Goal: Task Accomplishment & Management: Use online tool/utility

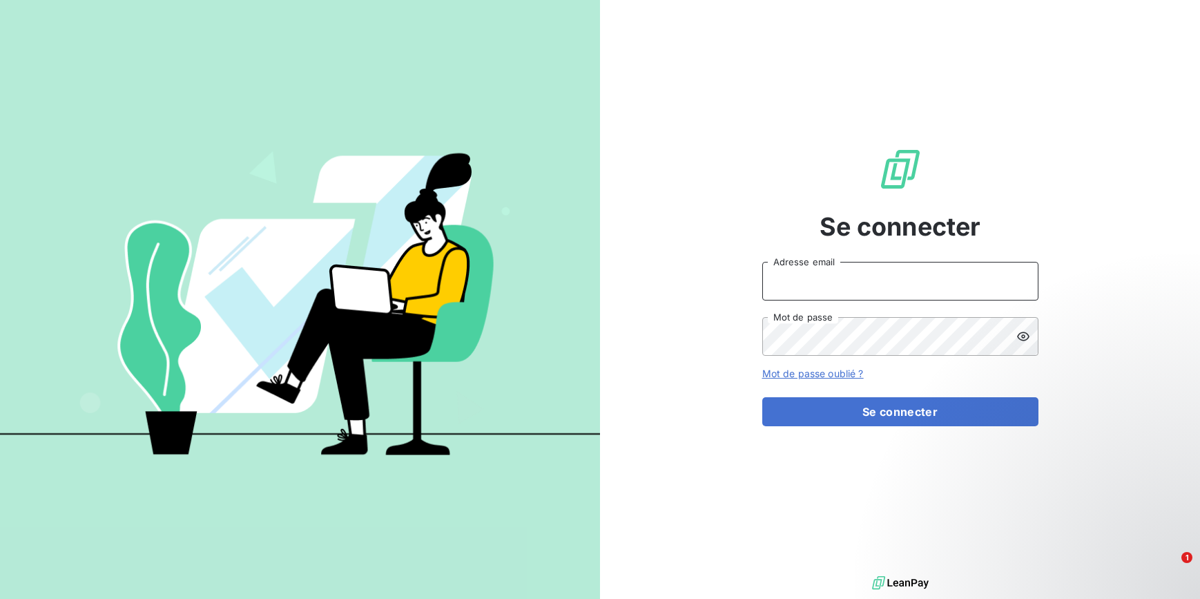
type input "[EMAIL_ADDRESS][DOMAIN_NAME]"
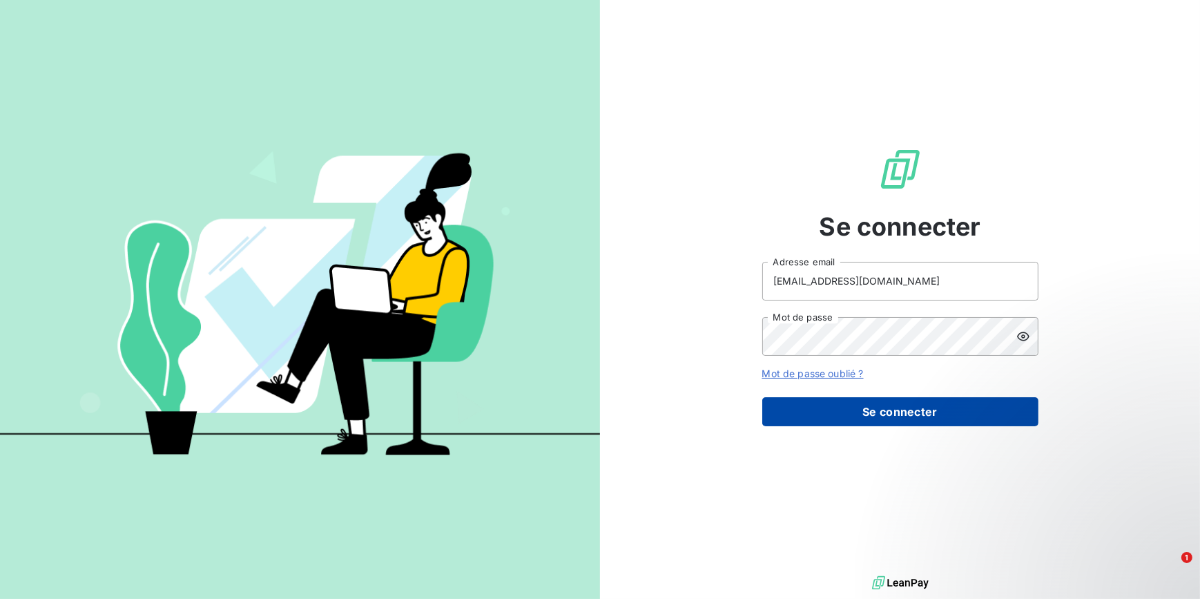
click at [1022, 409] on button "Se connecter" at bounding box center [900, 411] width 276 height 29
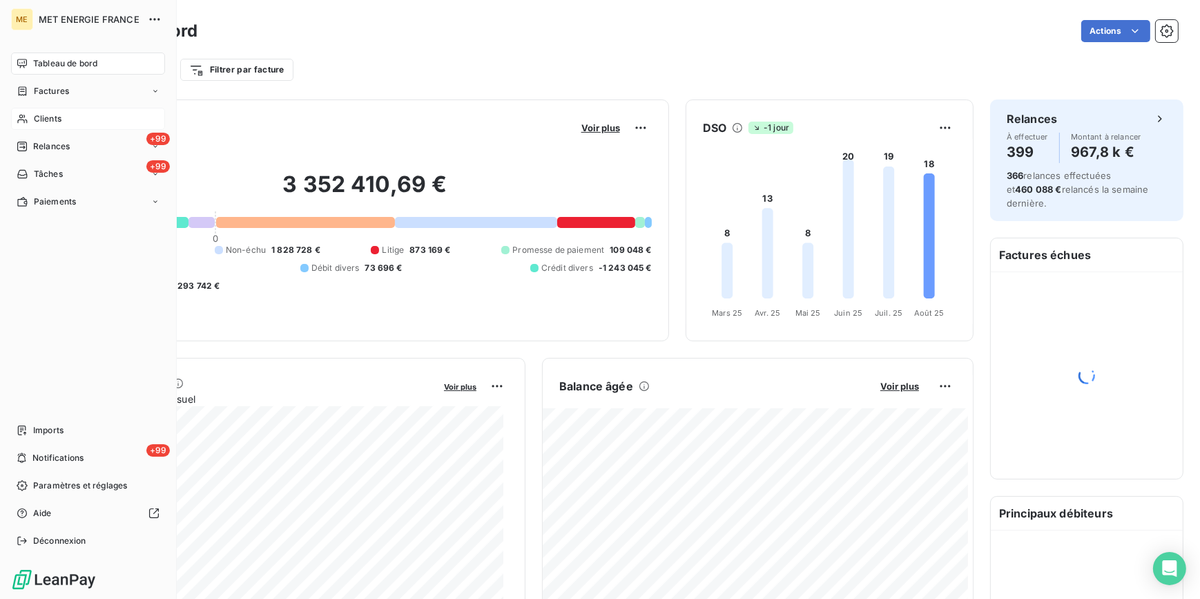
click at [35, 119] on span "Clients" at bounding box center [48, 119] width 28 height 12
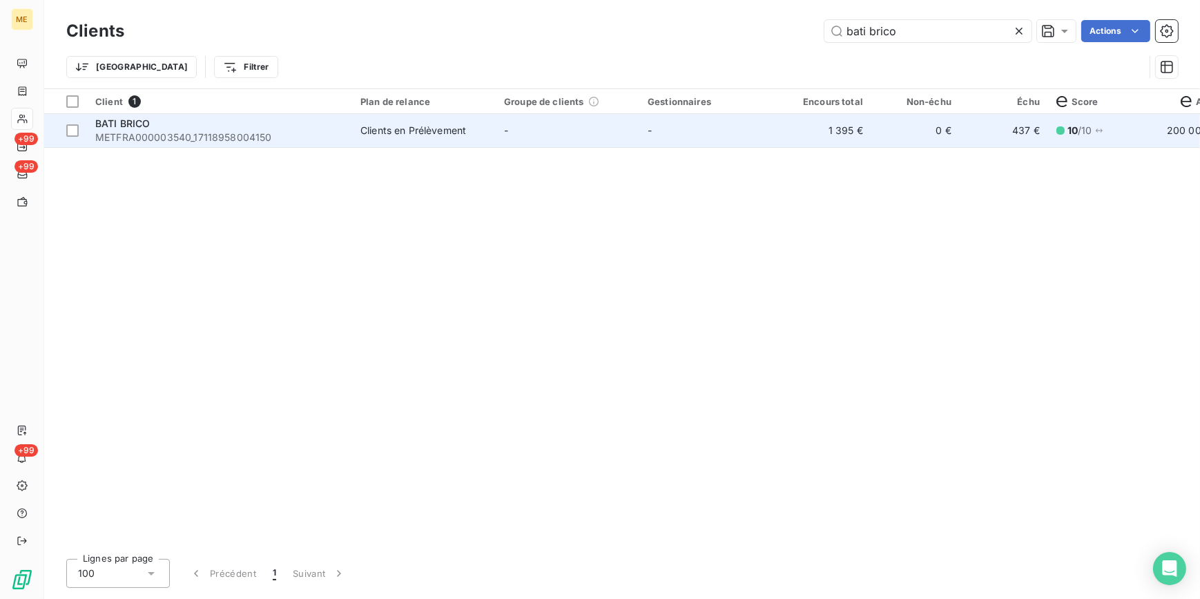
type input "bati brico"
click at [945, 144] on td "0 €" at bounding box center [915, 130] width 88 height 33
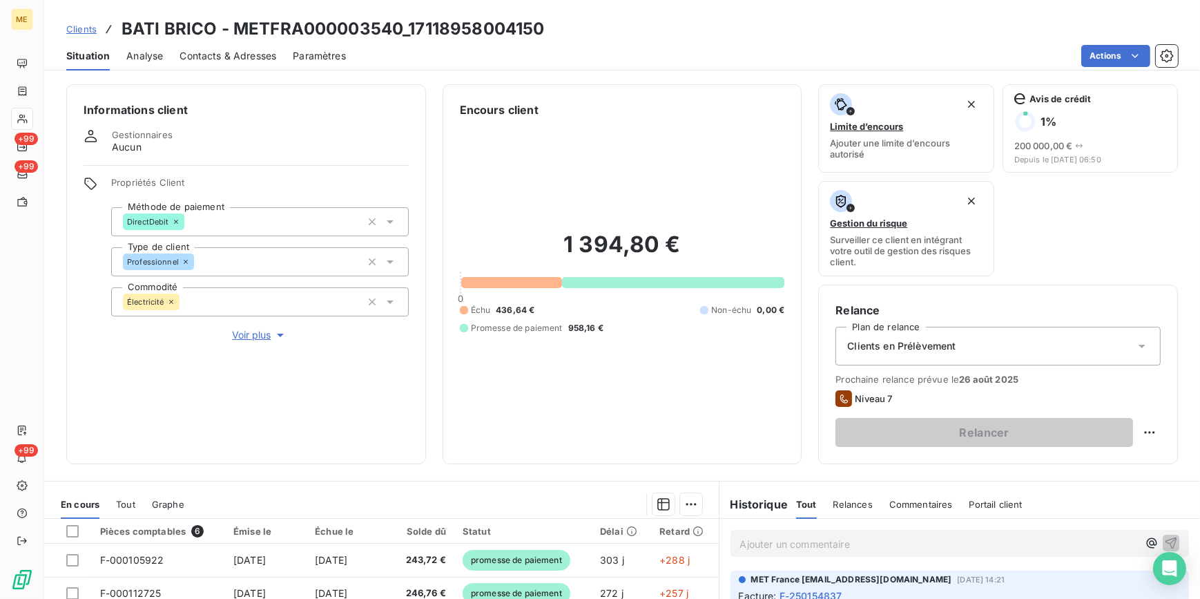
scroll to position [226, 0]
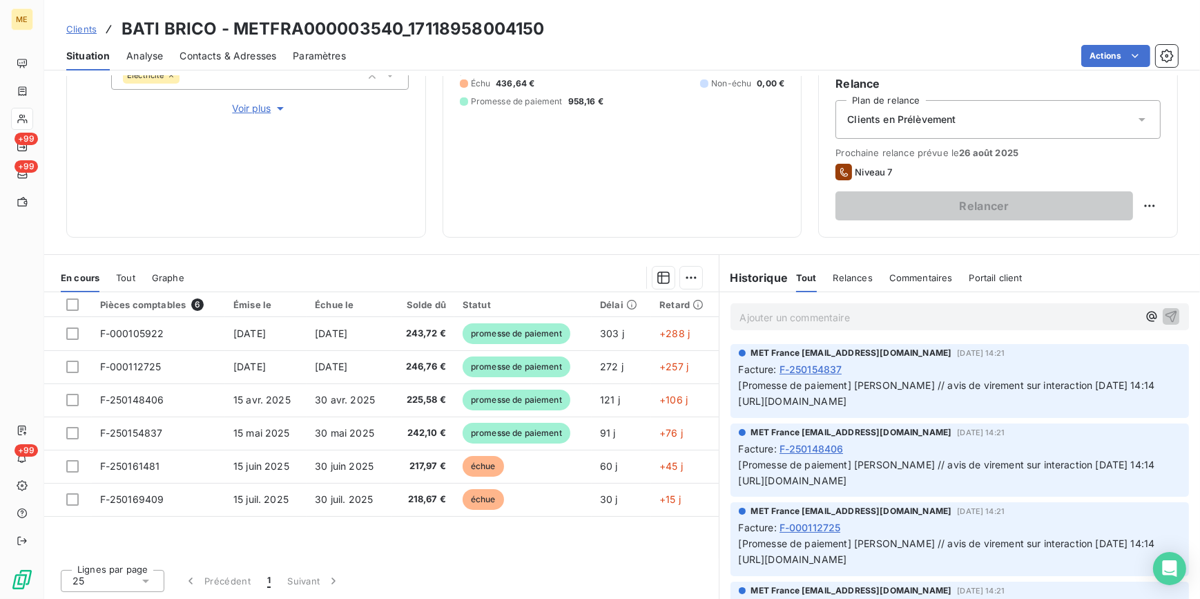
click at [84, 25] on span "Clients" at bounding box center [81, 28] width 30 height 11
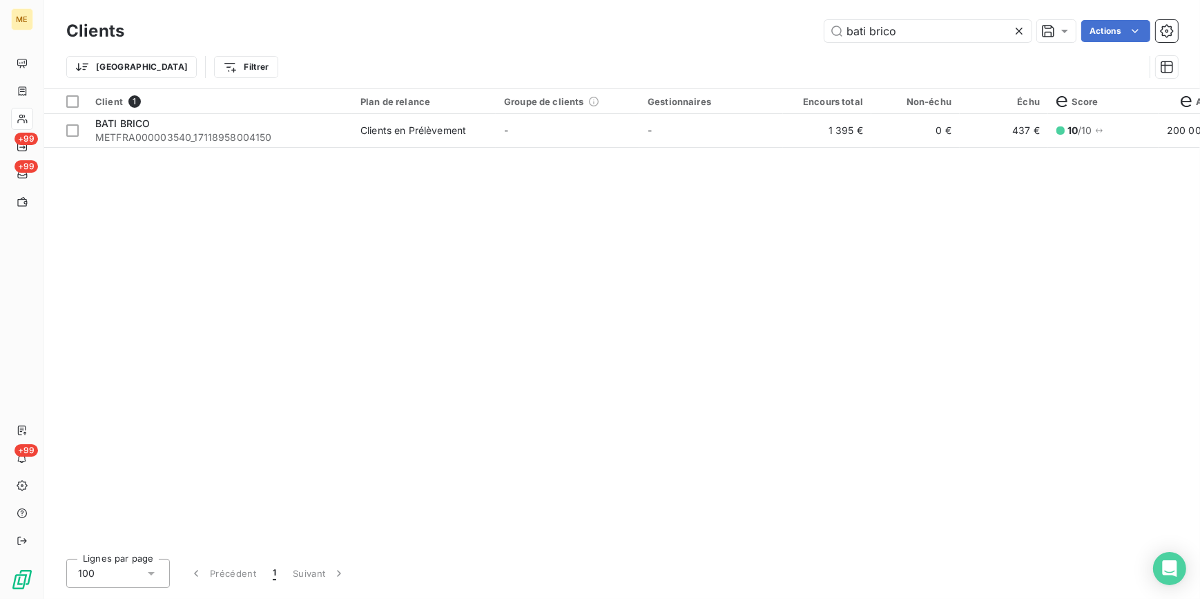
click at [1028, 29] on div at bounding box center [1021, 31] width 19 height 22
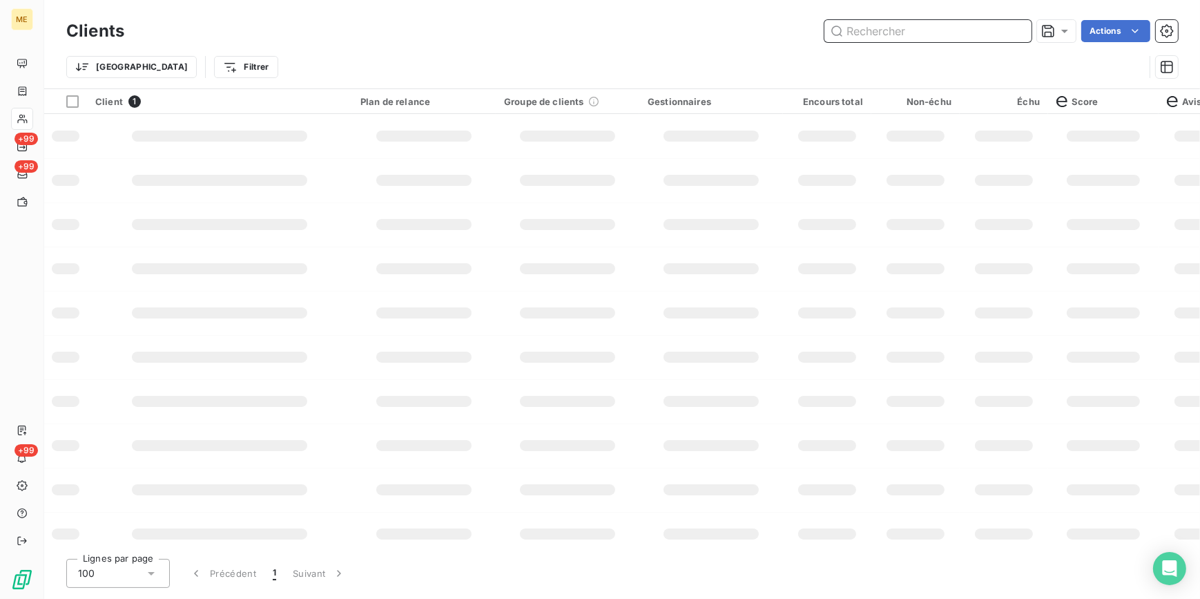
click at [1007, 26] on input "text" at bounding box center [927, 31] width 207 height 22
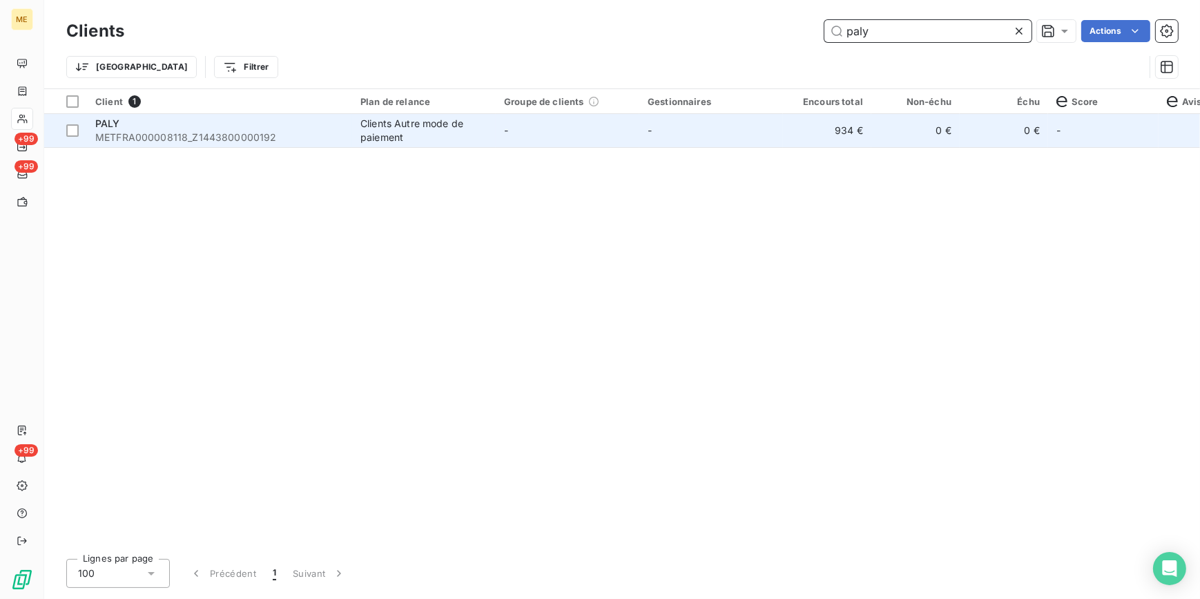
type input "paly"
click at [698, 140] on td "-" at bounding box center [711, 130] width 144 height 33
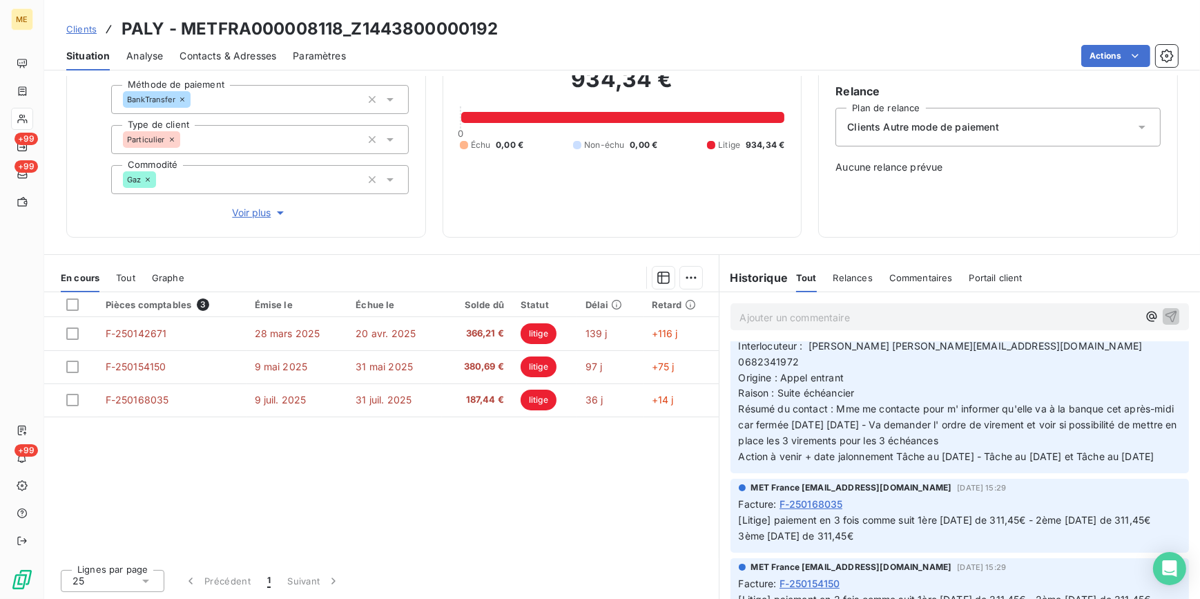
scroll to position [62, 0]
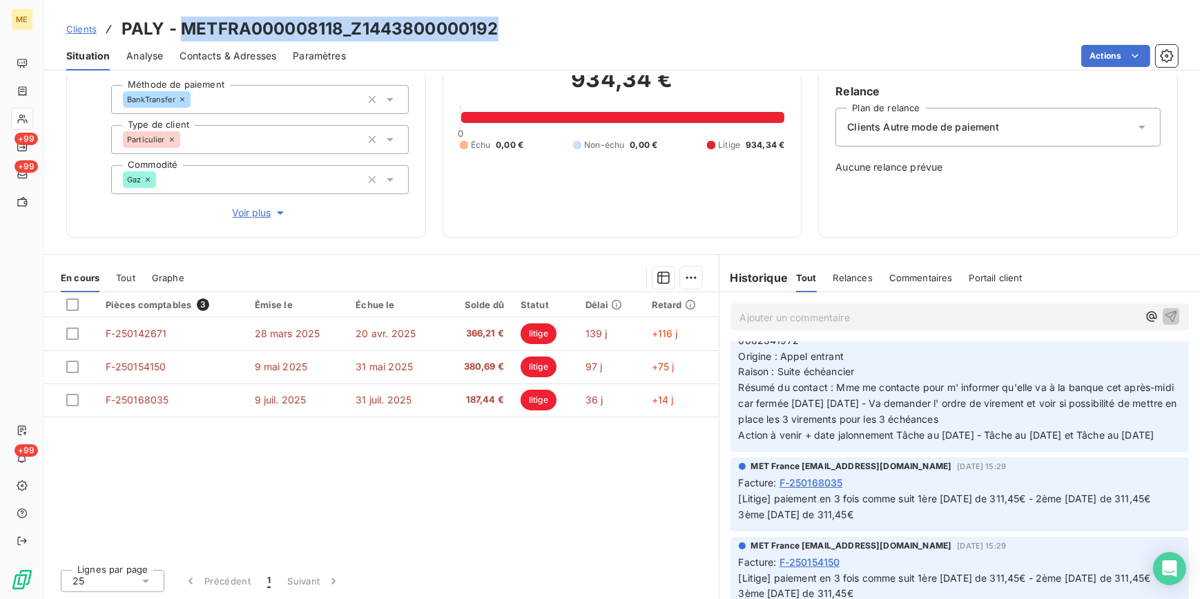
drag, startPoint x: 504, startPoint y: 29, endPoint x: 184, endPoint y: 16, distance: 319.9
click at [184, 17] on div "Clients PALY - METFRA000008118_Z1443800000192" at bounding box center [622, 29] width 1156 height 25
copy h3 "METFRA000008118_Z1443800000192"
click at [91, 29] on span "Clients" at bounding box center [81, 28] width 30 height 11
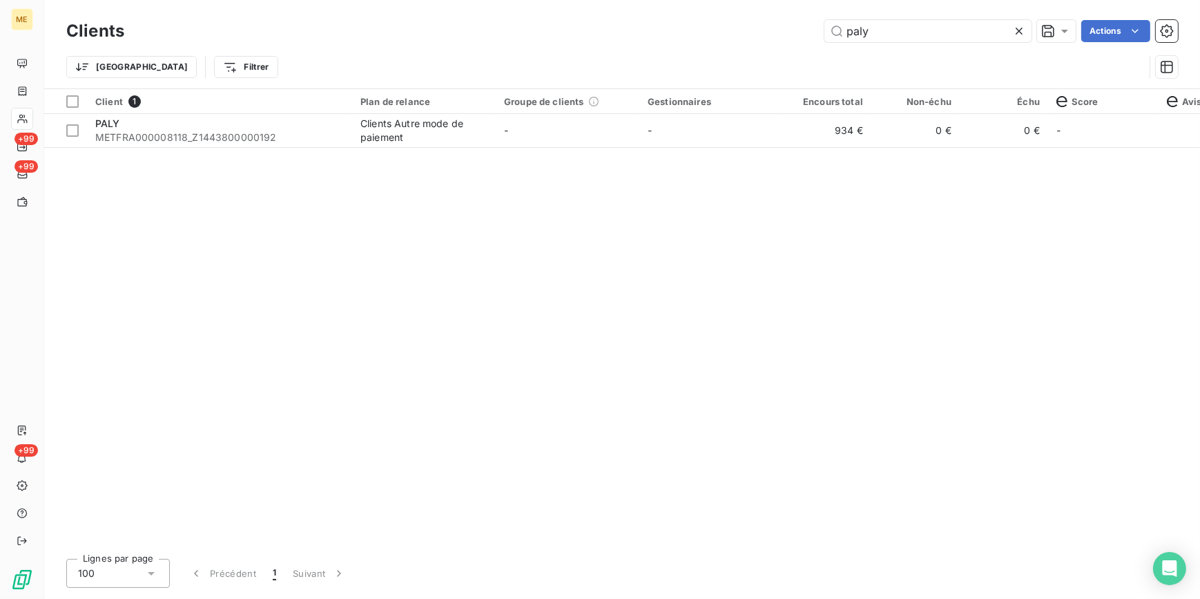
click at [1023, 28] on icon at bounding box center [1019, 31] width 14 height 14
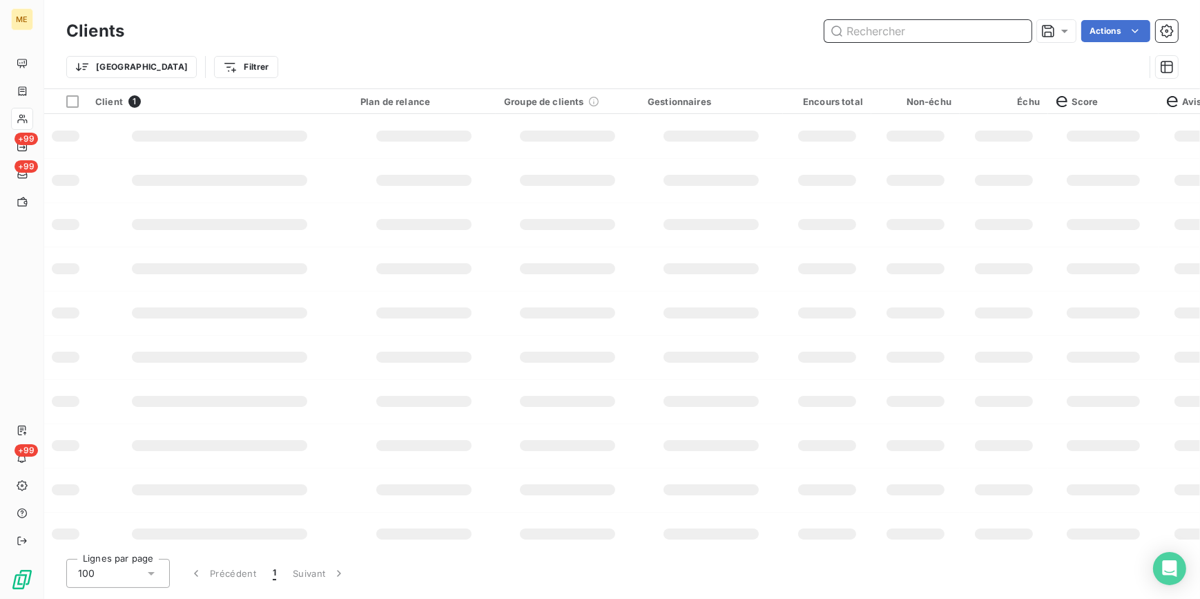
drag, startPoint x: 964, startPoint y: 35, endPoint x: 955, endPoint y: 32, distance: 9.0
click at [960, 35] on input "text" at bounding box center [927, 31] width 207 height 22
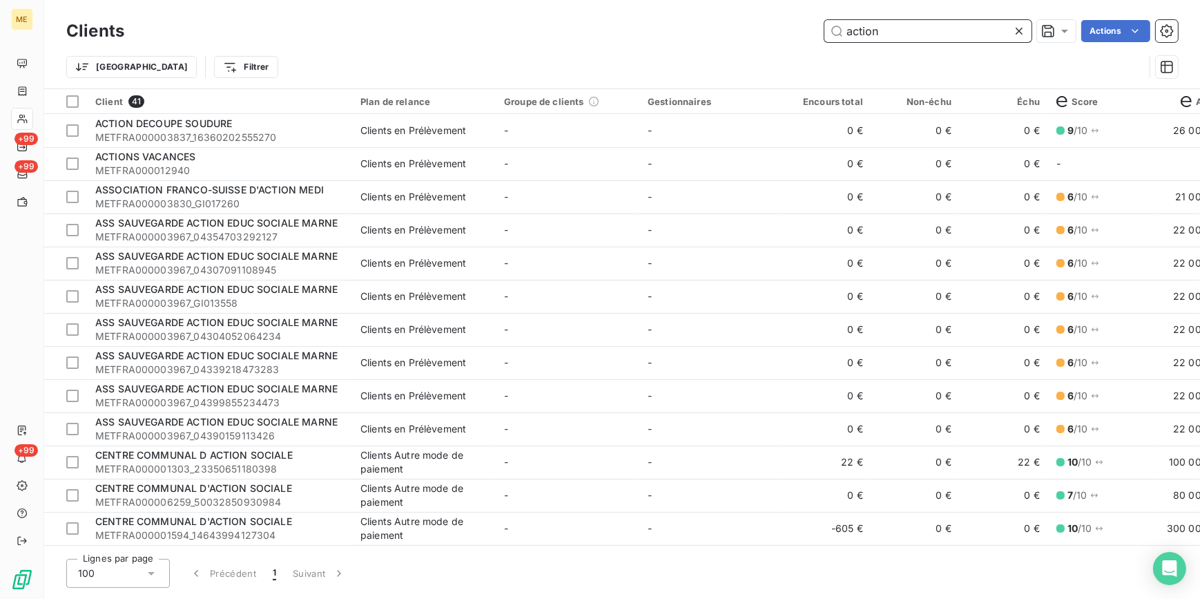
drag, startPoint x: 893, startPoint y: 30, endPoint x: 799, endPoint y: 30, distance: 93.2
click at [799, 30] on div "action Actions" at bounding box center [659, 31] width 1037 height 22
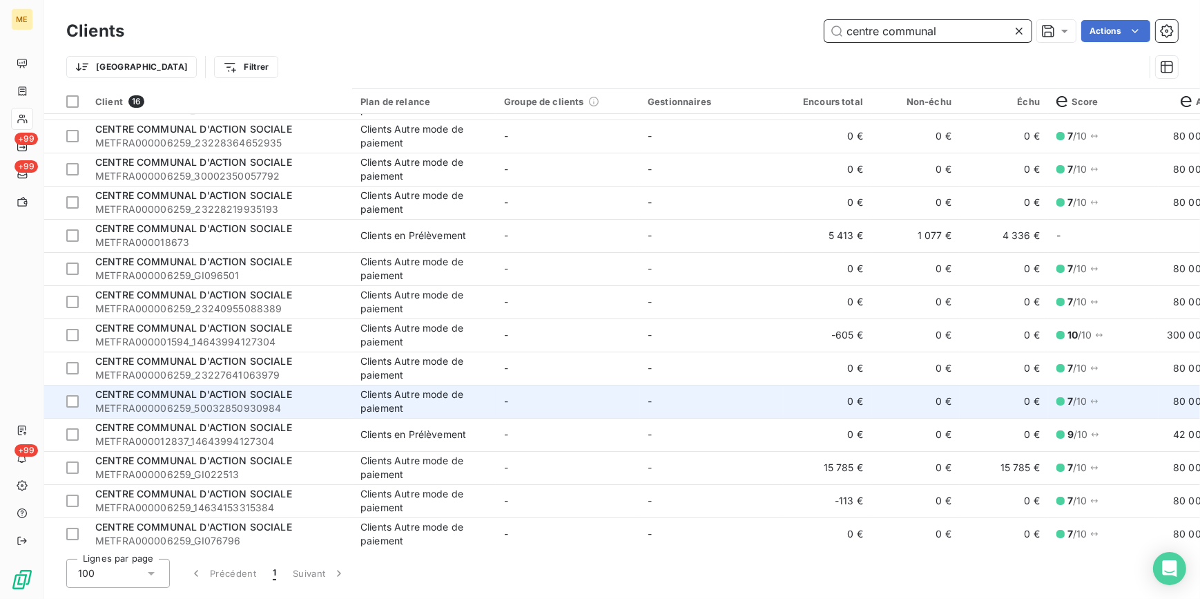
scroll to position [101, 0]
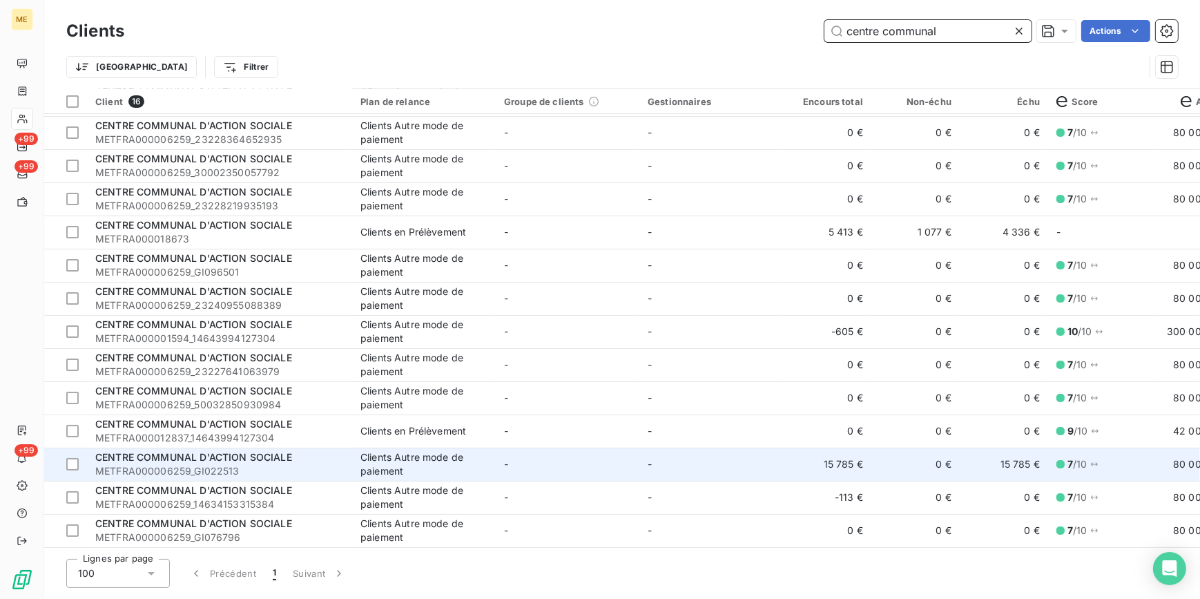
type input "centre communal"
click at [678, 461] on td "-" at bounding box center [711, 463] width 144 height 33
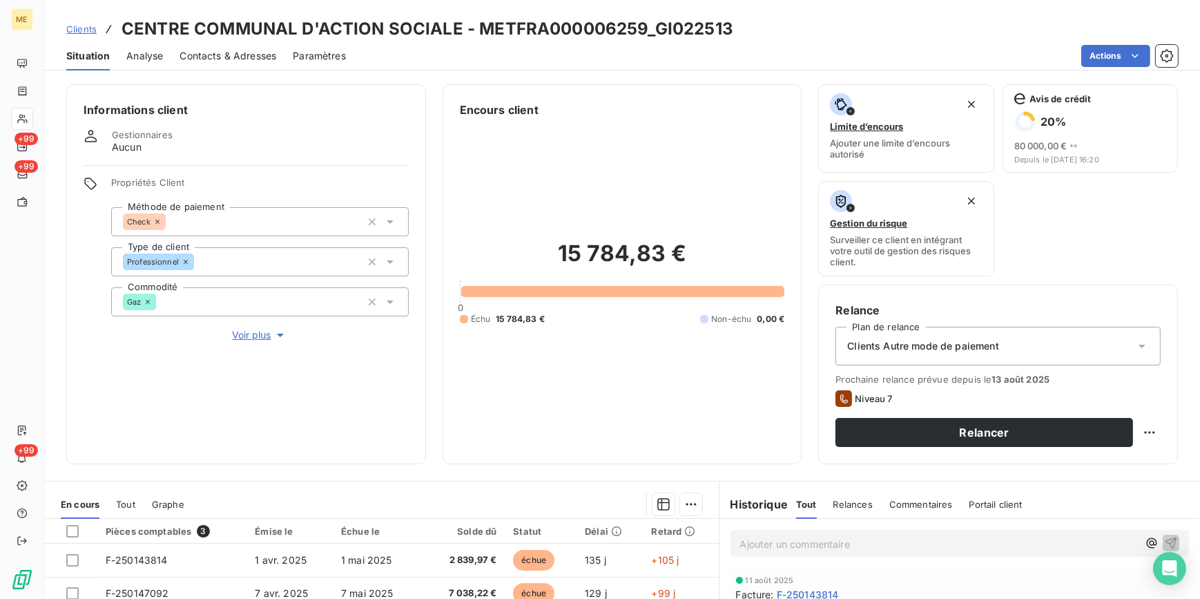
click at [222, 55] on span "Contacts & Adresses" at bounding box center [227, 56] width 97 height 14
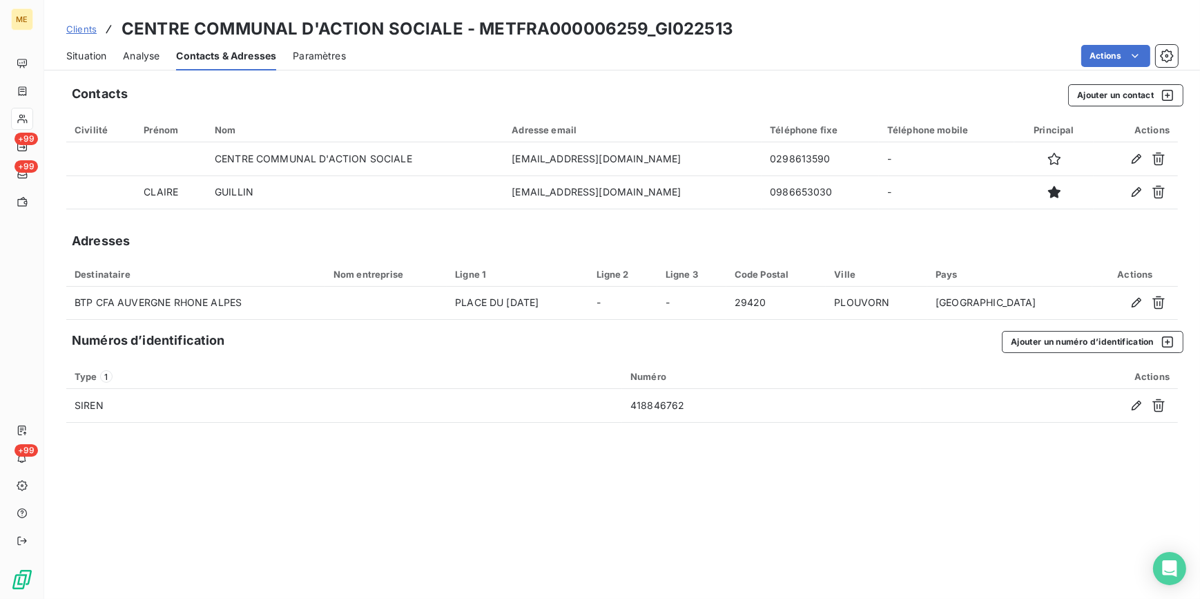
click at [101, 58] on span "Situation" at bounding box center [86, 56] width 40 height 14
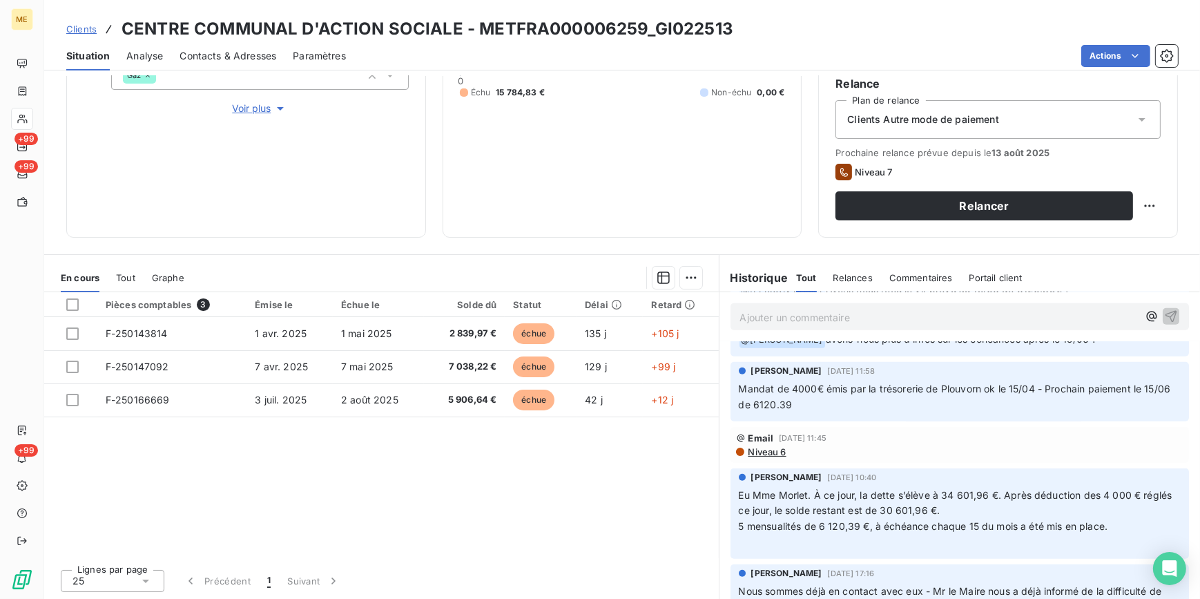
scroll to position [1318, 0]
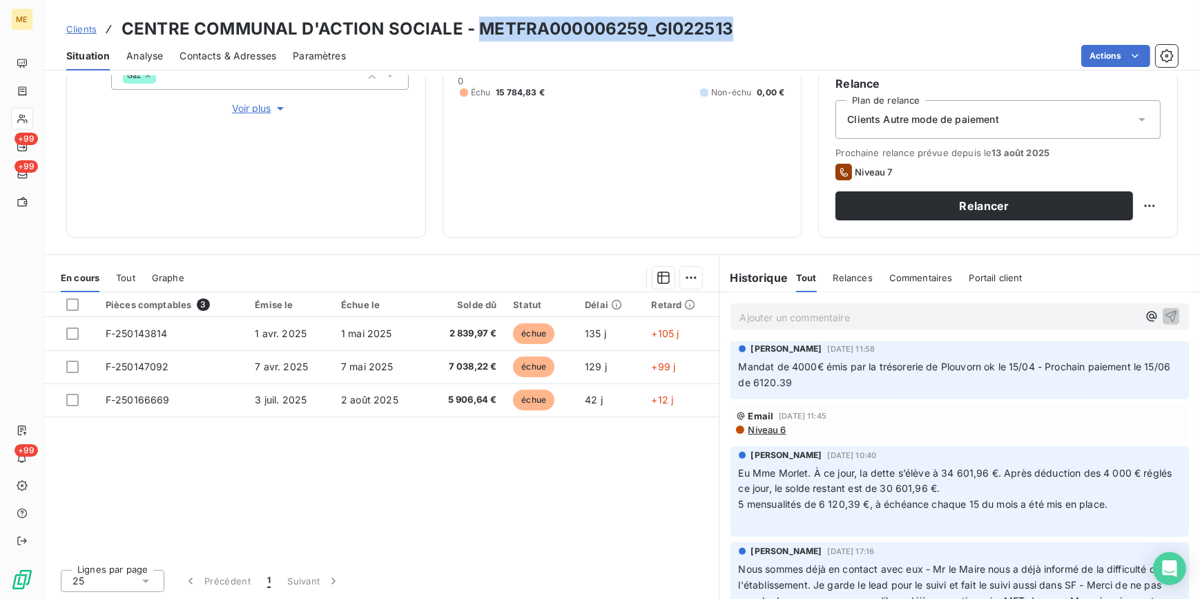
drag, startPoint x: 478, startPoint y: 30, endPoint x: 728, endPoint y: 35, distance: 249.9
click at [728, 35] on h3 "CENTRE COMMUNAL D'ACTION SOCIALE - METFRA000006259_GI022513" at bounding box center [428, 29] width 612 height 25
click at [88, 32] on span "Clients" at bounding box center [81, 28] width 30 height 11
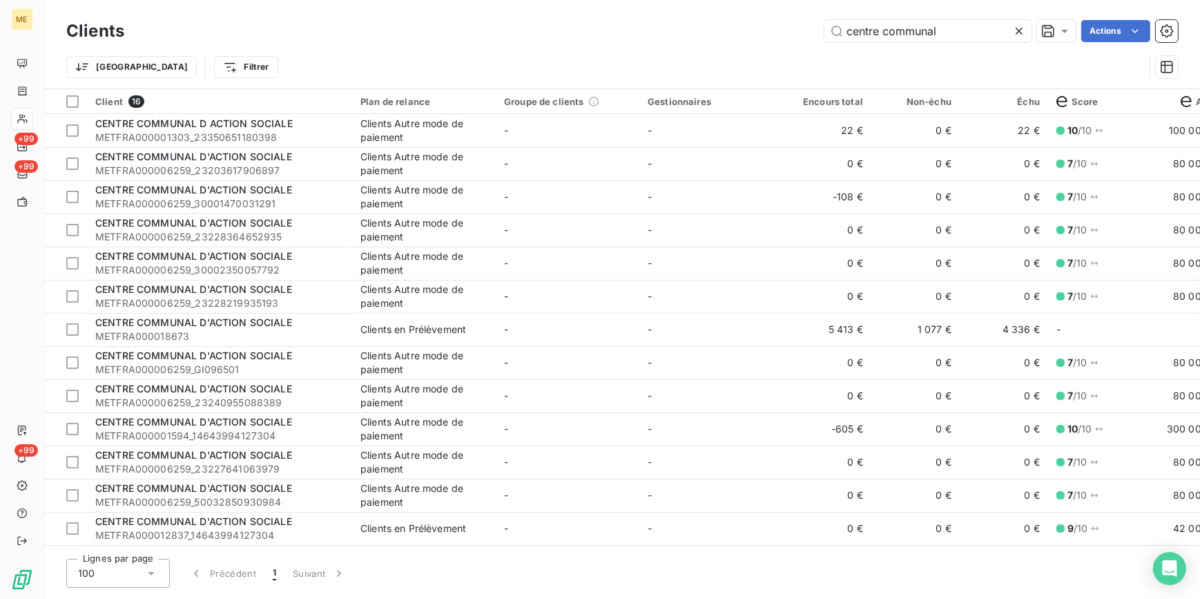
click at [1017, 29] on icon at bounding box center [1019, 31] width 7 height 7
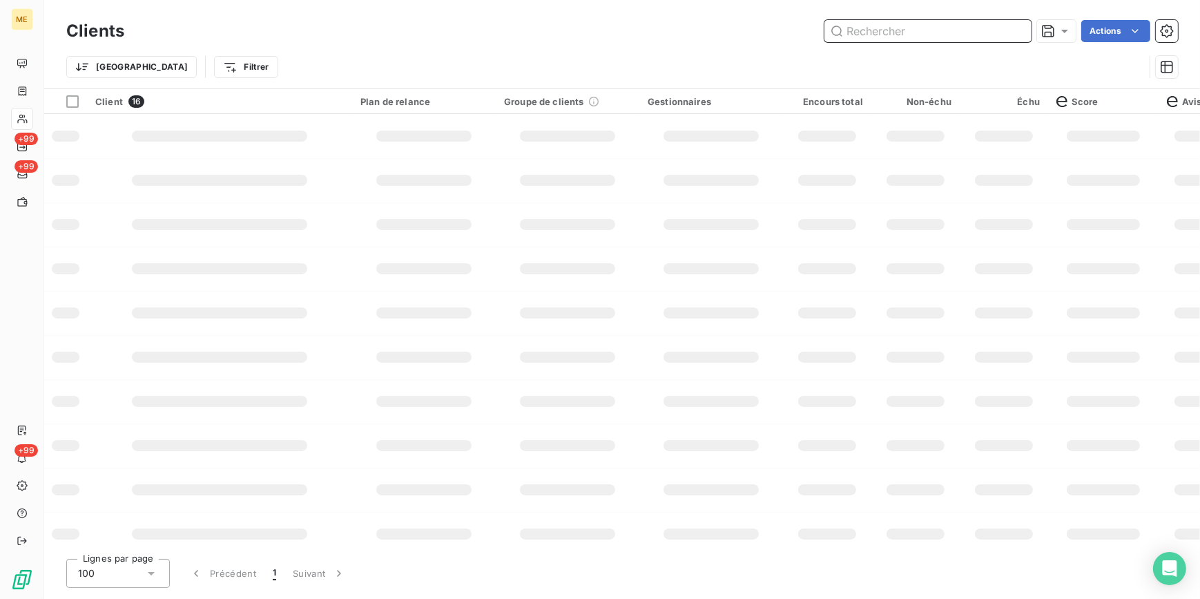
click at [997, 36] on input "text" at bounding box center [927, 31] width 207 height 22
paste input "LUBY"
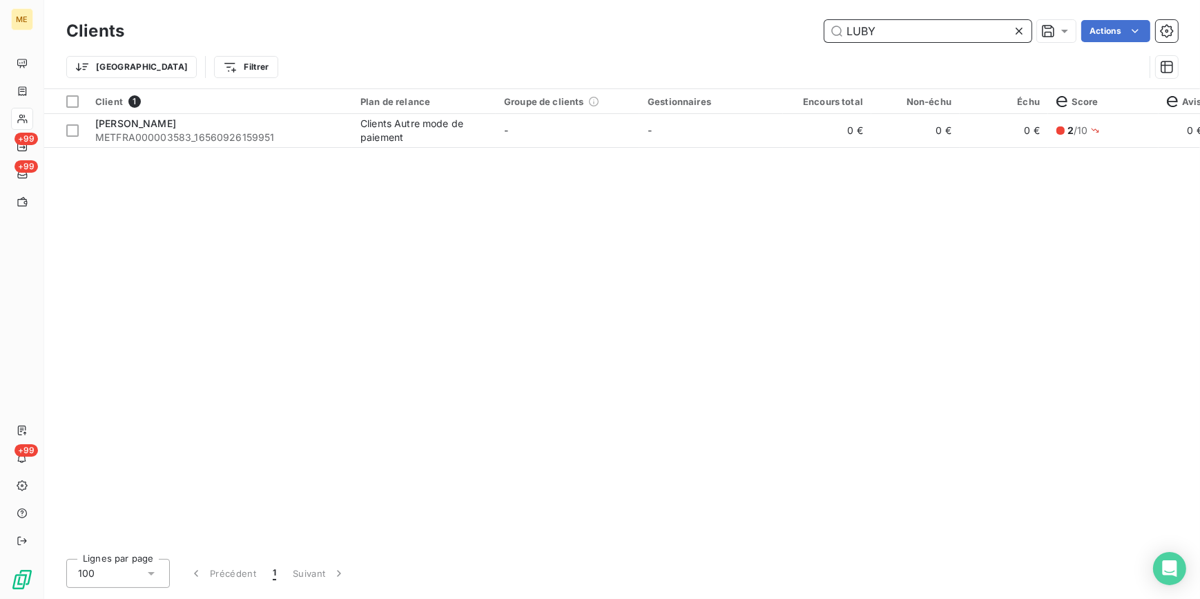
type input "LUBY"
click at [889, 160] on div "Client 1 Plan de relance Groupe de clients Gestionnaires Encours total Non-échu…" at bounding box center [622, 318] width 1156 height 458
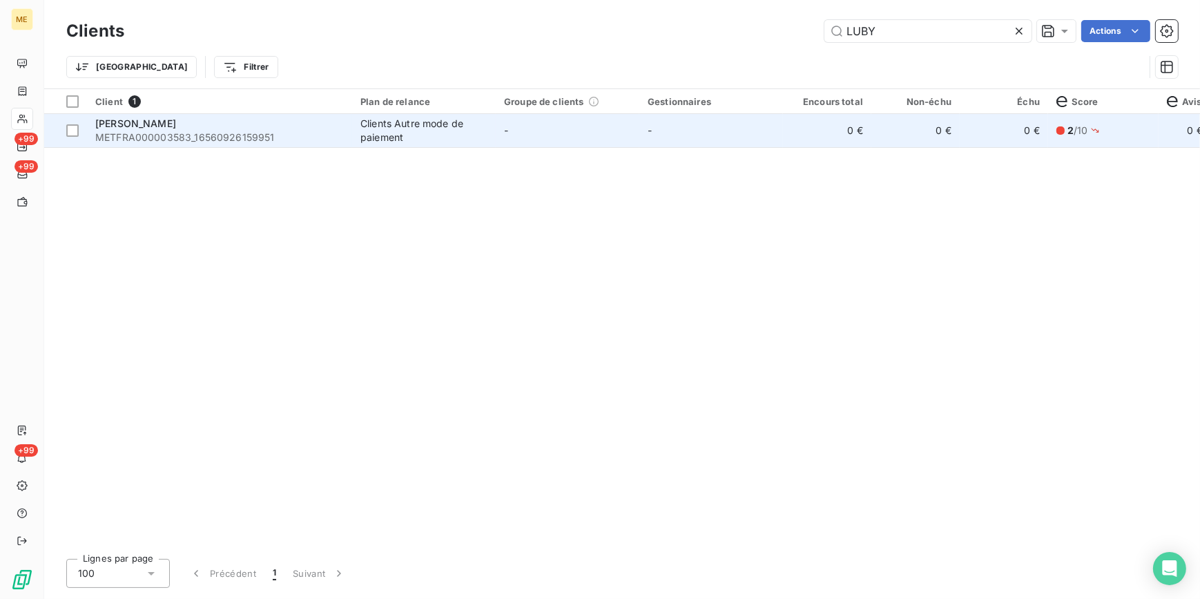
click at [891, 138] on td "0 €" at bounding box center [915, 130] width 88 height 33
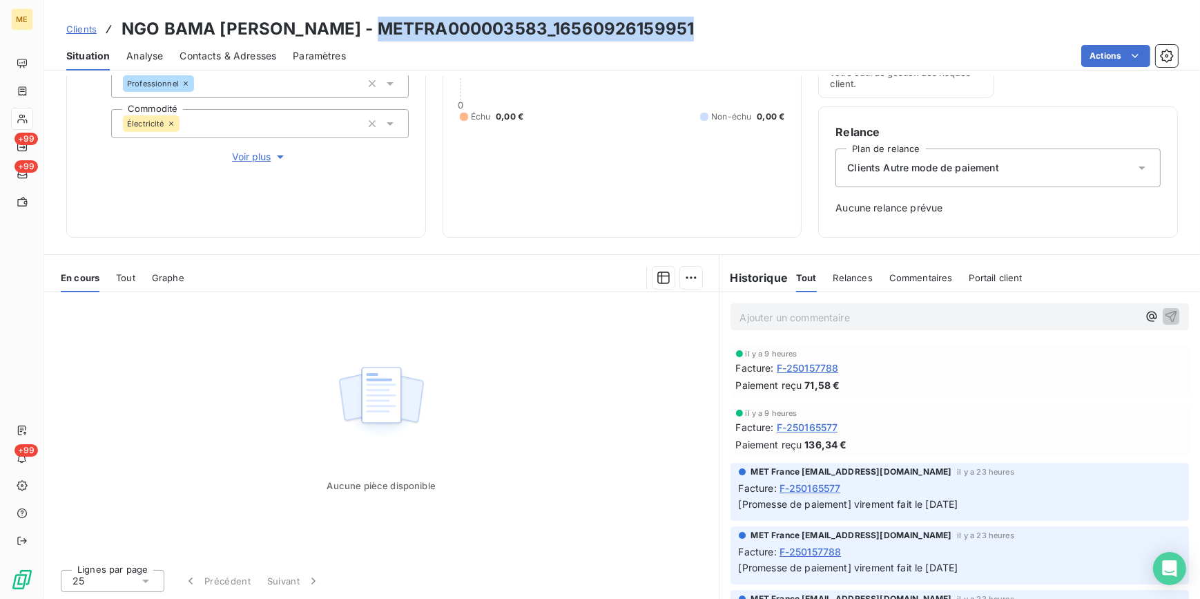
drag, startPoint x: 706, startPoint y: 28, endPoint x: 374, endPoint y: 21, distance: 332.1
click at [374, 21] on div "Clients NGO BAMA LUBY MARIANNE - METFRA000003583_16560926159951" at bounding box center [622, 29] width 1156 height 25
copy h3 "METFRA000003583_16560926159951"
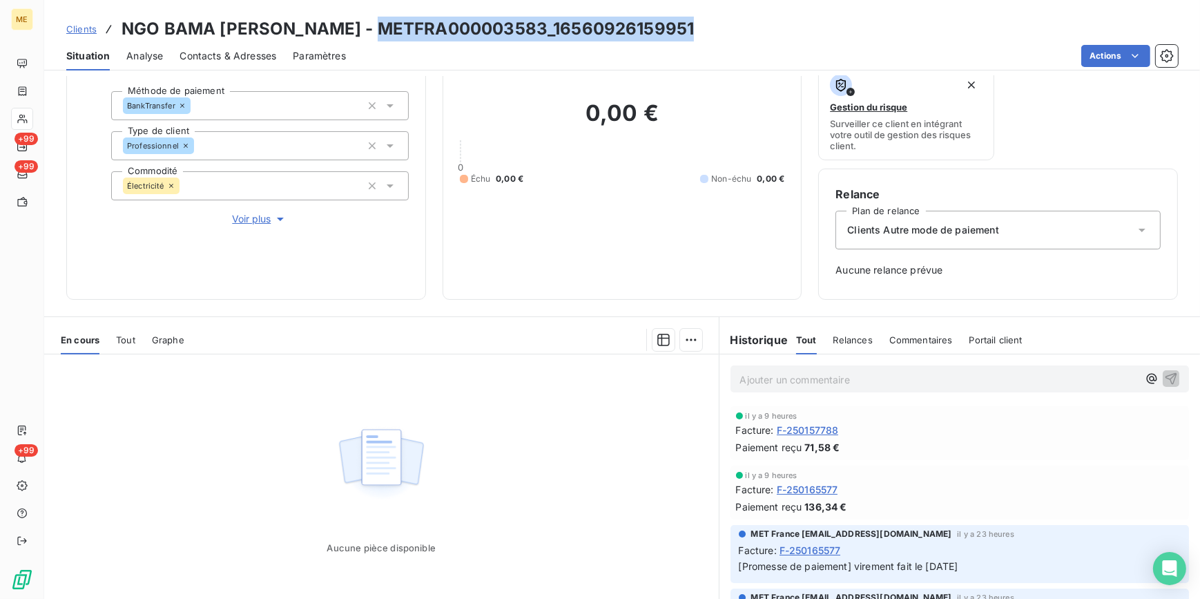
scroll to position [115, 0]
copy h3 "METFRA000003583_16560926159951"
click at [92, 28] on span "Clients" at bounding box center [81, 28] width 30 height 11
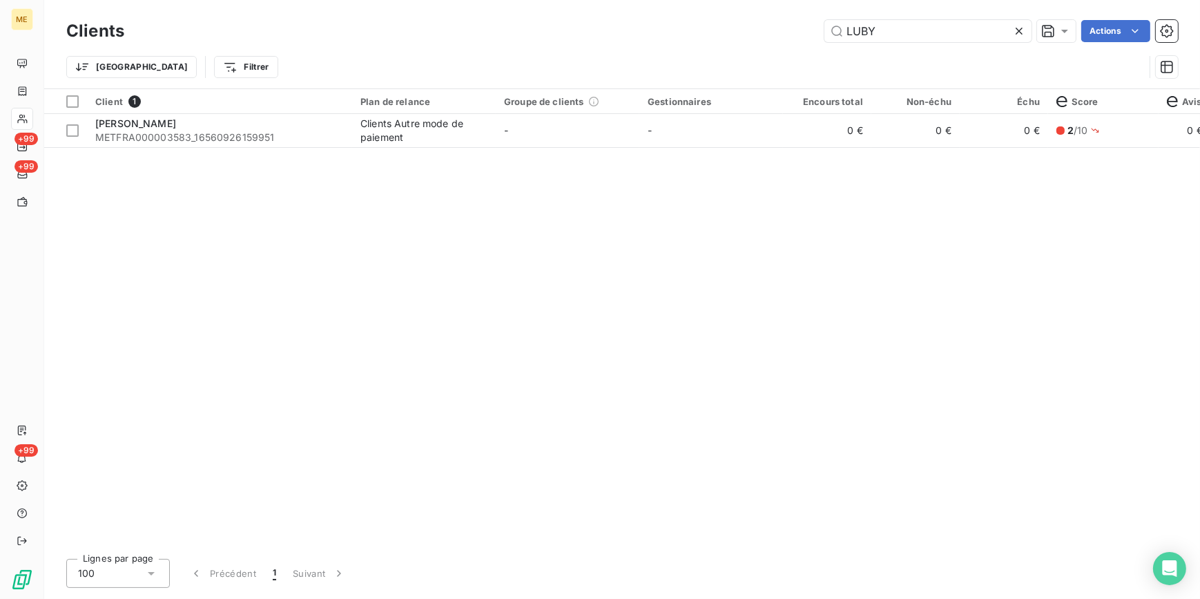
click at [1019, 28] on icon at bounding box center [1019, 31] width 14 height 14
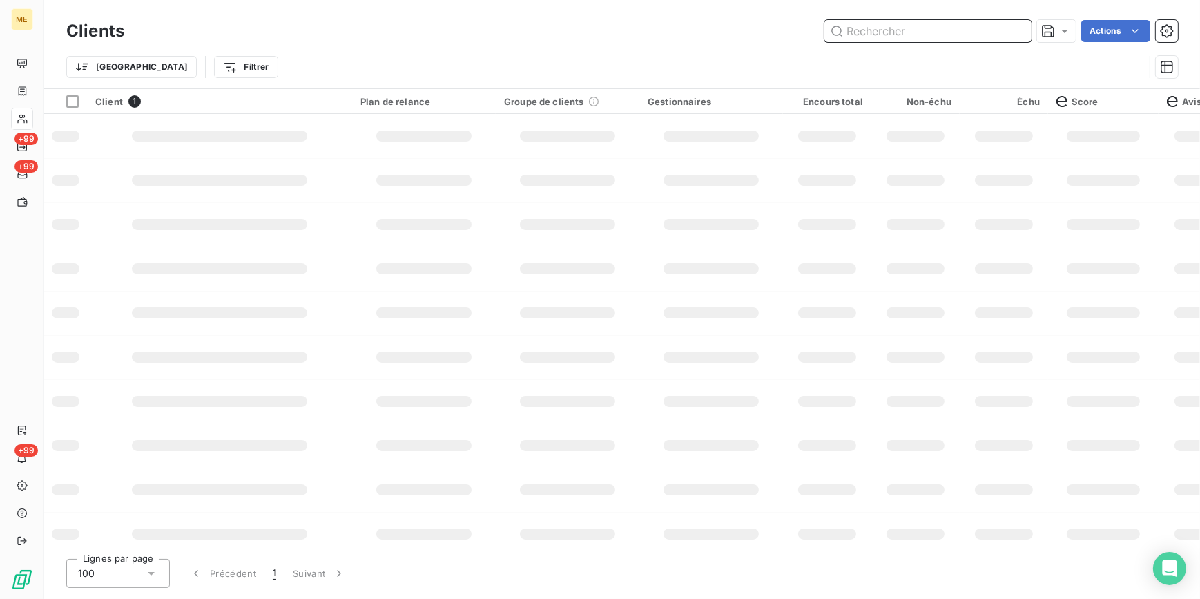
click at [1011, 28] on input "text" at bounding box center [927, 31] width 207 height 22
paste input "PERLIK"
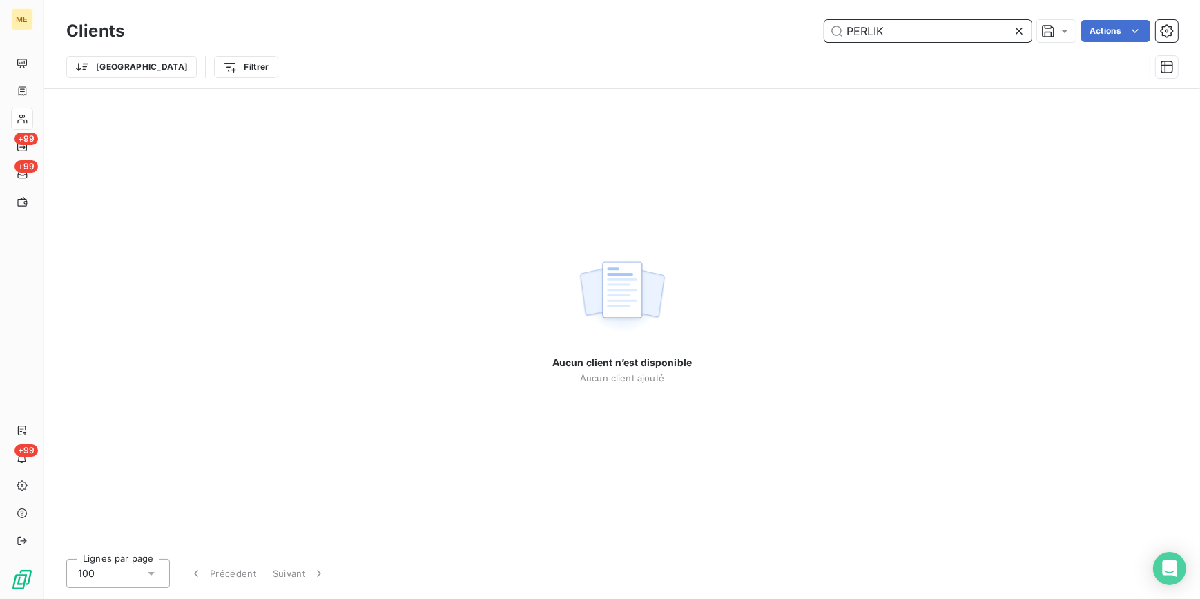
type input "PERLIK"
click at [1018, 37] on icon at bounding box center [1019, 31] width 14 height 14
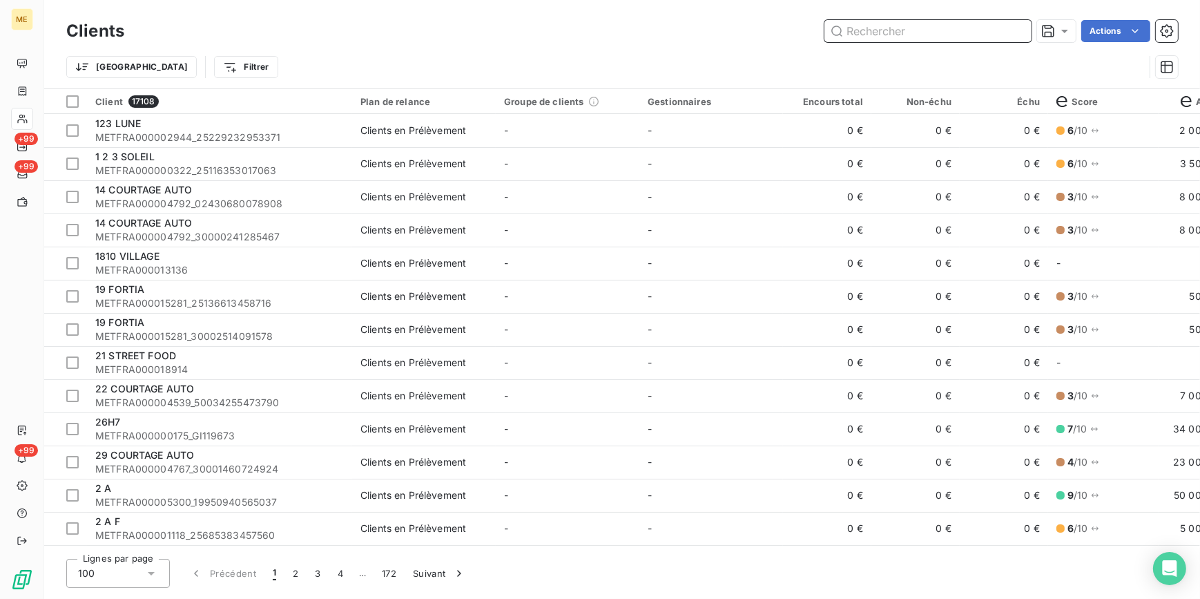
click at [867, 28] on input "text" at bounding box center [927, 31] width 207 height 22
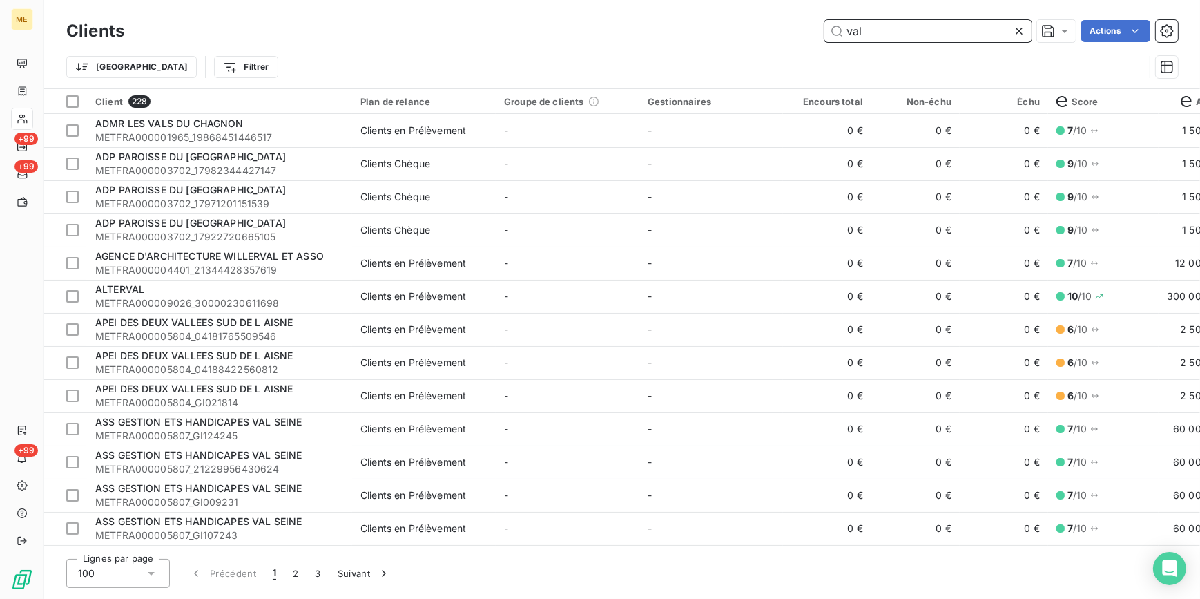
type input "val"
drag, startPoint x: 1016, startPoint y: 26, endPoint x: 1007, endPoint y: 29, distance: 9.4
click at [1016, 26] on icon at bounding box center [1019, 31] width 14 height 14
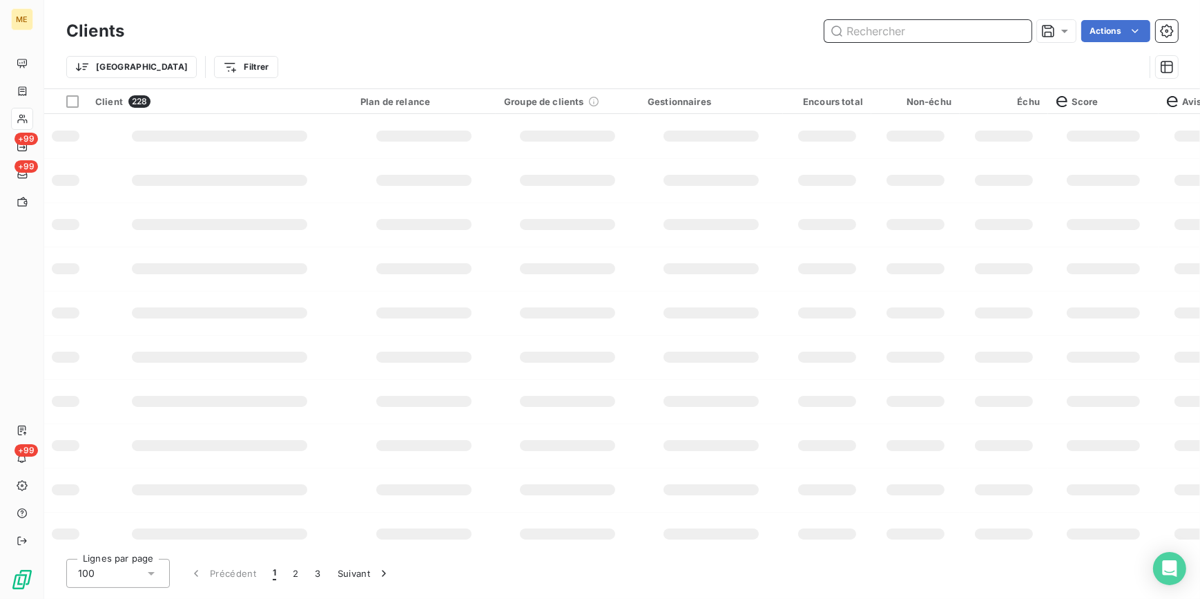
click at [995, 28] on input "text" at bounding box center [927, 31] width 207 height 22
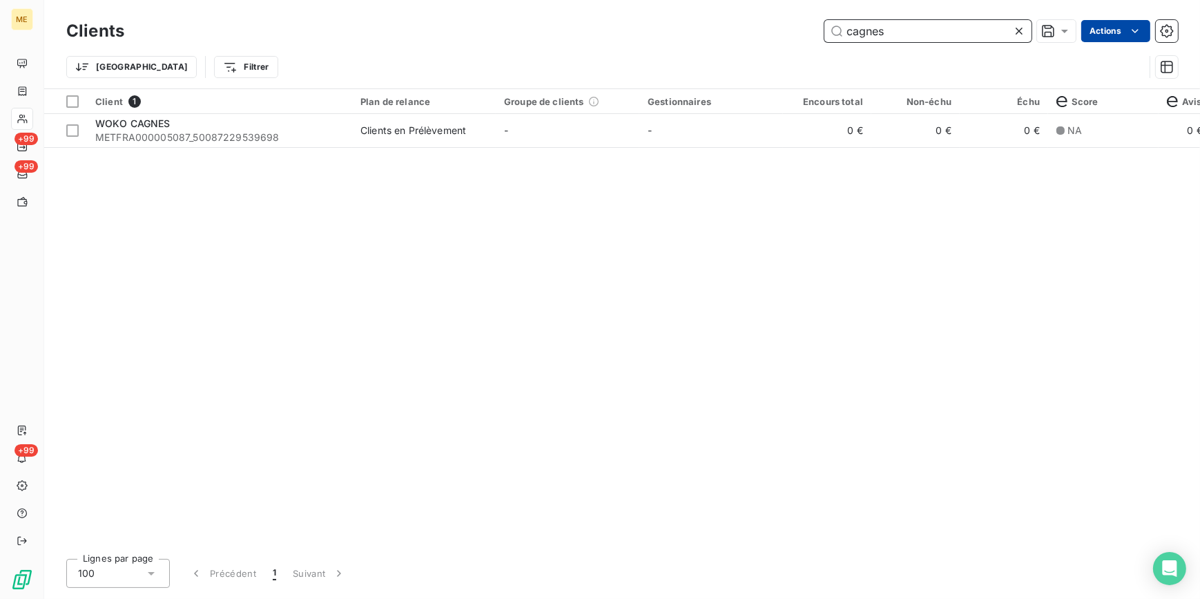
type input "cagnes"
click at [1023, 32] on icon at bounding box center [1019, 31] width 14 height 14
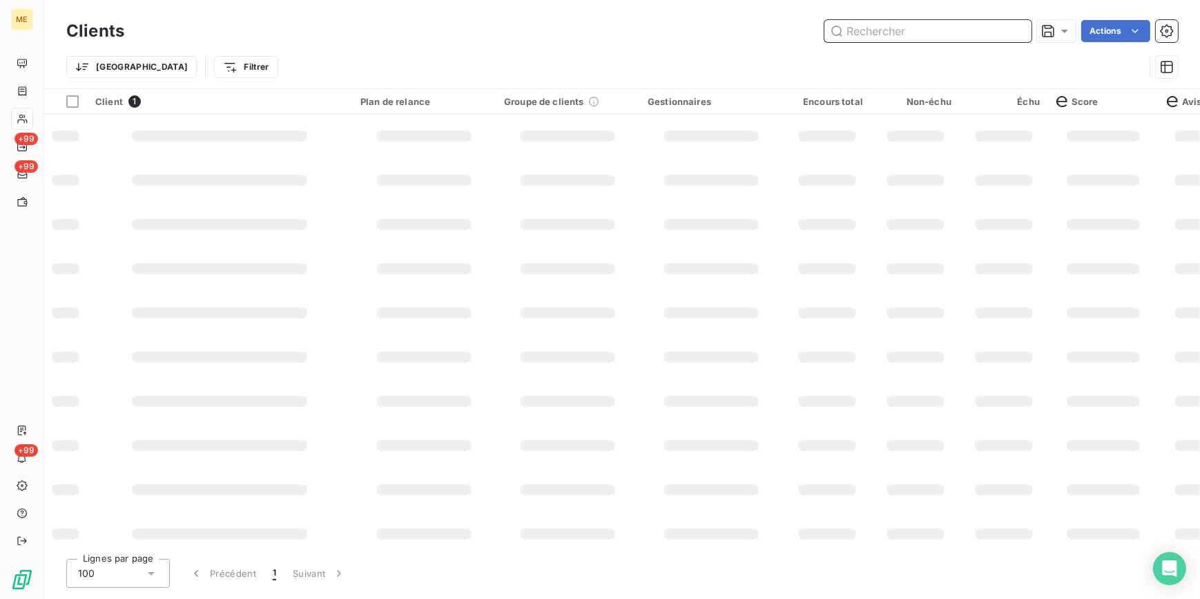
click at [1004, 26] on input "text" at bounding box center [927, 31] width 207 height 22
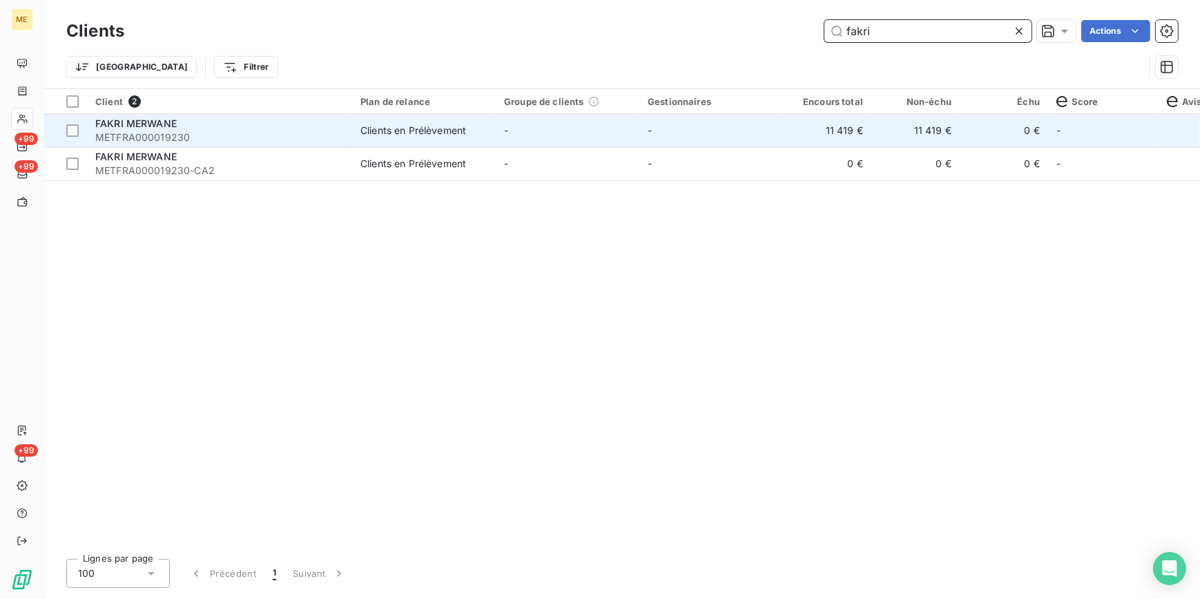
type input "fakri"
click at [1001, 142] on td "0 €" at bounding box center [1004, 130] width 88 height 33
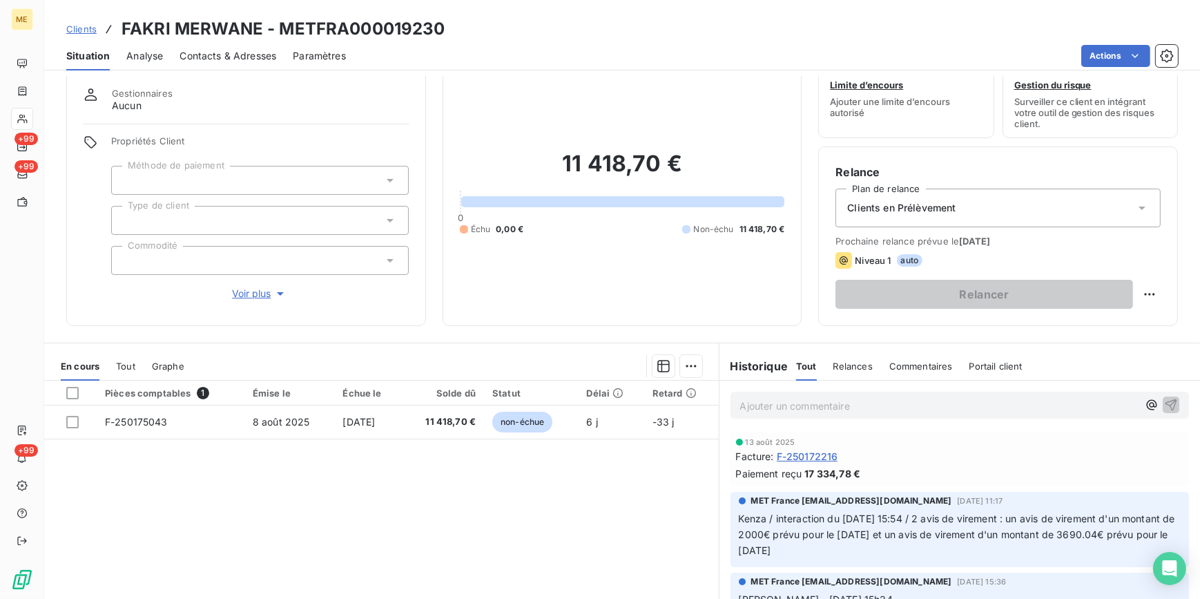
scroll to position [62, 0]
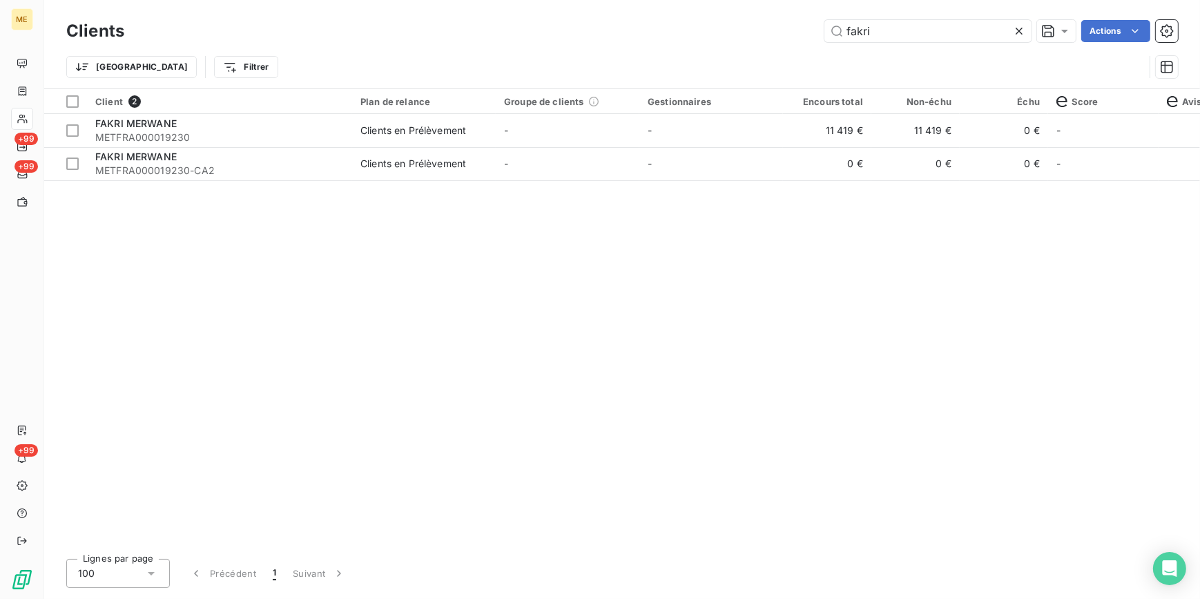
click at [1021, 34] on icon at bounding box center [1019, 31] width 7 height 7
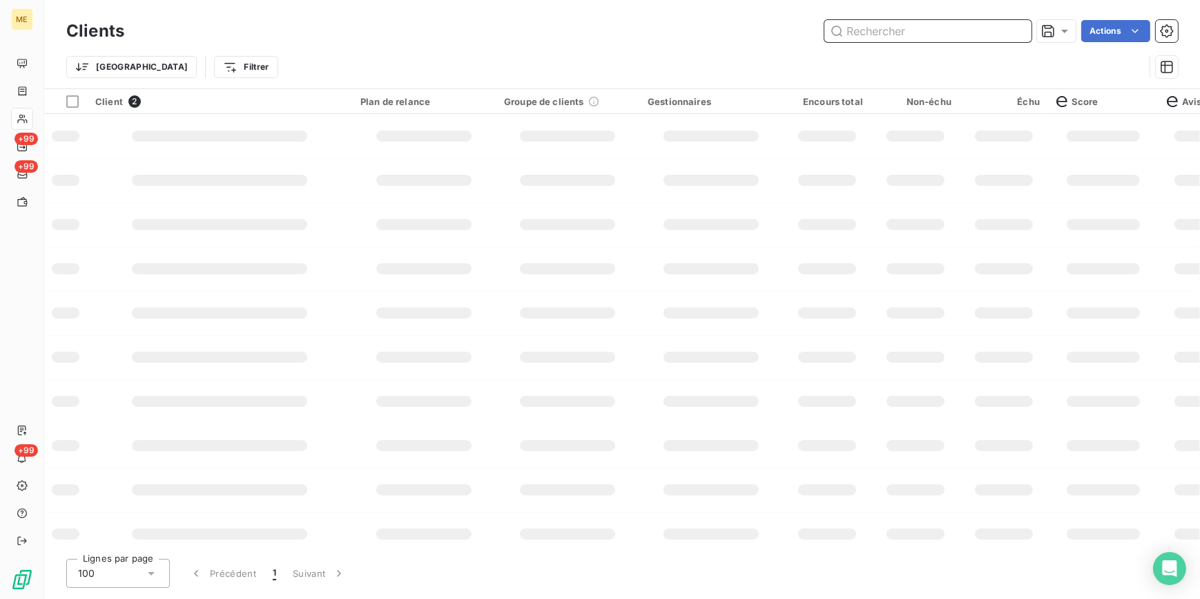
click at [931, 37] on input "text" at bounding box center [927, 31] width 207 height 22
paste input "METFRA000010691_01221273431148"
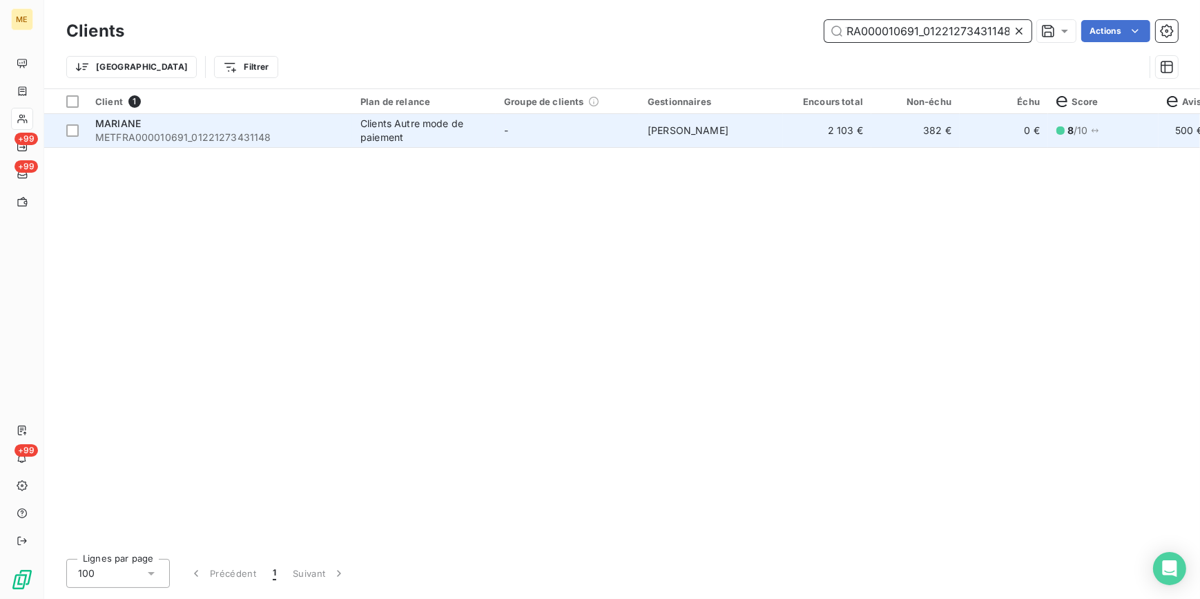
type input "METFRA000010691_01221273431148"
click at [804, 142] on td "2 103 €" at bounding box center [827, 130] width 88 height 33
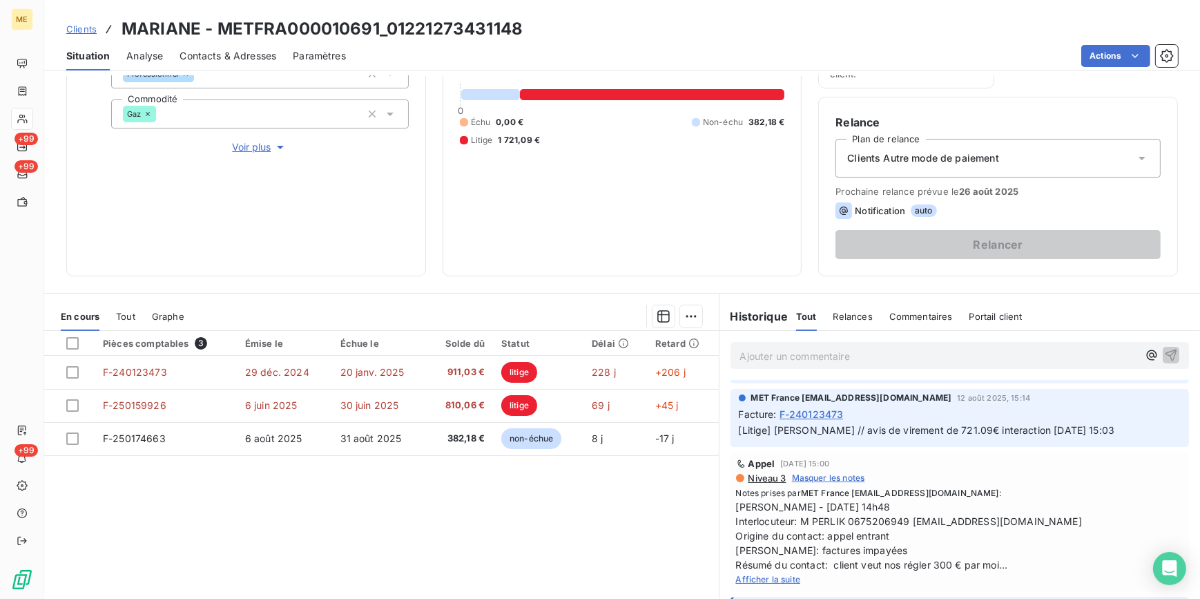
scroll to position [251, 0]
click at [779, 576] on span "Afficher la suite" at bounding box center [768, 578] width 65 height 10
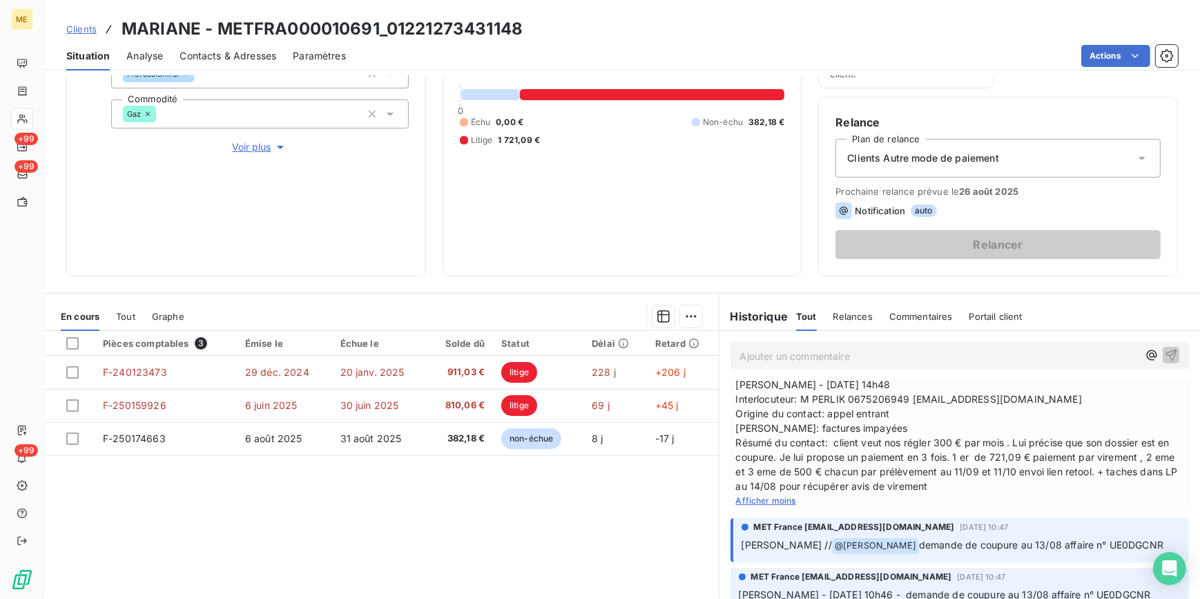
scroll to position [376, 0]
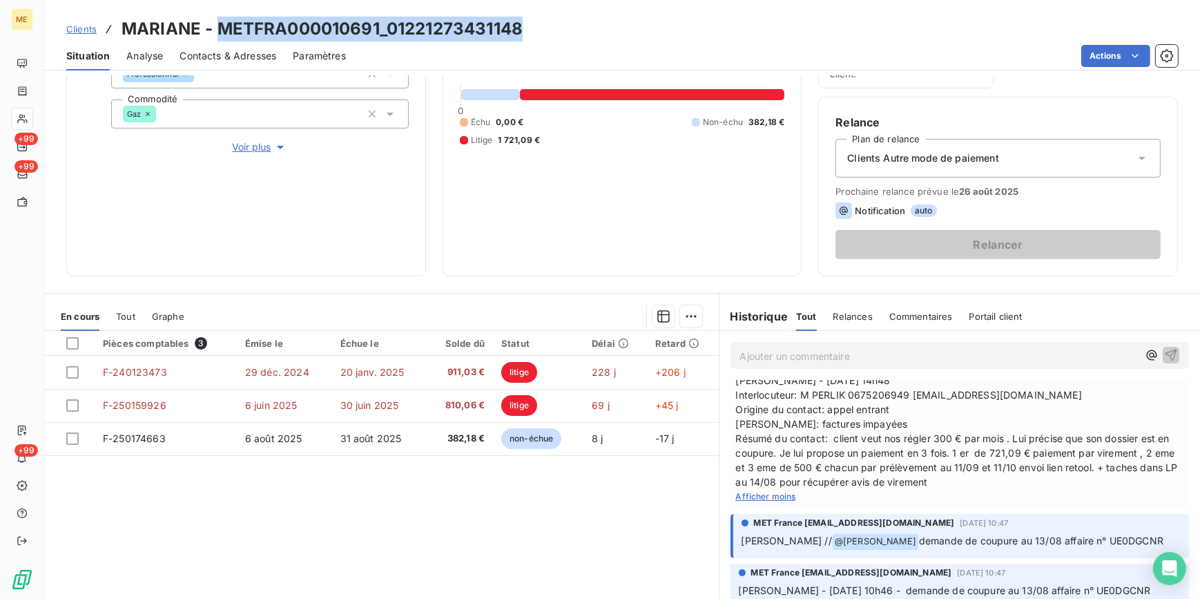
drag, startPoint x: 572, startPoint y: 23, endPoint x: 219, endPoint y: 31, distance: 352.8
click at [219, 31] on div "Clients MARIANE - METFRA000010691_01221273431148" at bounding box center [622, 29] width 1156 height 25
copy h3 "METFRA000010691_01221273431148"
click at [83, 32] on span "Clients" at bounding box center [81, 28] width 30 height 11
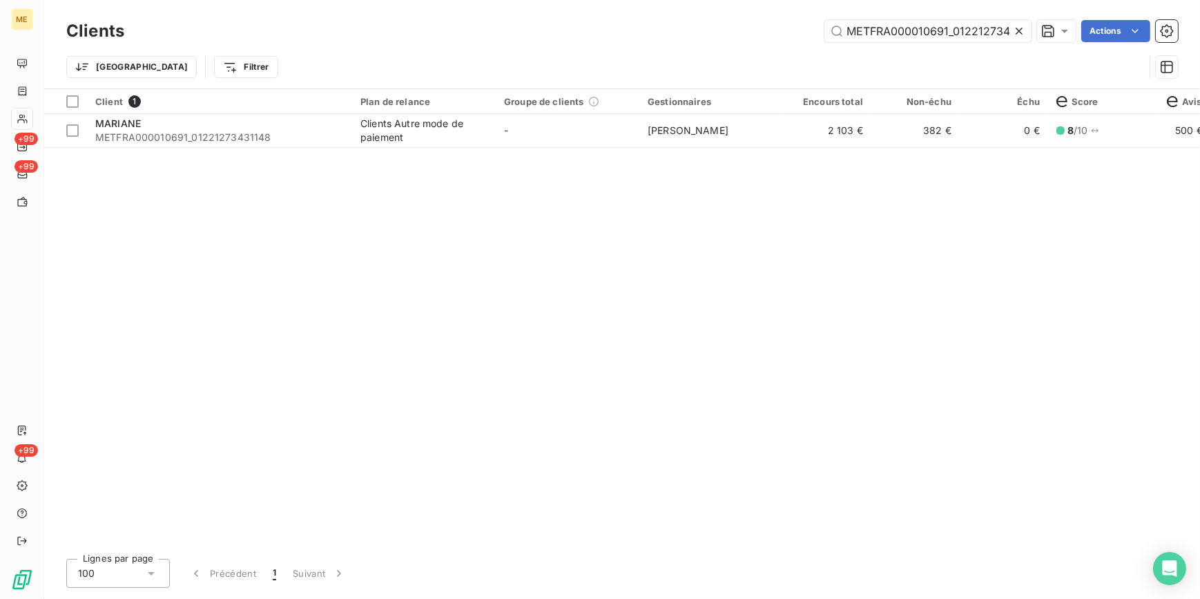
click at [1018, 29] on icon at bounding box center [1019, 31] width 14 height 14
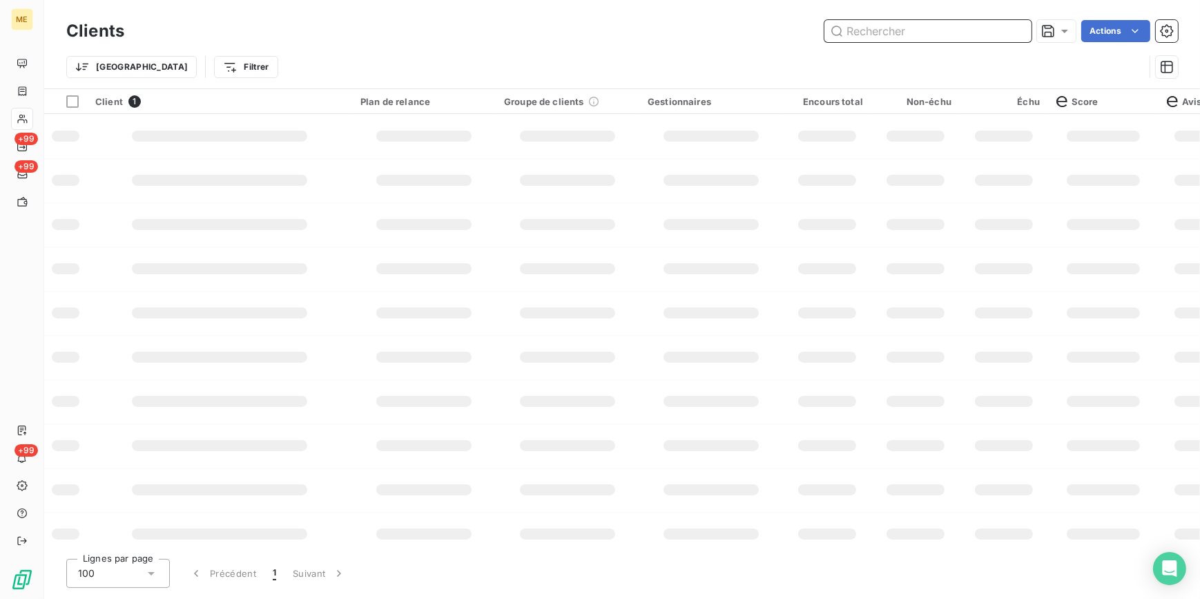
click at [1008, 25] on input "text" at bounding box center [927, 31] width 207 height 22
paste input "API CPTE GESTION"
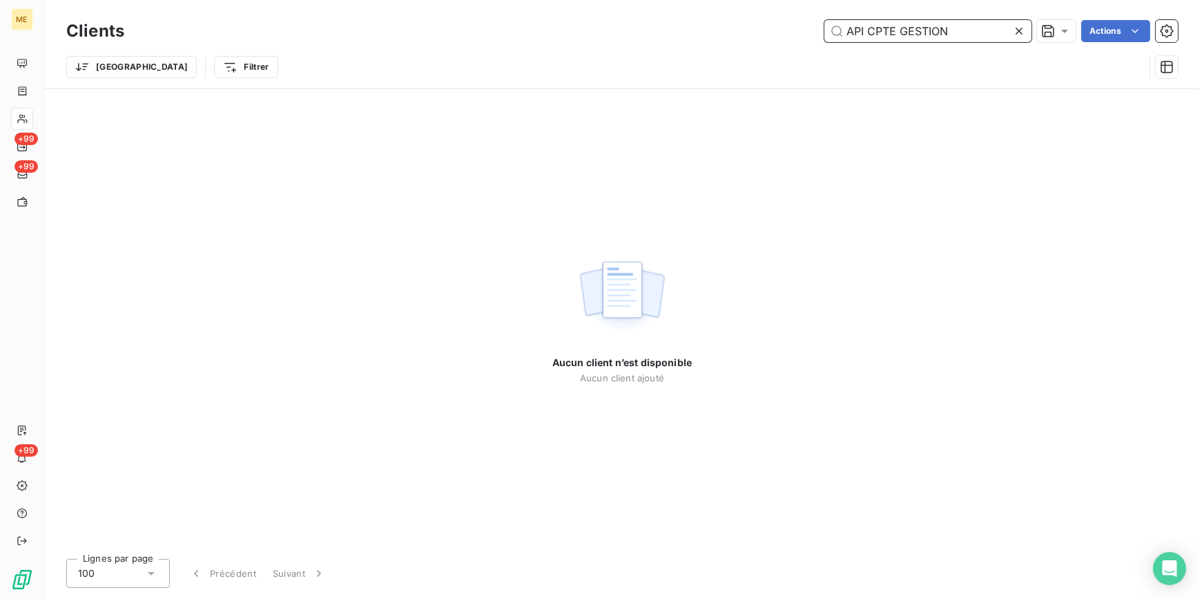
drag, startPoint x: 909, startPoint y: 29, endPoint x: 864, endPoint y: 28, distance: 45.6
click at [864, 28] on input "API CPTE GESTION" at bounding box center [927, 31] width 207 height 22
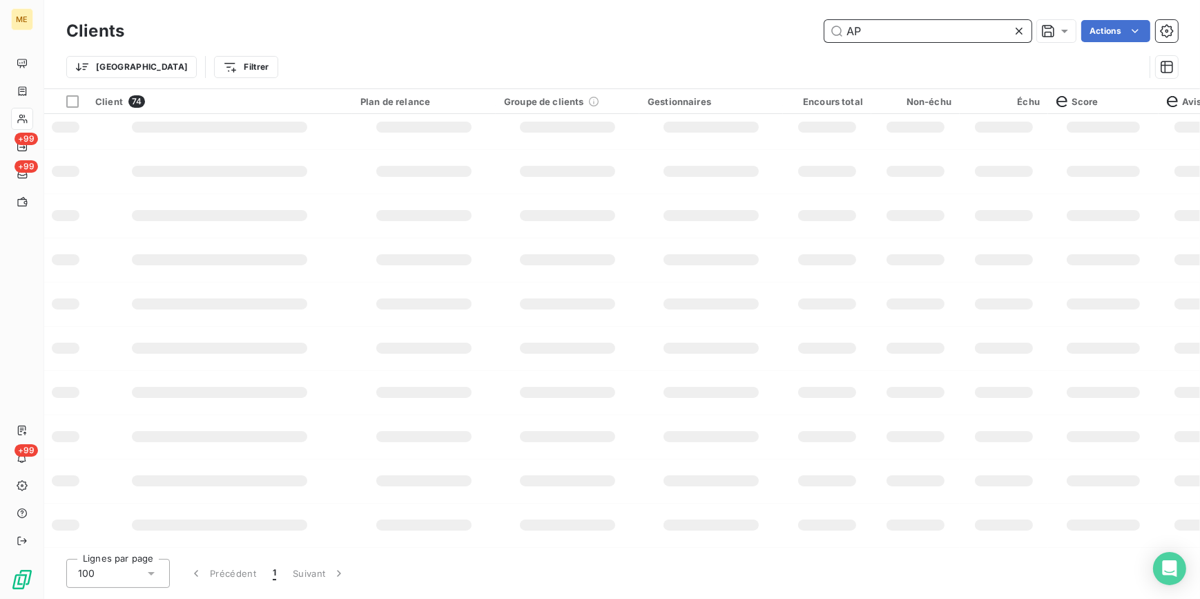
scroll to position [234, 0]
type input "A"
type input "c"
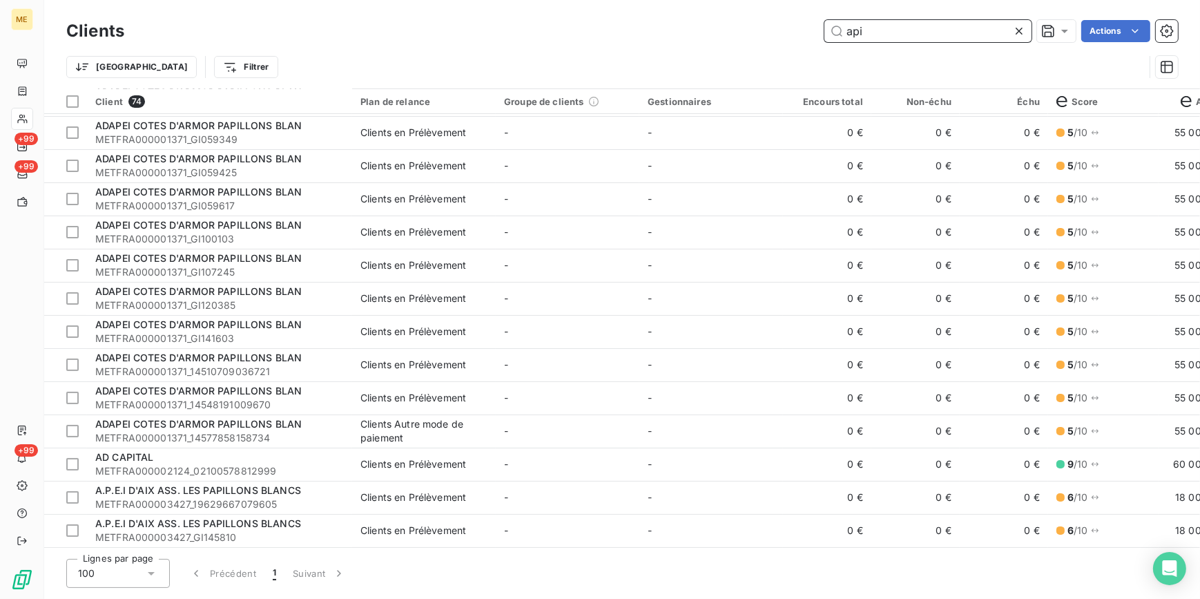
scroll to position [0, 0]
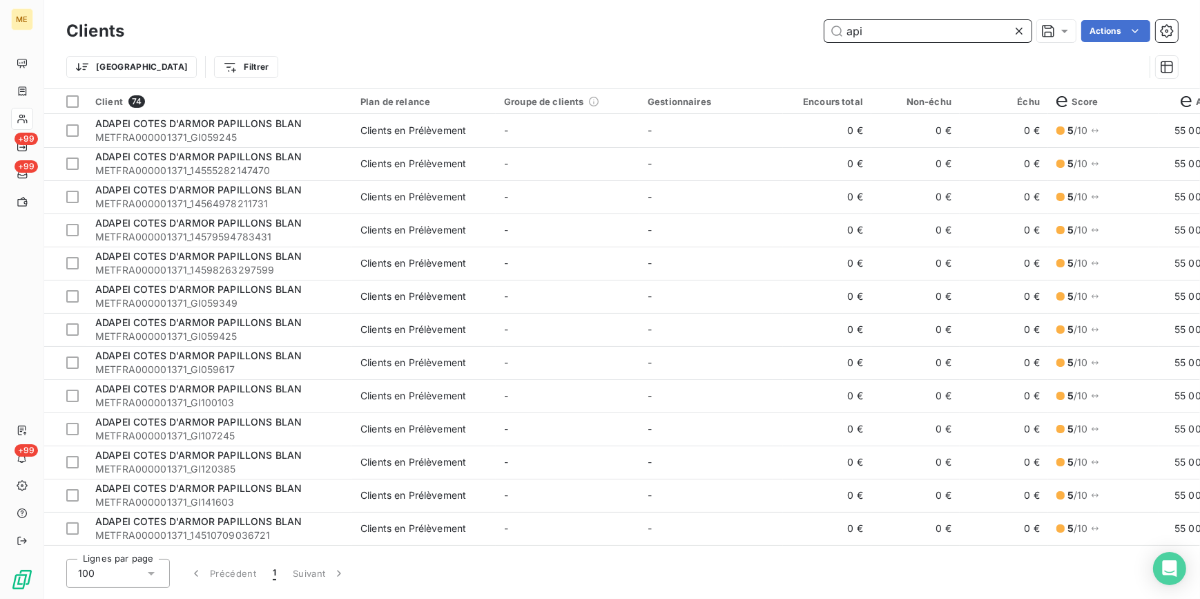
type input "api"
click at [1018, 36] on icon at bounding box center [1019, 31] width 14 height 14
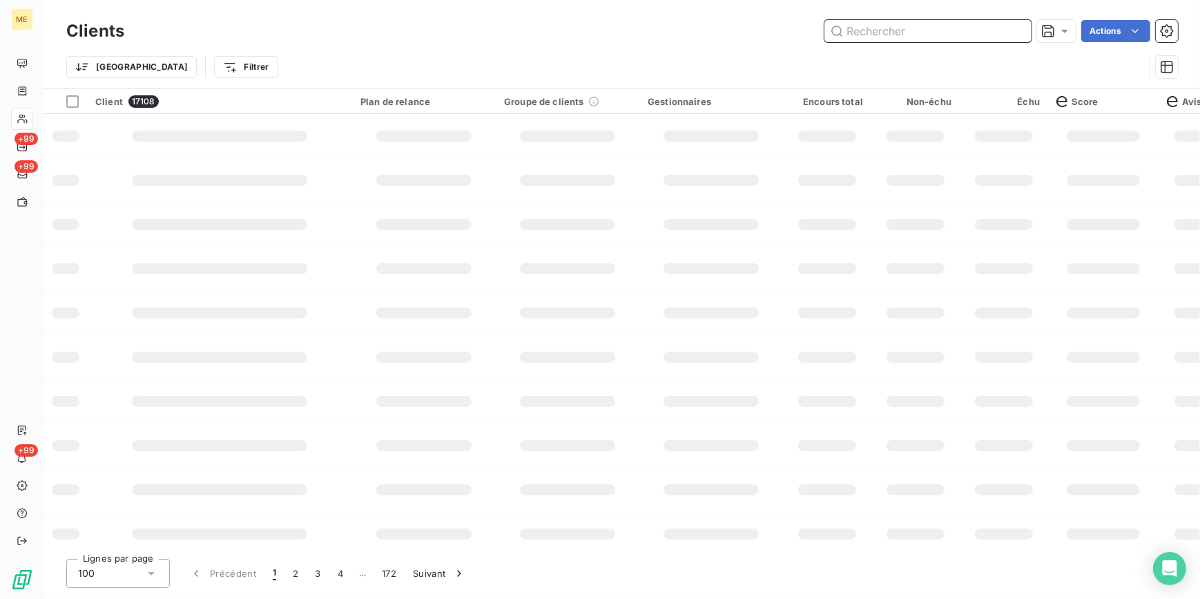
click at [1016, 34] on input "text" at bounding box center [927, 31] width 207 height 22
type input "c"
paste input "METFRA000004440_19482633831142-CA1"
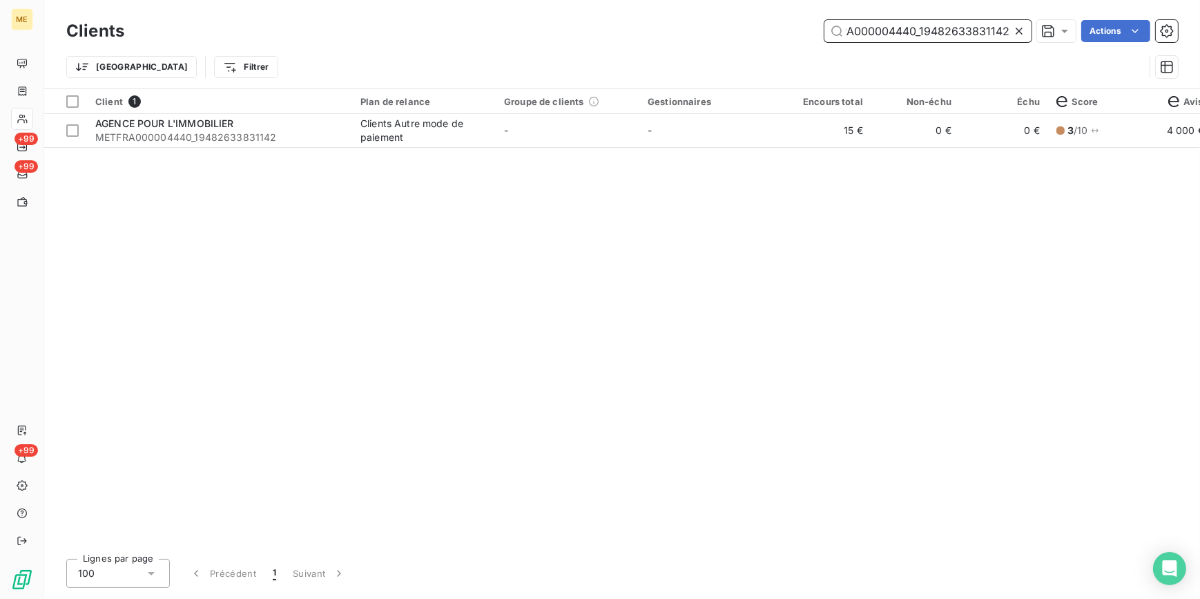
type input "METFRA000004440_19482633831142"
click at [828, 126] on td "15 €" at bounding box center [827, 130] width 88 height 33
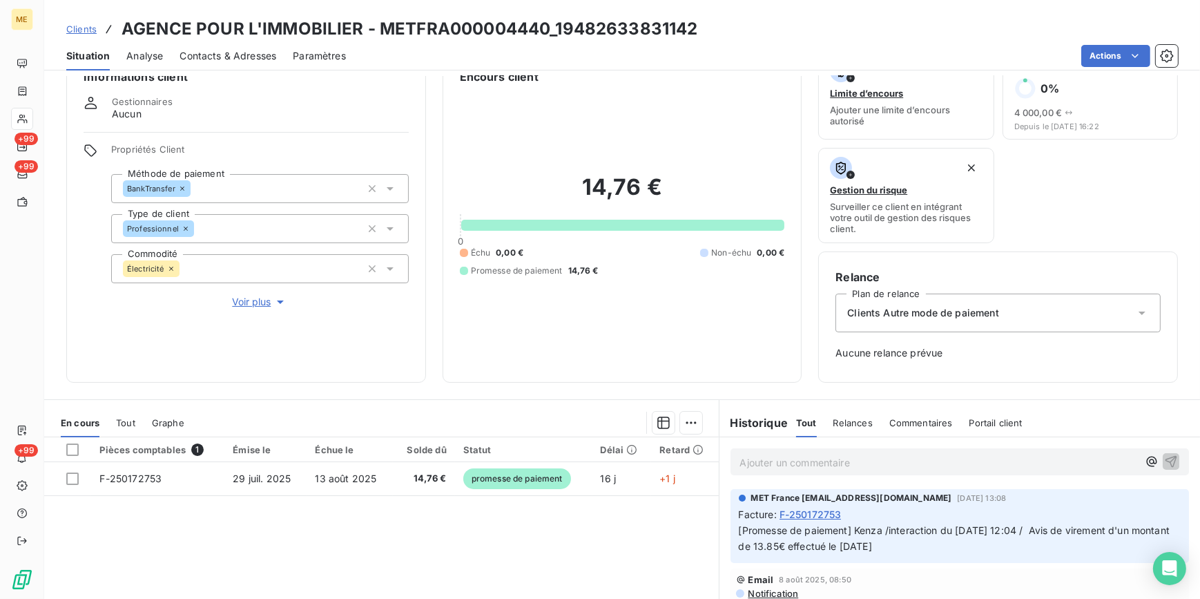
scroll to position [62, 0]
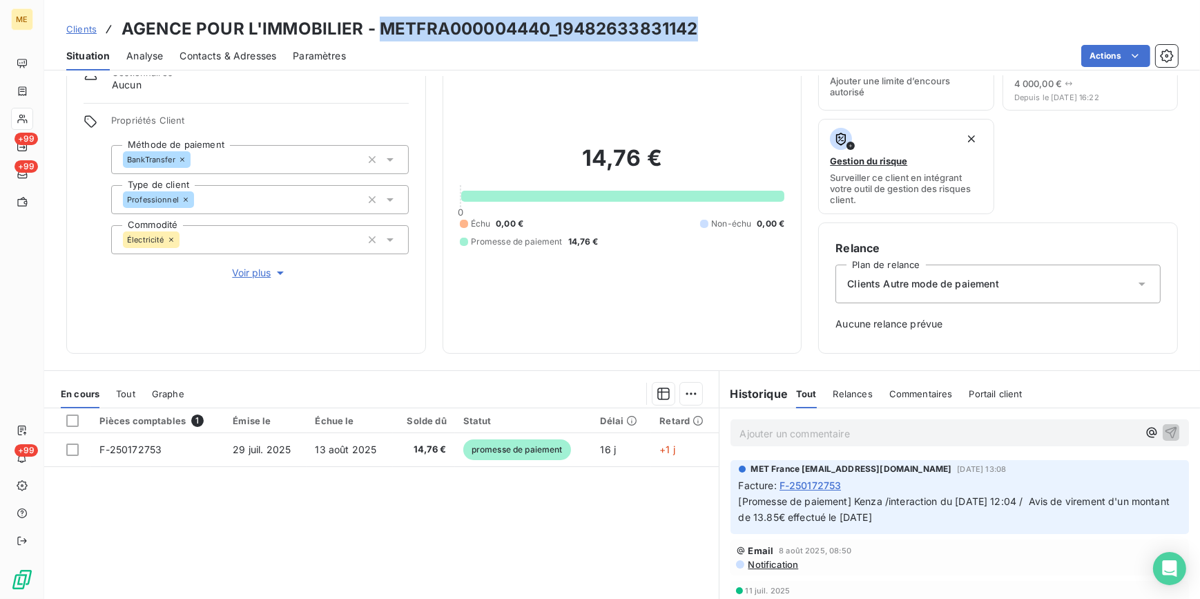
drag, startPoint x: 686, startPoint y: 29, endPoint x: 376, endPoint y: 28, distance: 310.0
click at [376, 28] on div "Clients AGENCE POUR L'IMMOBILIER - METFRA000004440_19482633831142" at bounding box center [622, 29] width 1156 height 25
copy h3 "METFRA000004440_19482633831142"
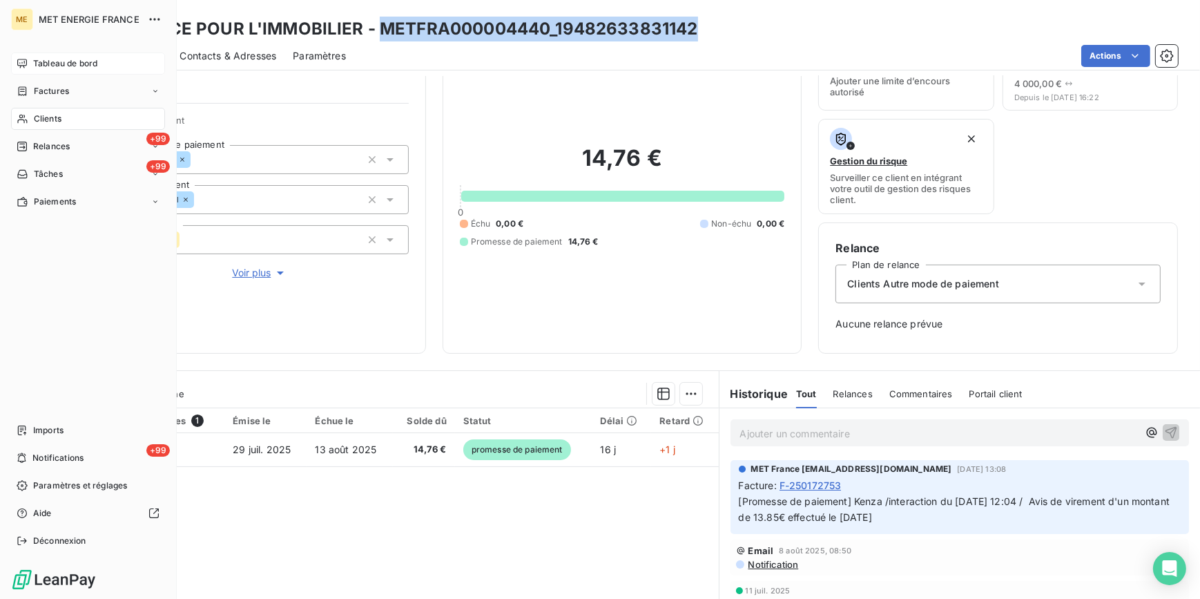
click at [56, 64] on span "Tableau de bord" at bounding box center [65, 63] width 64 height 12
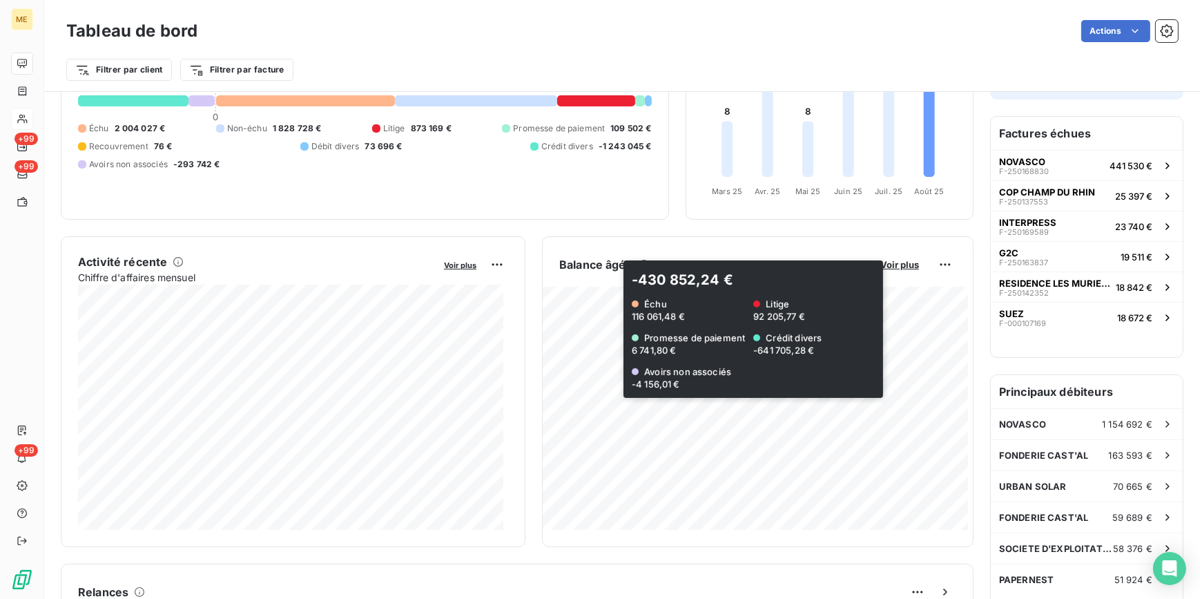
scroll to position [126, 0]
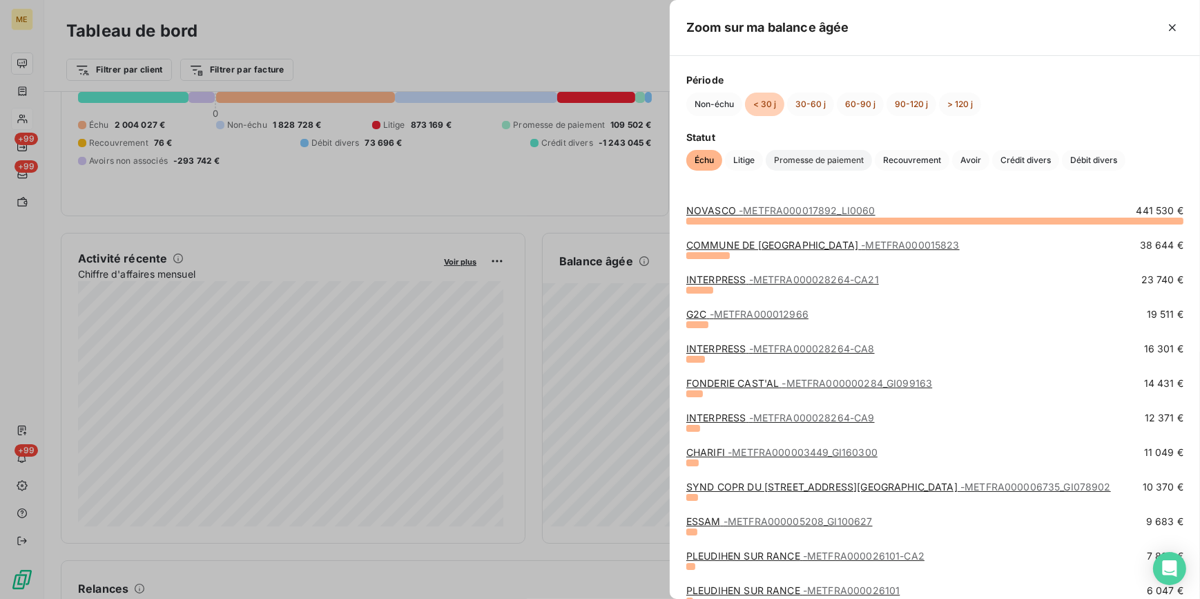
click at [795, 157] on span "Promesse de paiement" at bounding box center [819, 160] width 106 height 21
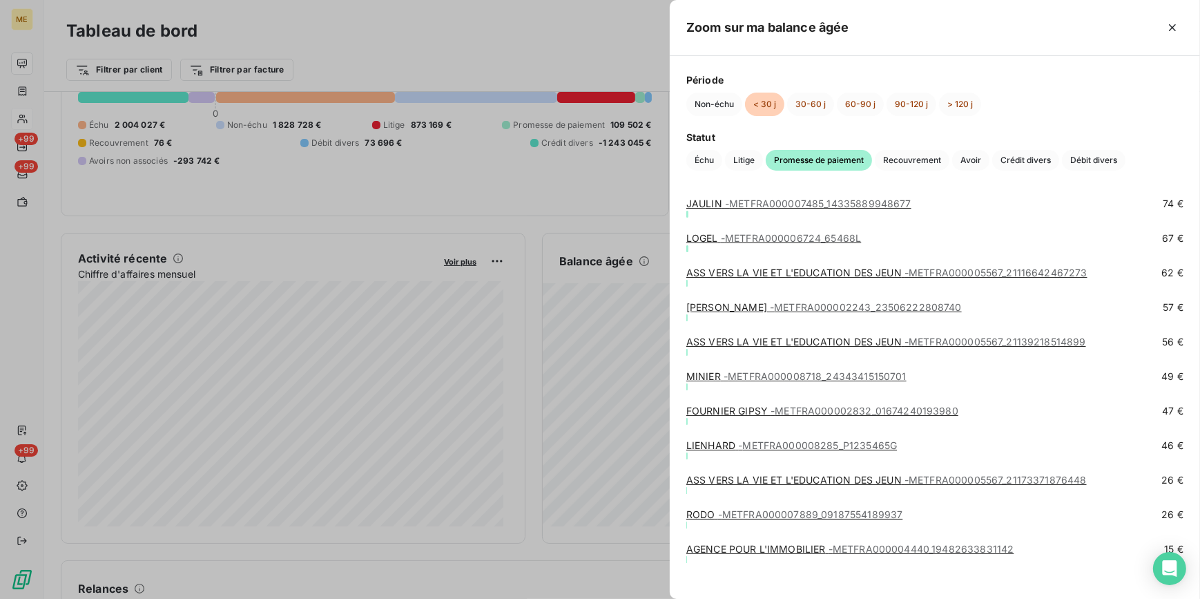
scroll to position [846, 0]
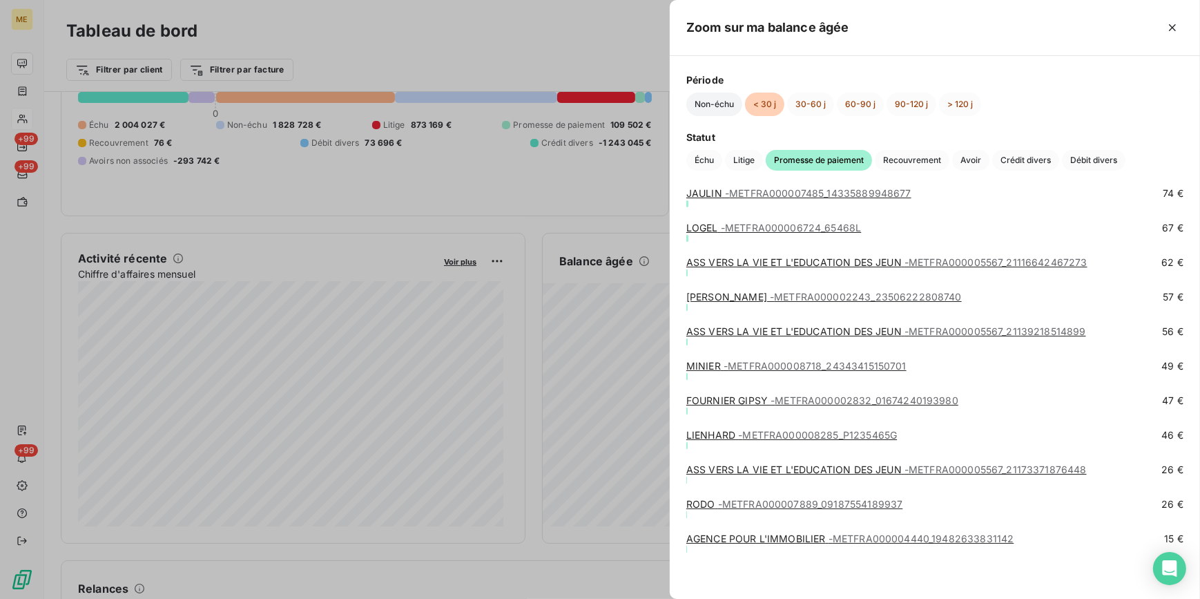
click at [710, 106] on button "Non-échu" at bounding box center [714, 104] width 56 height 23
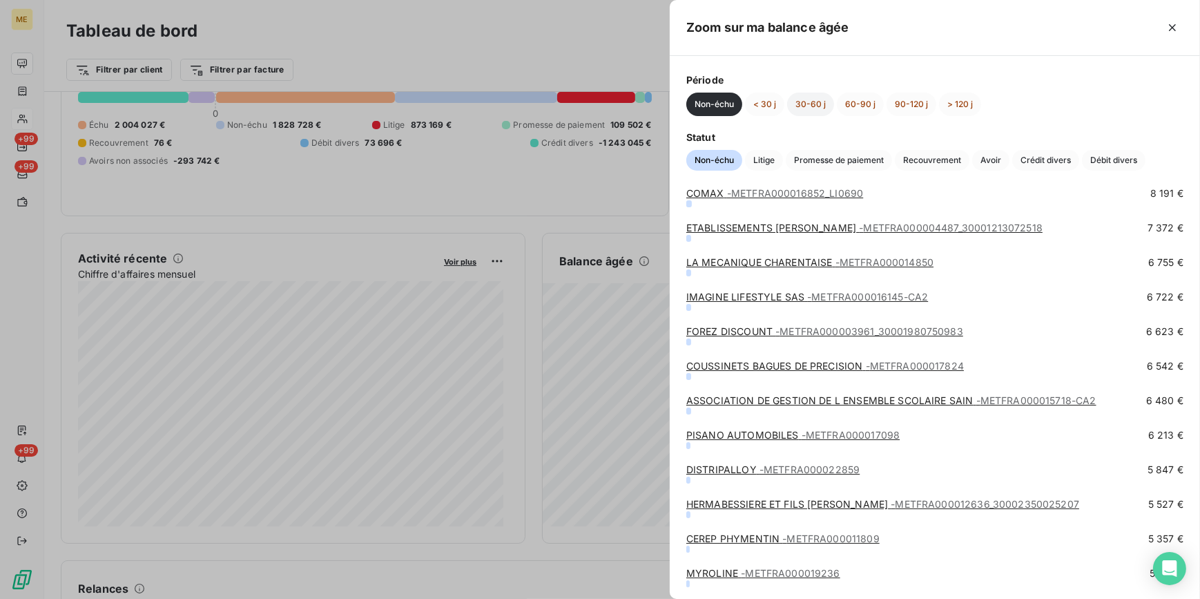
scroll to position [29806, 0]
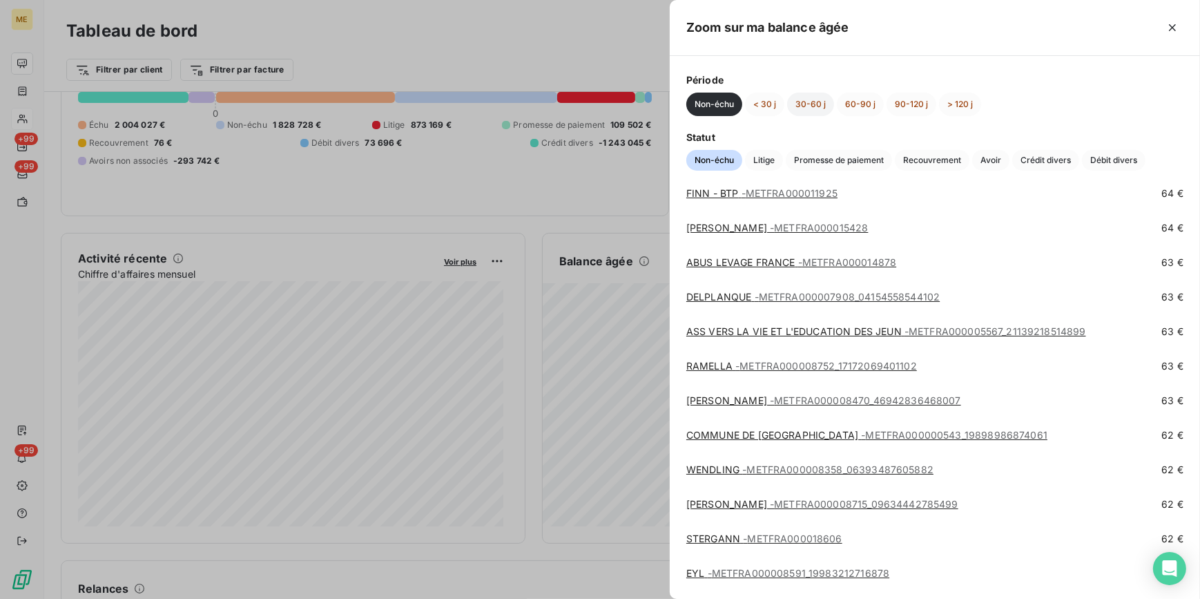
click at [804, 110] on button "30-60 j" at bounding box center [810, 104] width 47 height 23
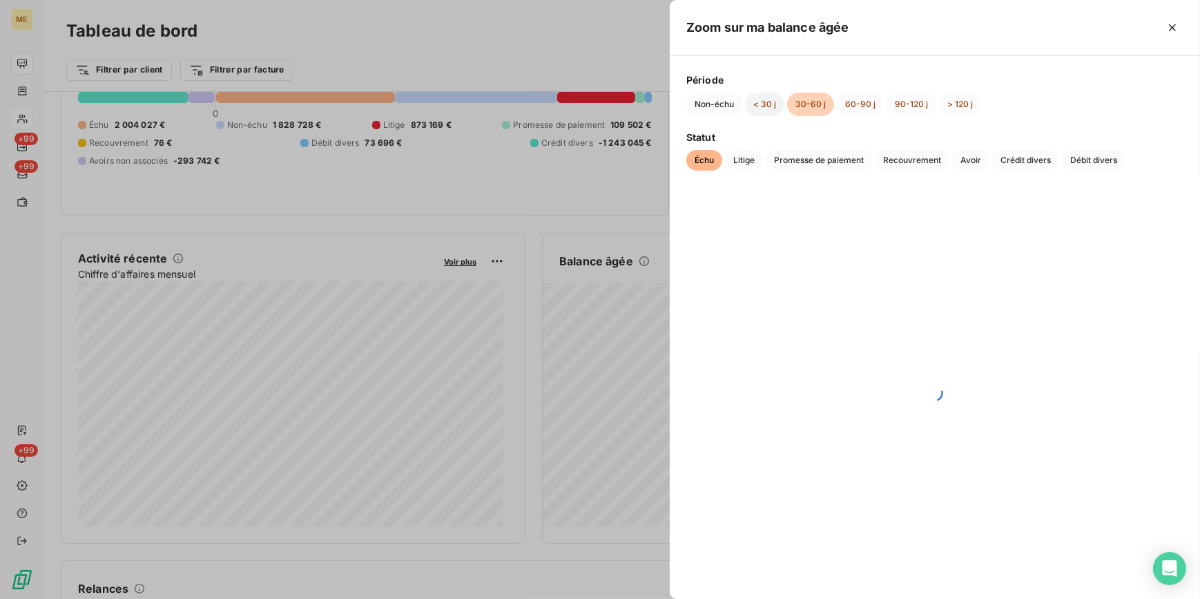
click at [767, 101] on button "< 30 j" at bounding box center [764, 104] width 39 height 23
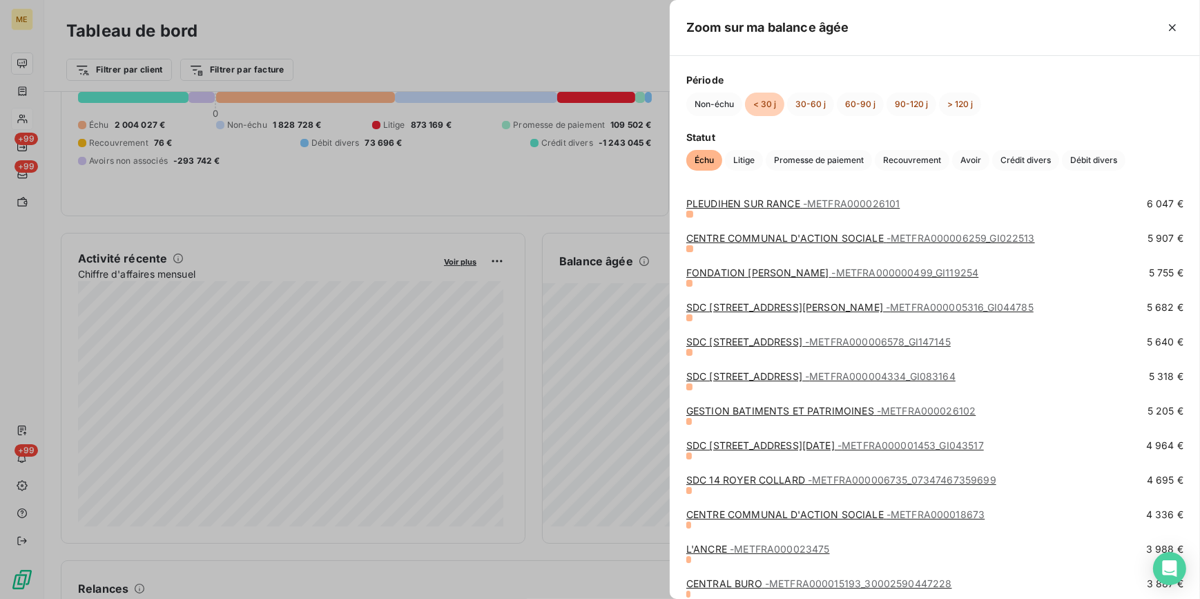
scroll to position [439, 0]
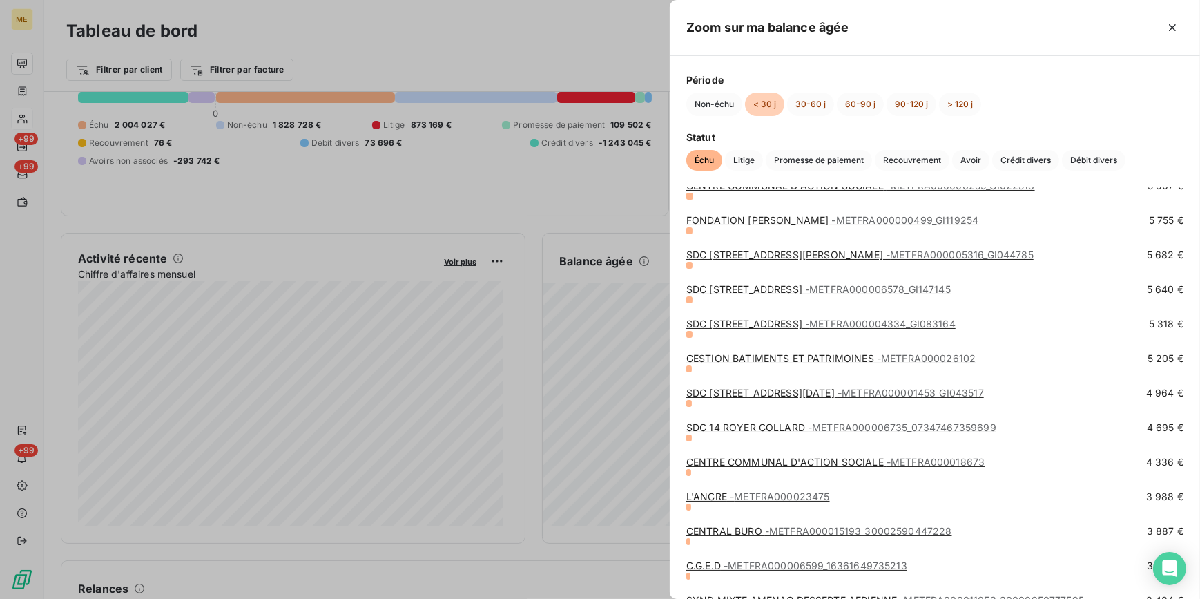
click at [842, 427] on span "- METFRA000006735_07347467359699" at bounding box center [902, 427] width 188 height 12
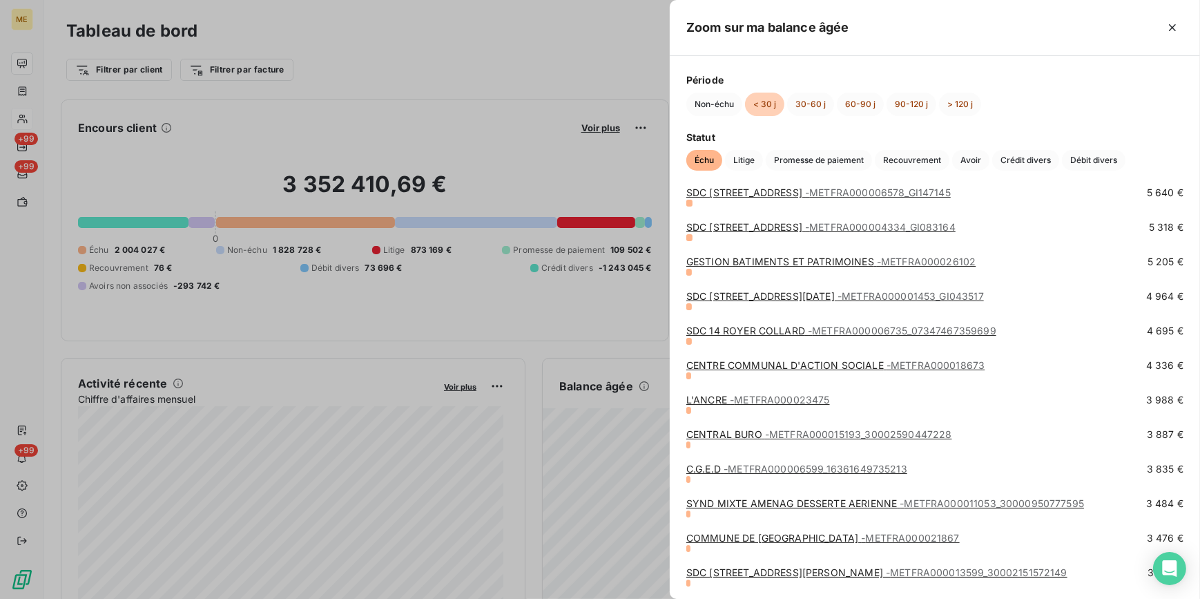
scroll to position [565, 0]
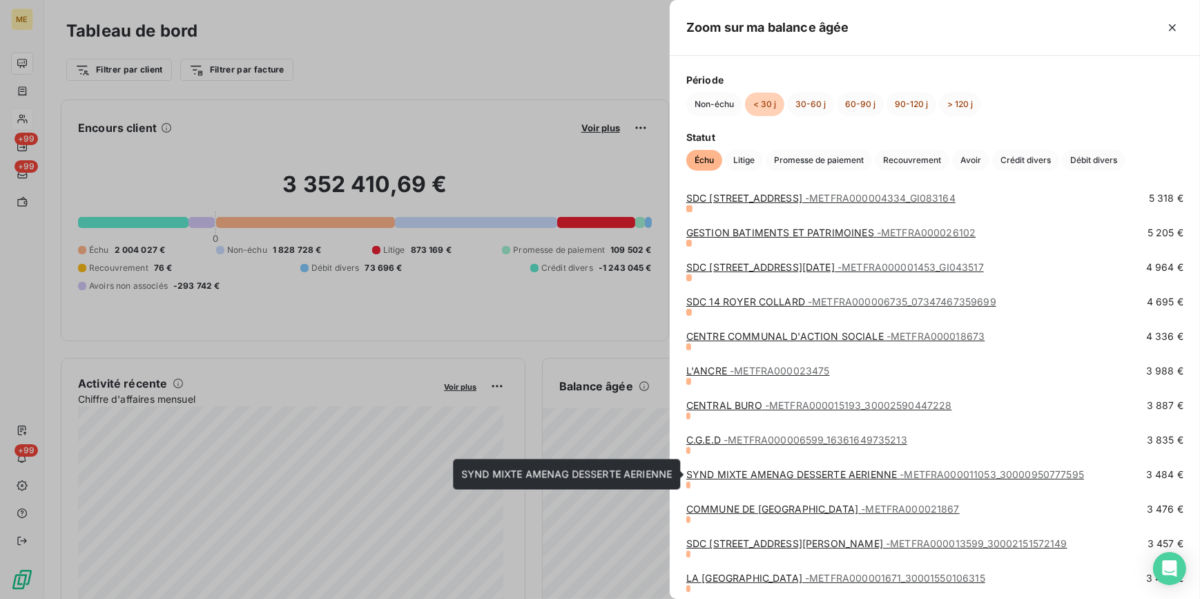
click at [804, 472] on link "SYND MIXTE AMENAG DESSERTE AERIENNE - METFRA000011053_30000950777595" at bounding box center [885, 474] width 398 height 12
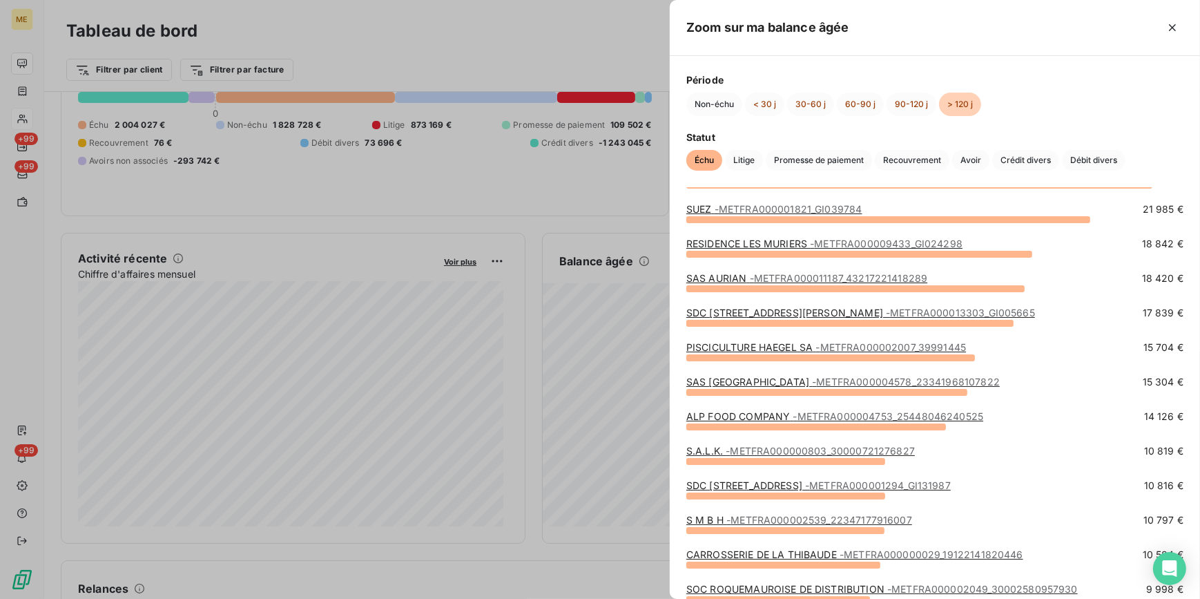
scroll to position [125, 0]
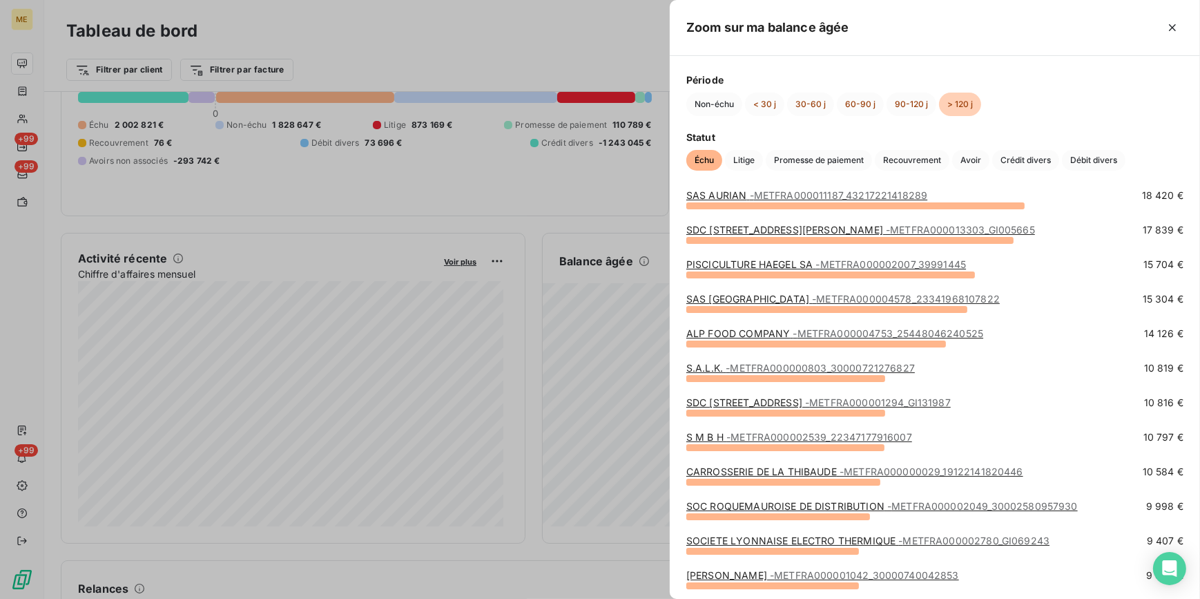
scroll to position [251, 0]
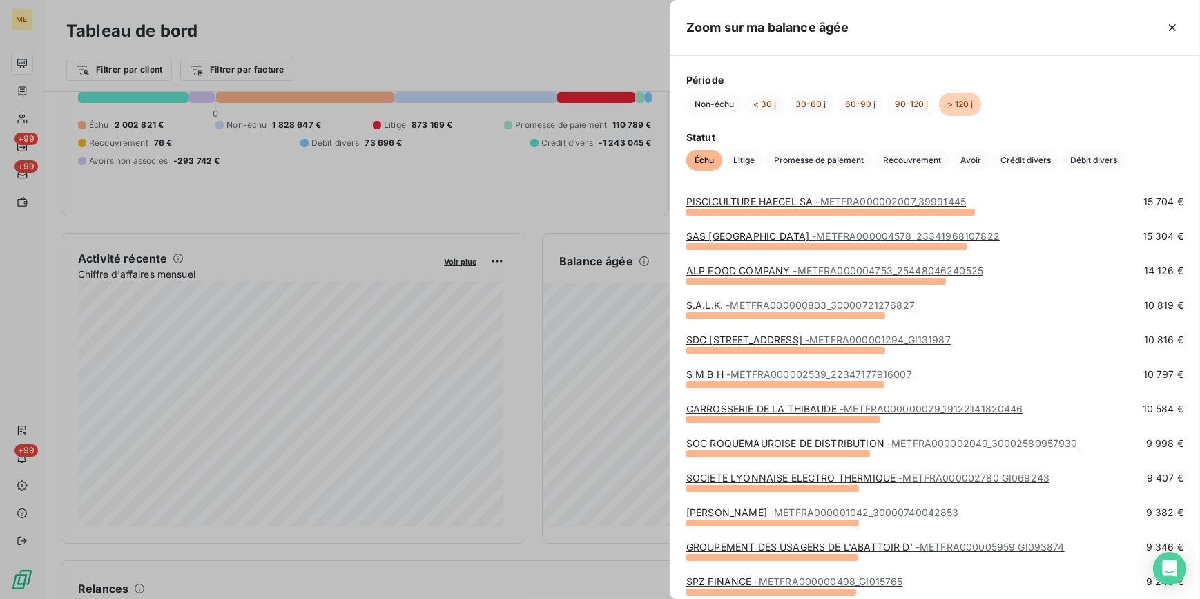
click at [884, 514] on span "- METFRA000001042_30000740042853" at bounding box center [864, 512] width 189 height 12
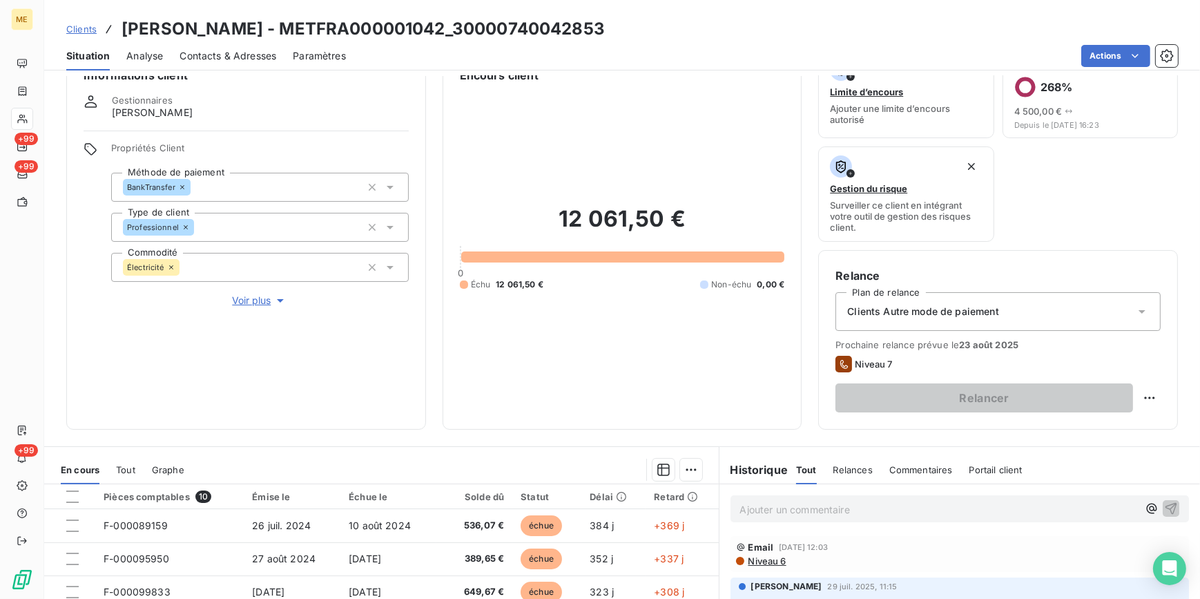
scroll to position [62, 0]
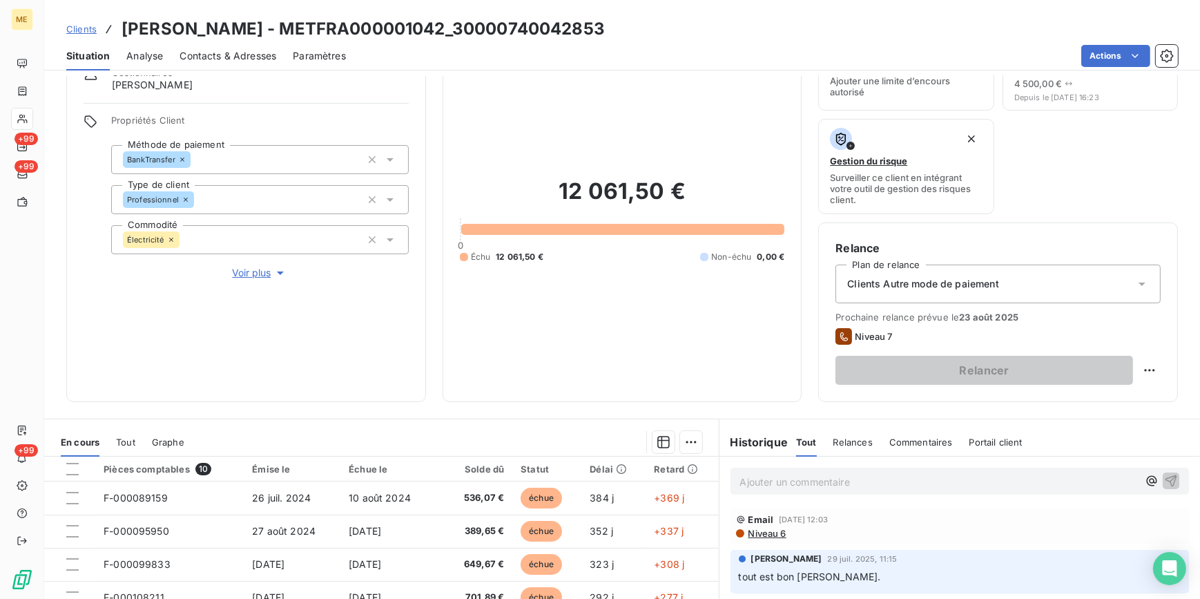
click at [251, 275] on span "Voir plus" at bounding box center [259, 273] width 55 height 14
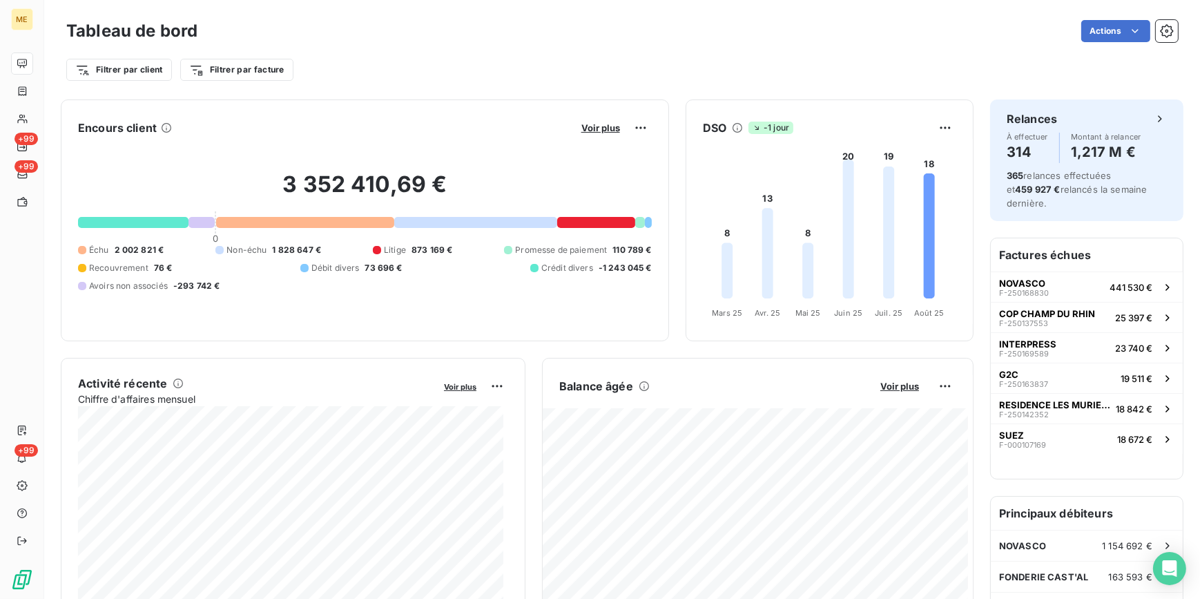
click at [311, 217] on div at bounding box center [305, 222] width 178 height 11
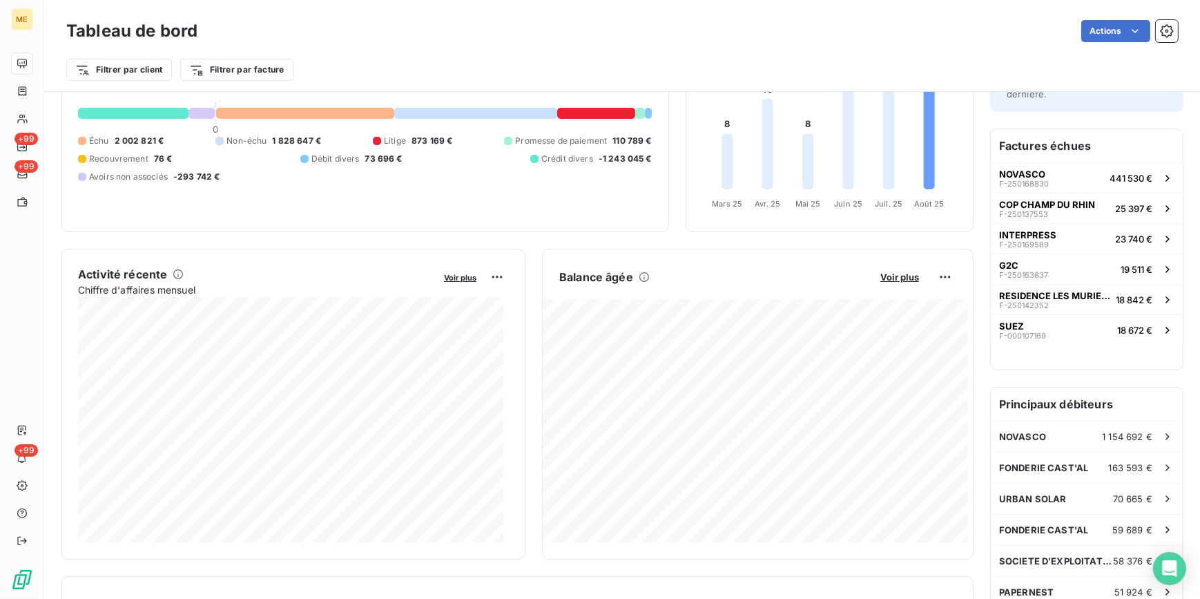
scroll to position [126, 0]
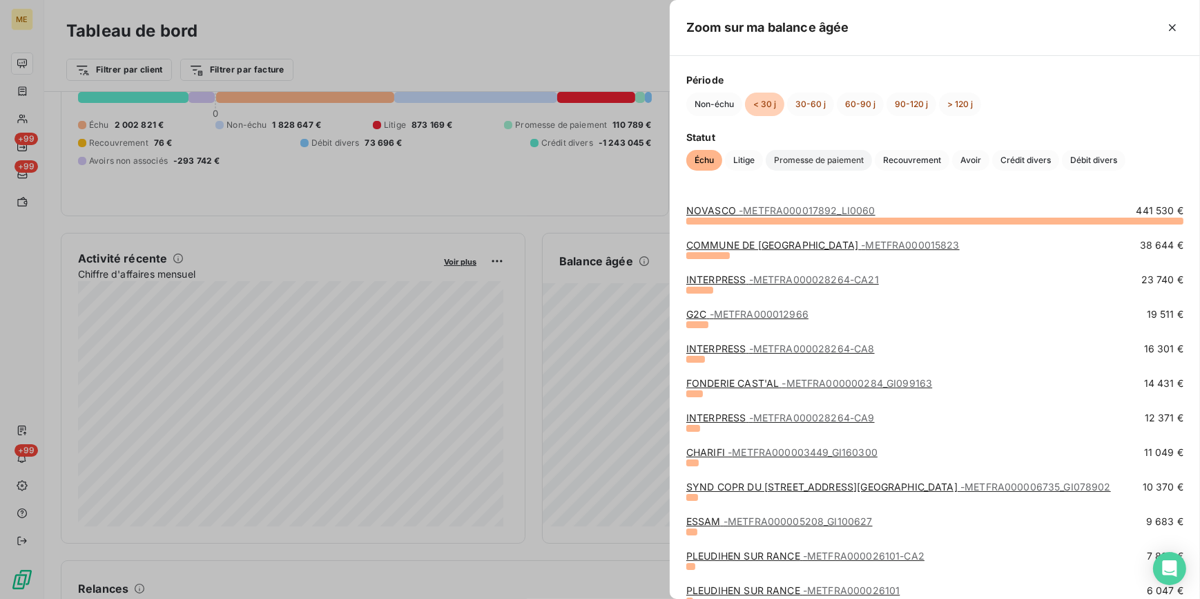
click at [810, 153] on span "Promesse de paiement" at bounding box center [819, 160] width 106 height 21
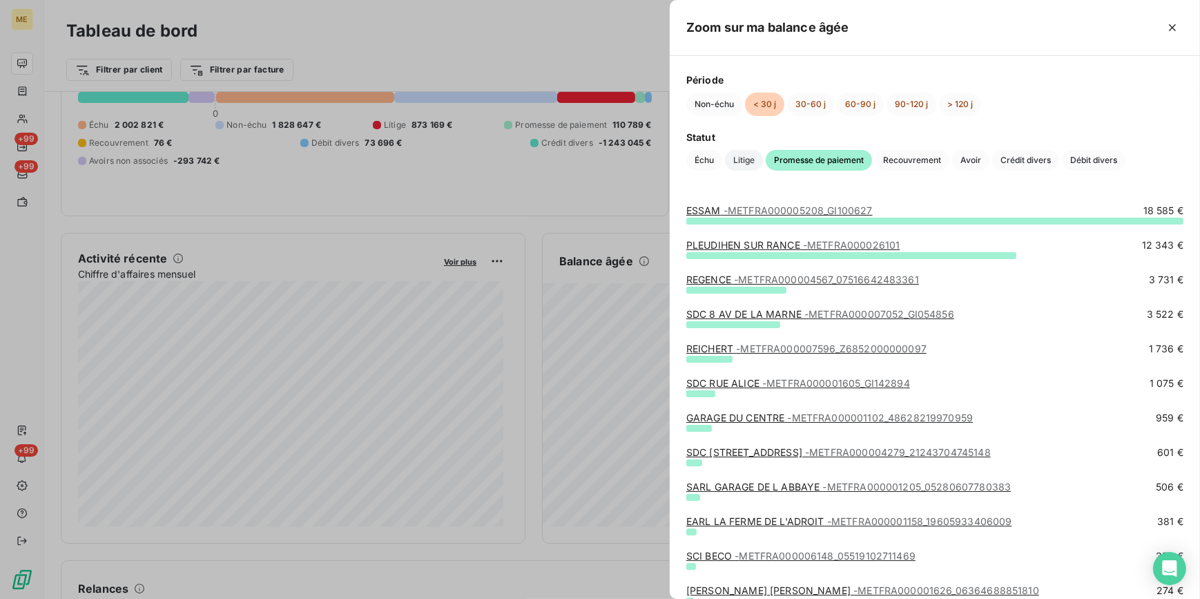
click at [749, 161] on span "Litige" at bounding box center [744, 160] width 38 height 21
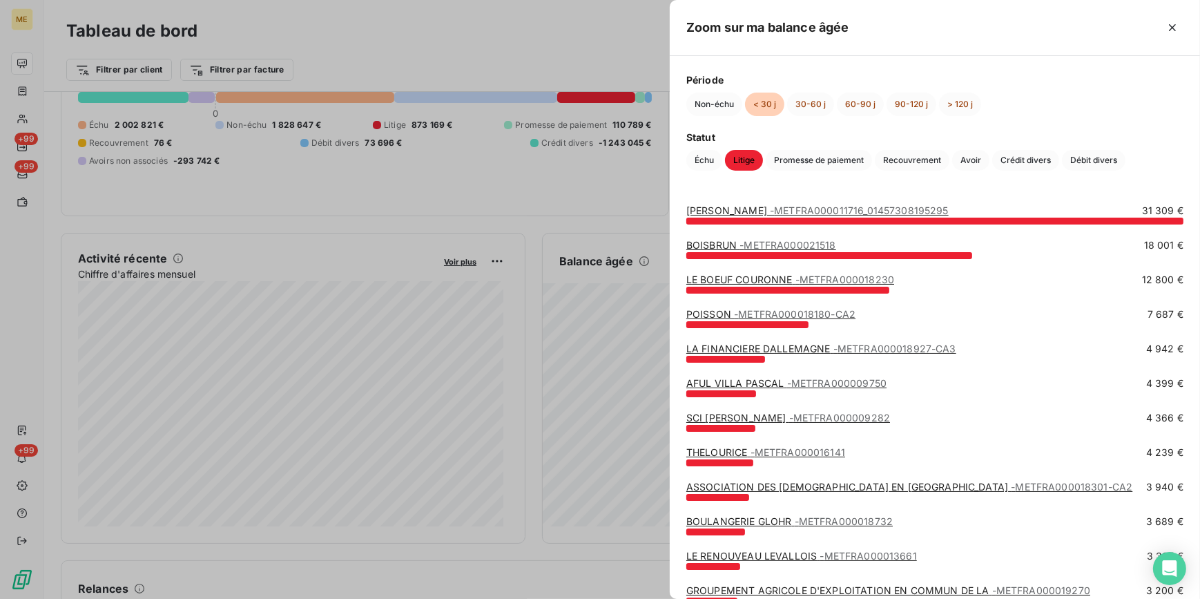
click at [813, 205] on span "- METFRA000011716_01457308195295" at bounding box center [859, 210] width 179 height 12
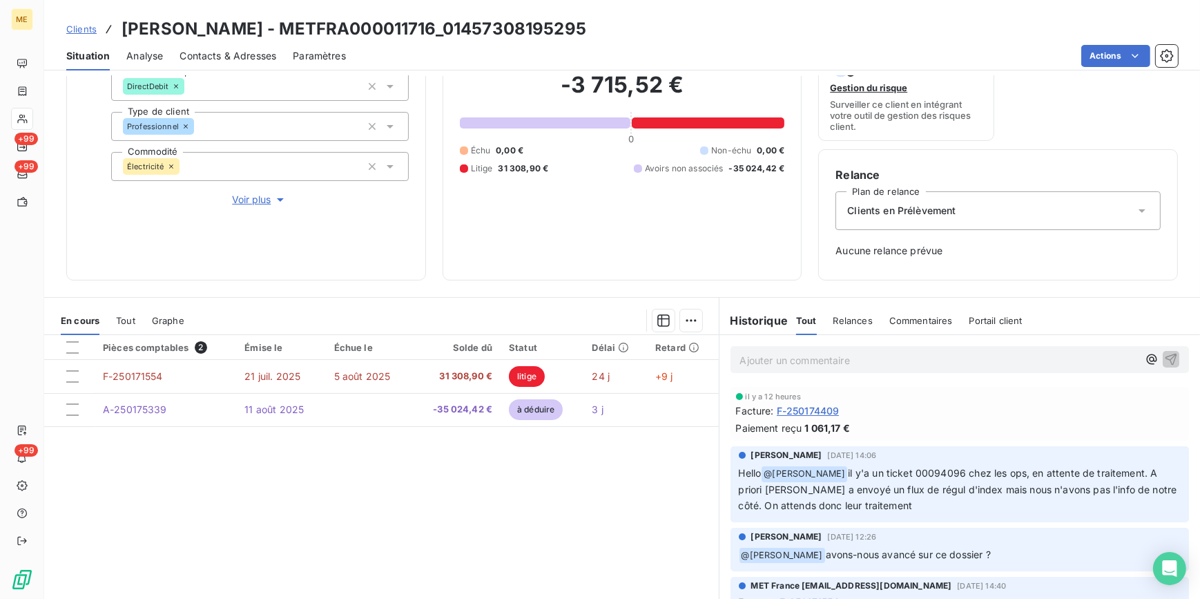
scroll to position [115, 0]
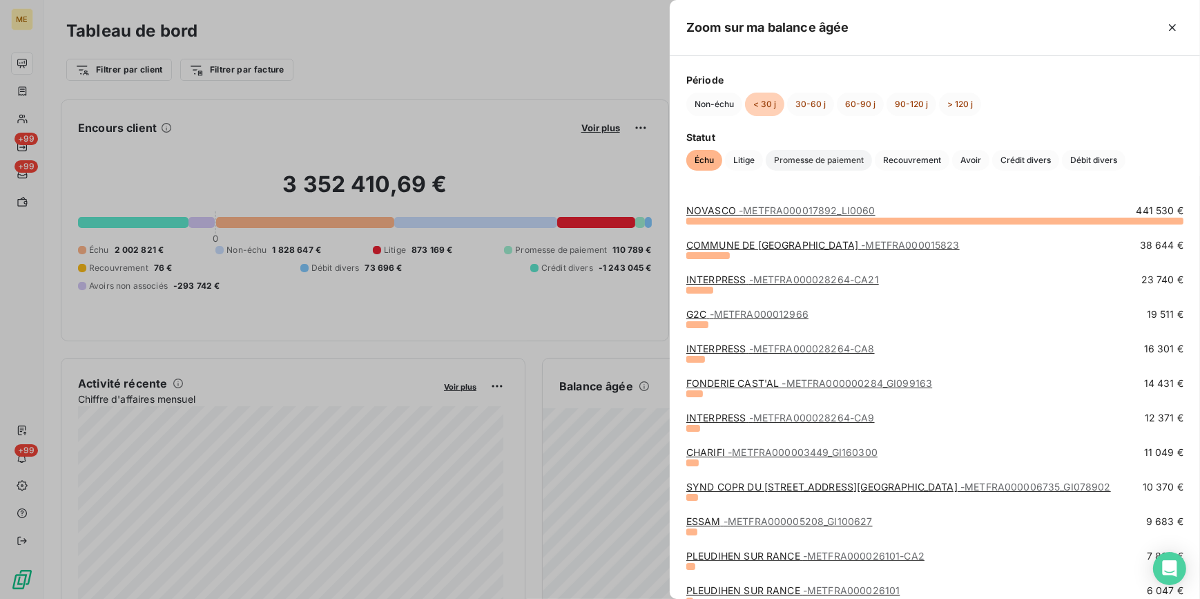
click at [789, 159] on span "Promesse de paiement" at bounding box center [819, 160] width 106 height 21
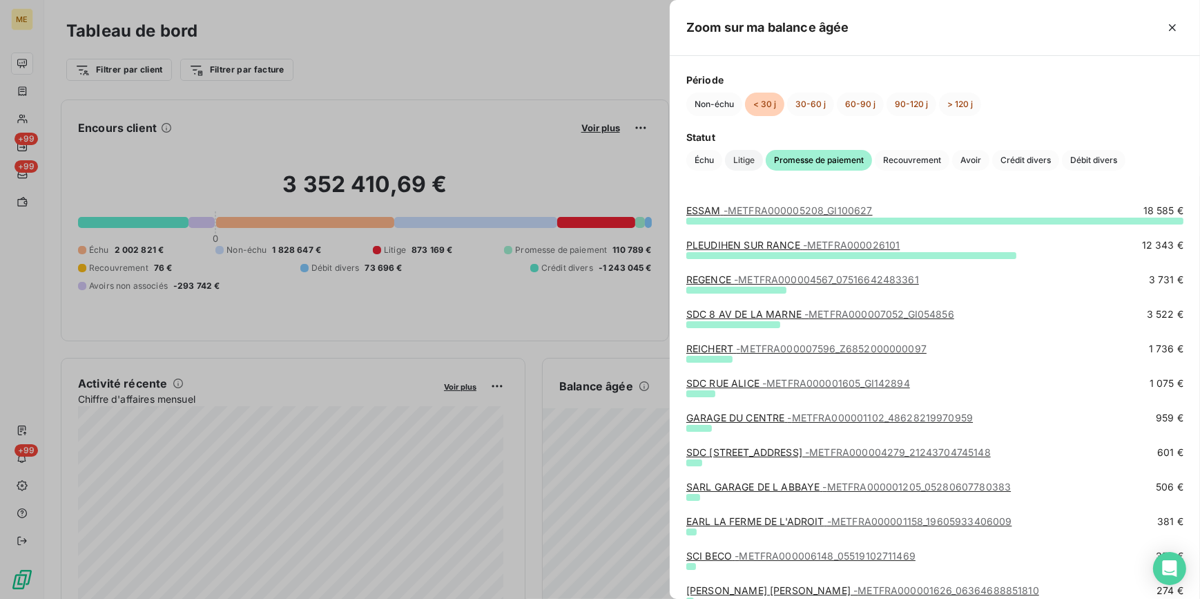
click at [737, 158] on span "Litige" at bounding box center [744, 160] width 38 height 21
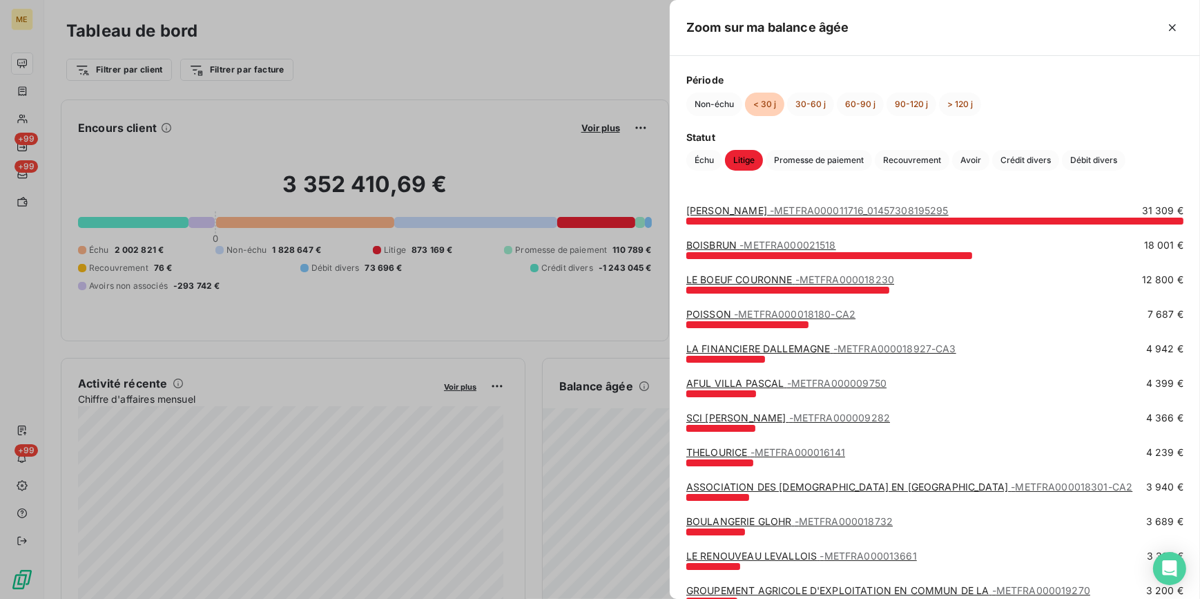
click at [604, 64] on div at bounding box center [600, 299] width 1200 height 599
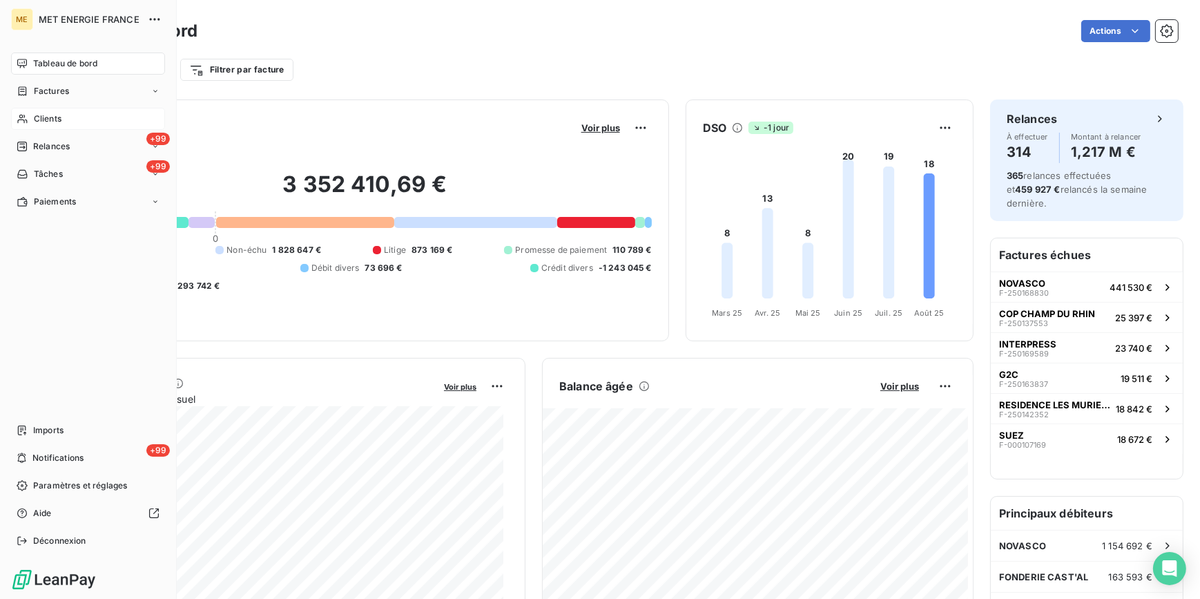
click at [55, 117] on span "Clients" at bounding box center [48, 119] width 28 height 12
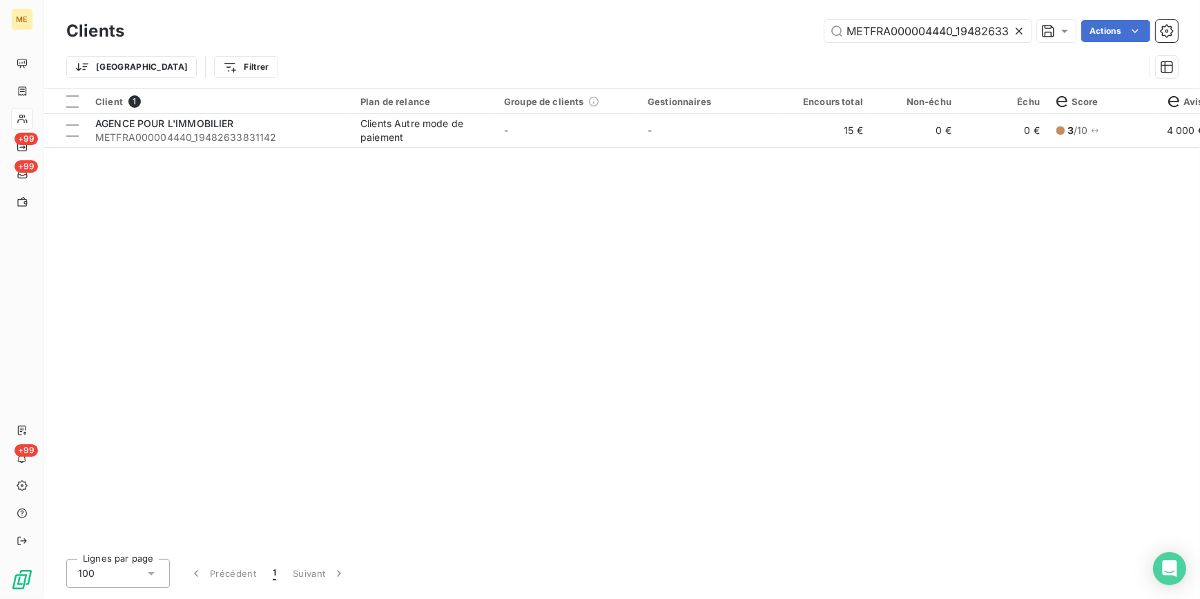
click at [1022, 32] on icon at bounding box center [1019, 31] width 14 height 14
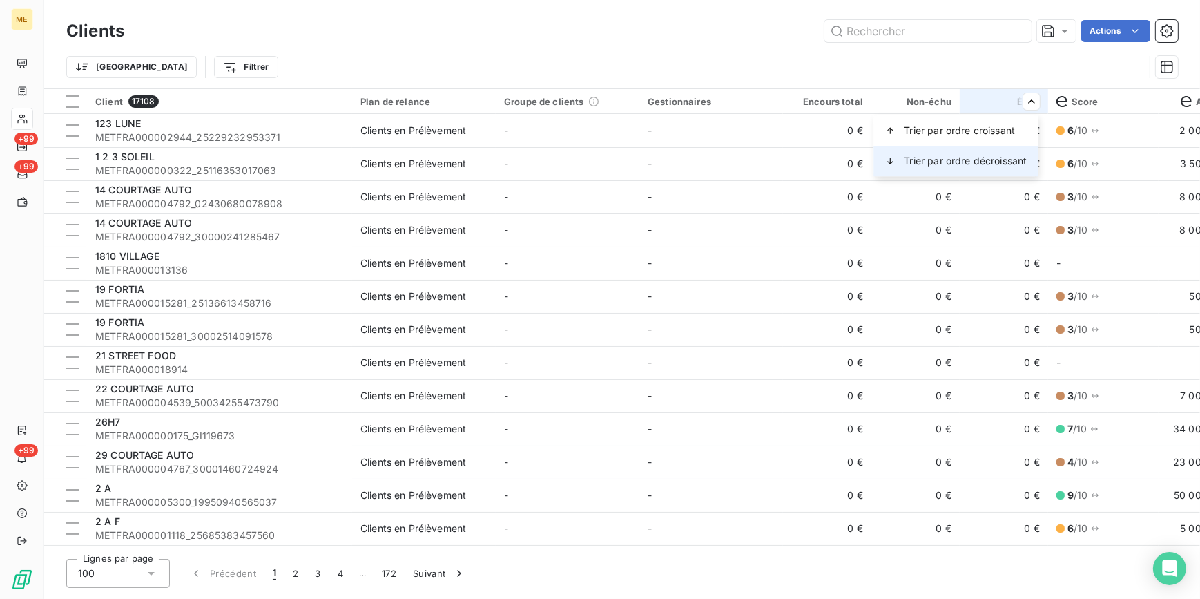
click at [980, 162] on span "Trier par ordre décroissant" at bounding box center [965, 161] width 123 height 14
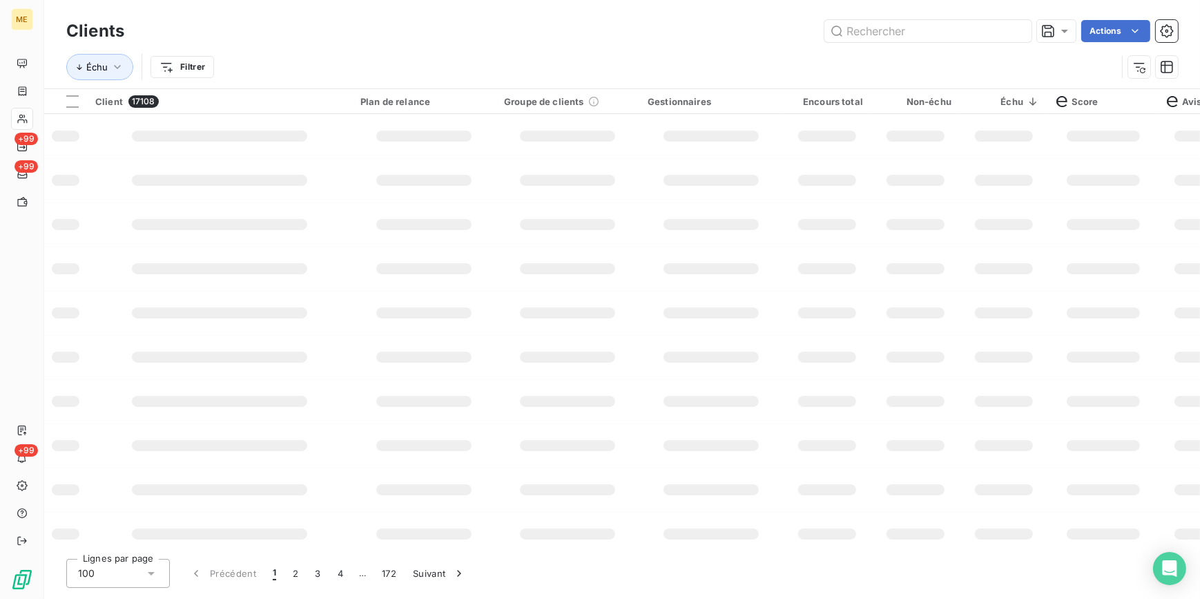
click at [978, 46] on div "Échu Filtrer" at bounding box center [621, 67] width 1111 height 43
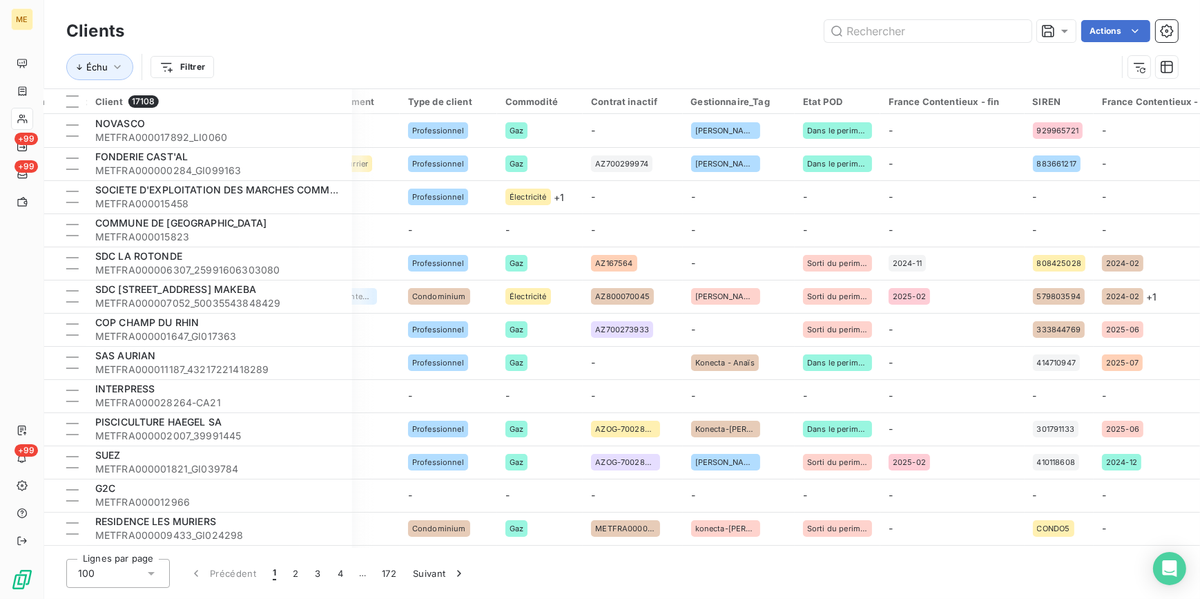
scroll to position [0, 1357]
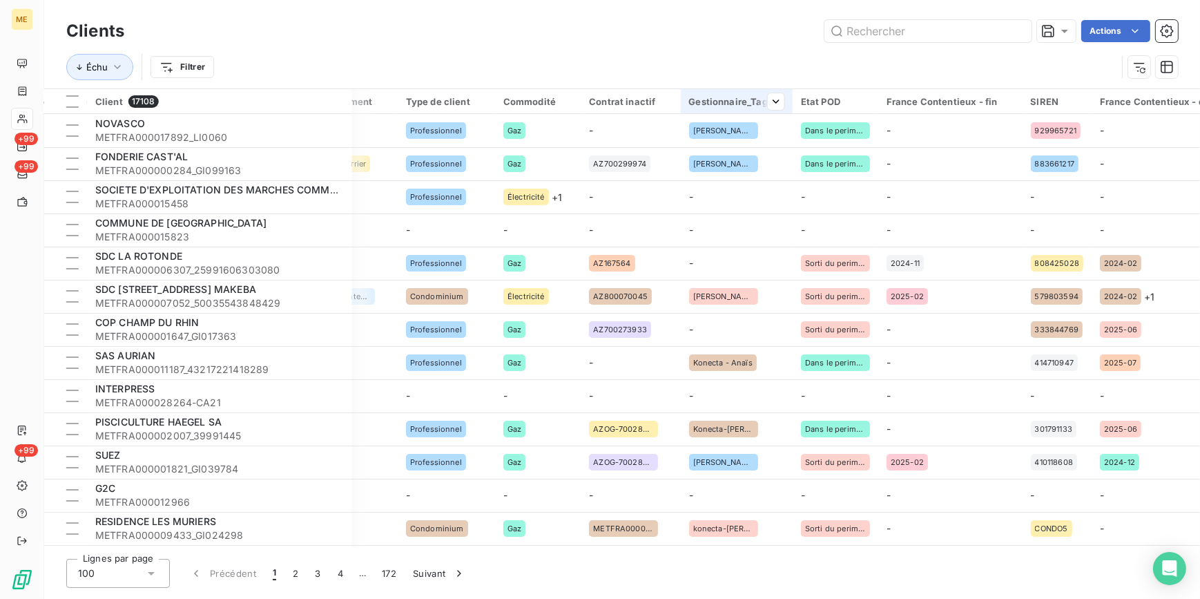
click at [710, 105] on div "Gestionnaire_Tag" at bounding box center [736, 101] width 95 height 11
click at [547, 131] on div "Contient is" at bounding box center [504, 138] width 110 height 29
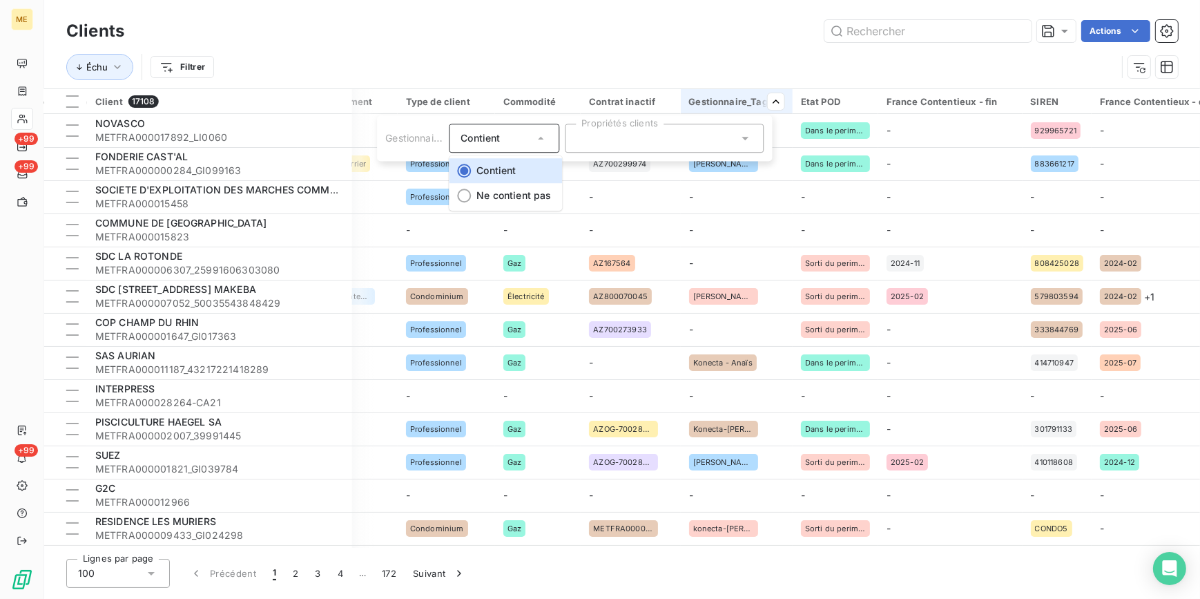
click at [599, 55] on html "ME +99 +99 +99 Clients Actions Échu Filtrer Client 17108 Plan de relance Groupe…" at bounding box center [600, 299] width 1200 height 599
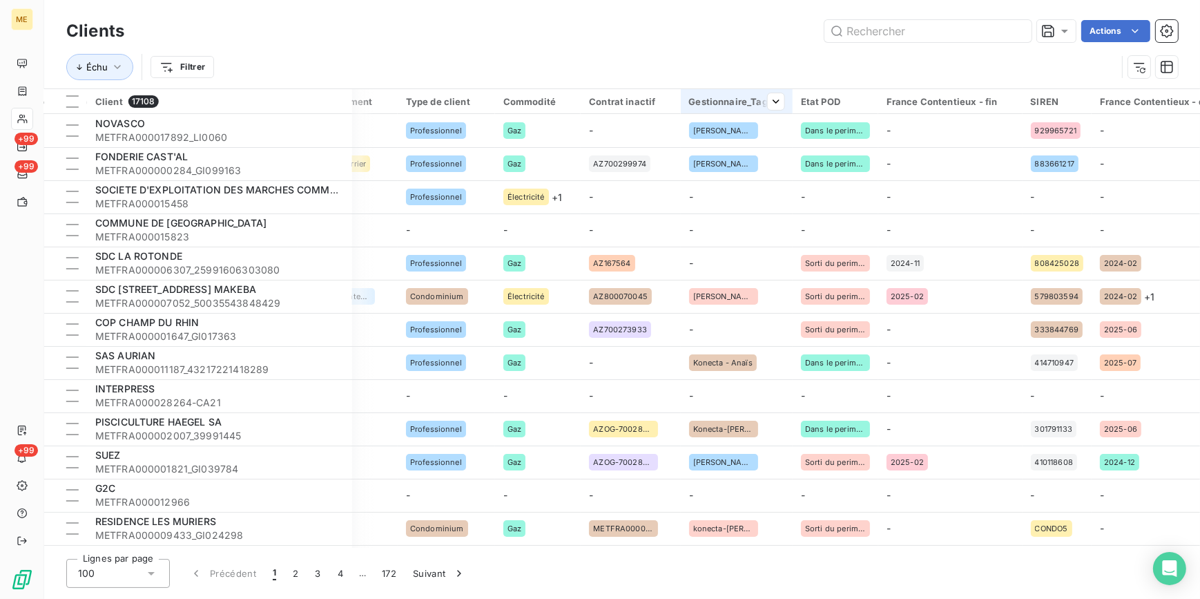
click at [741, 103] on div "Gestionnaire_Tag" at bounding box center [736, 101] width 95 height 11
click at [703, 149] on div at bounding box center [664, 138] width 199 height 29
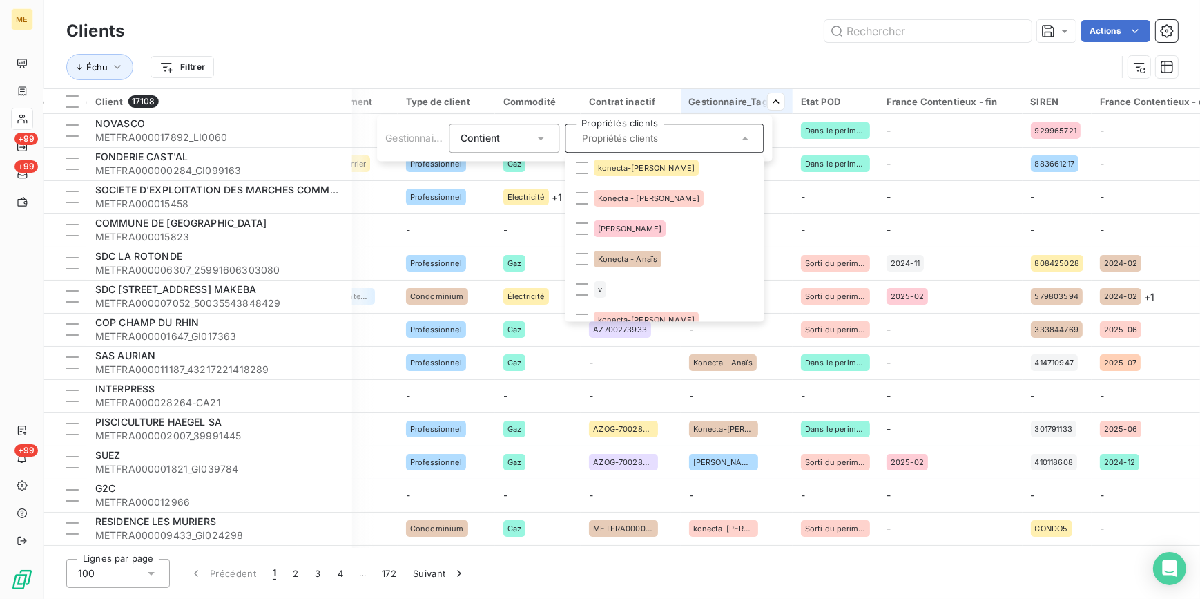
scroll to position [0, 0]
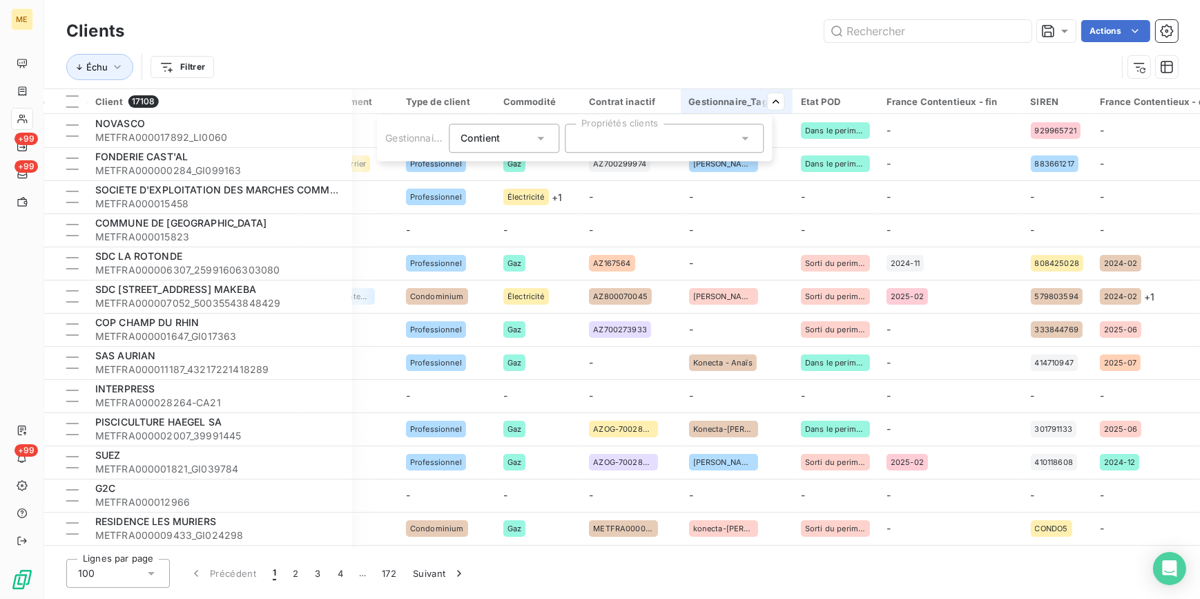
click at [532, 144] on div "Contient is" at bounding box center [496, 137] width 73 height 19
click at [545, 193] on span "Ne contient pas" at bounding box center [513, 195] width 75 height 12
click at [685, 149] on div at bounding box center [664, 138] width 199 height 29
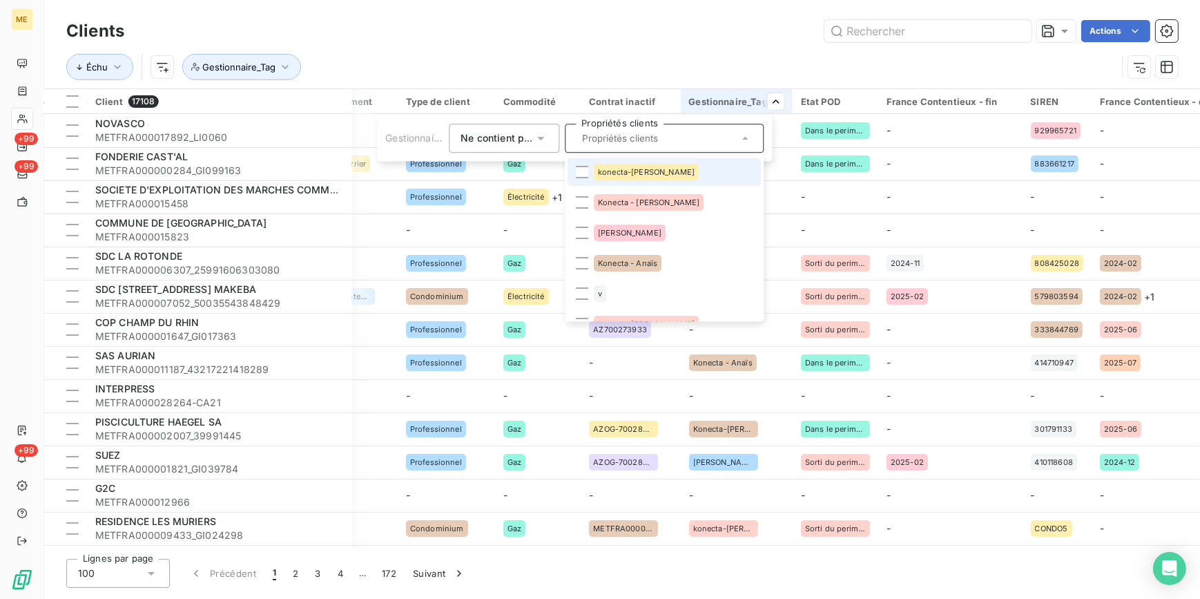
click at [639, 171] on span "konecta-[PERSON_NAME]" at bounding box center [646, 172] width 97 height 8
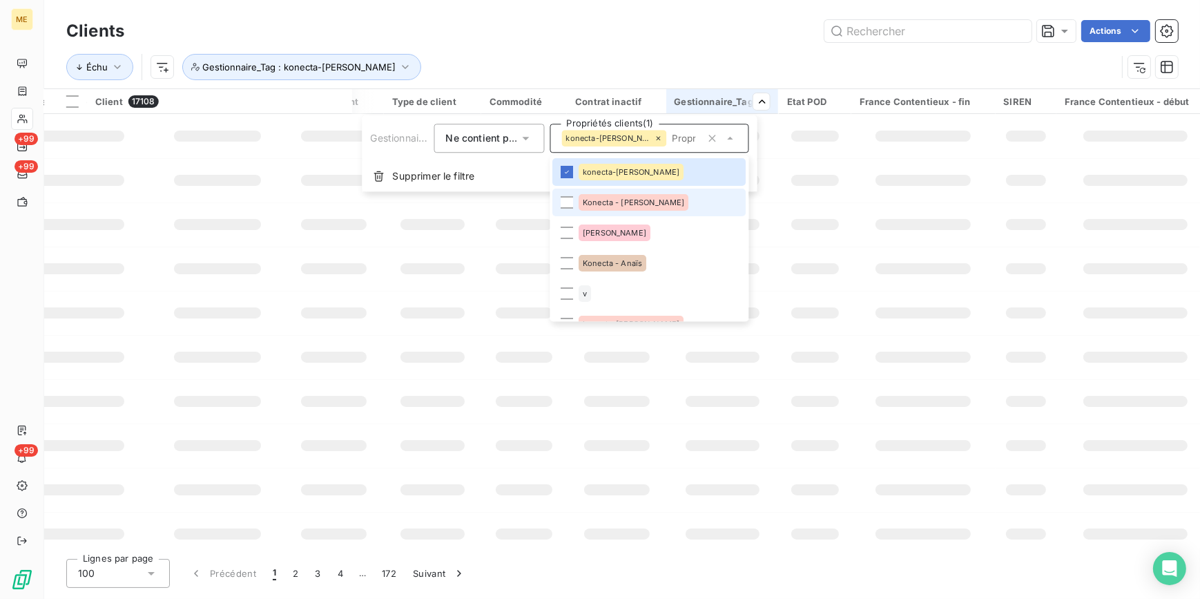
click at [632, 202] on span "Konecta - [PERSON_NAME]" at bounding box center [633, 202] width 101 height 8
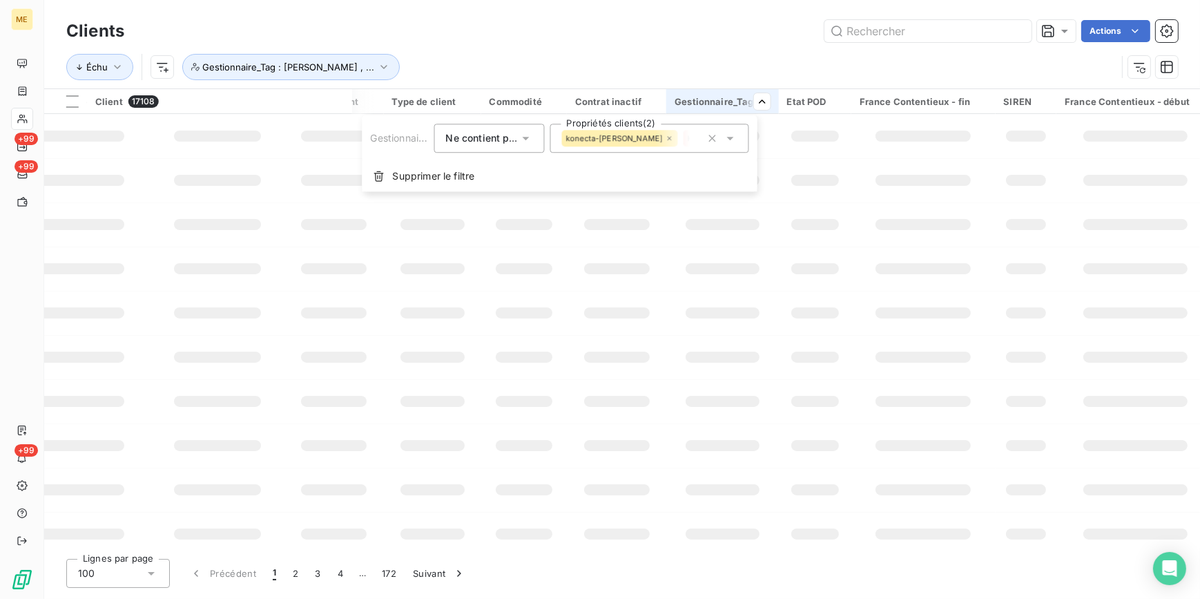
click at [688, 146] on div "Konecta - [PERSON_NAME]" at bounding box center [743, 138] width 121 height 17
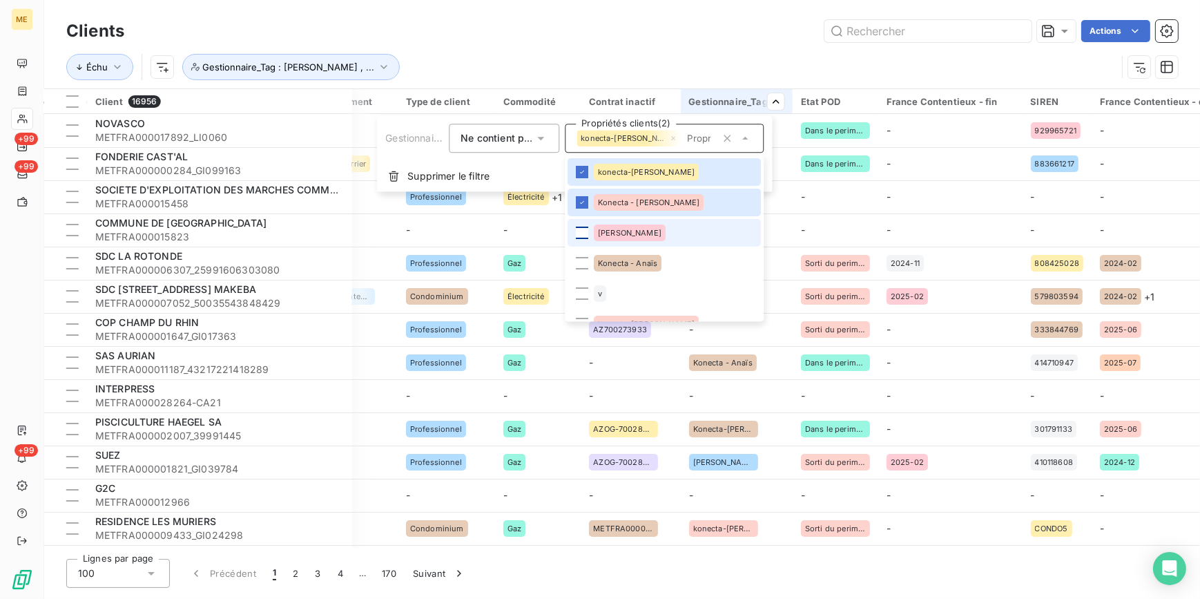
click at [581, 229] on div at bounding box center [582, 232] width 12 height 12
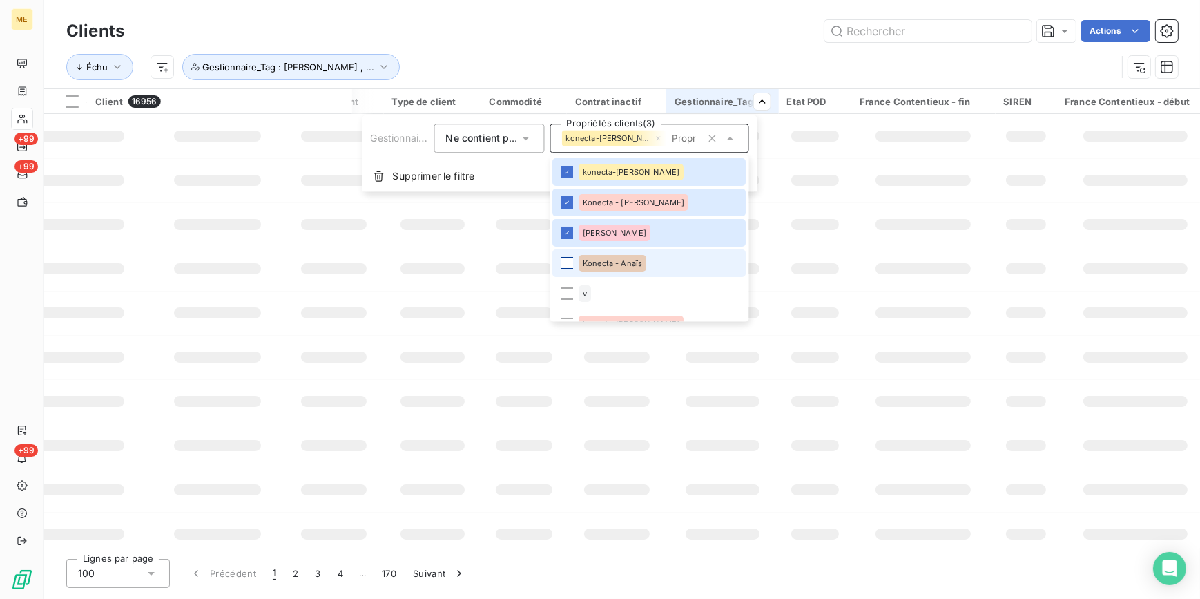
click at [570, 260] on div at bounding box center [567, 263] width 12 height 12
click at [567, 290] on div at bounding box center [567, 293] width 12 height 12
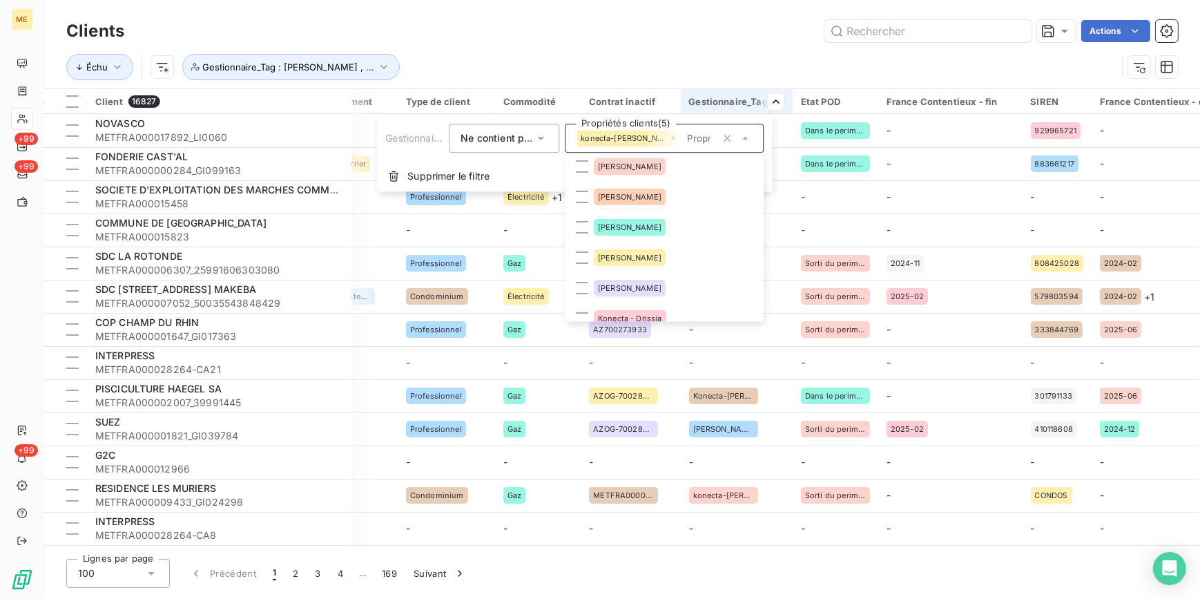
scroll to position [62, 0]
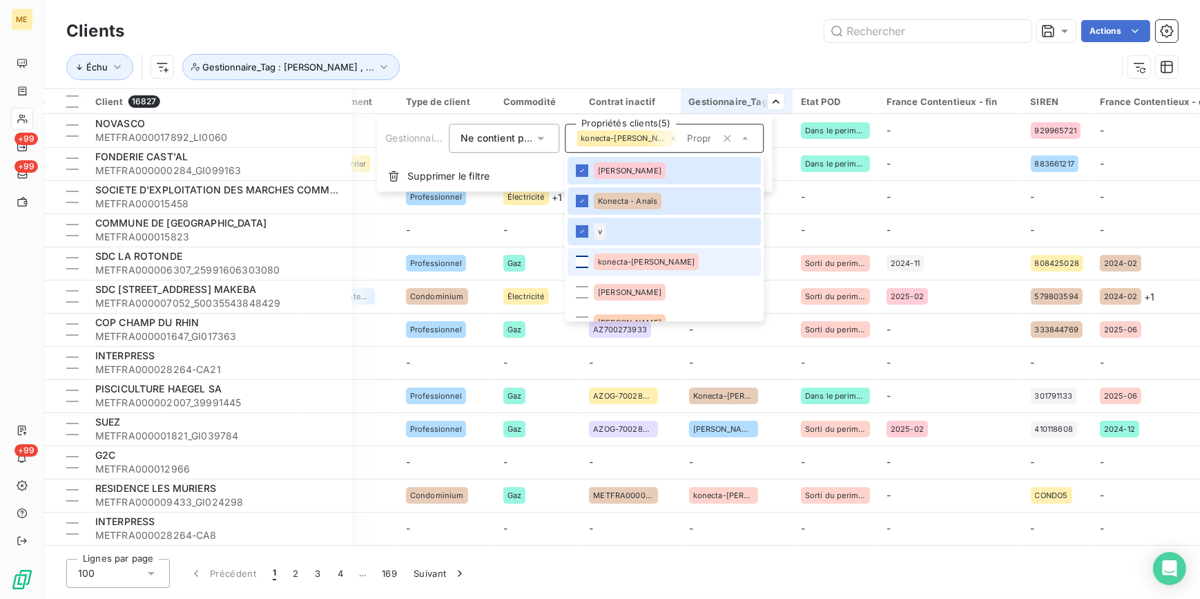
click at [576, 262] on div at bounding box center [582, 261] width 12 height 12
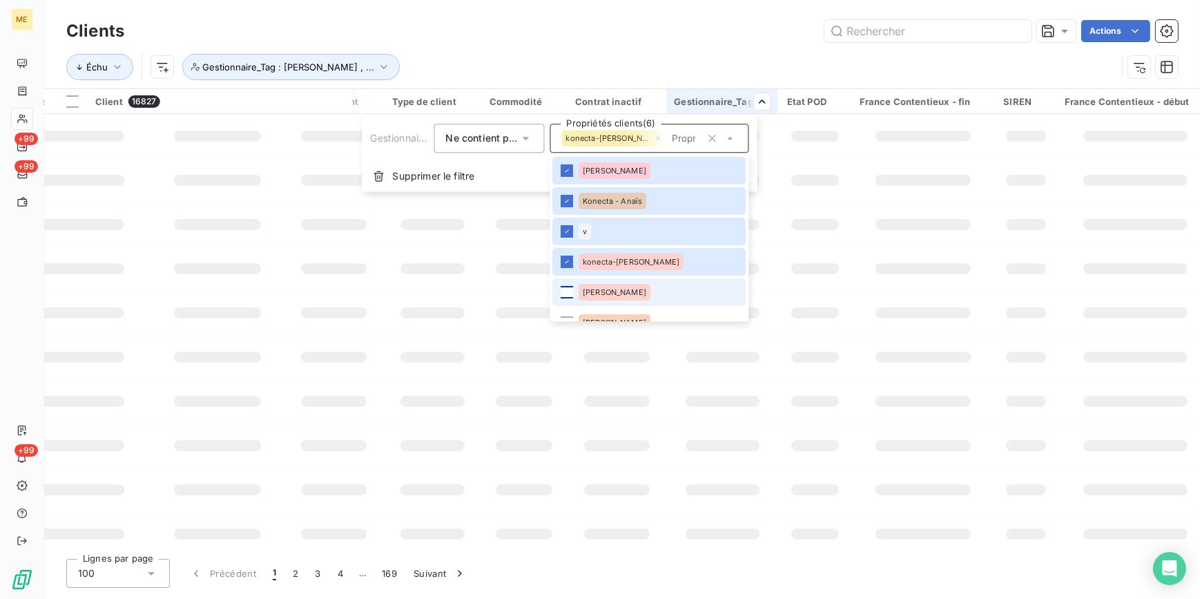
click at [571, 291] on div at bounding box center [567, 292] width 12 height 12
click at [565, 315] on li "[PERSON_NAME]" at bounding box center [649, 323] width 193 height 28
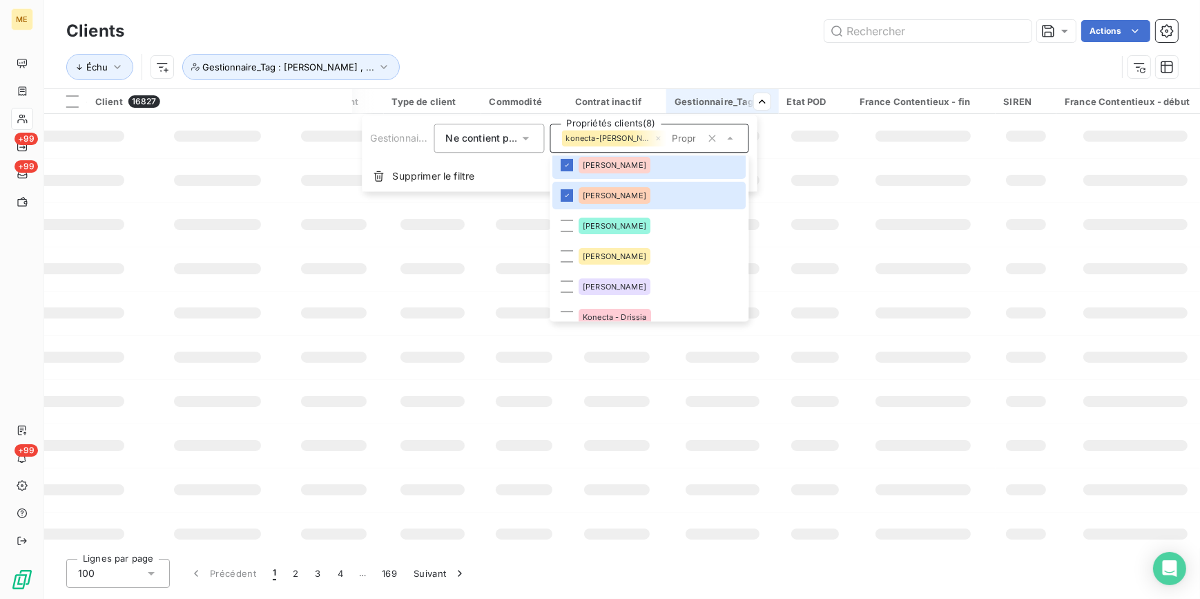
scroll to position [202, 0]
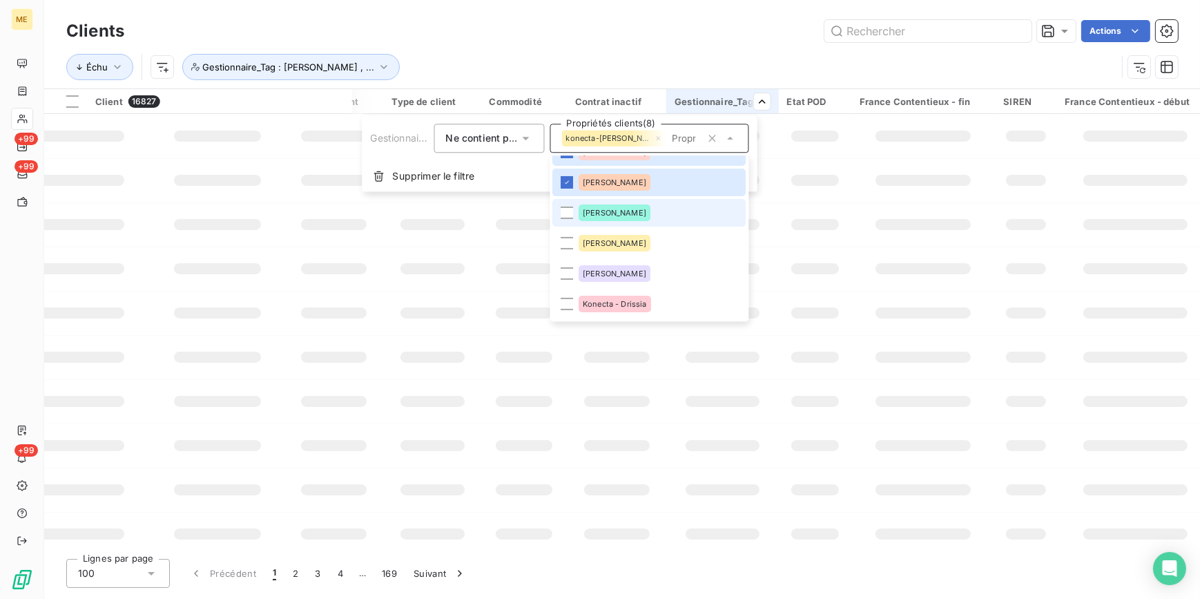
click at [566, 218] on div at bounding box center [567, 212] width 12 height 12
click at [568, 245] on div at bounding box center [567, 243] width 12 height 12
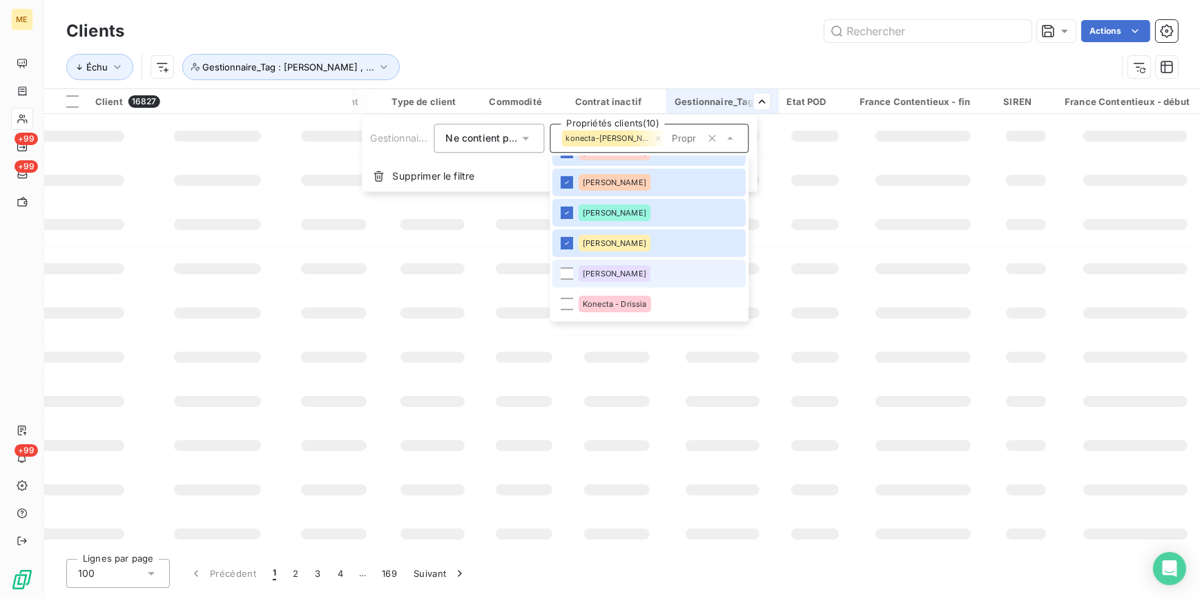
drag, startPoint x: 573, startPoint y: 275, endPoint x: 573, endPoint y: 286, distance: 11.0
click at [573, 276] on div at bounding box center [567, 273] width 12 height 12
click at [568, 298] on div at bounding box center [567, 304] width 12 height 12
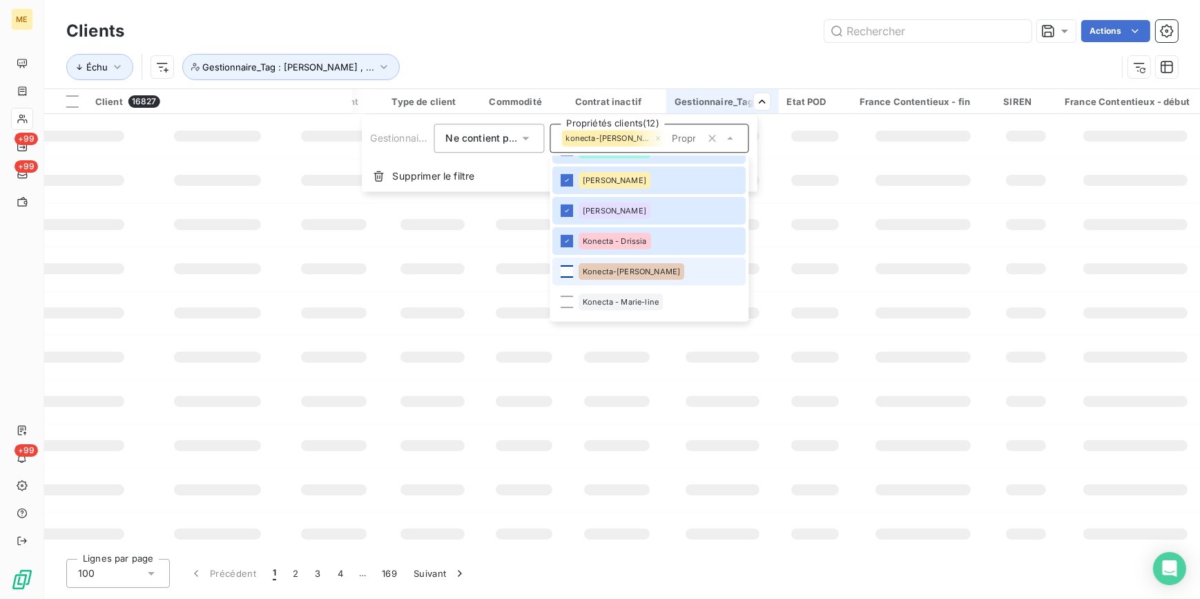
drag, startPoint x: 564, startPoint y: 272, endPoint x: 590, endPoint y: 269, distance: 26.4
click at [563, 274] on div at bounding box center [567, 271] width 12 height 12
click at [568, 304] on div at bounding box center [567, 301] width 12 height 12
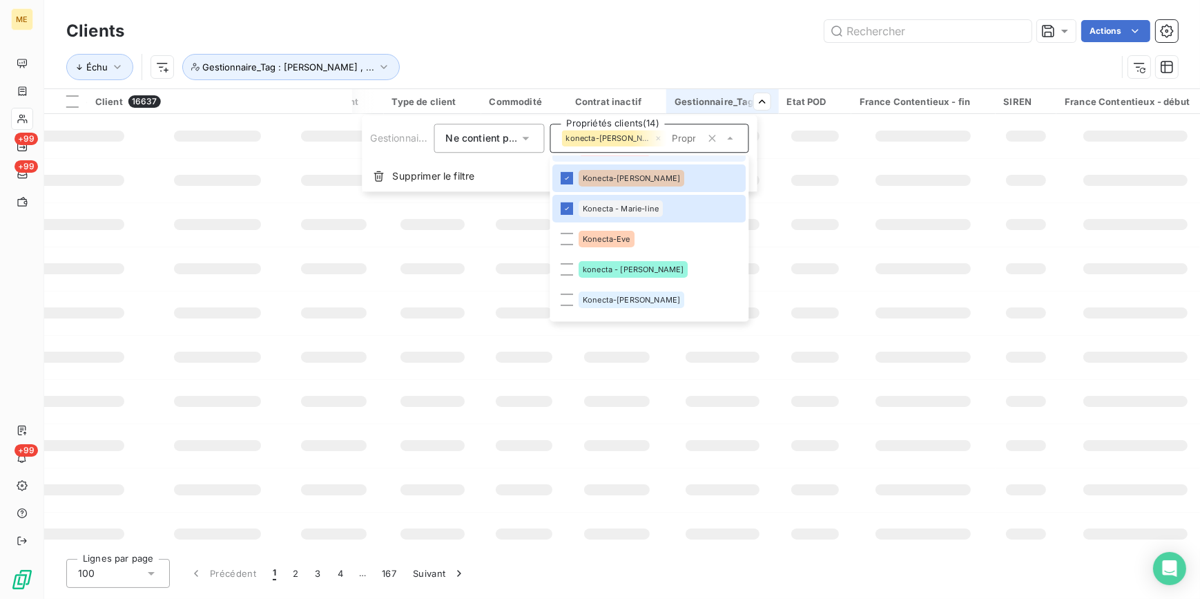
scroll to position [391, 0]
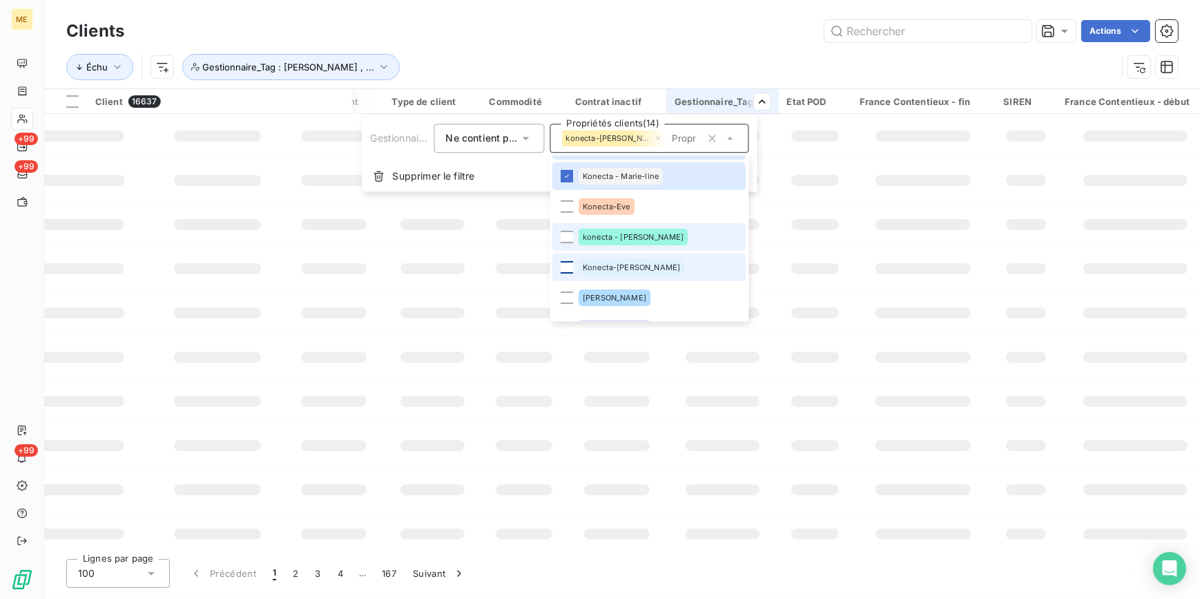
click at [569, 207] on div at bounding box center [567, 206] width 12 height 12
click at [565, 232] on div at bounding box center [567, 237] width 12 height 12
click at [570, 266] on div at bounding box center [567, 267] width 12 height 12
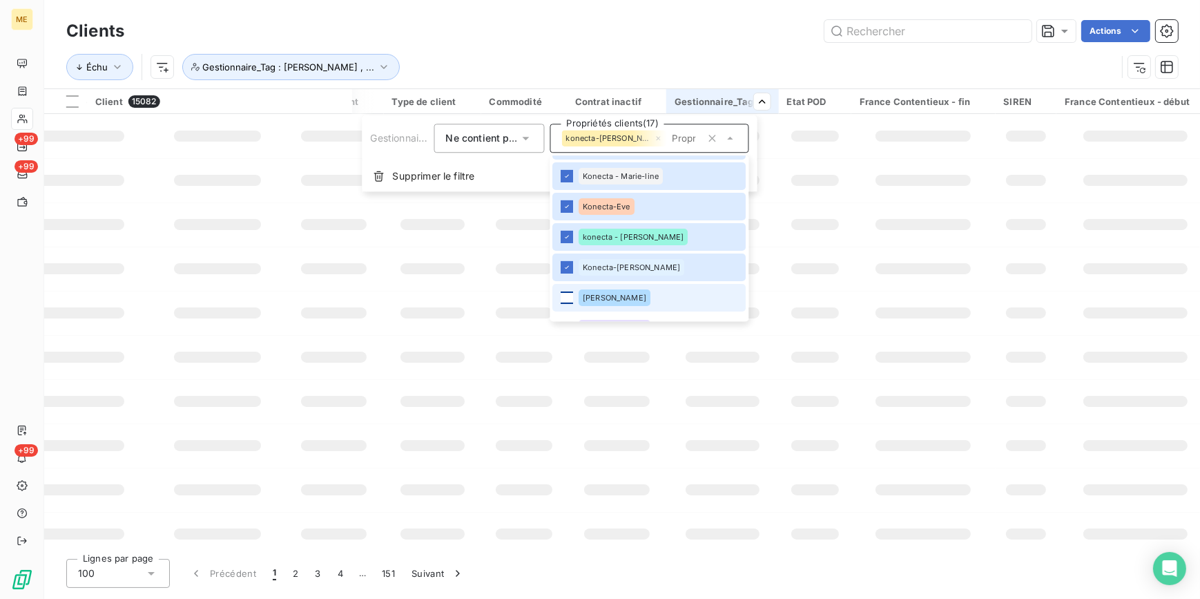
click at [566, 296] on div at bounding box center [567, 297] width 12 height 12
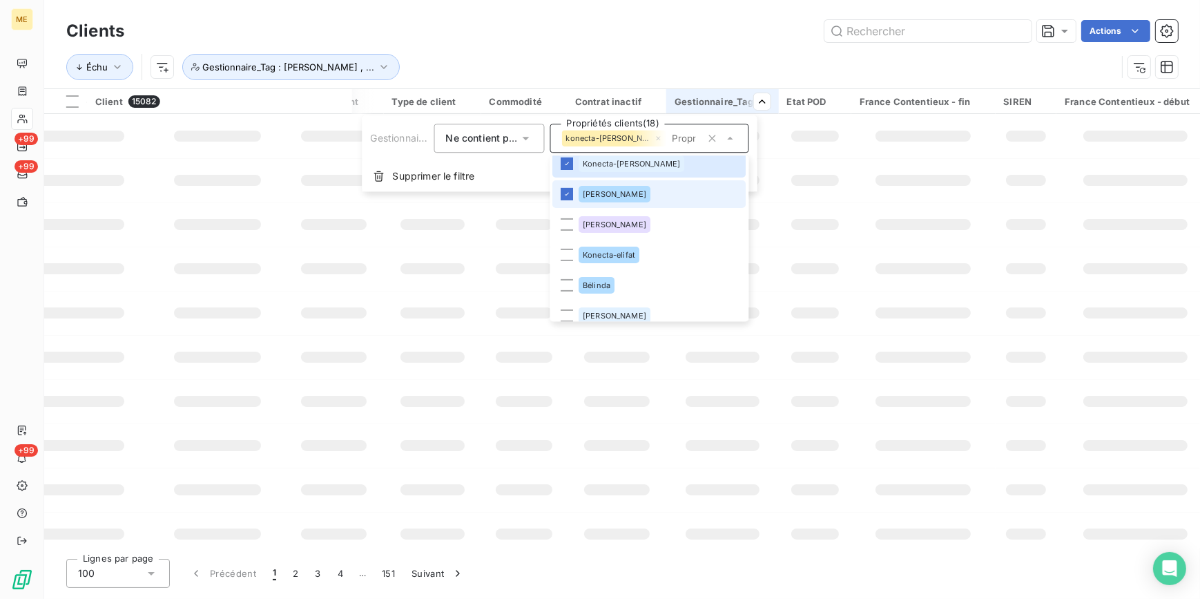
scroll to position [504, 0]
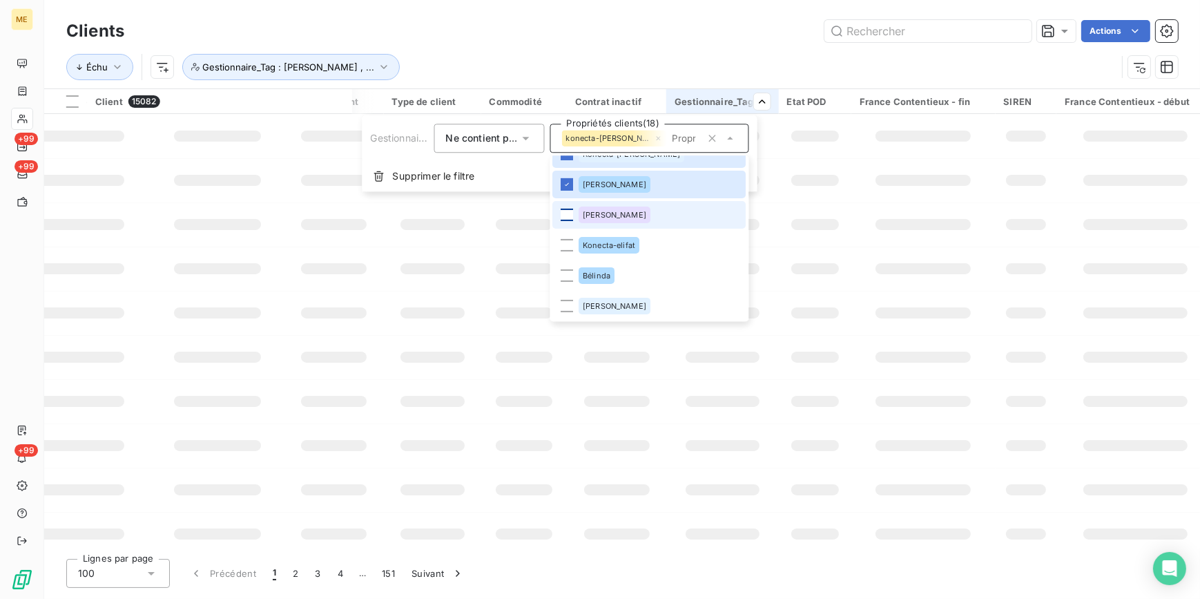
click at [570, 220] on div at bounding box center [567, 214] width 12 height 12
click at [565, 242] on div at bounding box center [567, 245] width 12 height 12
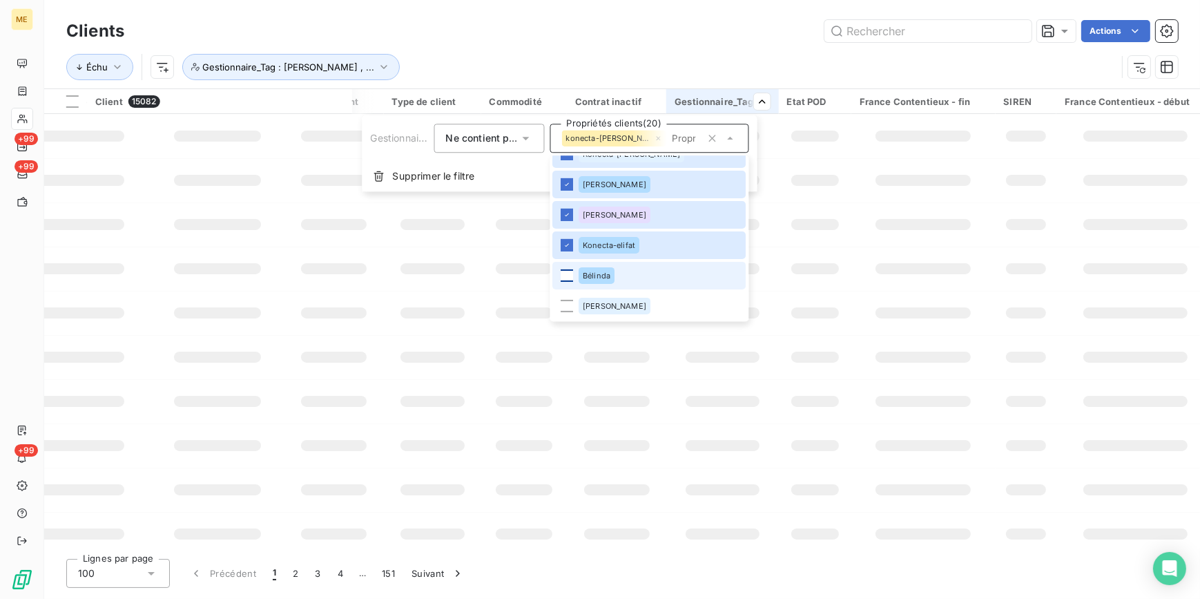
click at [568, 273] on div at bounding box center [567, 275] width 12 height 12
click at [566, 303] on div at bounding box center [567, 306] width 12 height 12
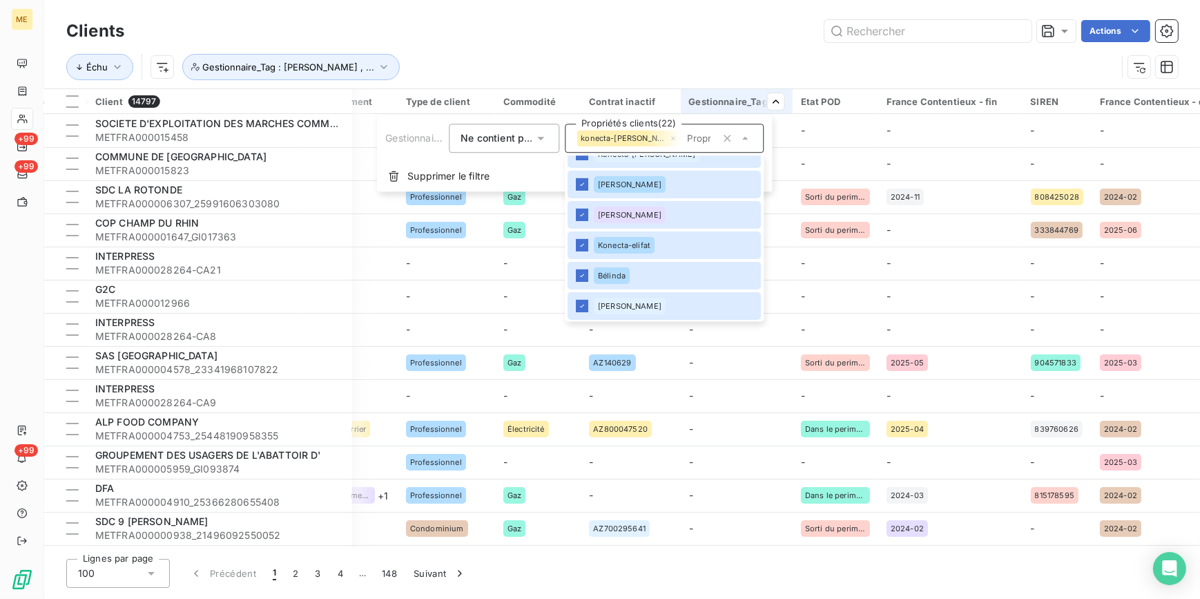
click at [688, 39] on html "ME +99 +99 +99 Clients Actions Échu Gestionnaire_Tag : konecta-[PERSON_NAME] , …" at bounding box center [600, 299] width 1200 height 599
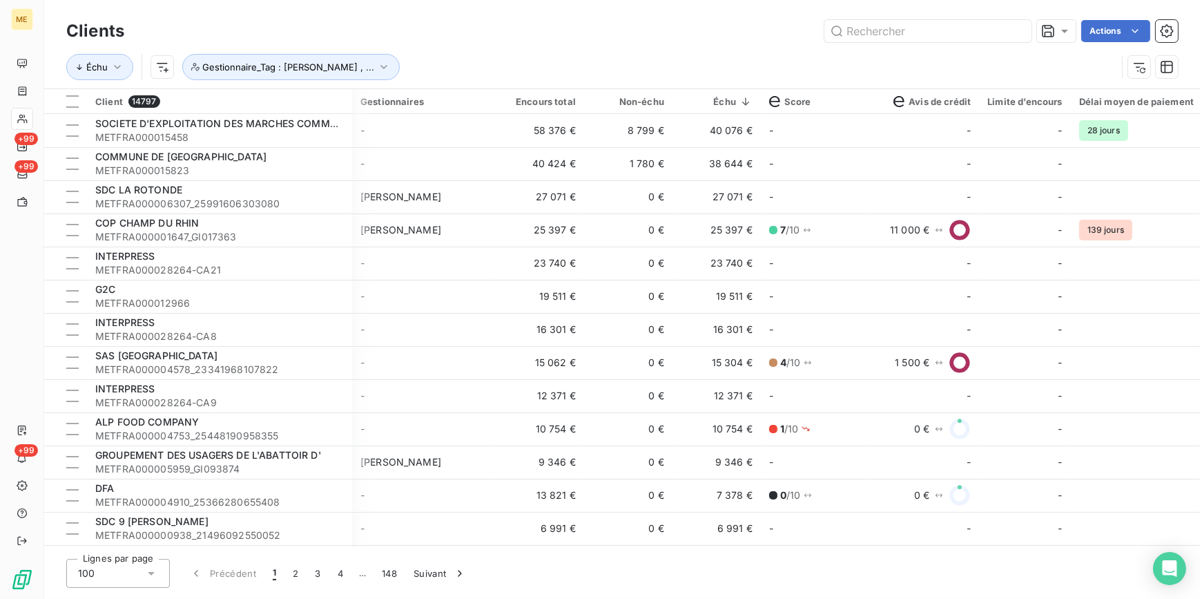
scroll to position [0, 245]
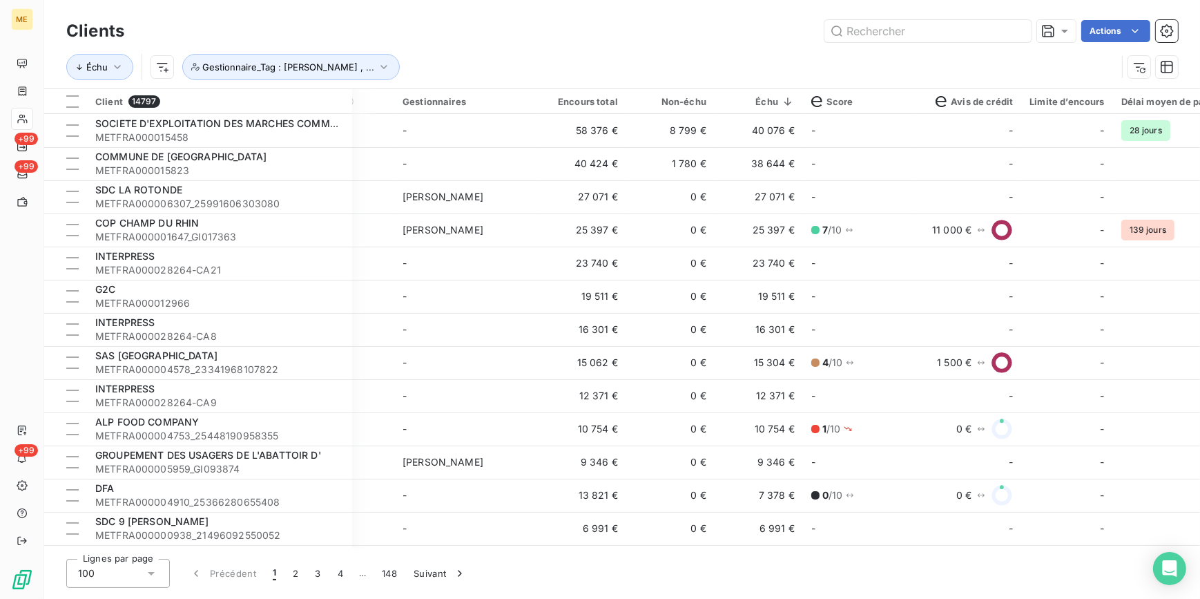
drag, startPoint x: 639, startPoint y: 547, endPoint x: 574, endPoint y: 547, distance: 64.9
click at [574, 547] on div "Clients Actions Échu Gestionnaire_Tag : konecta-[PERSON_NAME] , ... Client 1479…" at bounding box center [622, 299] width 1156 height 599
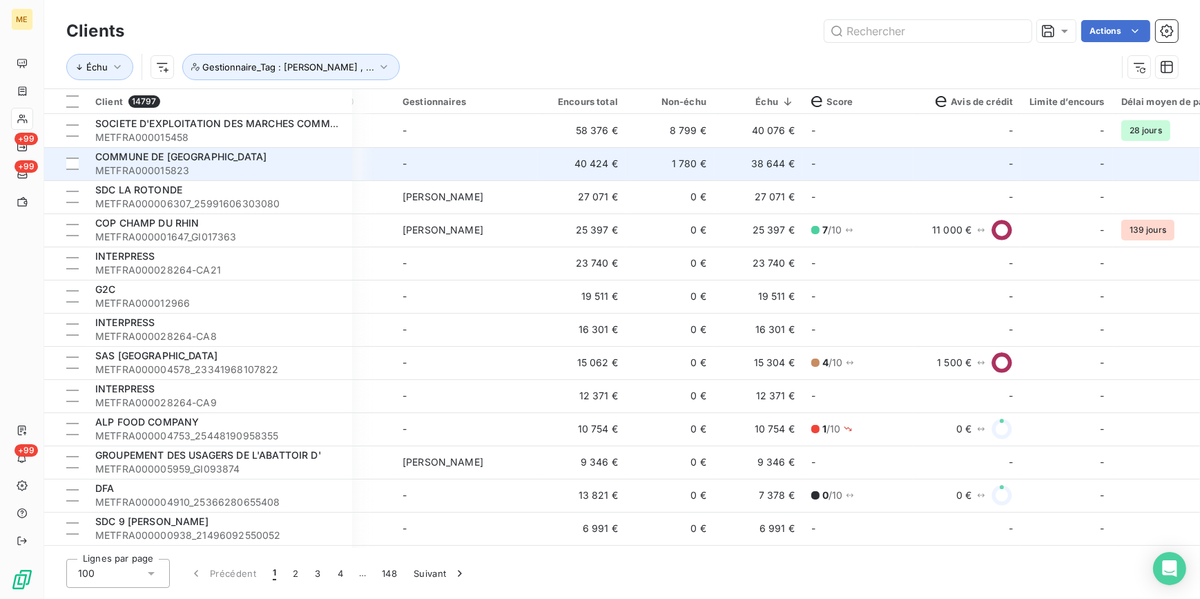
click at [218, 173] on span "METFRA000015823" at bounding box center [219, 171] width 249 height 14
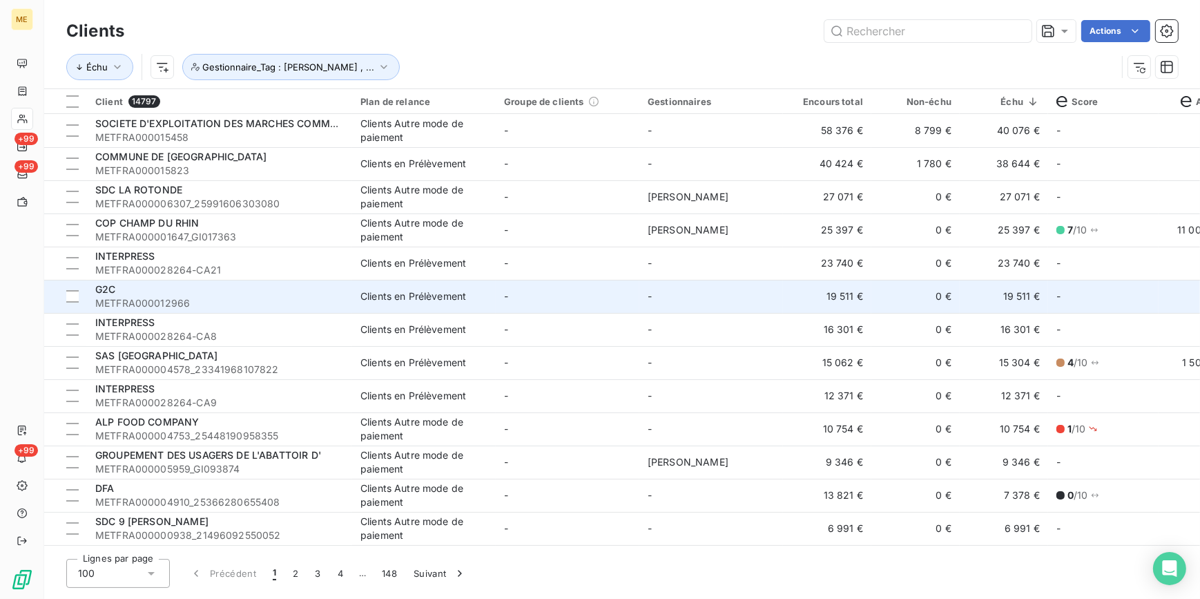
click at [273, 304] on span "METFRA000012966" at bounding box center [219, 303] width 249 height 14
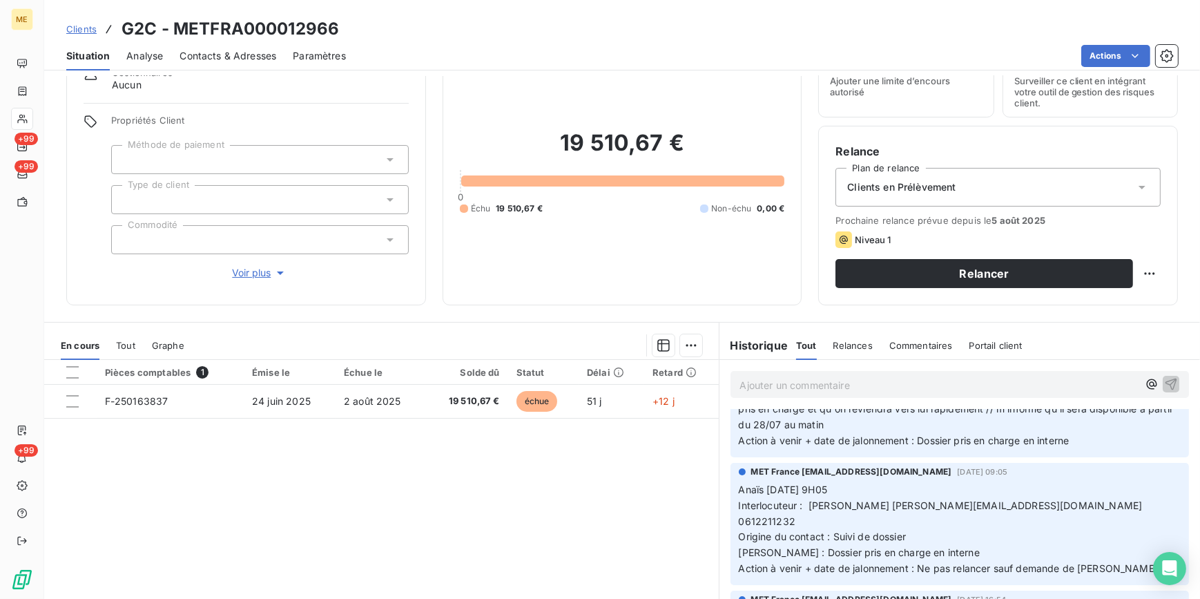
scroll to position [125, 0]
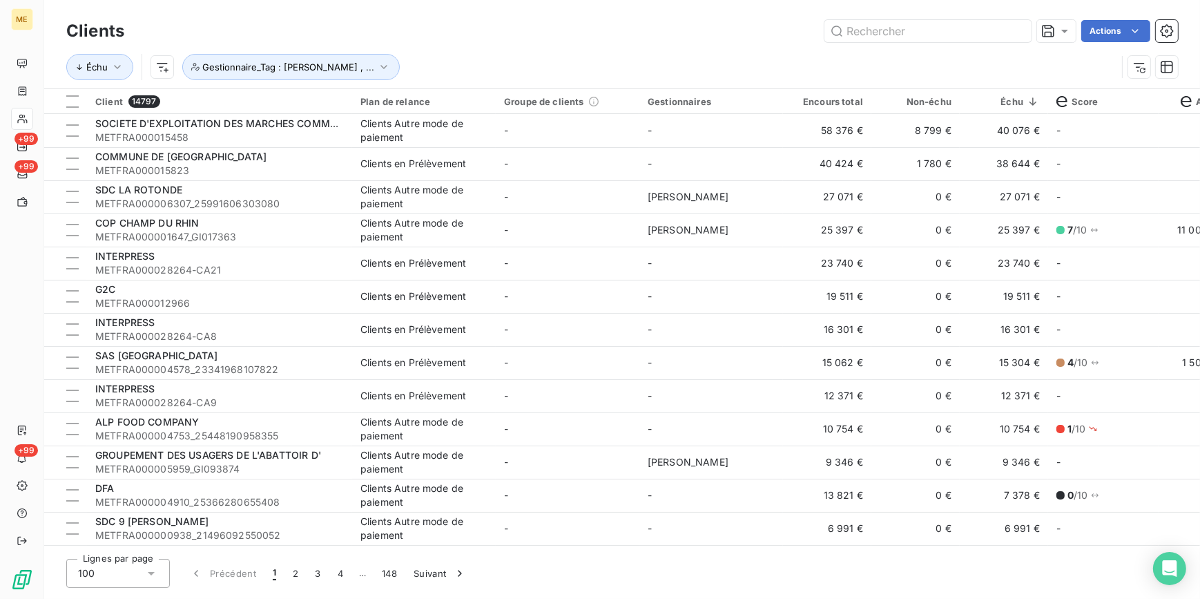
drag, startPoint x: 480, startPoint y: 271, endPoint x: 515, endPoint y: 66, distance: 207.9
click at [516, 65] on div "Échu Gestionnaire_Tag : konecta-[PERSON_NAME] , ..." at bounding box center [591, 67] width 1050 height 26
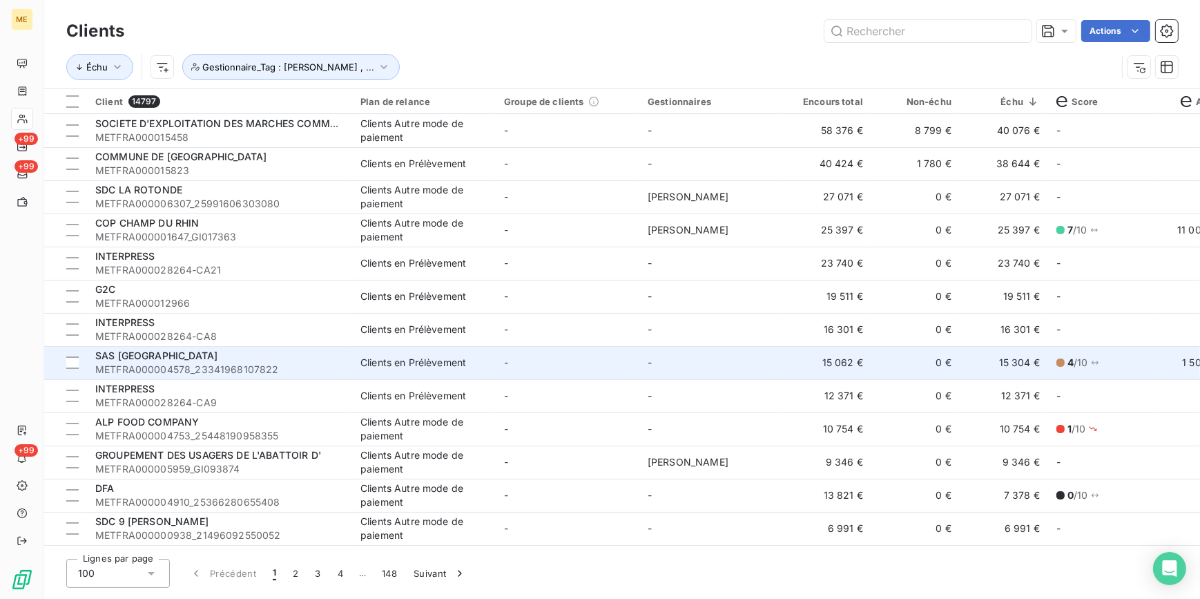
click at [322, 366] on span "METFRA000004578_23341968107822" at bounding box center [219, 369] width 249 height 14
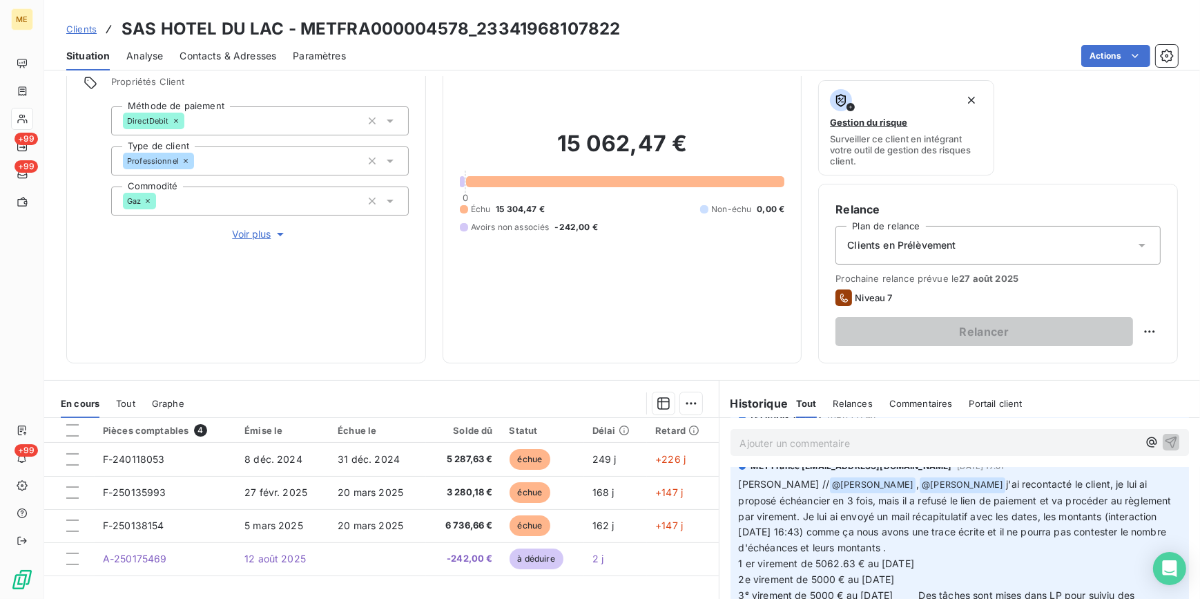
scroll to position [226, 0]
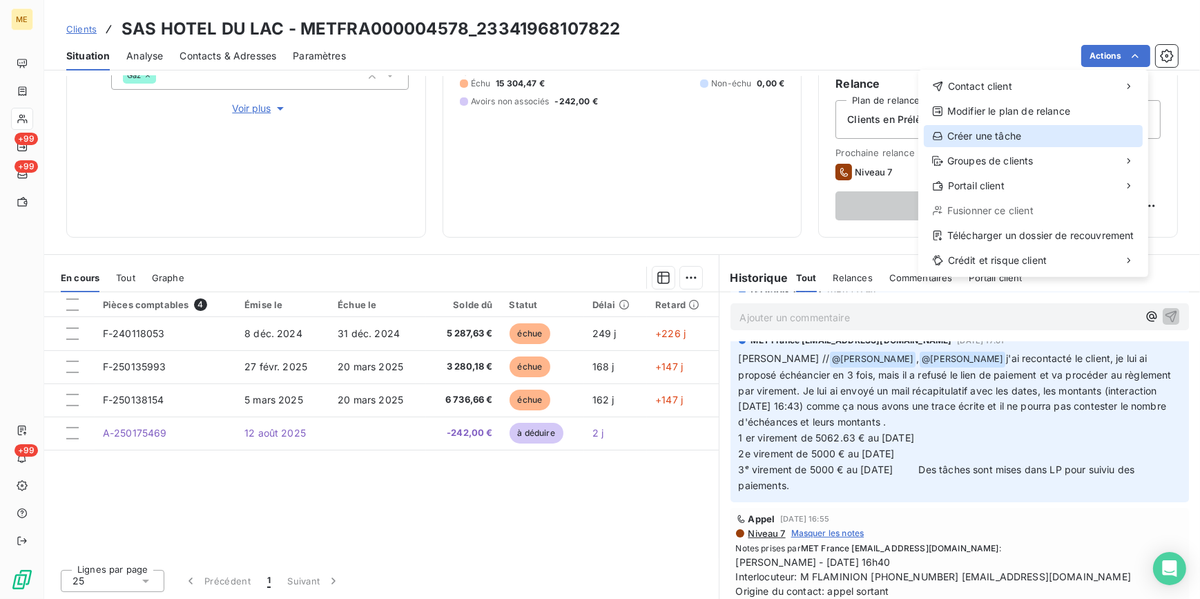
click at [1116, 138] on div "Créer une tâche" at bounding box center [1033, 136] width 219 height 22
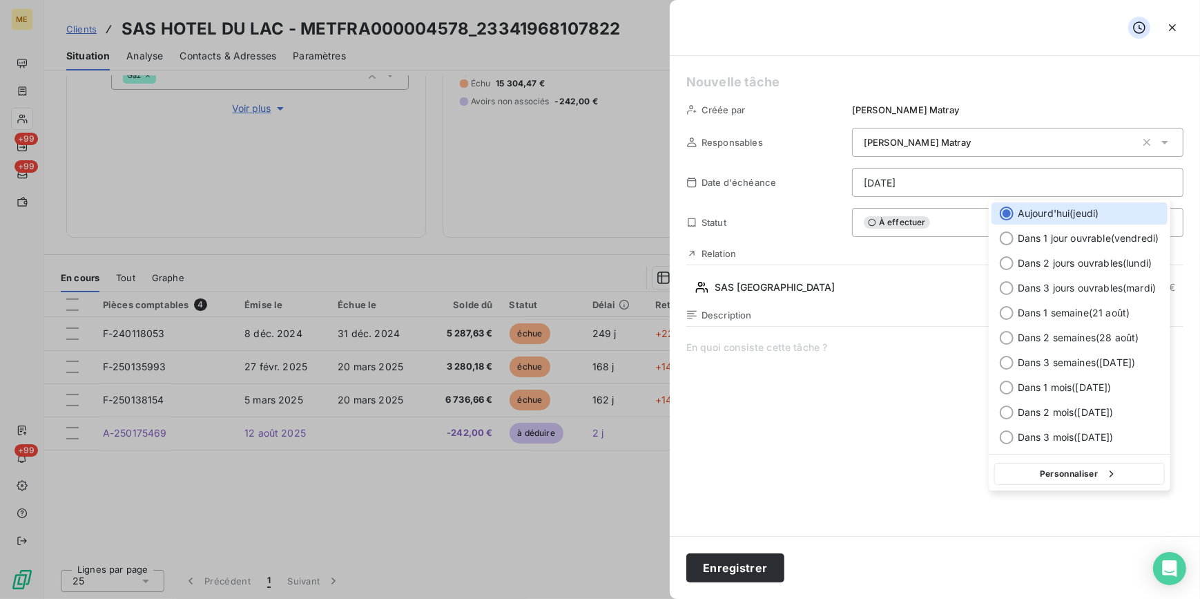
click at [988, 186] on html "ME +99 +99 +99 Clients SAS HOTEL DU LAC - METFRA000004578_23341968107822 Situat…" at bounding box center [600, 299] width 1200 height 599
click at [1008, 311] on div at bounding box center [1007, 313] width 14 height 14
type input "[DATE]"
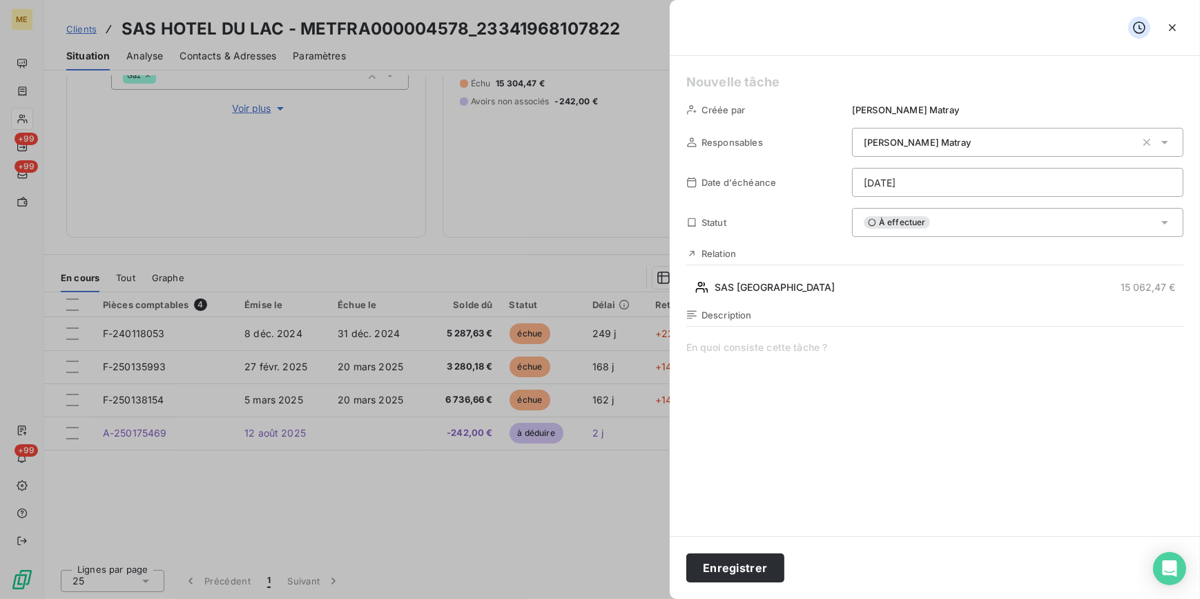
click at [864, 358] on span at bounding box center [934, 472] width 497 height 265
click at [737, 572] on button "Enregistrer" at bounding box center [735, 567] width 98 height 29
click at [766, 567] on button "Enregistrer" at bounding box center [735, 567] width 98 height 29
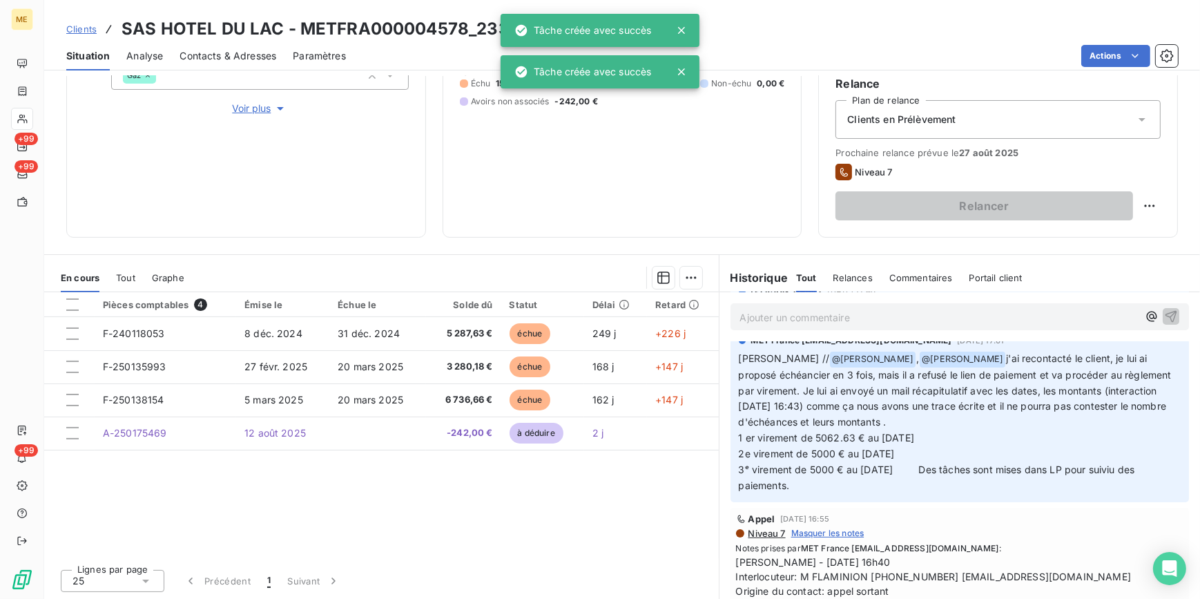
click at [448, 460] on div "Pièces comptables 4 Émise le Échue le Solde dû Statut Délai Retard F-240118053 …" at bounding box center [381, 425] width 674 height 266
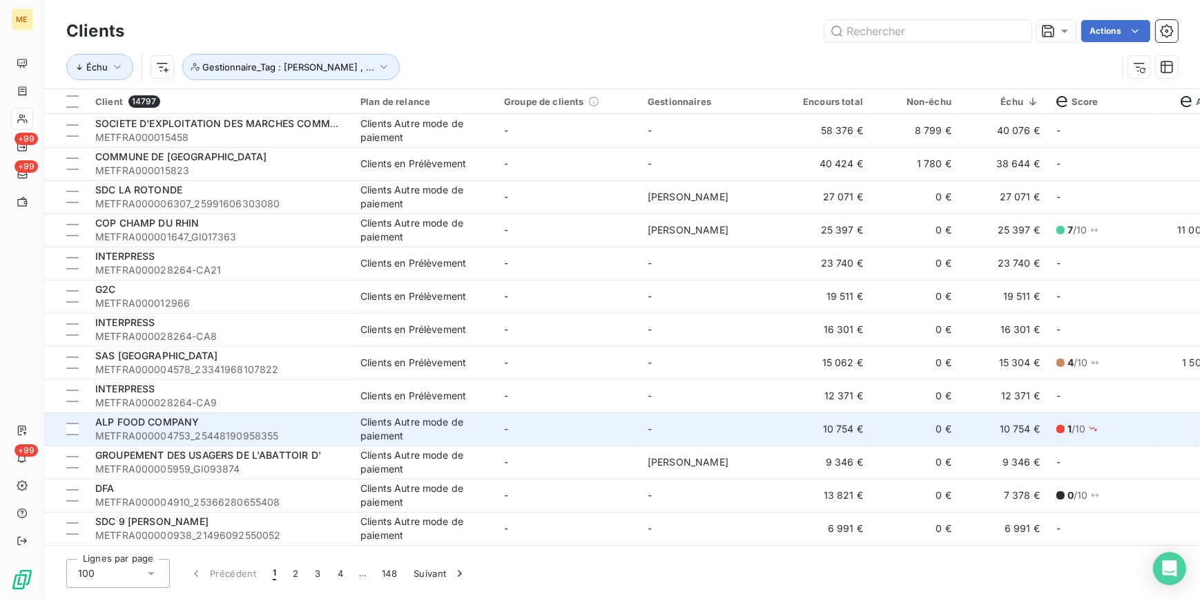
click at [362, 418] on div "Clients Autre mode de paiement" at bounding box center [423, 429] width 127 height 28
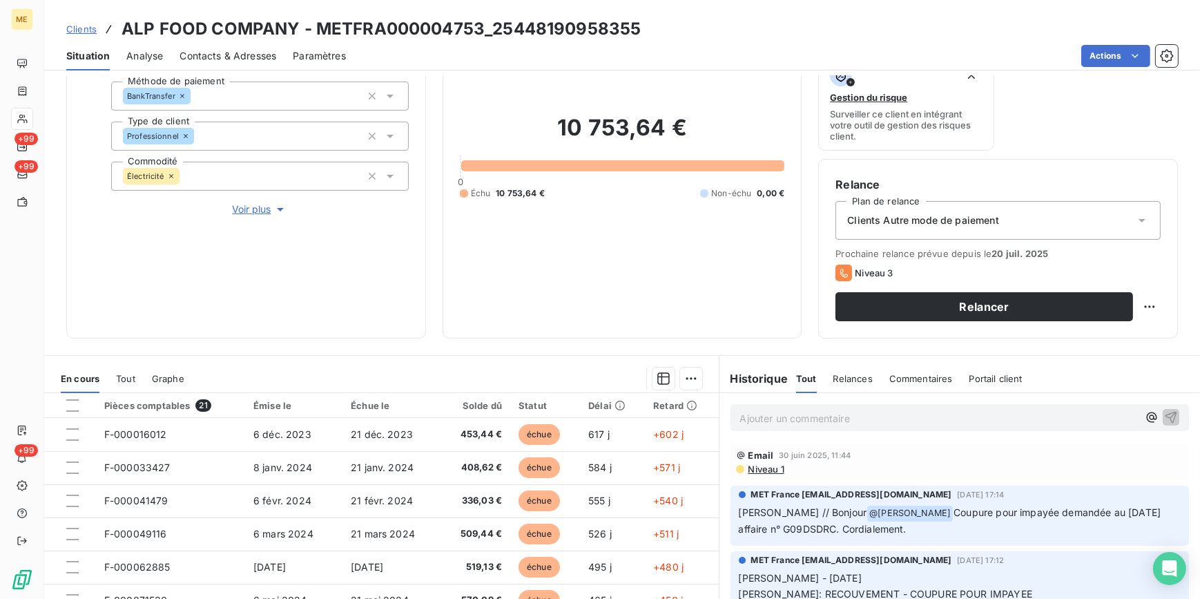
scroll to position [125, 0]
click at [235, 208] on span "Voir plus" at bounding box center [259, 210] width 55 height 14
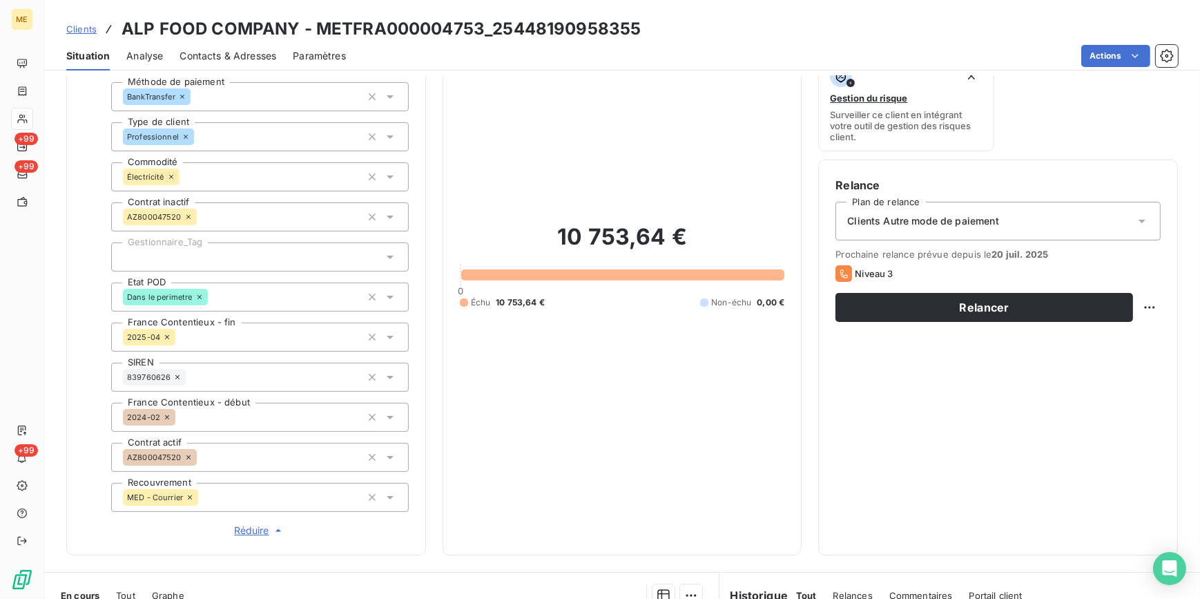
click at [253, 523] on span "Réduire" at bounding box center [259, 530] width 51 height 14
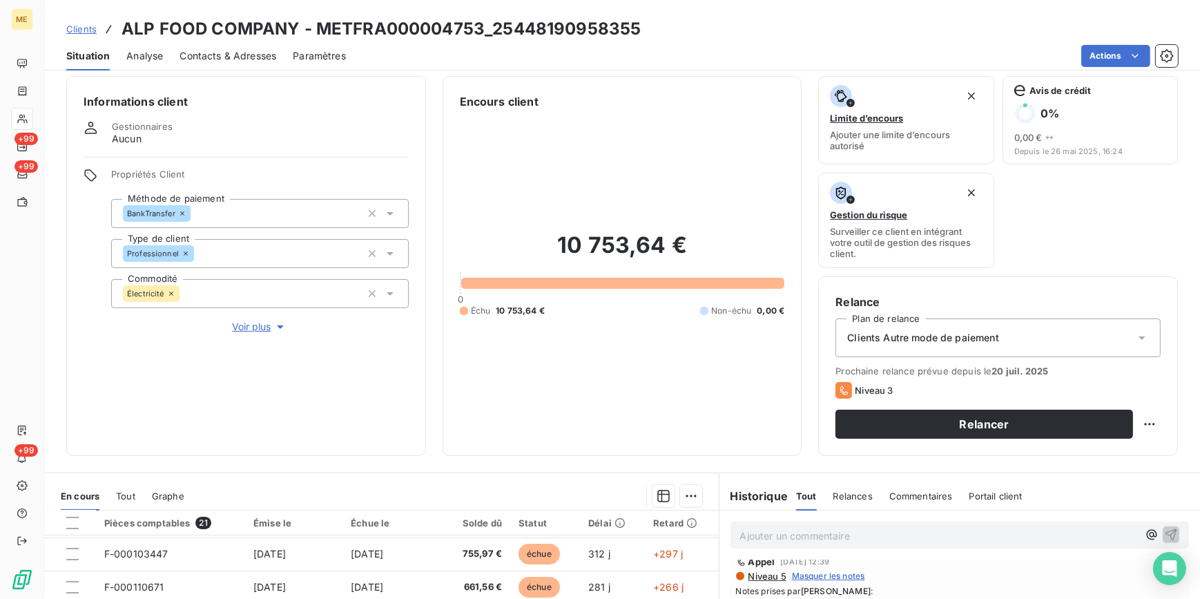
scroll to position [0, 0]
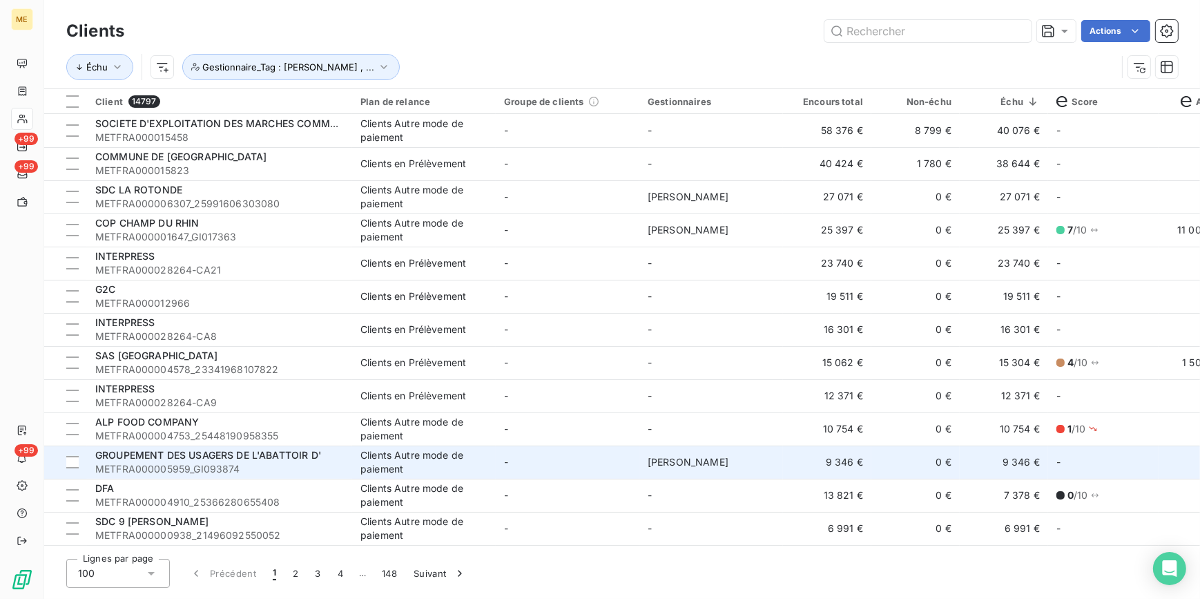
scroll to position [62, 0]
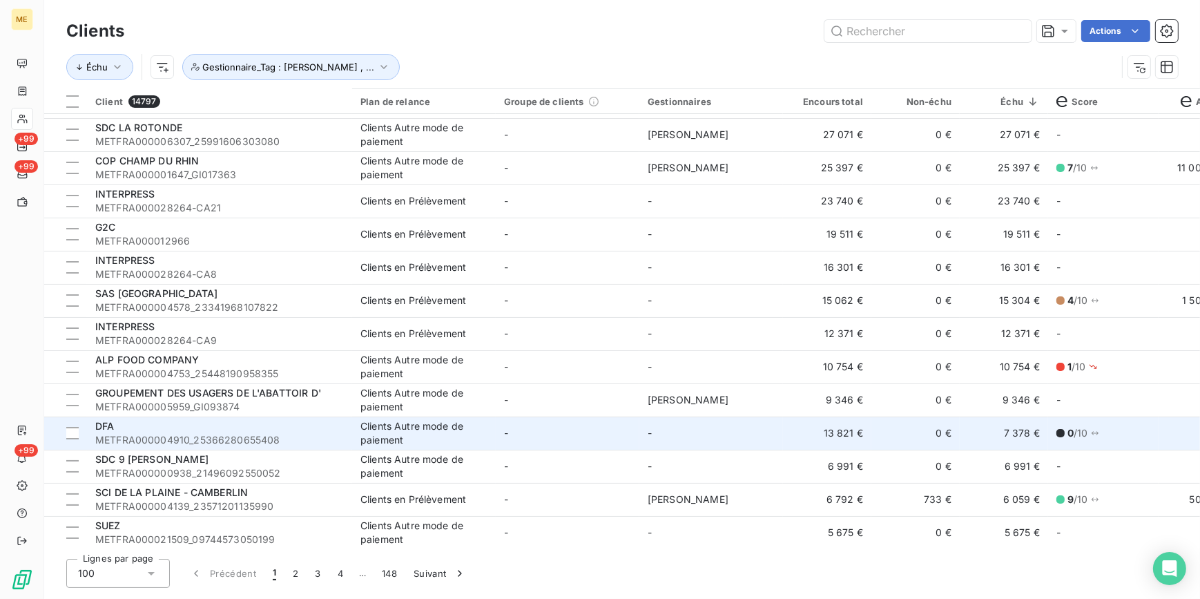
click at [393, 432] on div "Clients Autre mode de paiement" at bounding box center [423, 433] width 127 height 28
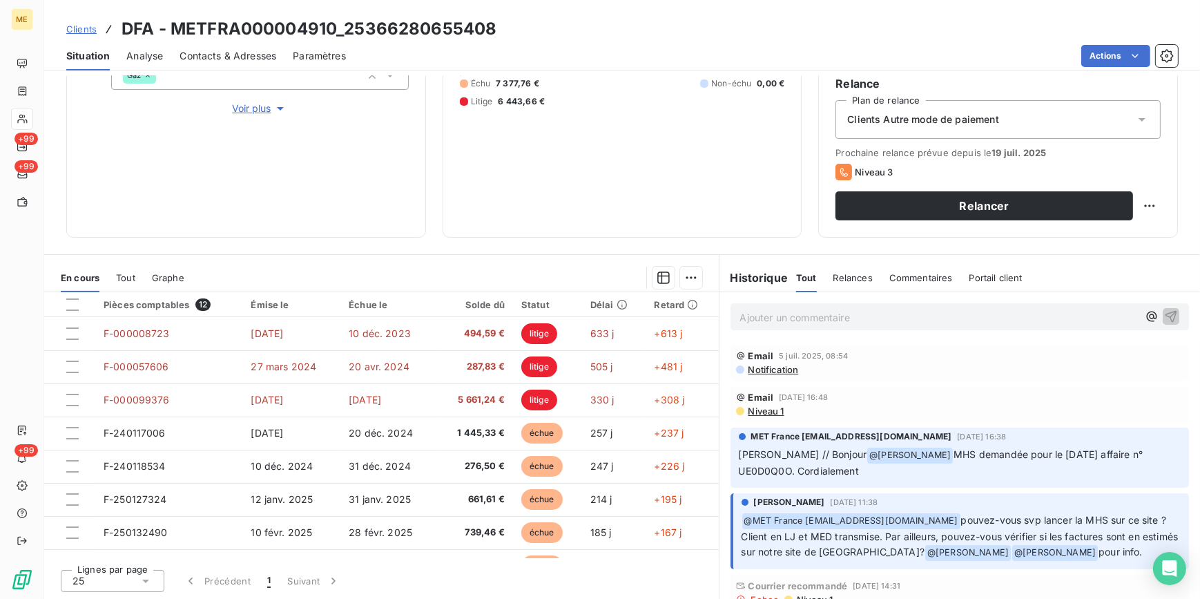
scroll to position [62, 0]
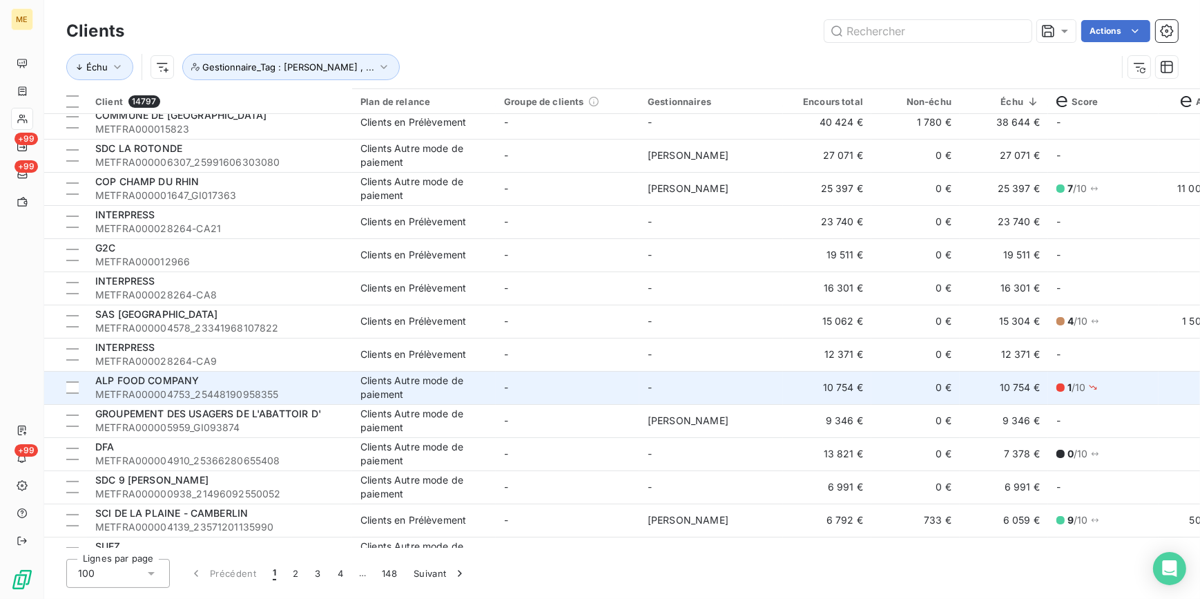
scroll to position [125, 0]
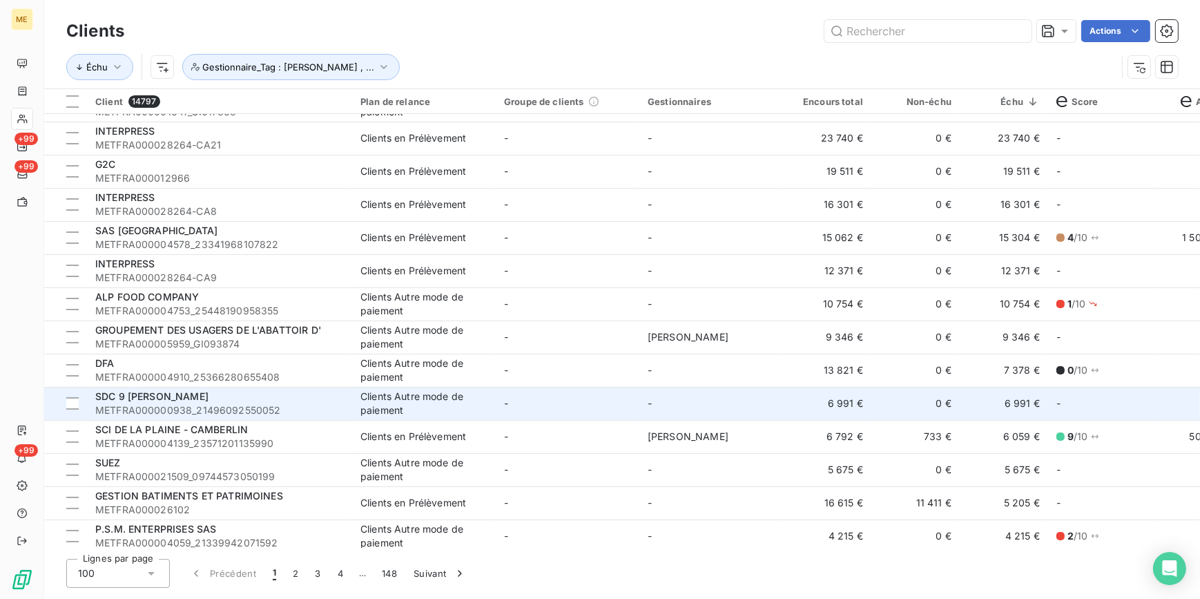
click at [336, 403] on span "METFRA000000938_21496092550052" at bounding box center [219, 410] width 249 height 14
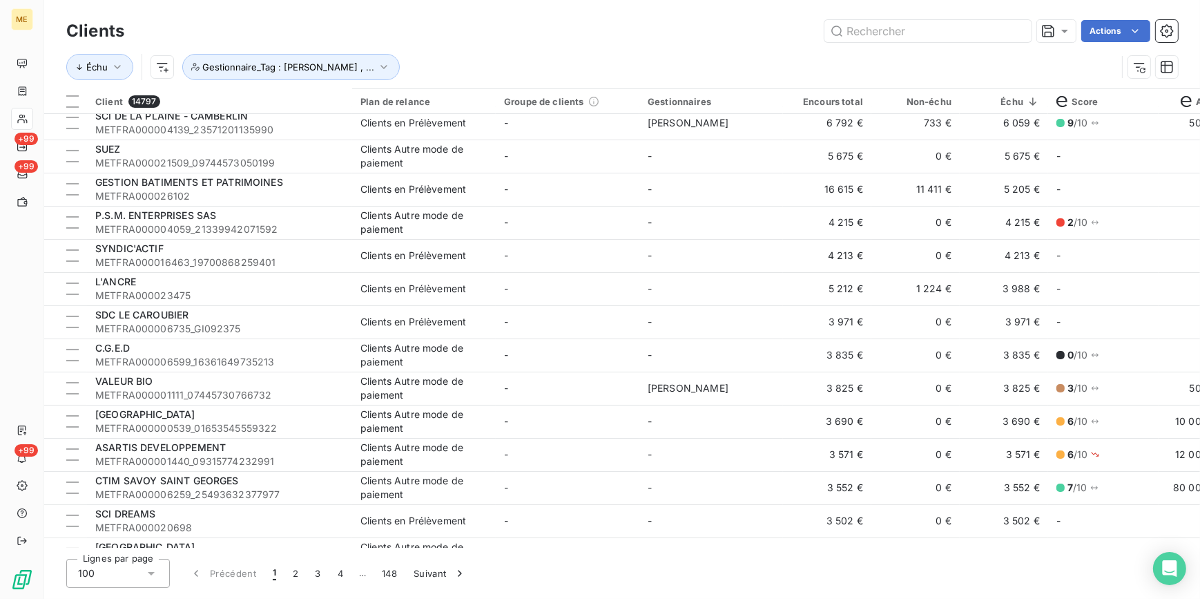
scroll to position [439, 0]
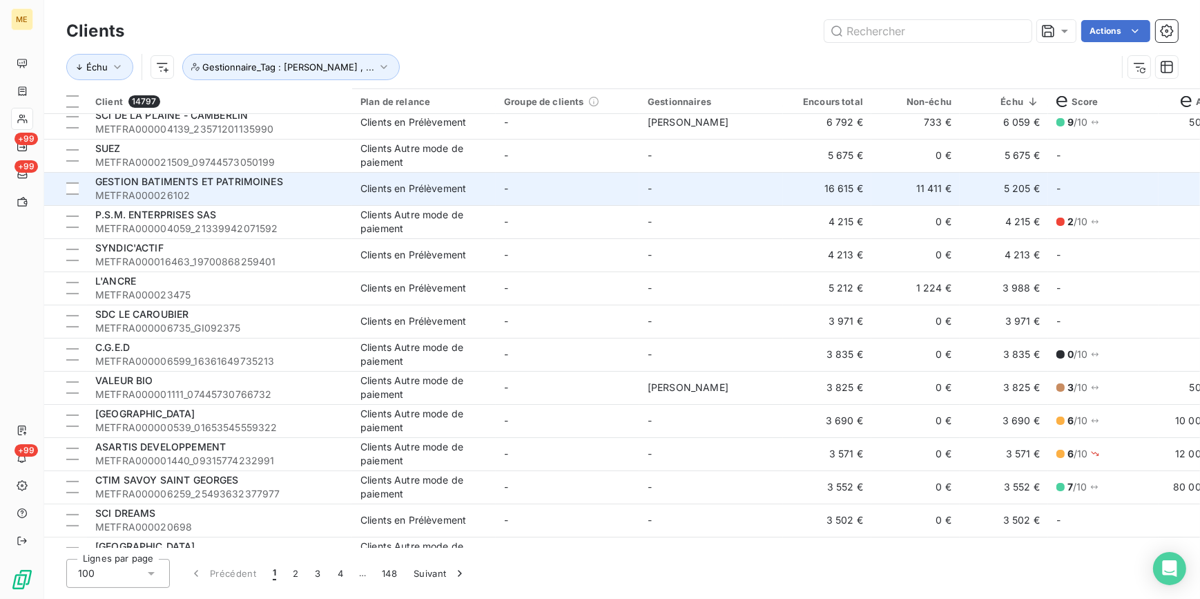
click at [621, 196] on td "-" at bounding box center [568, 188] width 144 height 33
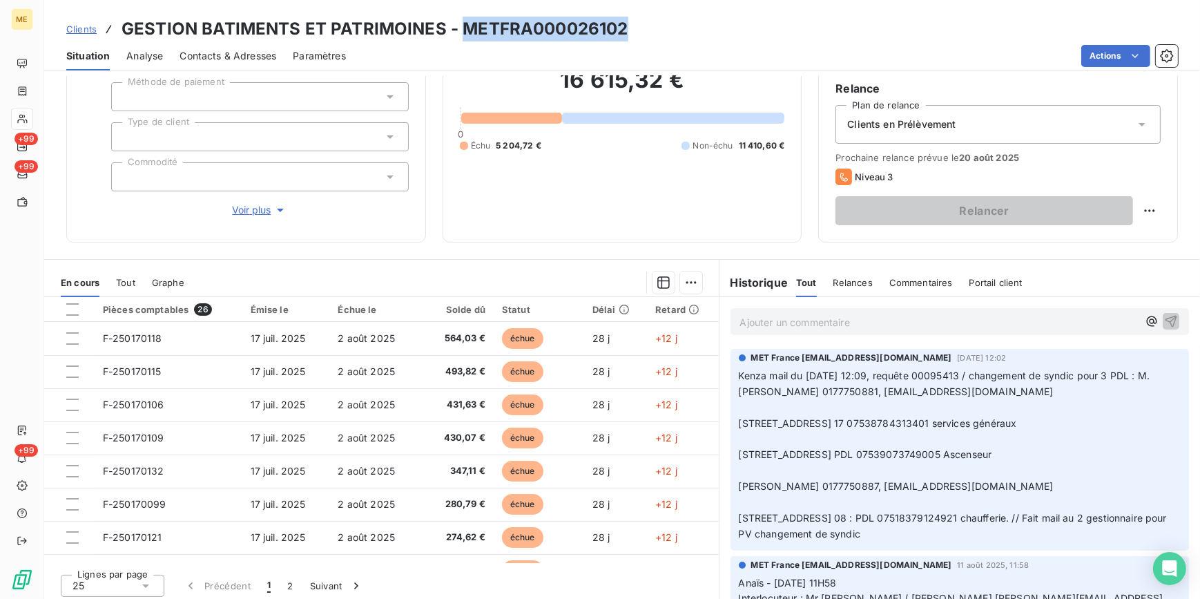
drag, startPoint x: 461, startPoint y: 28, endPoint x: 622, endPoint y: 35, distance: 161.0
click at [622, 35] on h3 "GESTION BATIMENTS ET PATRIMOINES - METFRA000026102" at bounding box center [375, 29] width 507 height 25
copy h3 "METFRA000026102"
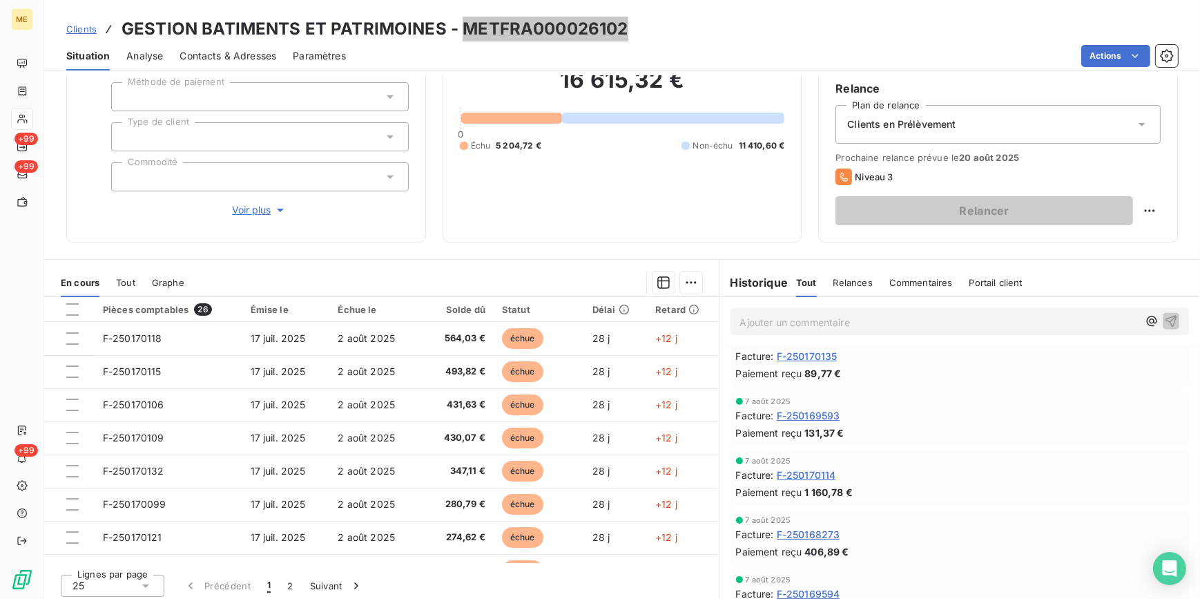
scroll to position [1820, 0]
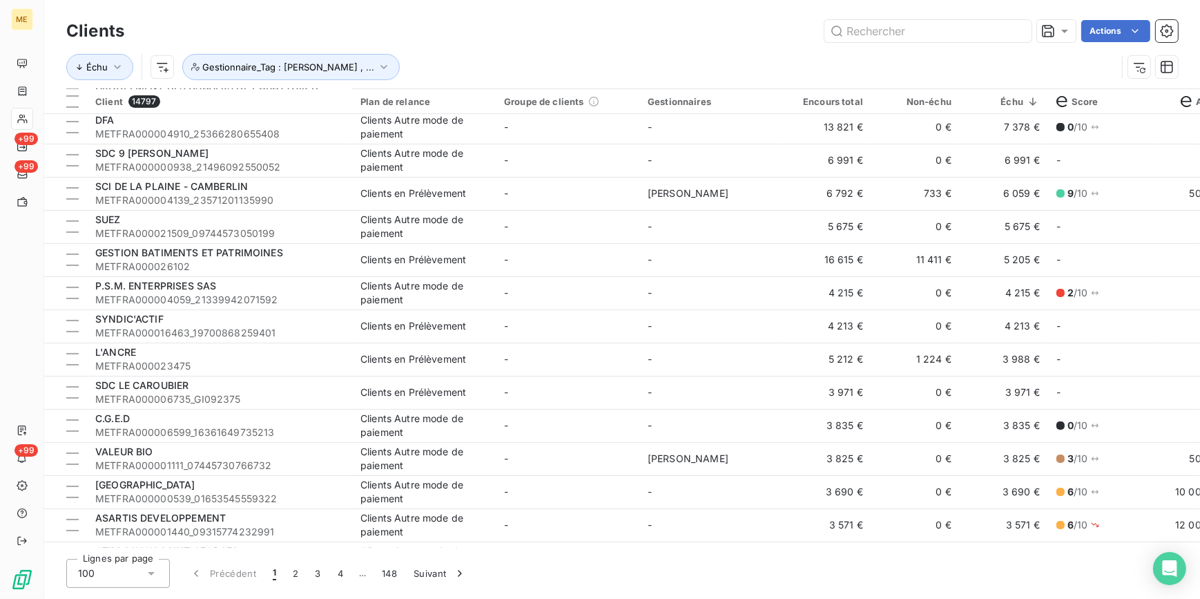
scroll to position [376, 0]
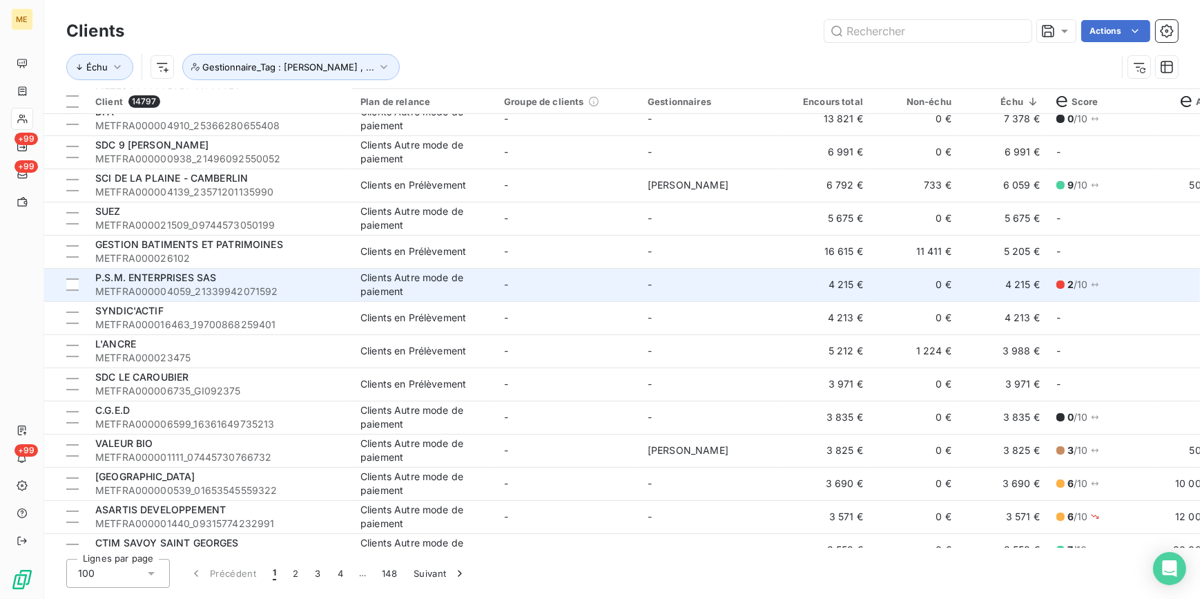
click at [241, 292] on span "METFRA000004059_21339942071592" at bounding box center [219, 291] width 249 height 14
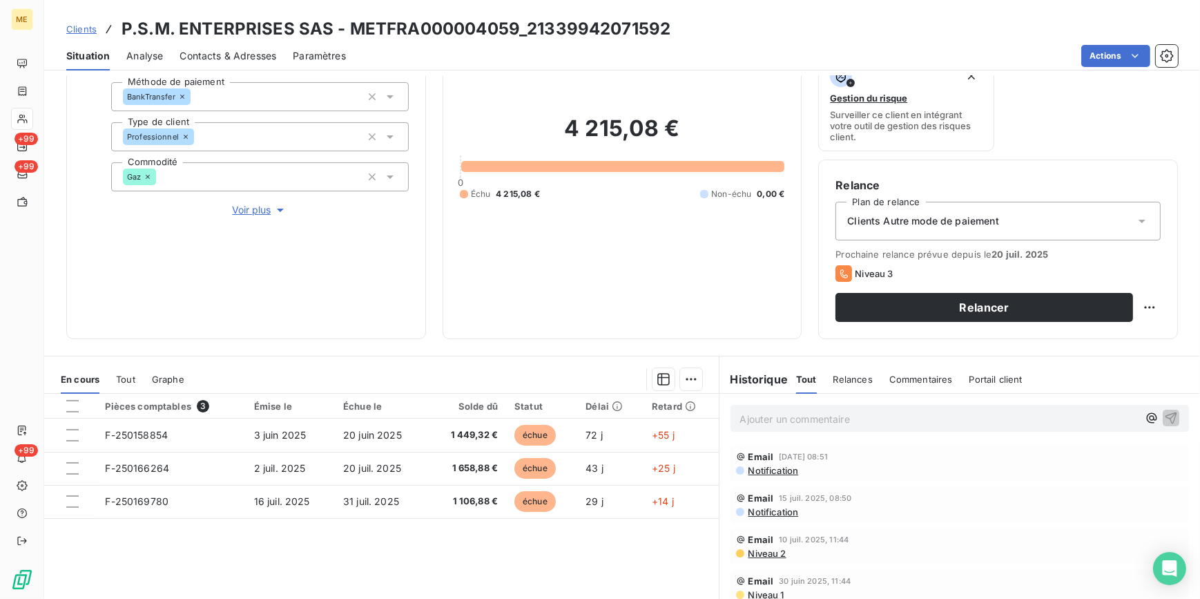
click at [889, 411] on p "Ajouter un commentaire ﻿" at bounding box center [939, 418] width 398 height 17
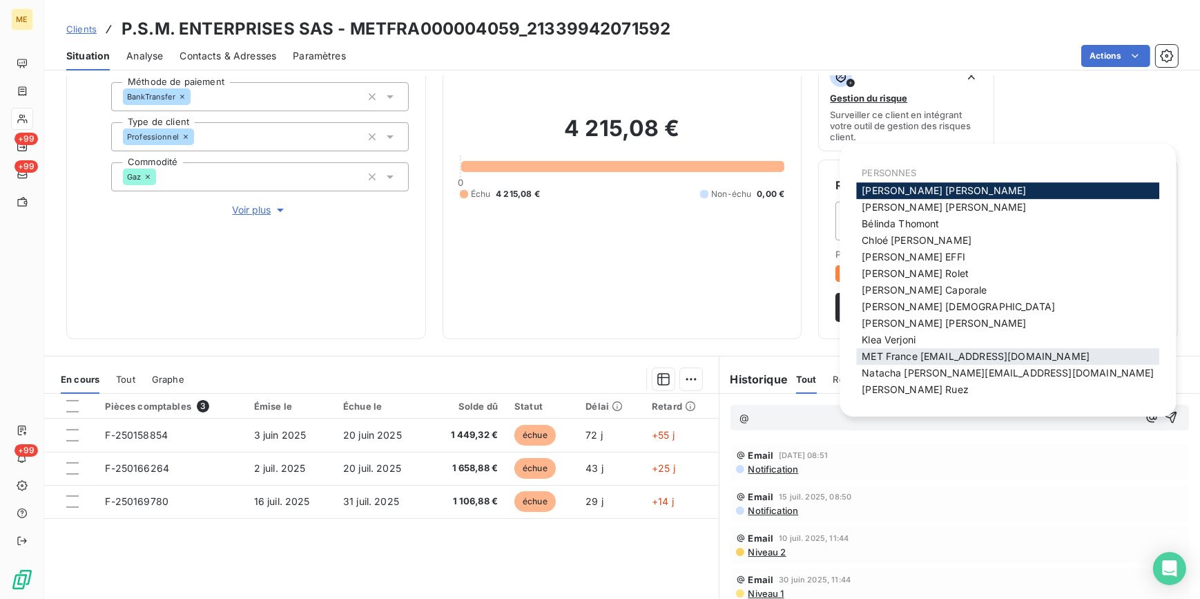
click at [967, 348] on div "MET France [EMAIL_ADDRESS][DOMAIN_NAME]" at bounding box center [1007, 356] width 303 height 17
click at [951, 356] on span "MET France [EMAIL_ADDRESS][DOMAIN_NAME]" at bounding box center [976, 356] width 228 height 12
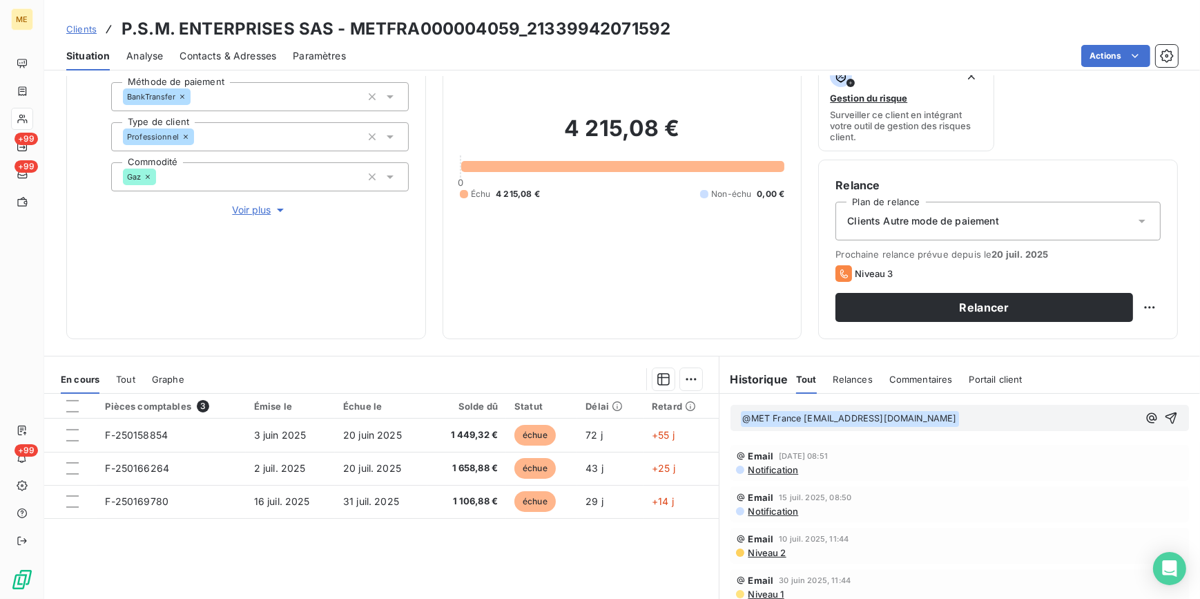
click at [235, 210] on span "Voir plus" at bounding box center [259, 210] width 55 height 14
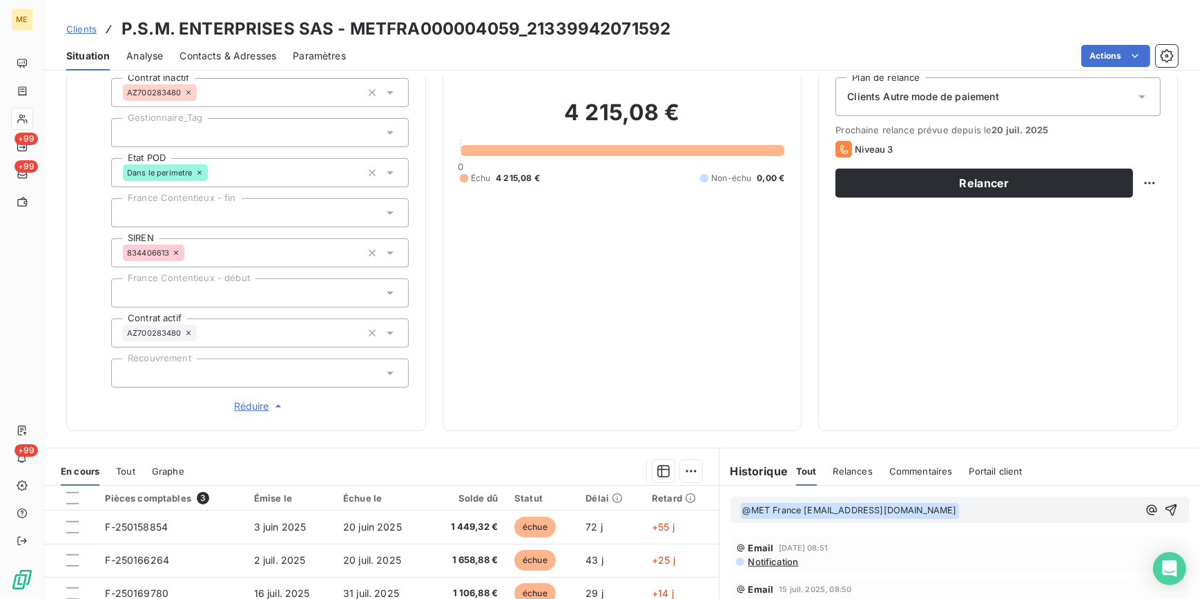
scroll to position [251, 0]
click at [1003, 504] on p "﻿ @ MET [GEOGRAPHIC_DATA] [EMAIL_ADDRESS][DOMAIN_NAME] ﻿ ﻿" at bounding box center [939, 509] width 398 height 17
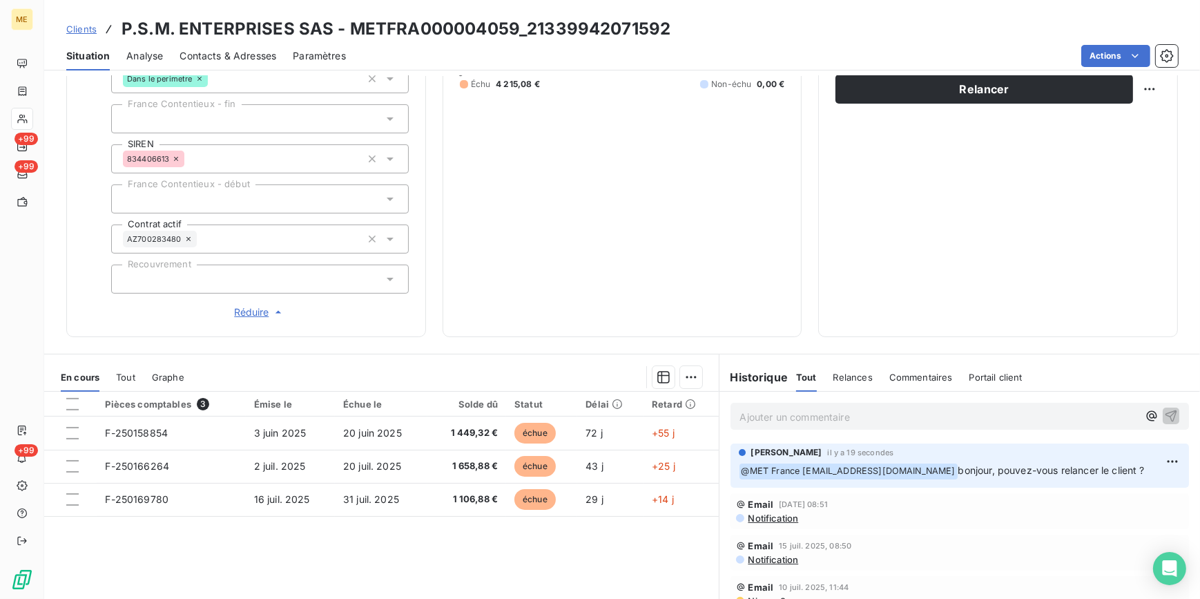
scroll to position [439, 0]
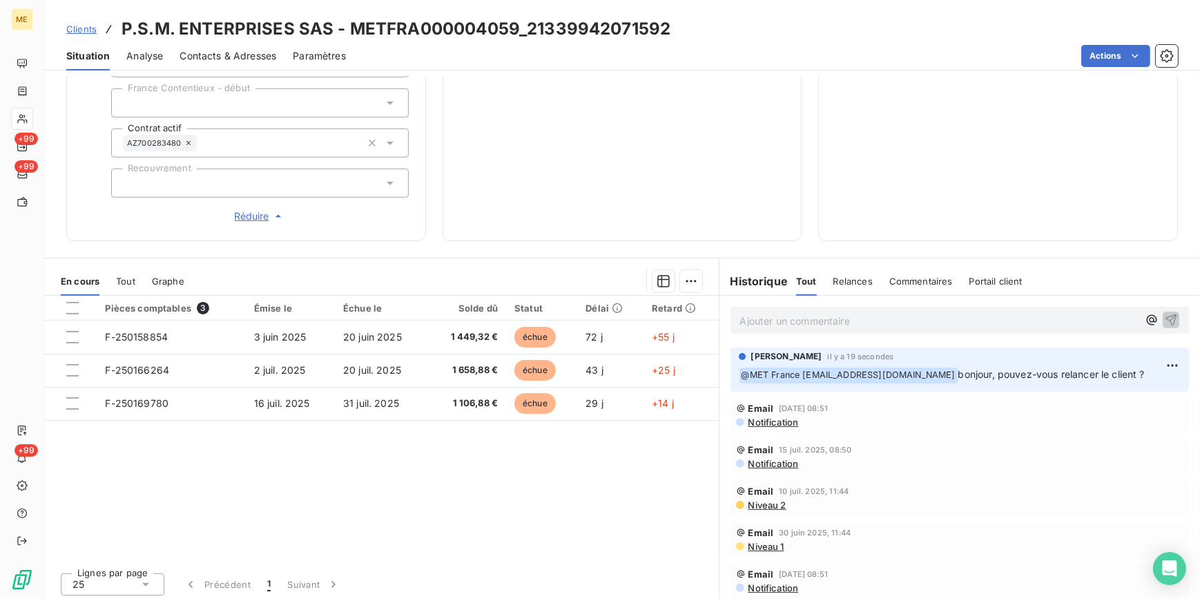
click at [116, 280] on span "Tout" at bounding box center [125, 280] width 19 height 11
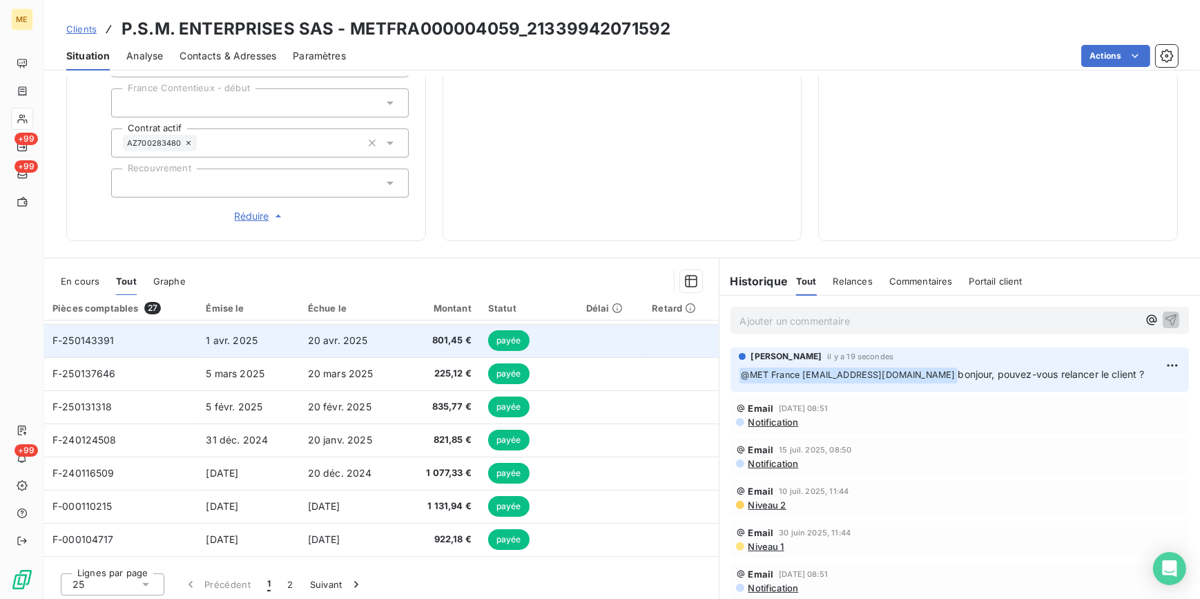
scroll to position [0, 0]
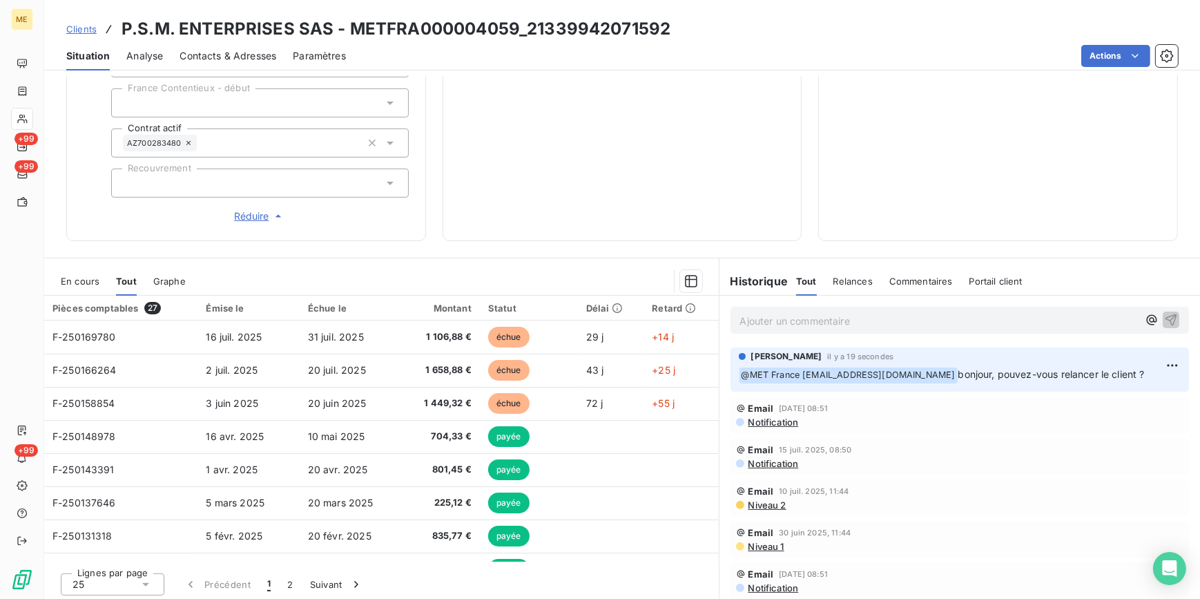
click at [90, 269] on div "En cours" at bounding box center [80, 280] width 39 height 29
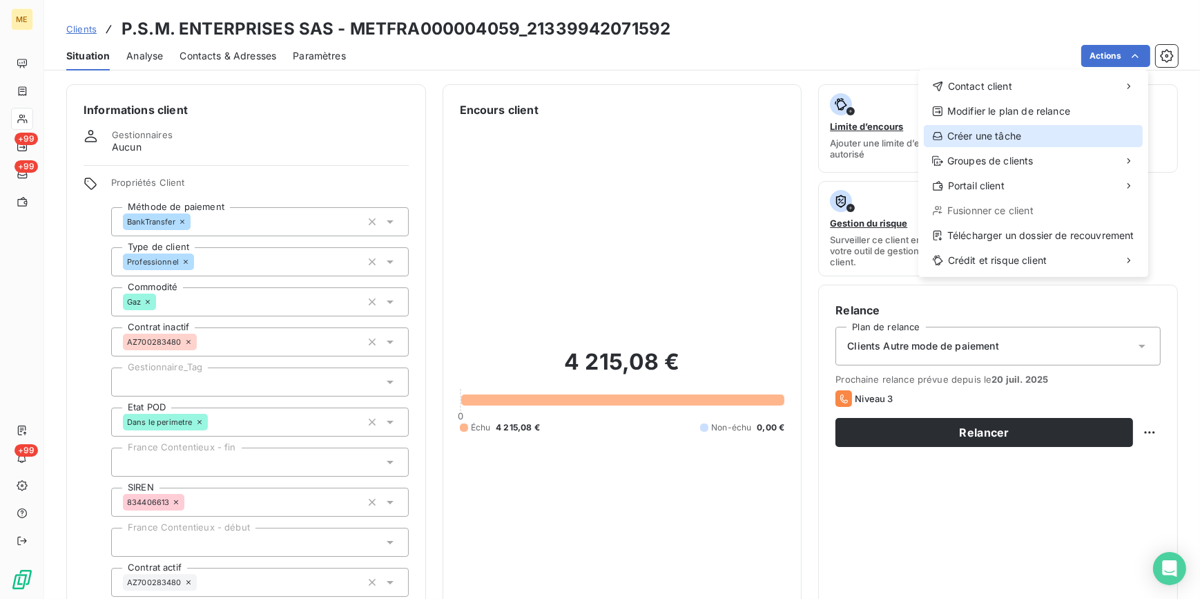
click at [1017, 133] on div "Créer une tâche" at bounding box center [1033, 136] width 219 height 22
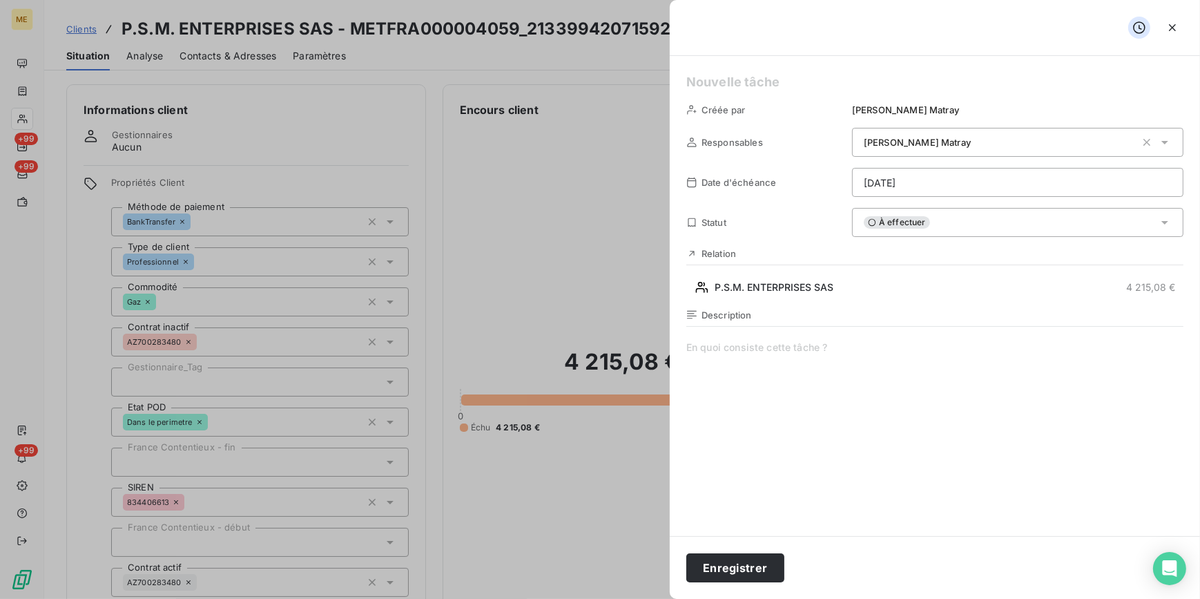
click at [960, 184] on html "ME +99 +99 +99 Clients P.S.M. ENTERPRISES SAS - METFRA000004059_21339942071592 …" at bounding box center [600, 299] width 1200 height 599
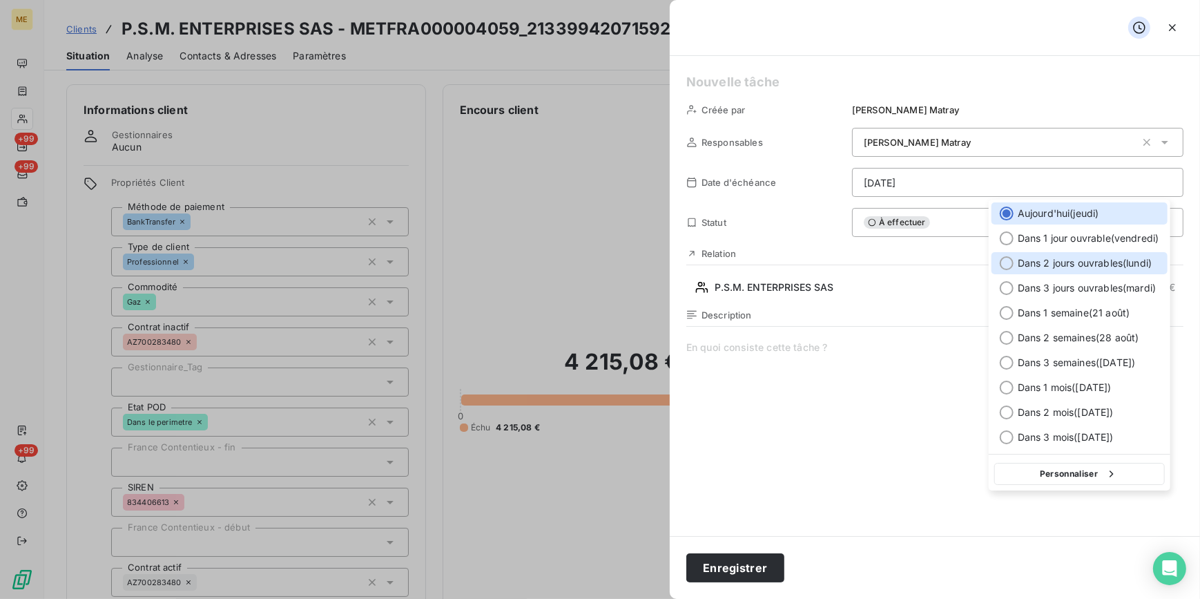
click at [1003, 260] on div at bounding box center [1007, 263] width 14 height 14
type input "[DATE]"
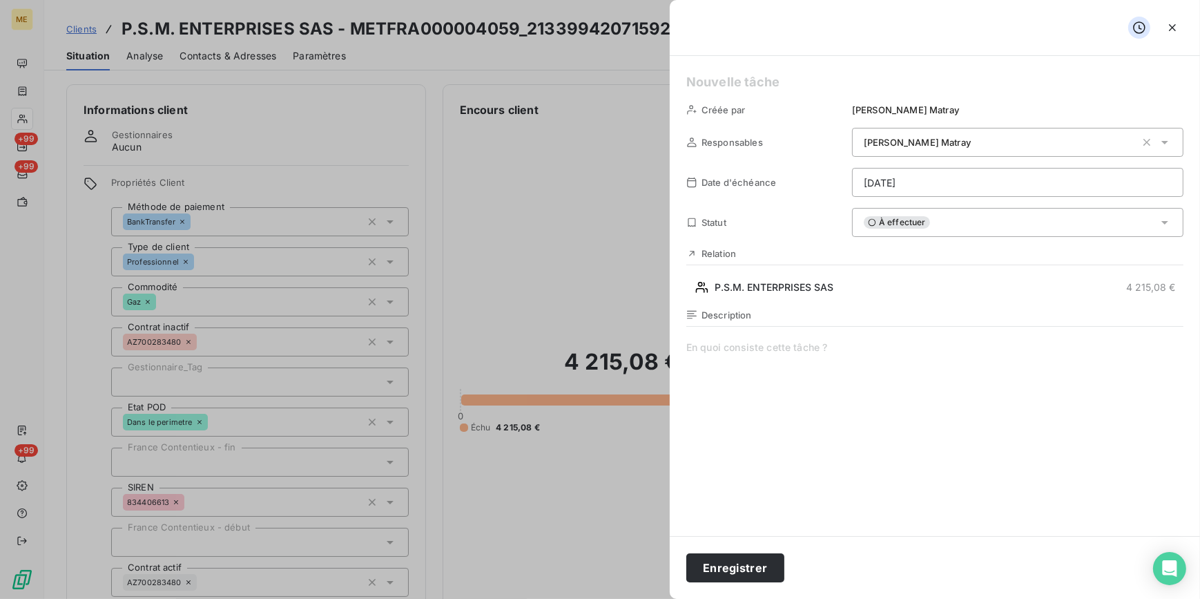
click at [718, 343] on span at bounding box center [934, 472] width 497 height 265
click at [732, 569] on button "Enregistrer" at bounding box center [735, 567] width 98 height 29
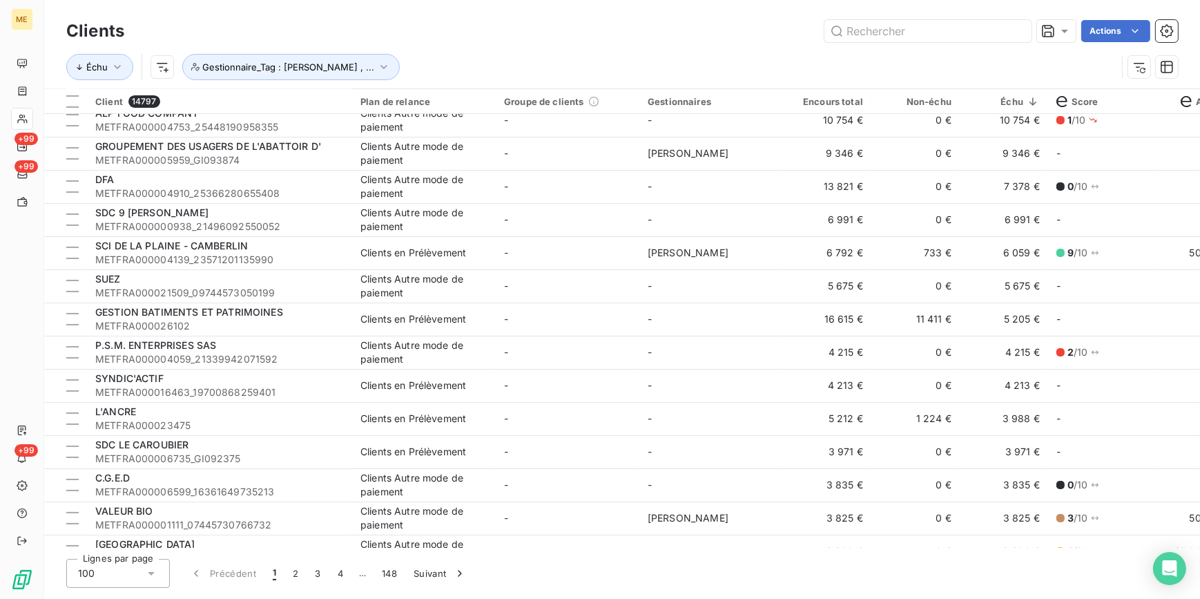
scroll to position [313, 0]
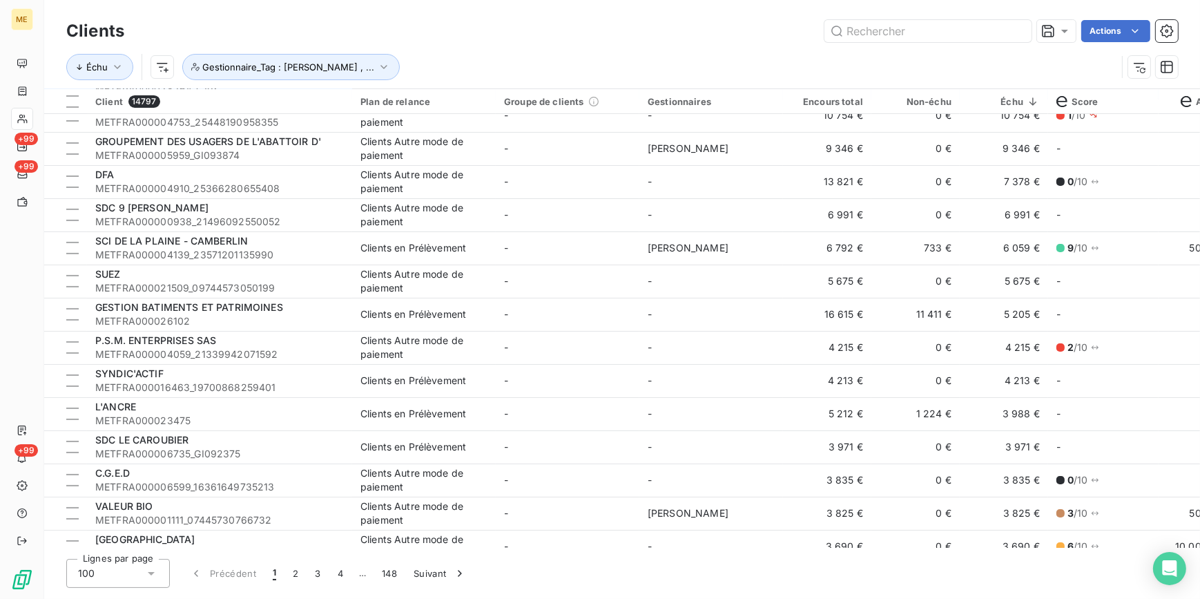
click at [616, 387] on td "-" at bounding box center [568, 380] width 144 height 33
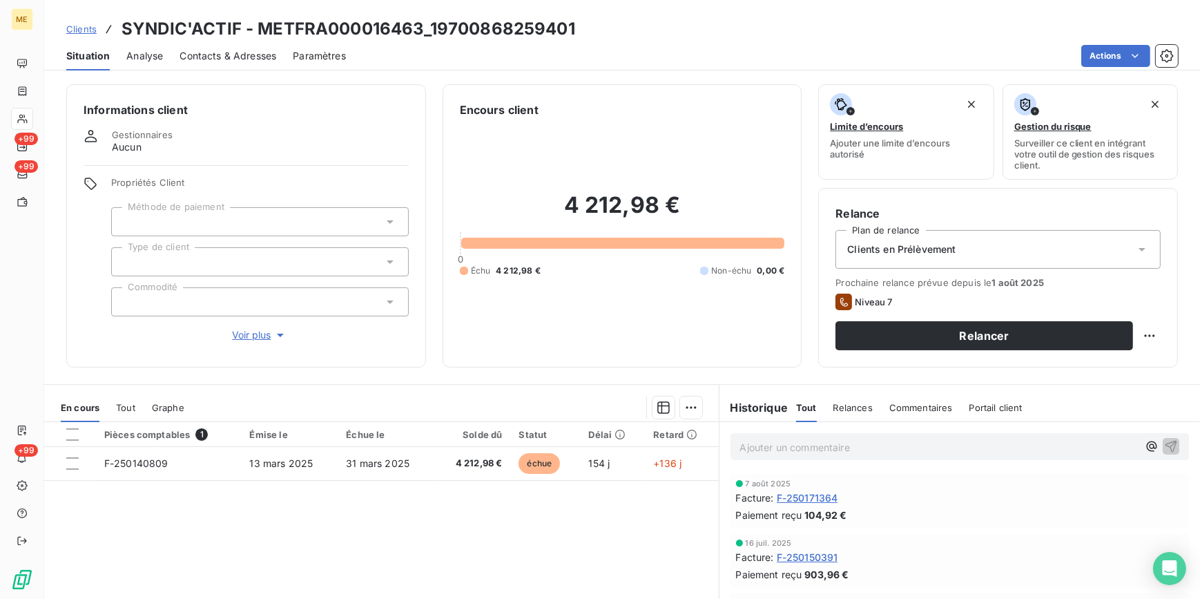
click at [848, 411] on span "Relances" at bounding box center [852, 407] width 39 height 11
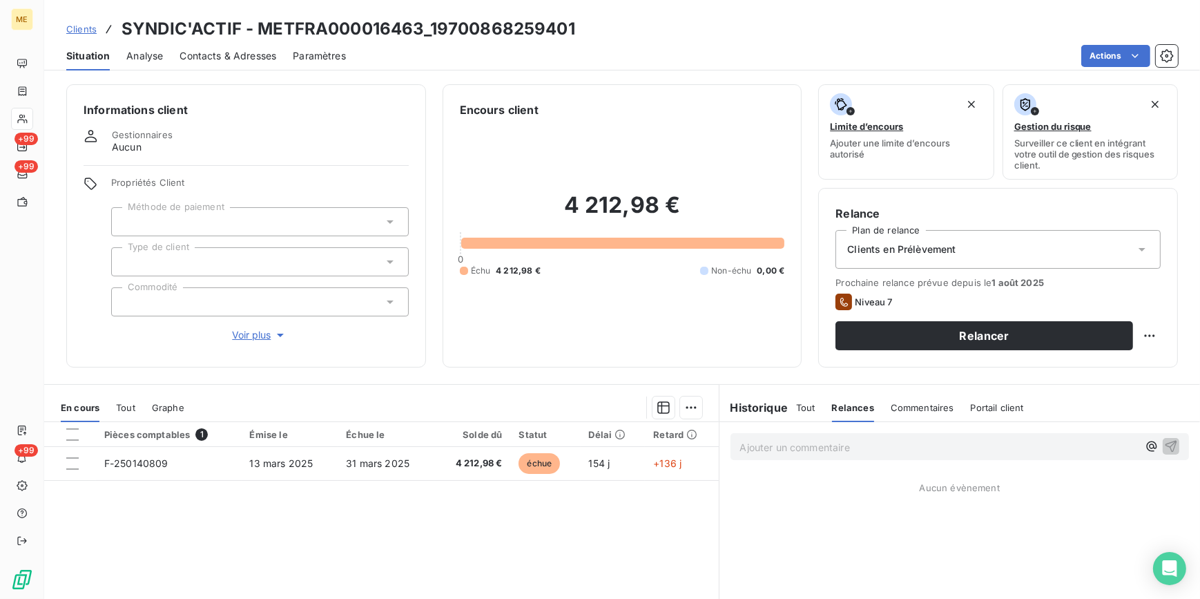
click at [809, 400] on div "Tout Relances Commentaires Portail client" at bounding box center [910, 407] width 228 height 29
click at [801, 398] on div "Tout" at bounding box center [805, 407] width 19 height 29
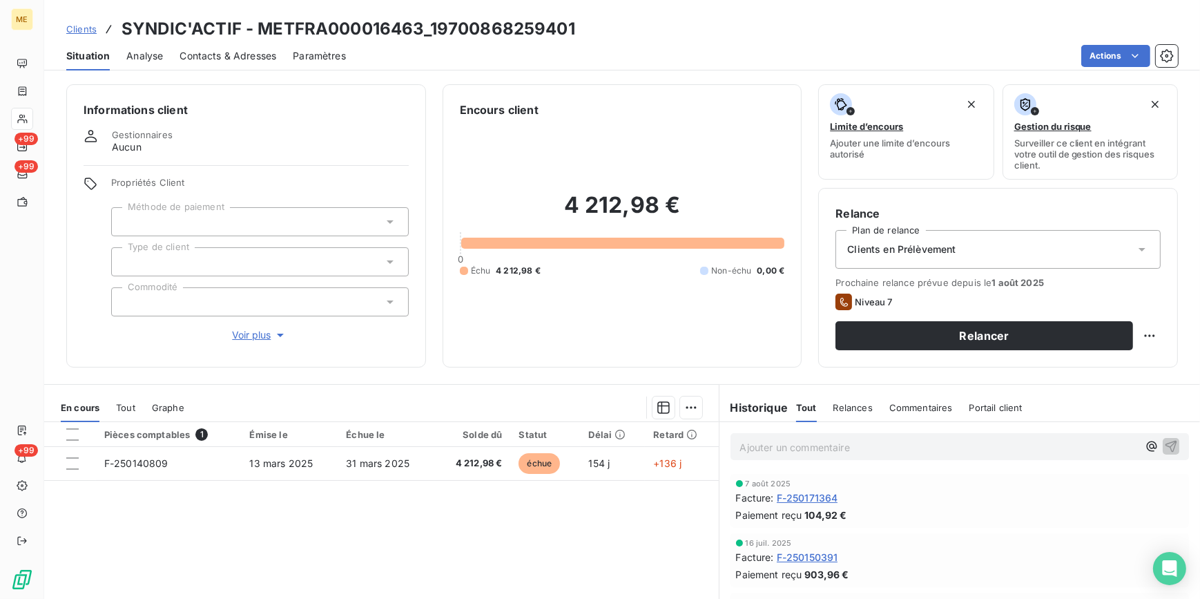
click at [193, 53] on span "Contacts & Adresses" at bounding box center [227, 56] width 97 height 14
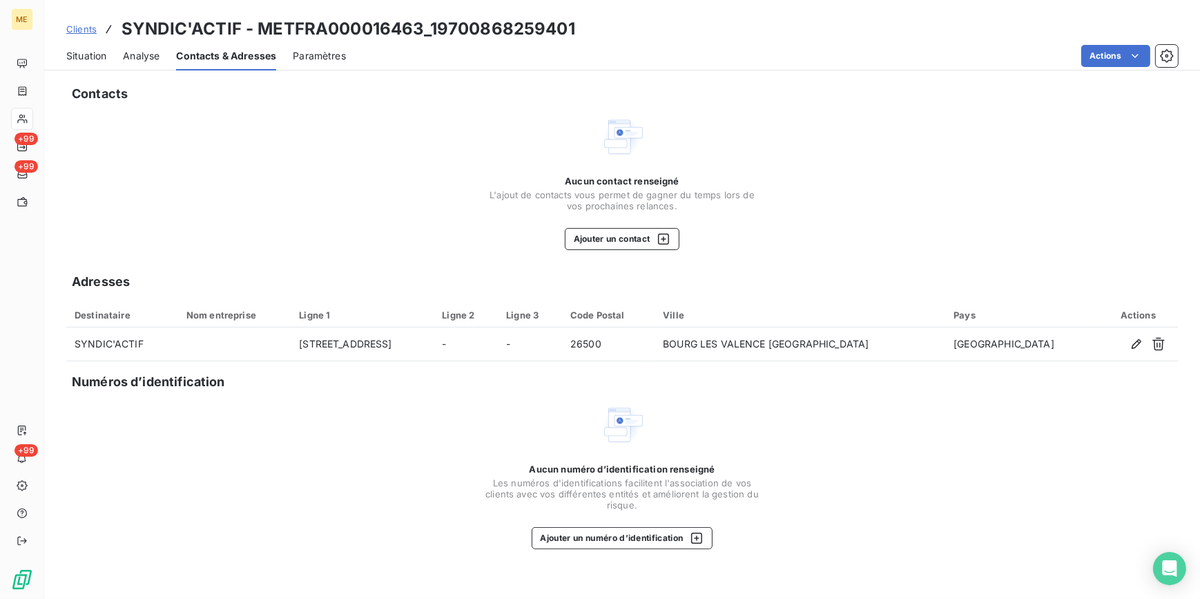
click at [142, 55] on span "Analyse" at bounding box center [141, 56] width 37 height 14
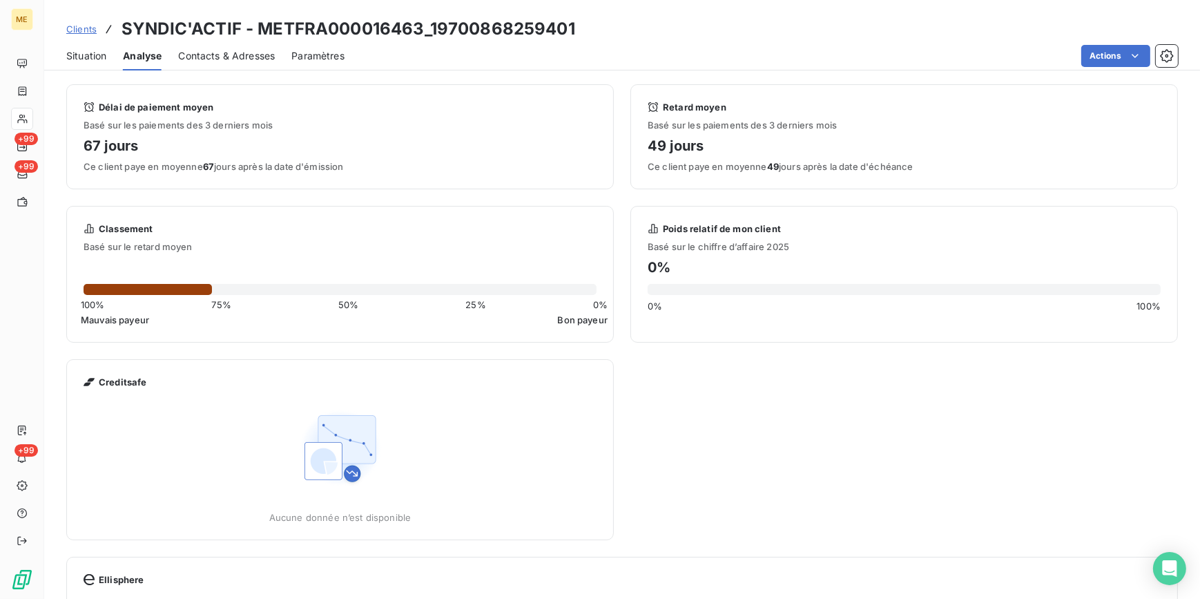
click at [90, 59] on span "Situation" at bounding box center [86, 56] width 40 height 14
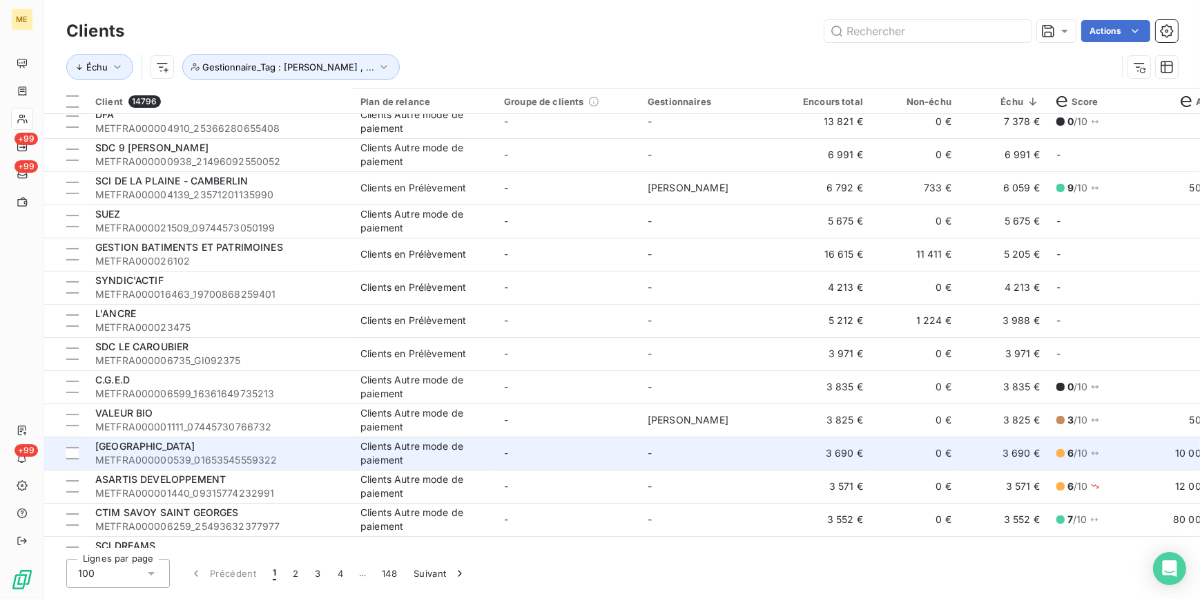
scroll to position [376, 0]
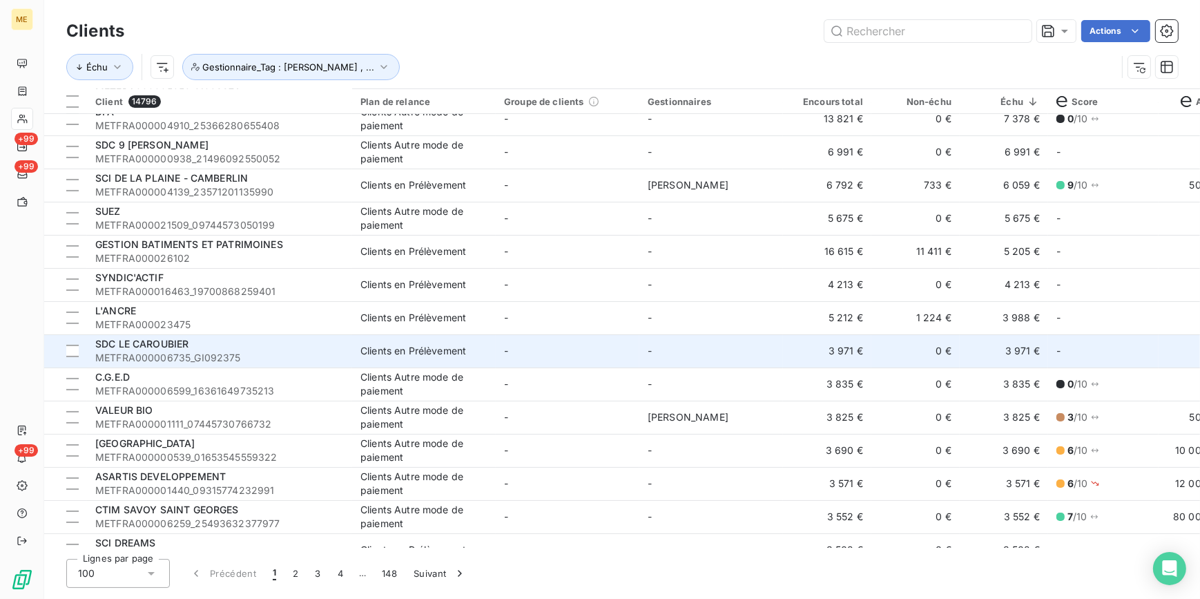
click at [362, 347] on div "Clients en Prélèvement" at bounding box center [413, 351] width 106 height 14
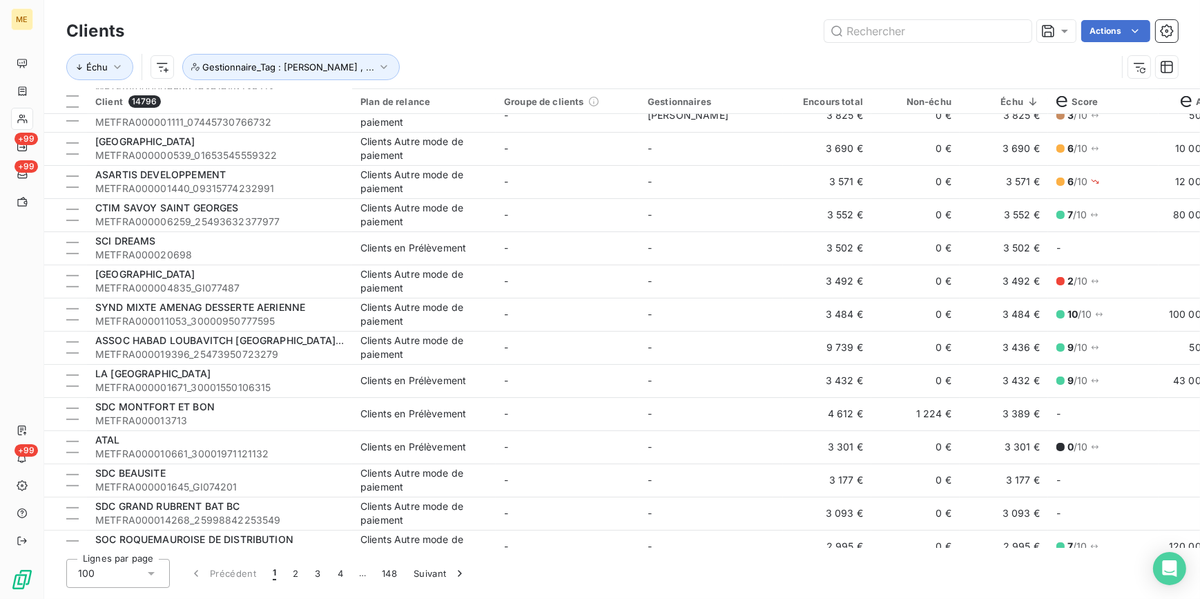
scroll to position [690, 0]
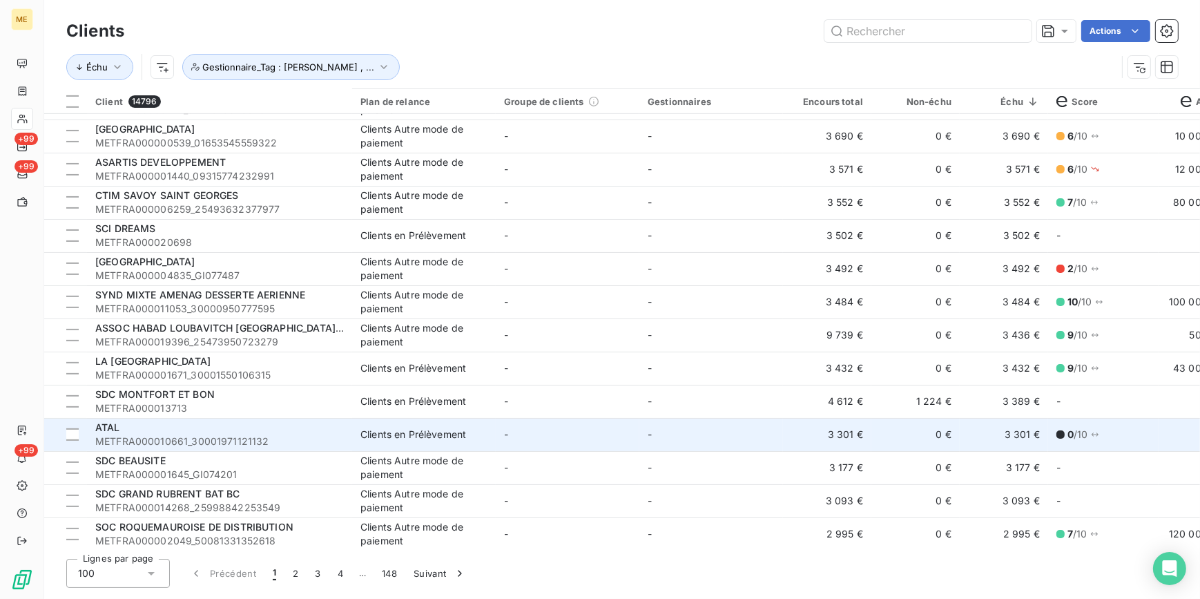
click at [161, 428] on div "ATAL" at bounding box center [219, 427] width 249 height 14
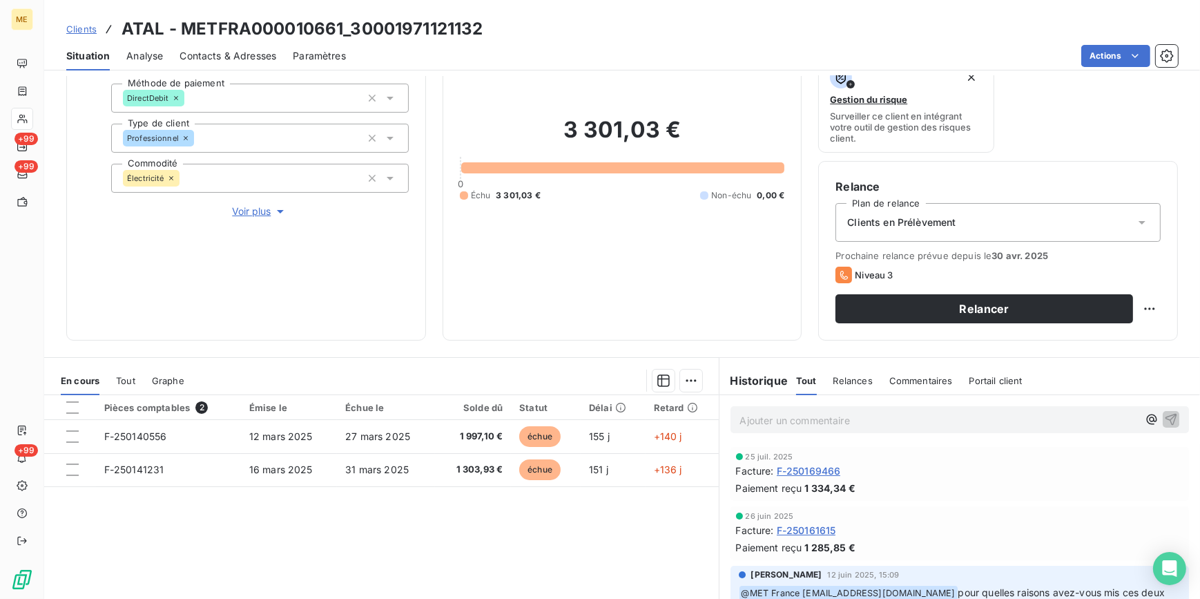
scroll to position [101, 0]
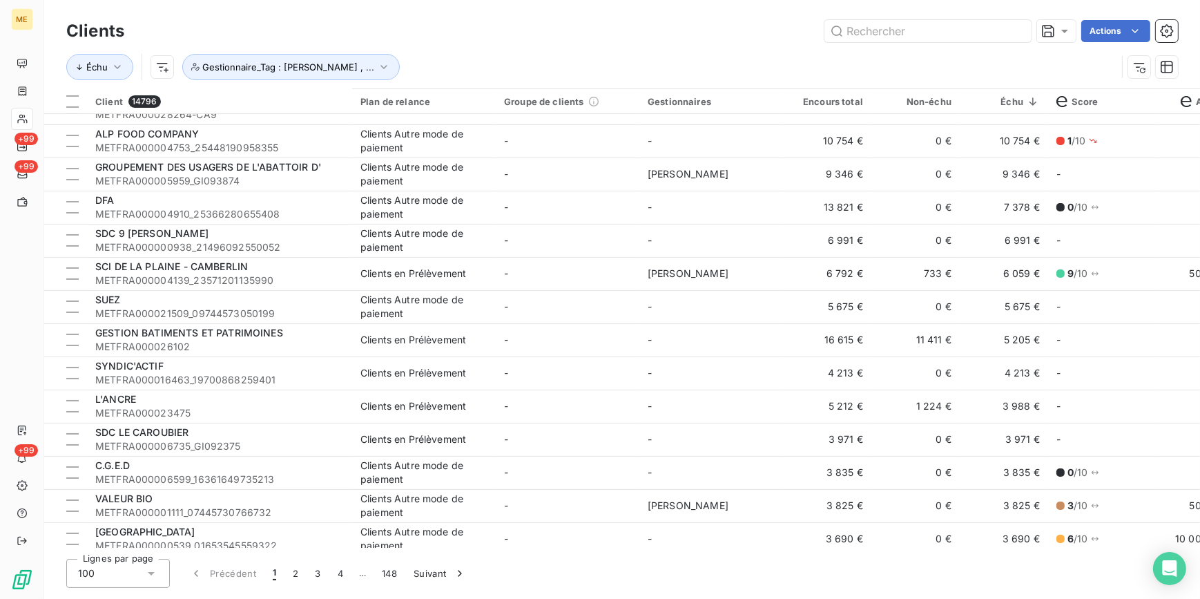
scroll to position [376, 0]
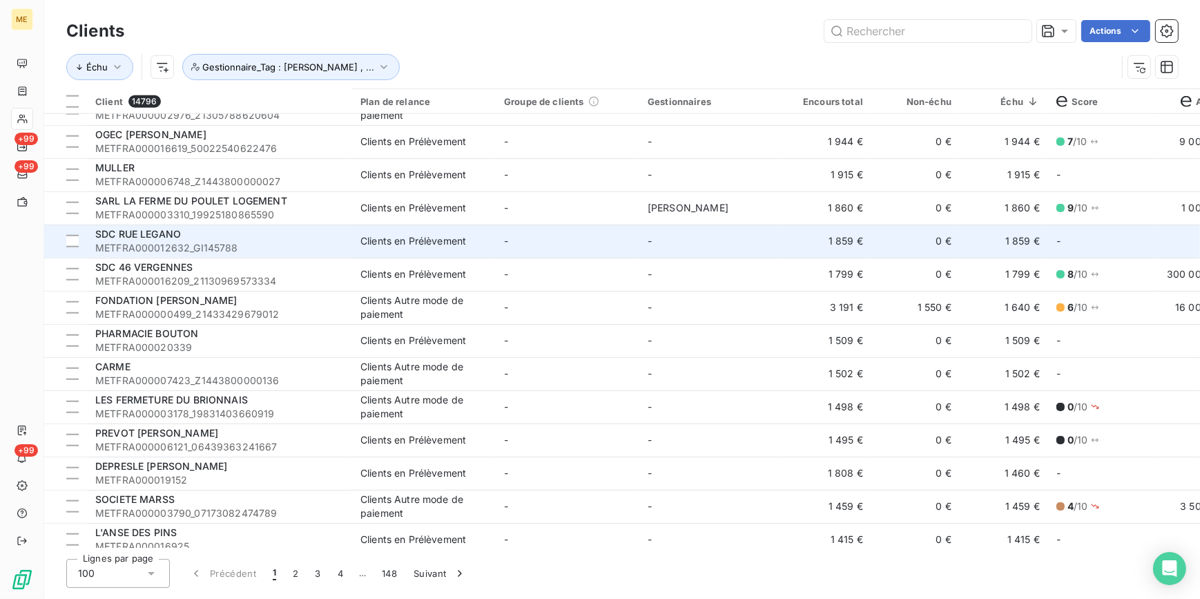
scroll to position [1757, 0]
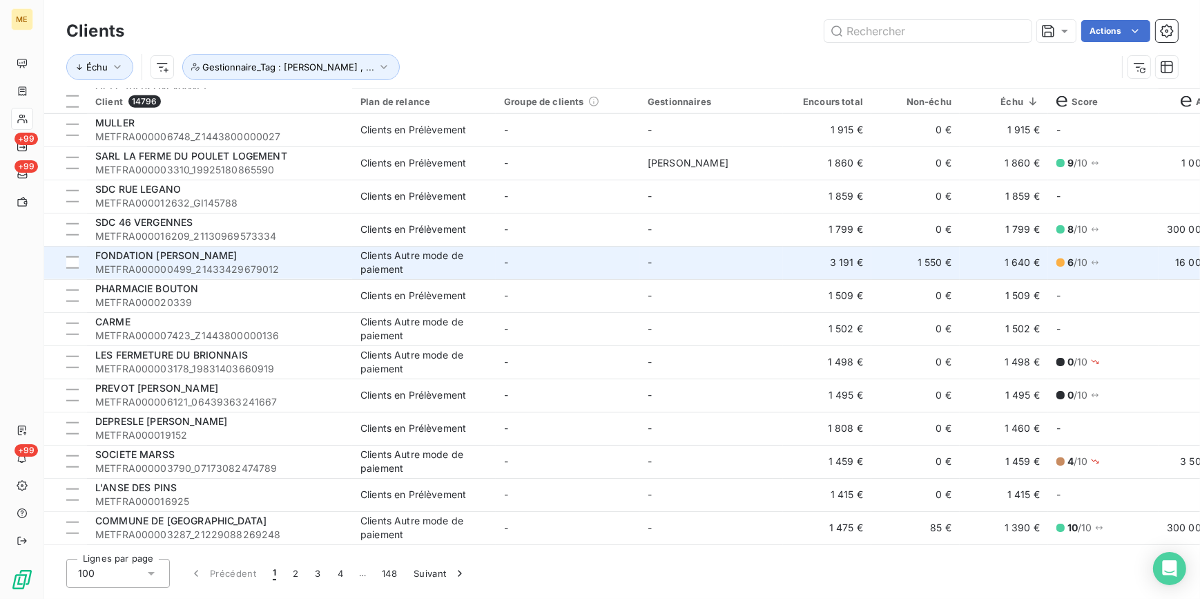
click at [414, 262] on div "Clients Autre mode de paiement" at bounding box center [423, 263] width 127 height 28
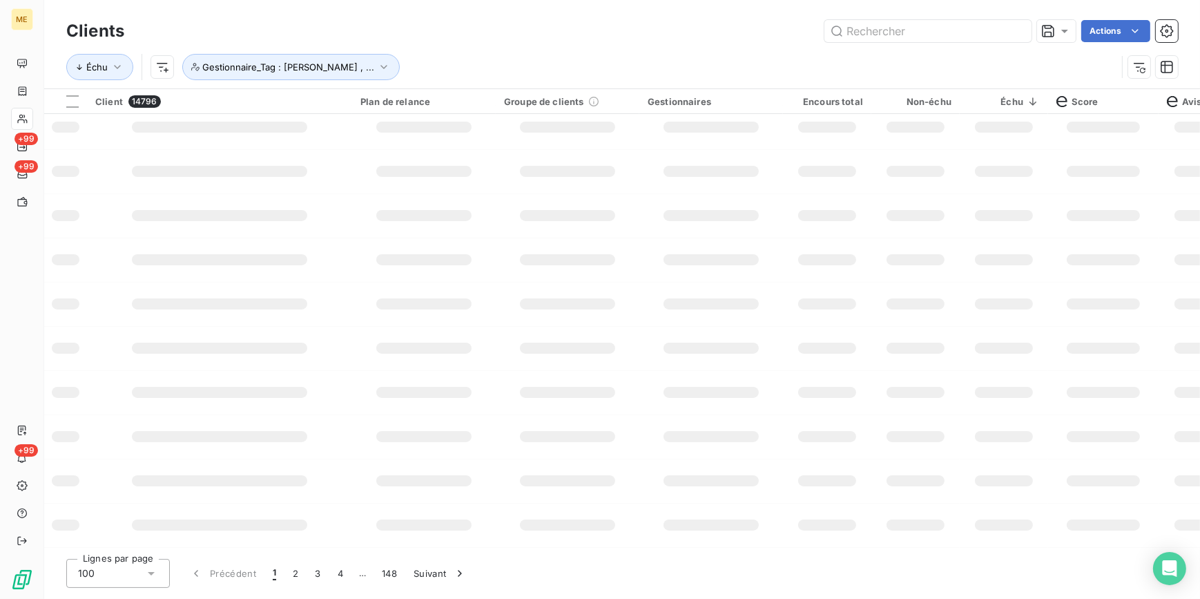
scroll to position [234, 0]
click at [351, 70] on span "Gestionnaire_Tag : [PERSON_NAME] , ..." at bounding box center [288, 66] width 172 height 11
click at [377, 71] on icon "button" at bounding box center [384, 67] width 14 height 14
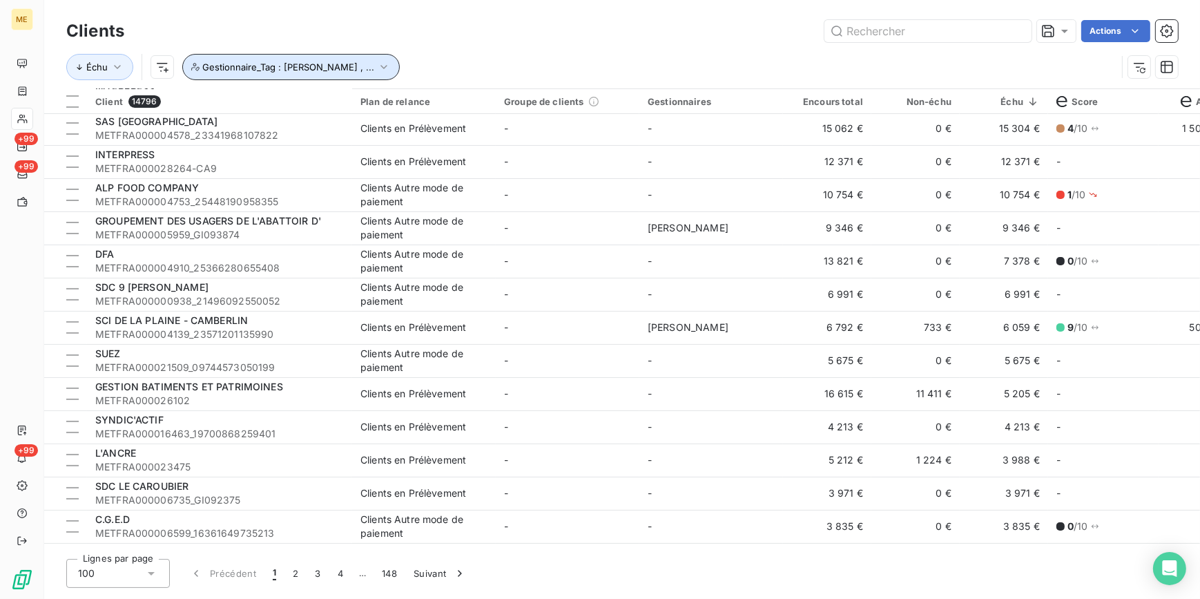
scroll to position [690, 0]
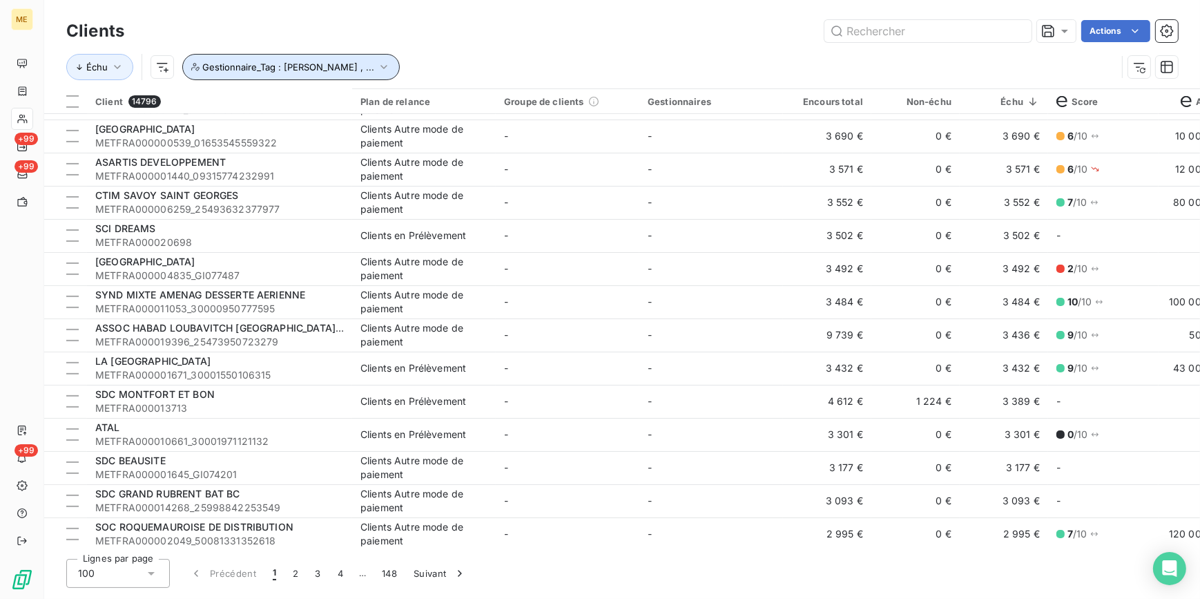
click at [377, 66] on icon "button" at bounding box center [384, 67] width 14 height 14
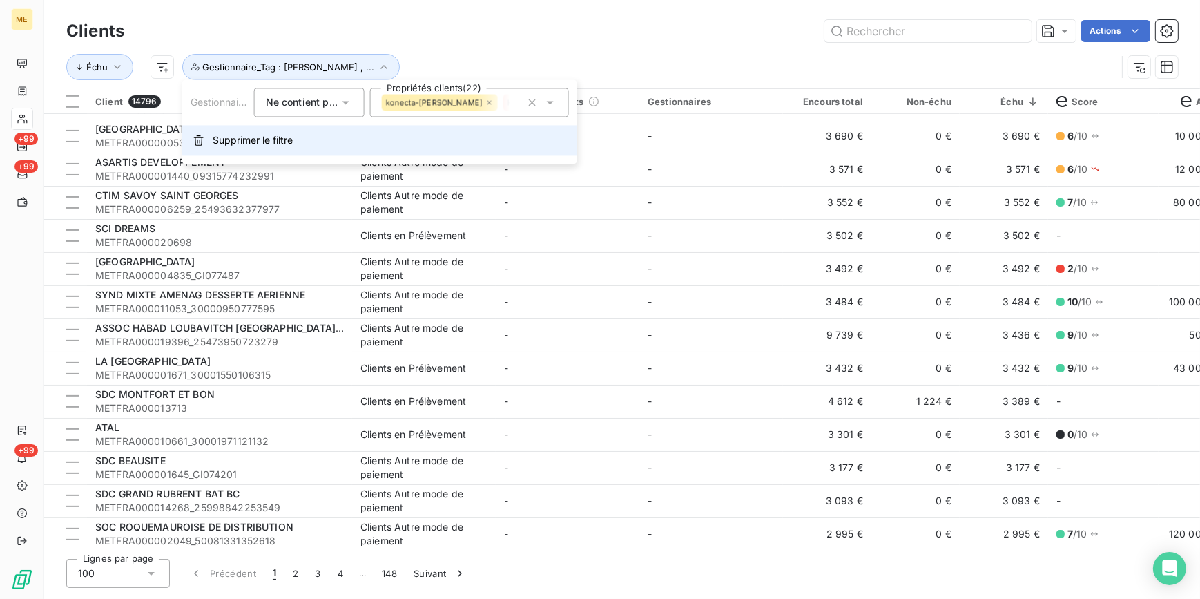
click at [329, 144] on button "Supprimer le filtre" at bounding box center [379, 140] width 395 height 30
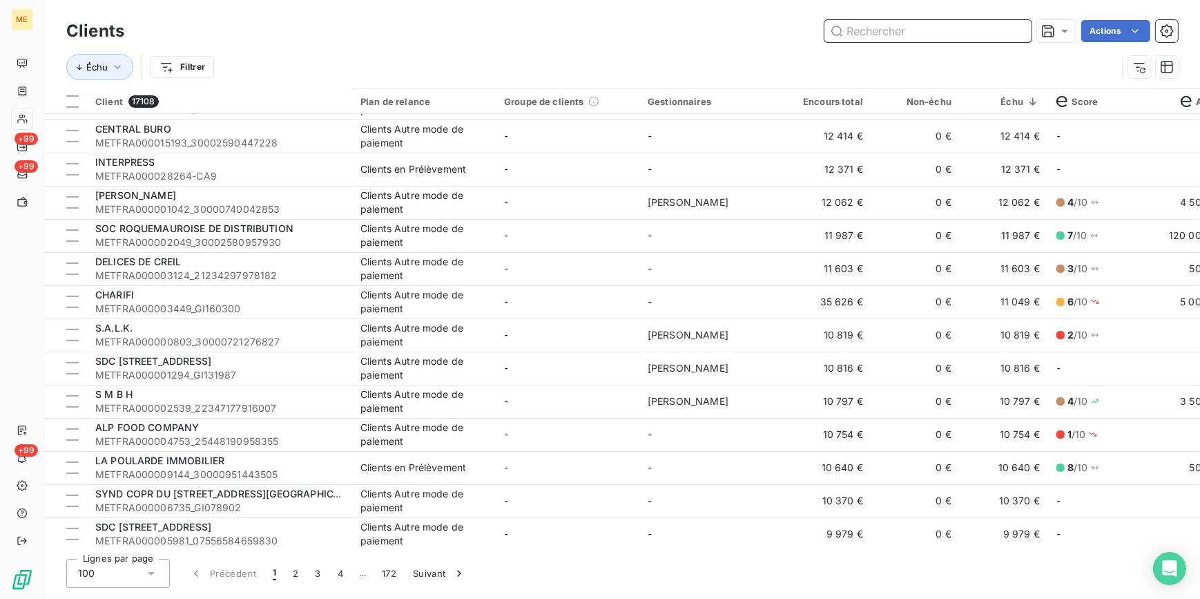
click at [842, 32] on input "text" at bounding box center [927, 31] width 207 height 22
click at [862, 30] on input "text" at bounding box center [927, 31] width 207 height 22
paste input "METFRA000007854_22152966572116"
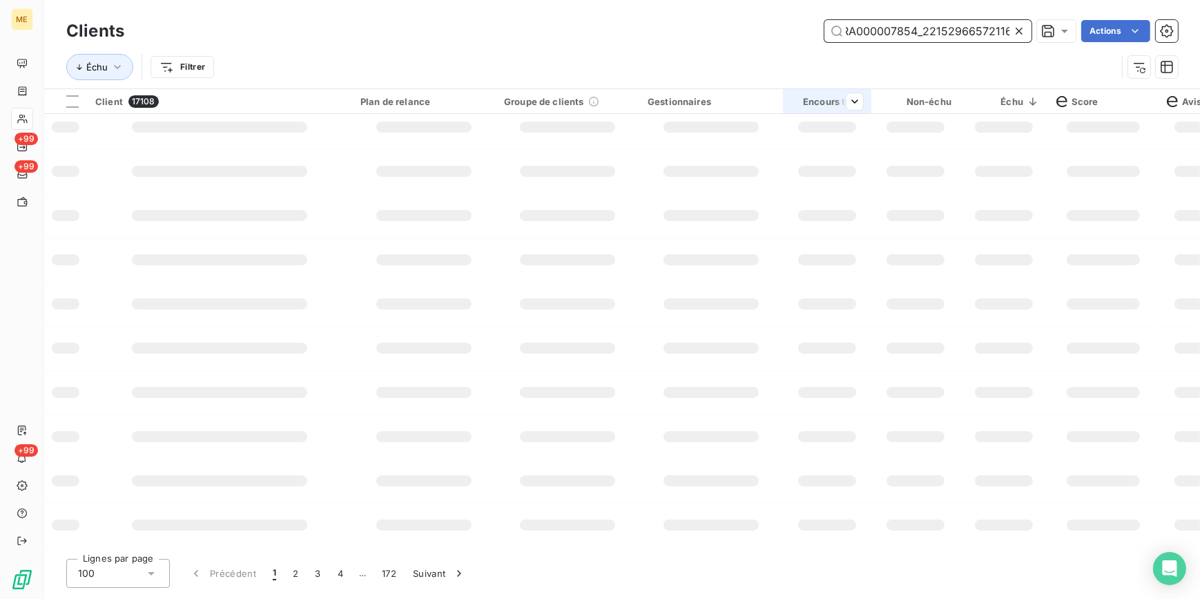
scroll to position [0, 0]
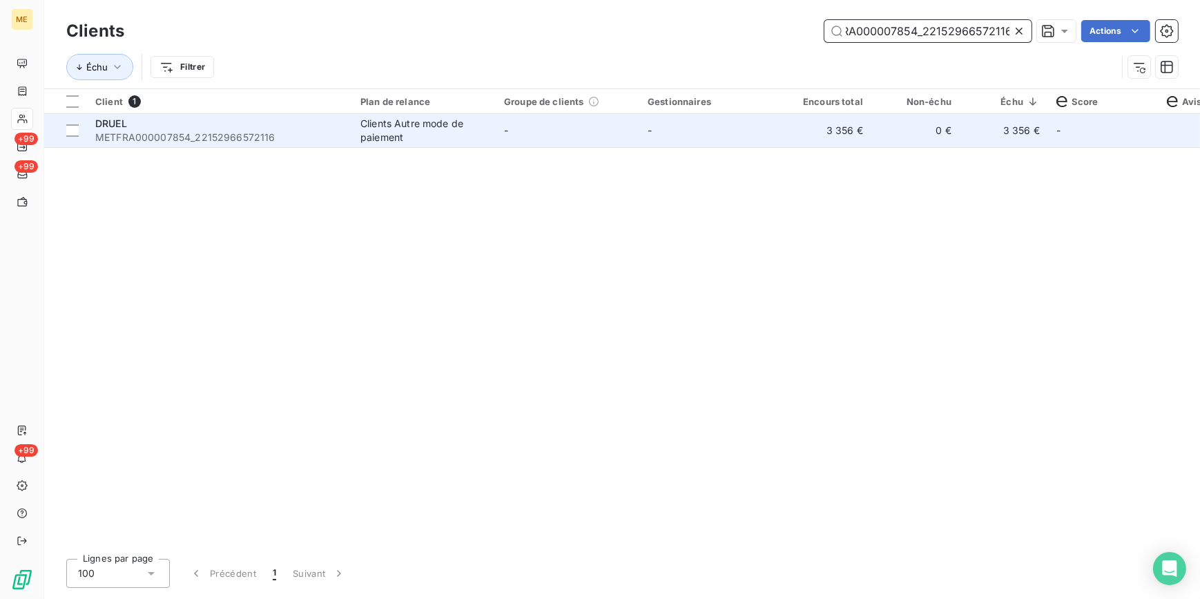
type input "METFRA000007854_22152966572116"
click at [661, 144] on td "-" at bounding box center [711, 130] width 144 height 33
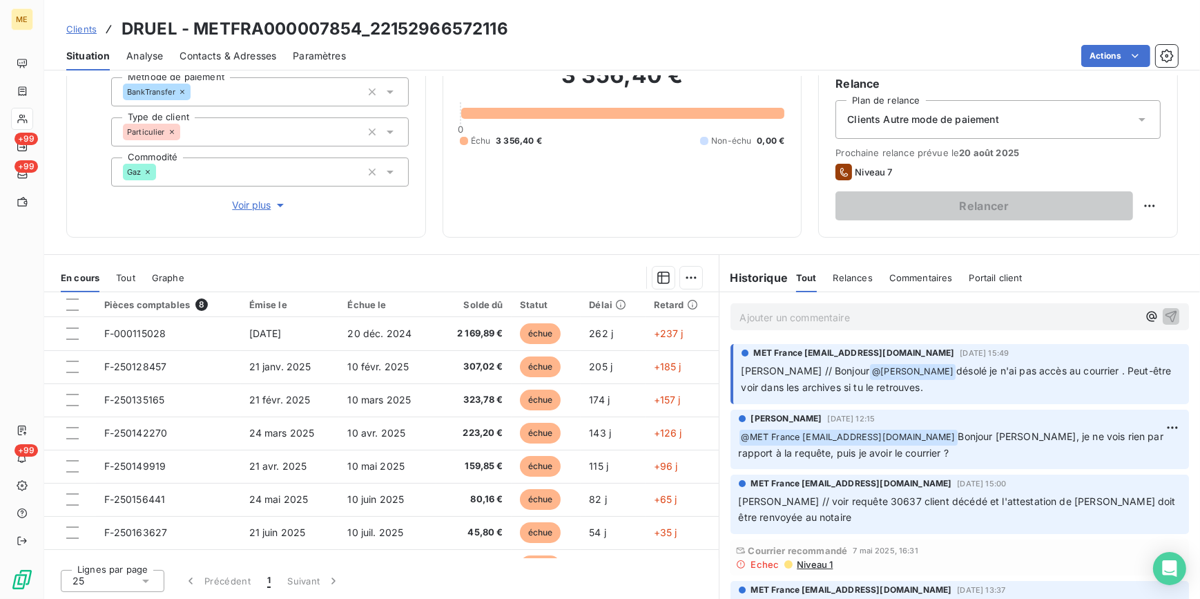
scroll to position [62, 0]
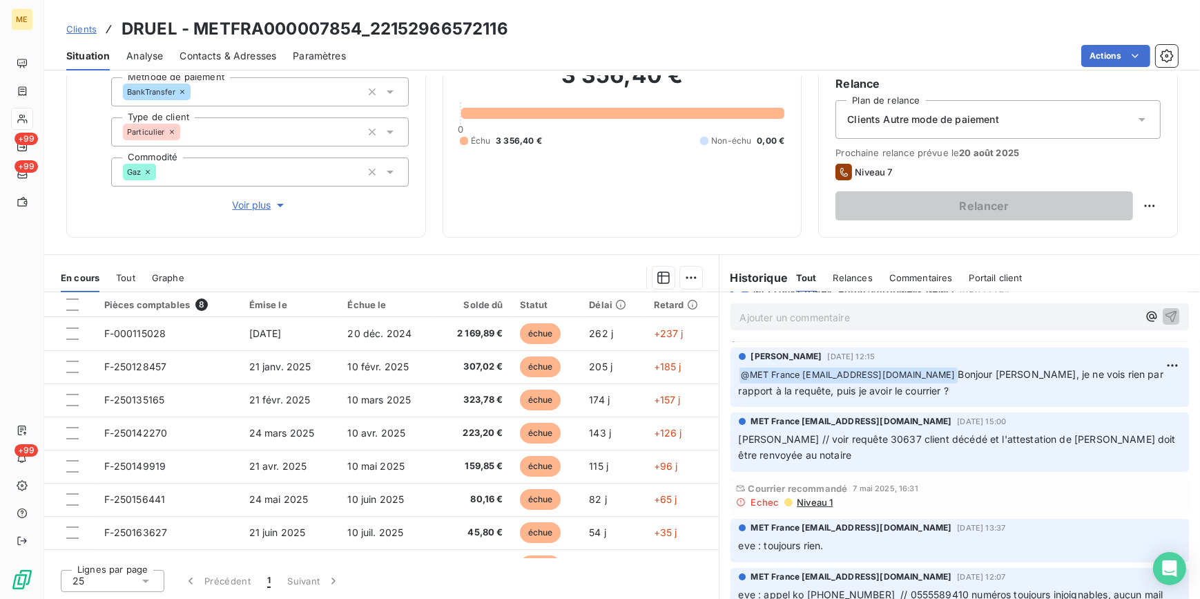
click at [92, 28] on span "Clients" at bounding box center [81, 28] width 30 height 11
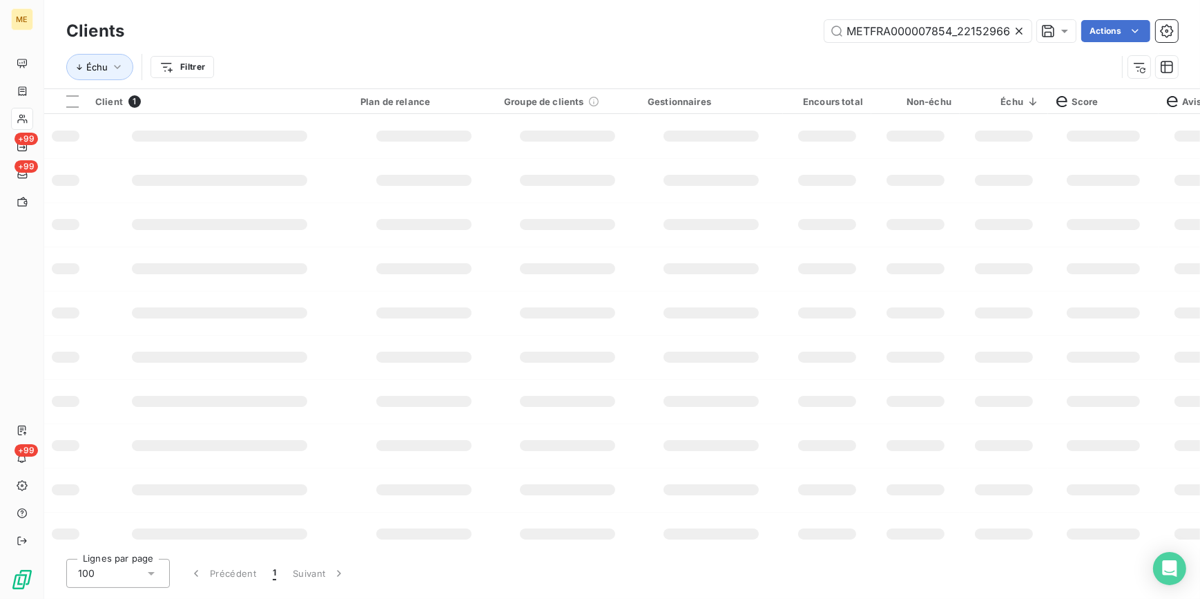
scroll to position [0, 35]
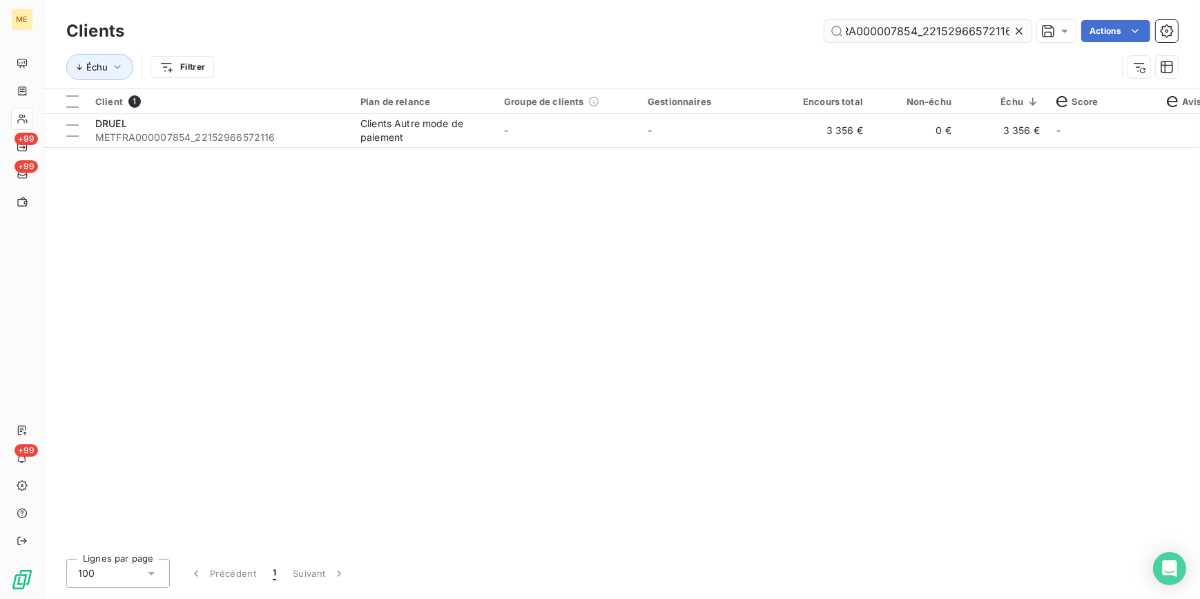
drag, startPoint x: 1022, startPoint y: 32, endPoint x: 1010, endPoint y: 32, distance: 11.7
click at [1021, 32] on icon at bounding box center [1019, 31] width 14 height 14
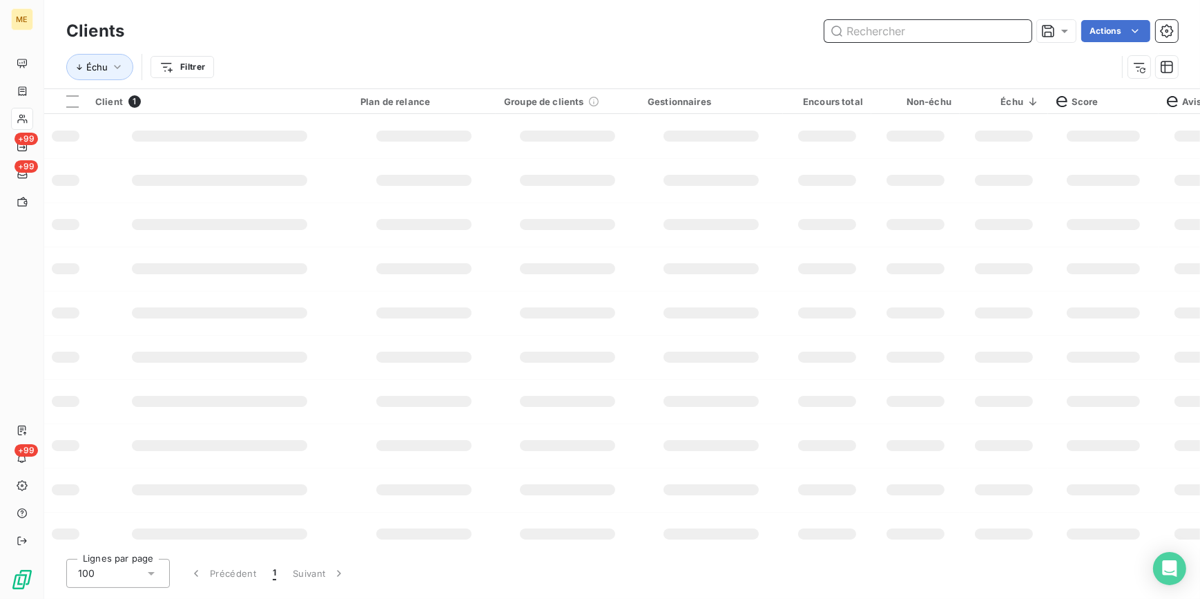
click at [1003, 32] on input "text" at bounding box center [927, 31] width 207 height 22
paste input "METFRA000006748_Z1443800000027"
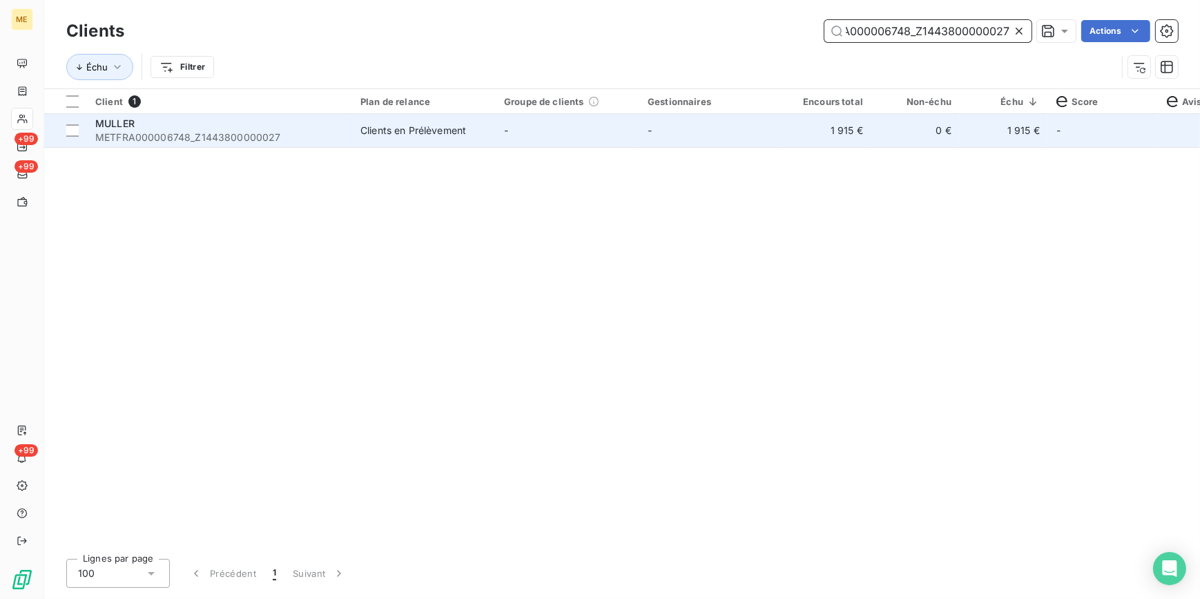
type input "METFRA000006748_Z1443800000027"
click at [740, 139] on td "-" at bounding box center [711, 130] width 144 height 33
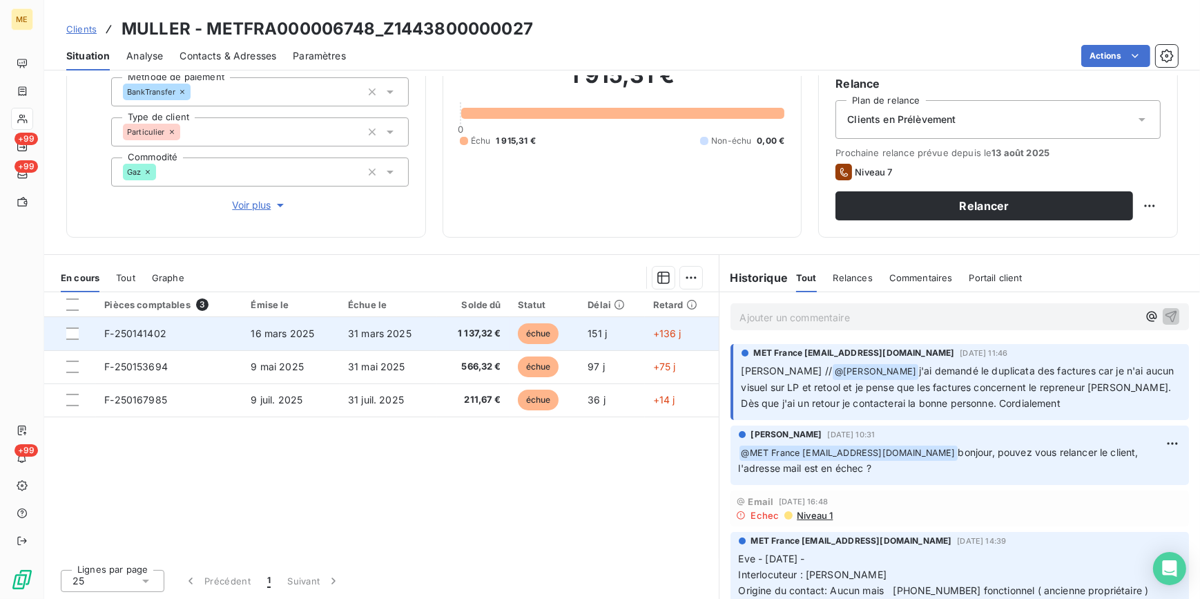
click at [490, 332] on span "1 137,32 €" at bounding box center [473, 334] width 56 height 14
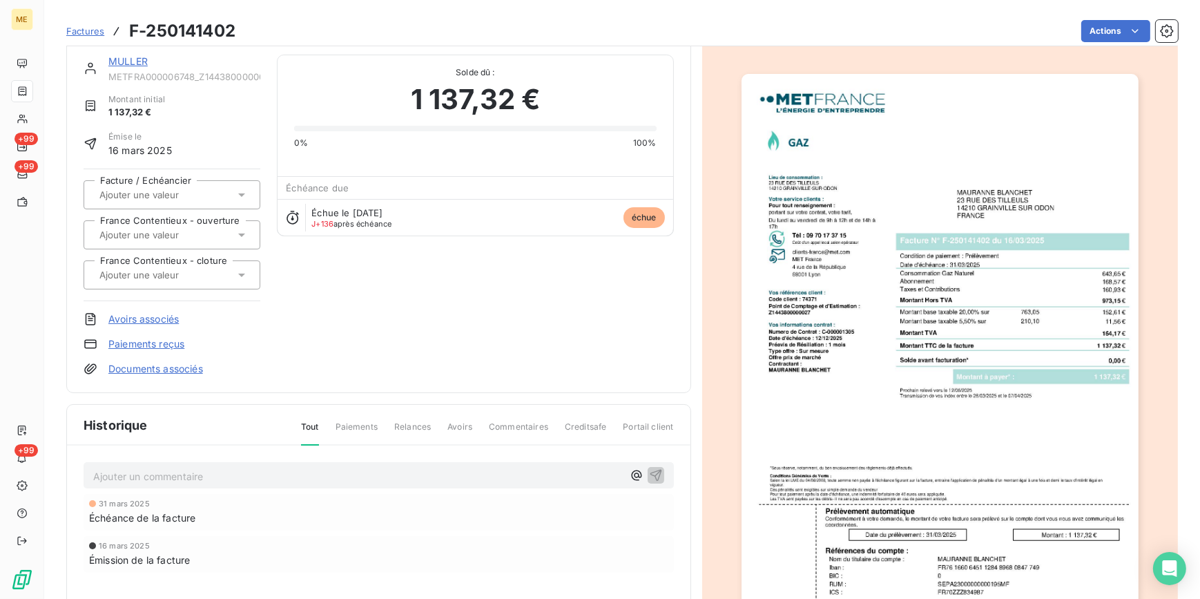
scroll to position [63, 0]
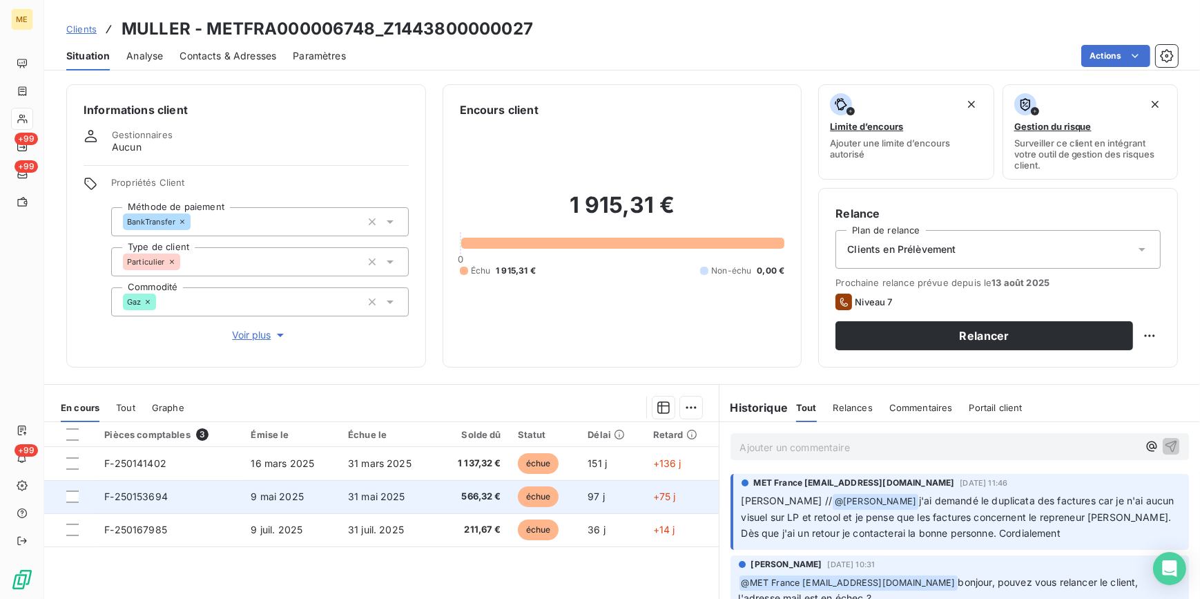
click at [429, 493] on td "31 mai 2025" at bounding box center [388, 496] width 97 height 33
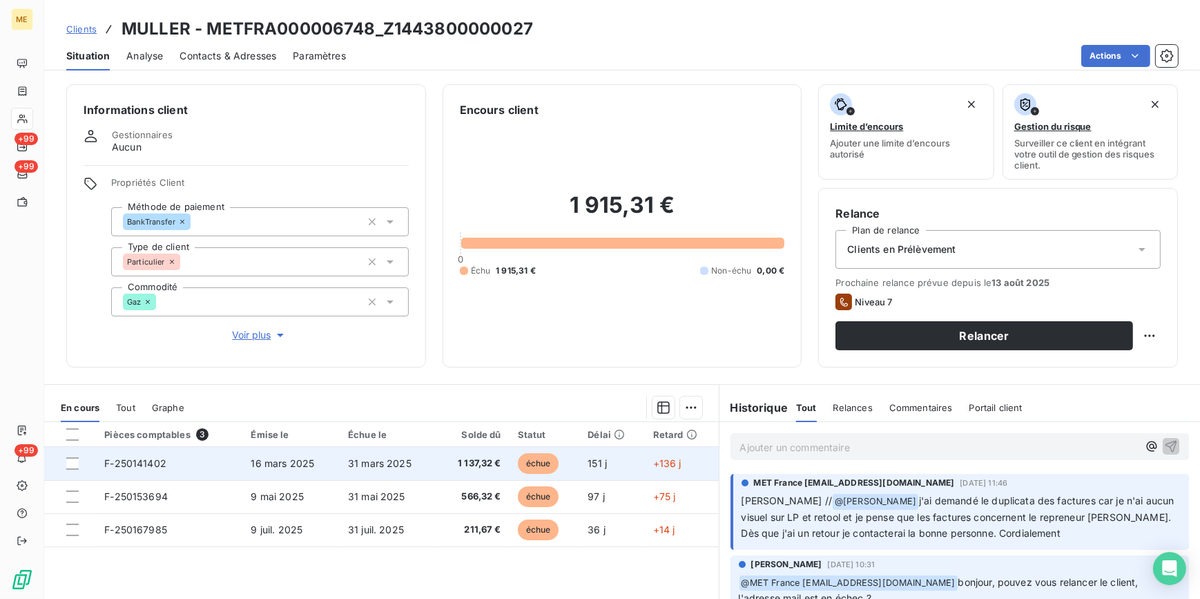
click at [437, 465] on td "1 137,32 €" at bounding box center [473, 463] width 72 height 33
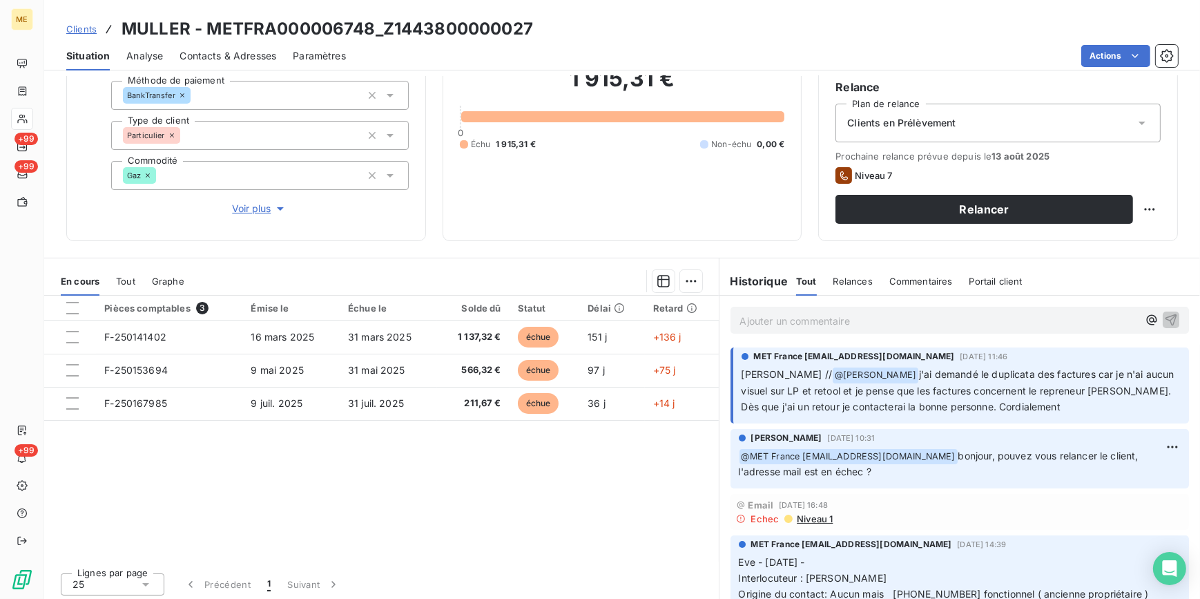
scroll to position [130, 0]
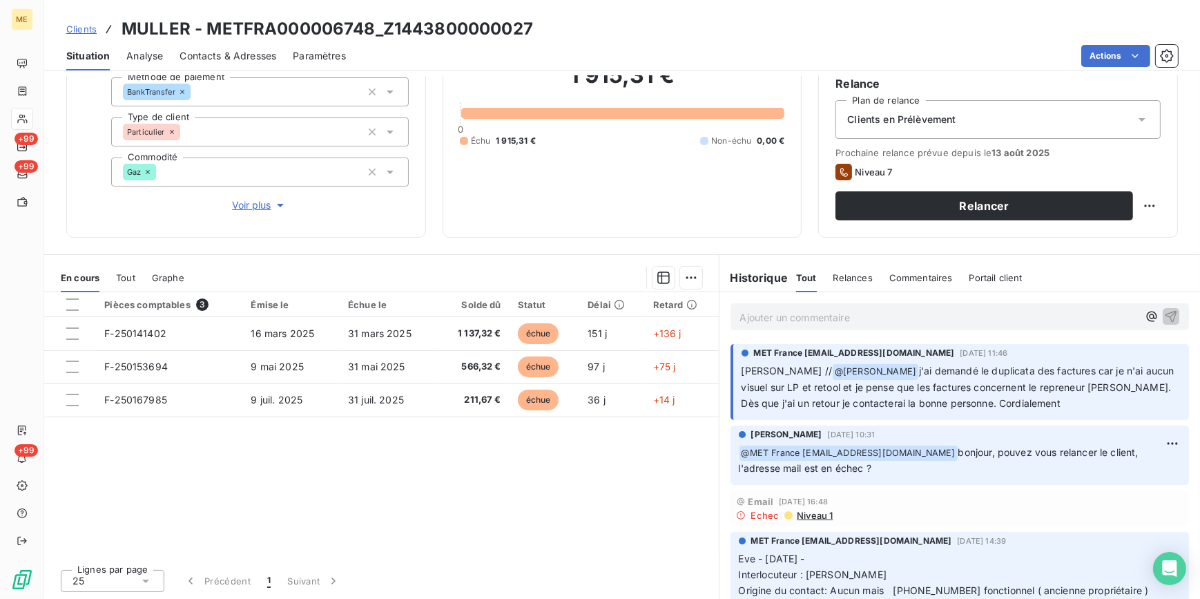
click at [83, 29] on span "Clients" at bounding box center [81, 28] width 30 height 11
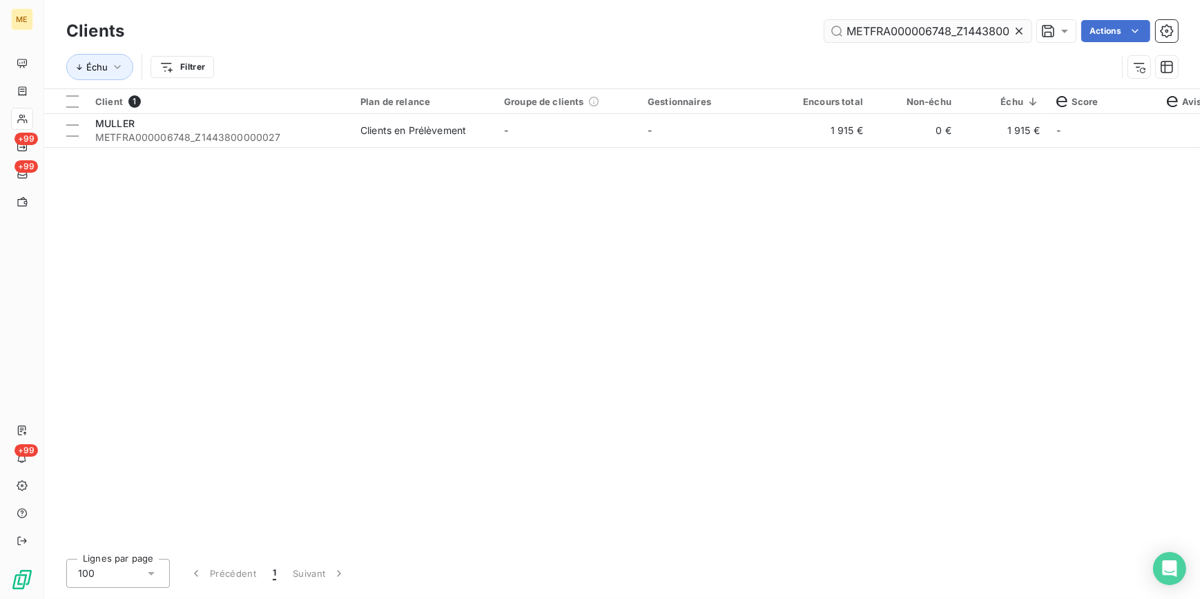
scroll to position [0, 41]
drag, startPoint x: 1024, startPoint y: 35, endPoint x: 1016, endPoint y: 28, distance: 9.8
click at [1021, 32] on icon at bounding box center [1019, 31] width 14 height 14
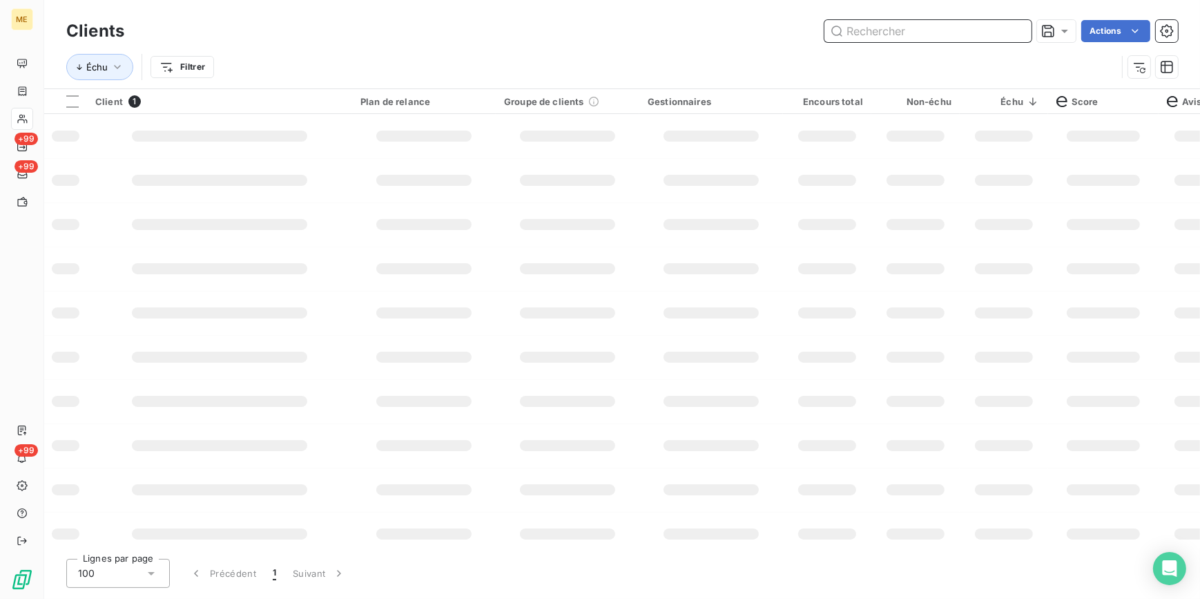
click at [1012, 25] on input "text" at bounding box center [927, 31] width 207 height 22
paste input "METFRA000007596_Z6852000000097"
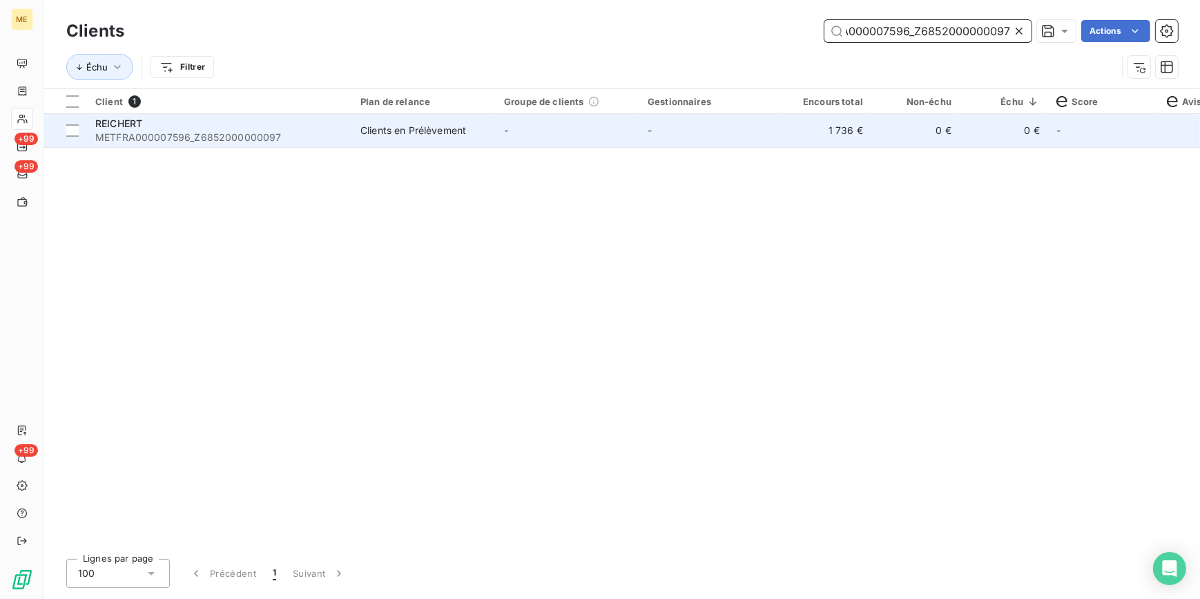
type input "METFRA000007596_Z6852000000097"
click at [846, 131] on td "1 736 €" at bounding box center [827, 130] width 88 height 33
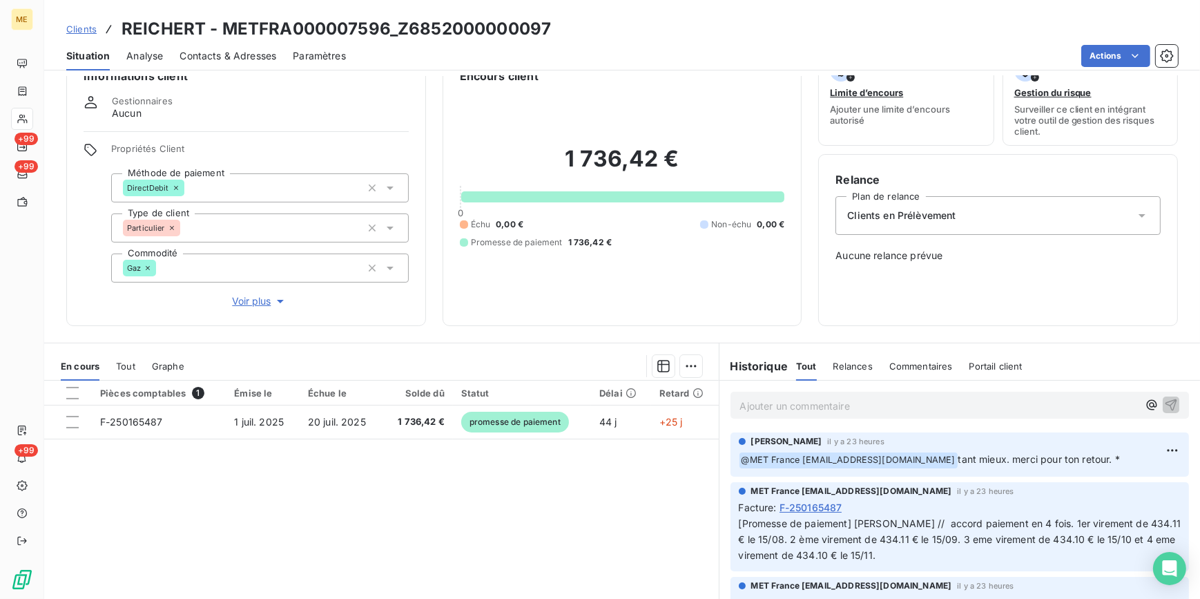
scroll to position [62, 0]
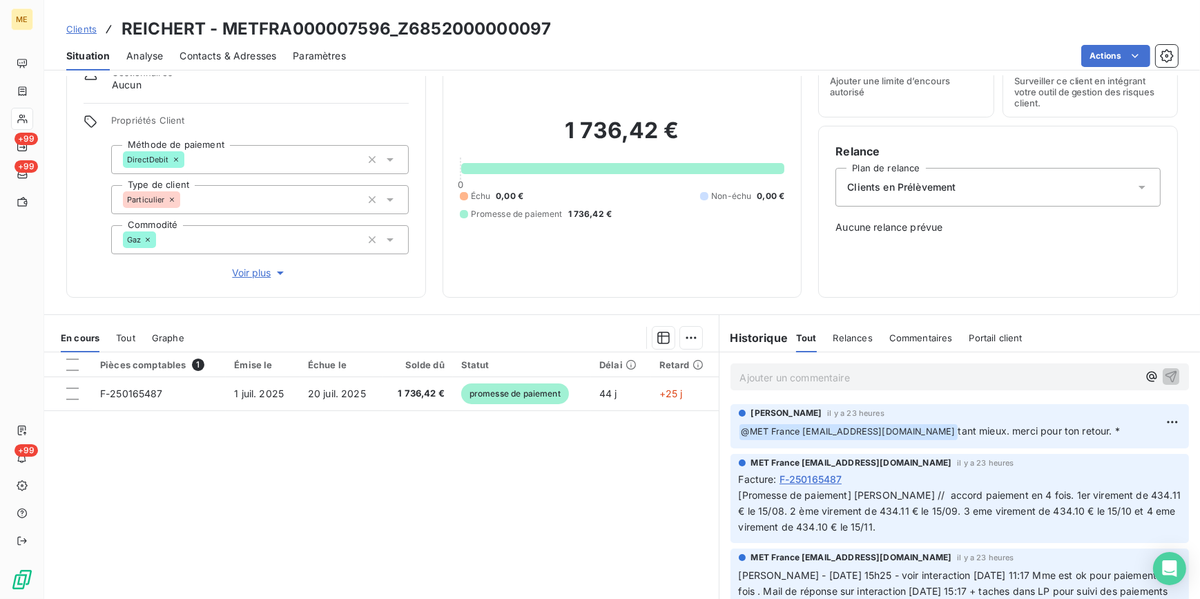
click at [93, 35] on link "Clients" at bounding box center [81, 29] width 30 height 14
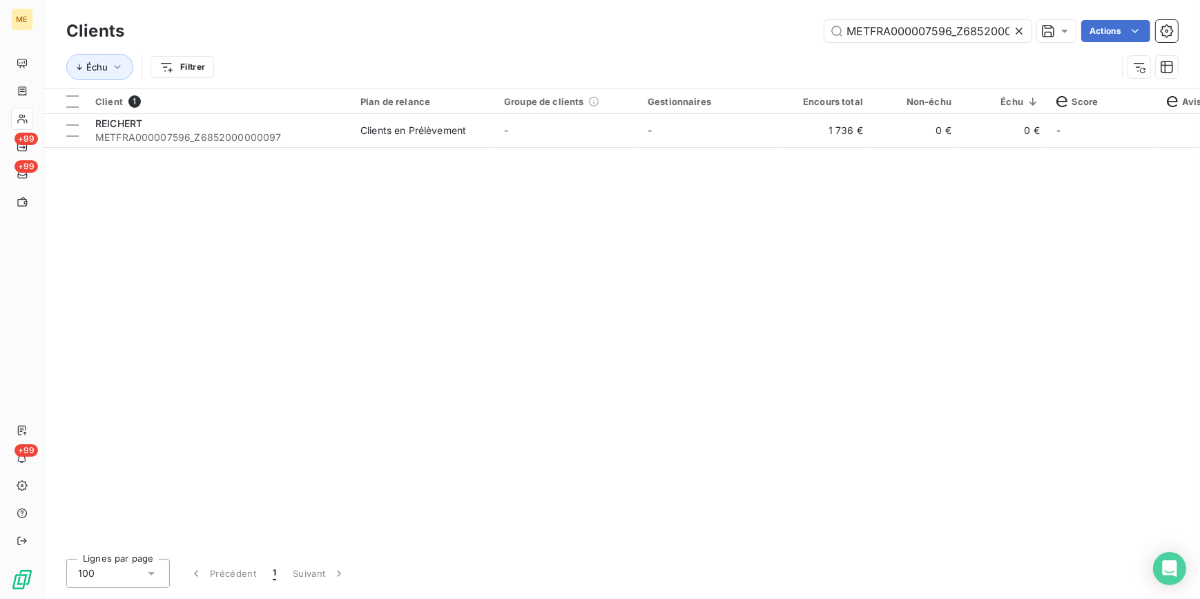
click at [1016, 29] on icon at bounding box center [1019, 31] width 7 height 7
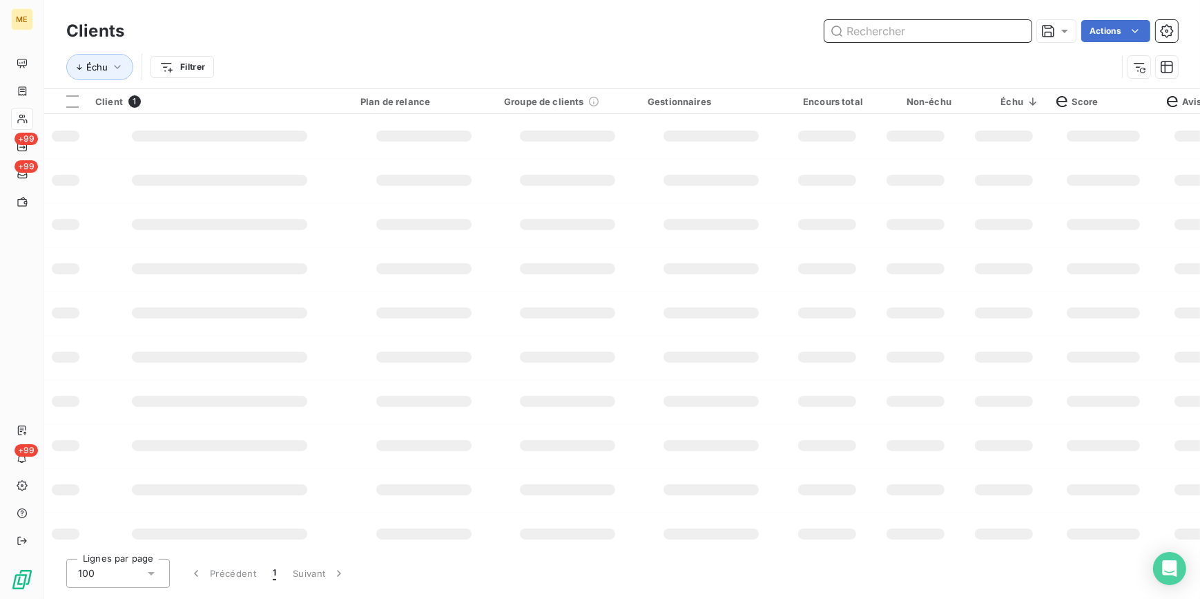
click at [1003, 28] on input "text" at bounding box center [927, 31] width 207 height 22
paste input "METFRA000007423_Z1443800000136"
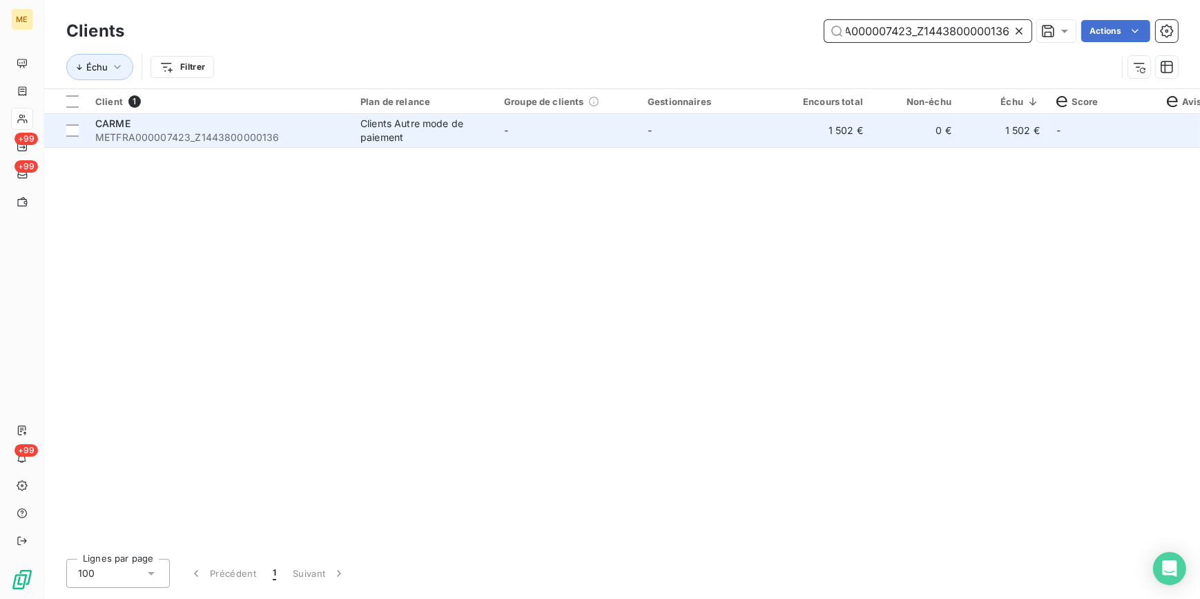
type input "METFRA000007423_Z1443800000136"
click at [906, 135] on td "0 €" at bounding box center [915, 130] width 88 height 33
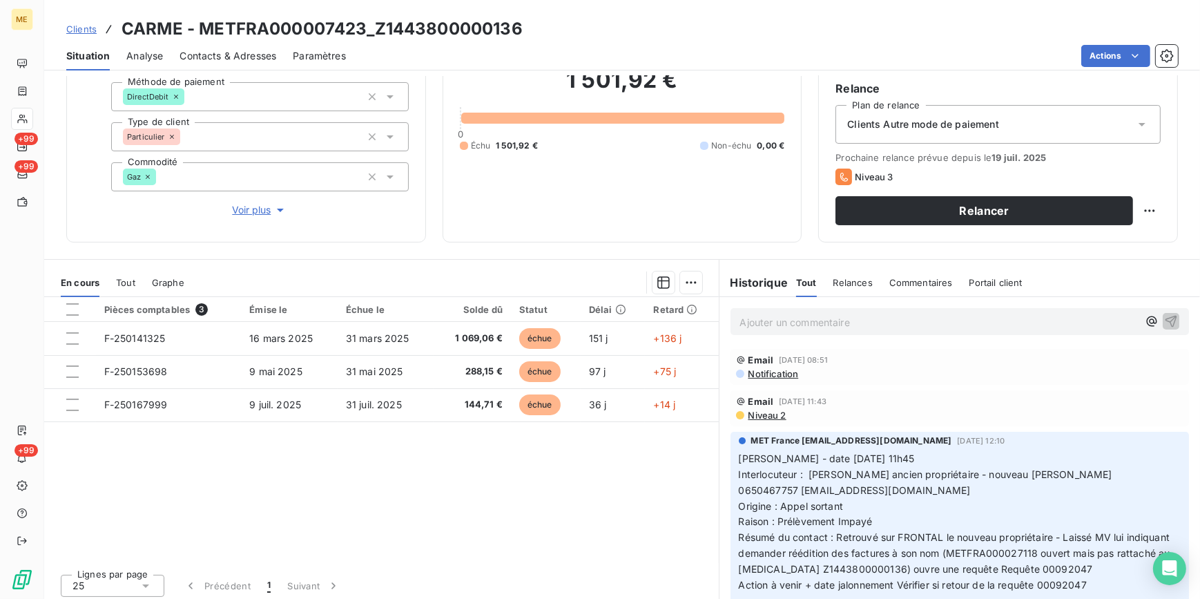
scroll to position [130, 0]
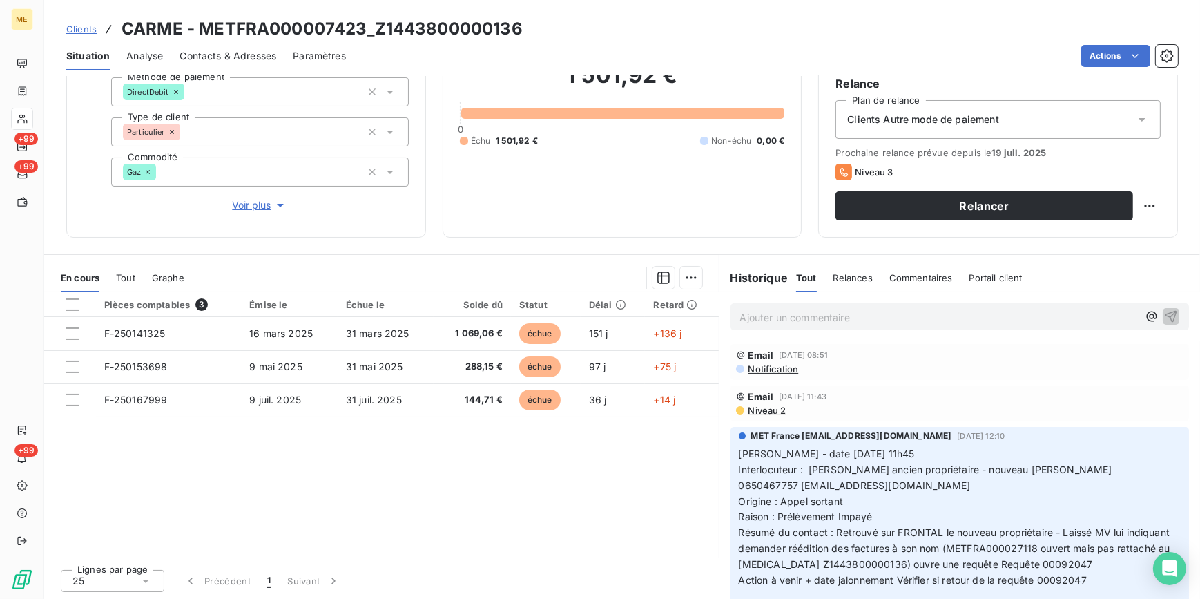
click at [81, 28] on span "Clients" at bounding box center [81, 28] width 30 height 11
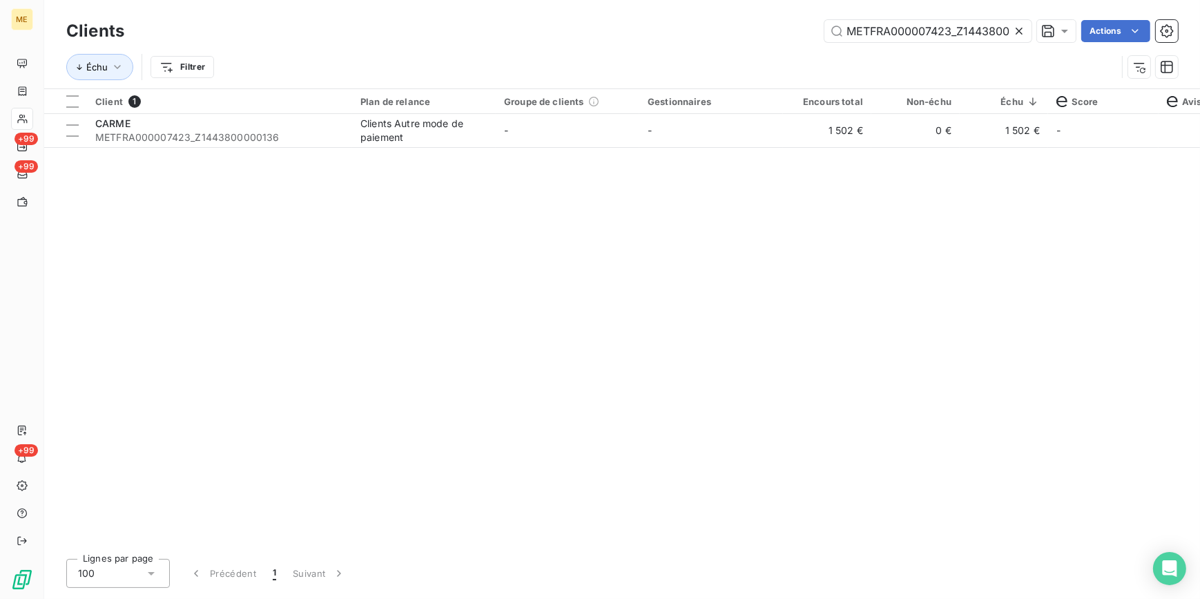
click at [1017, 31] on icon at bounding box center [1019, 31] width 7 height 7
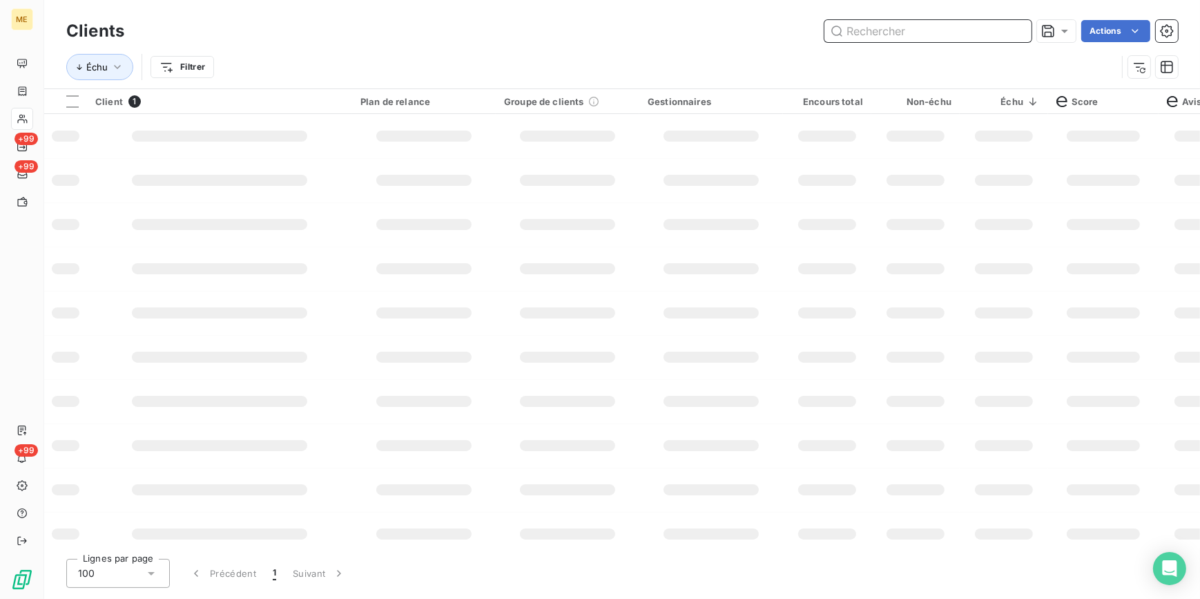
click at [1000, 30] on input "text" at bounding box center [927, 31] width 207 height 22
paste input "METFRA000007166_Z6852000000017"
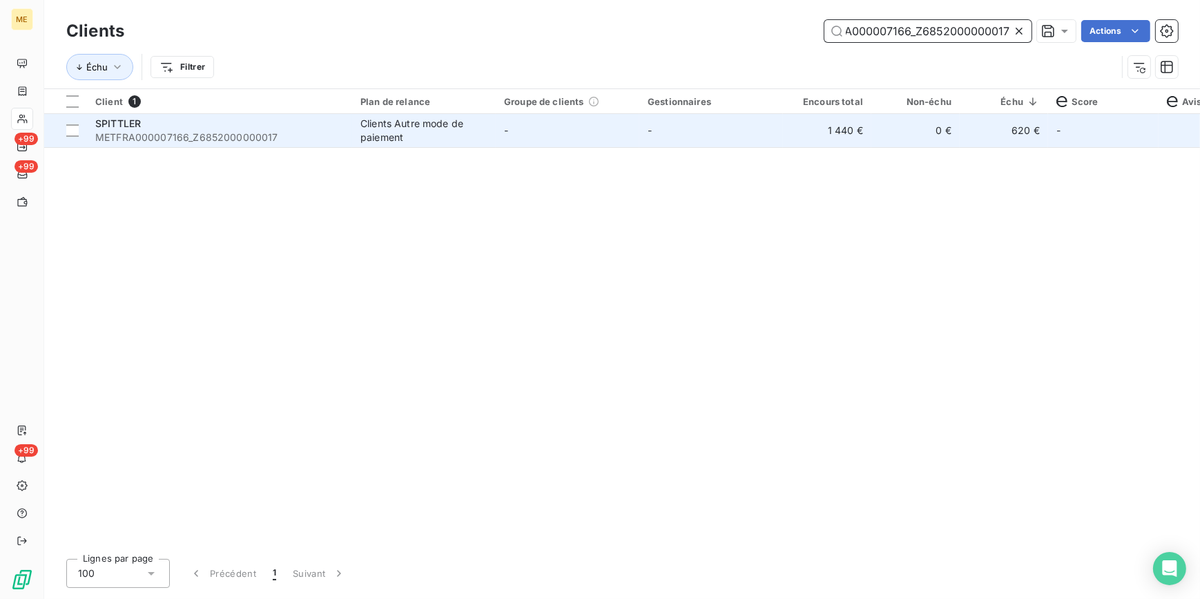
type input "METFRA000007166_Z6852000000017"
click at [798, 141] on td "1 440 €" at bounding box center [827, 130] width 88 height 33
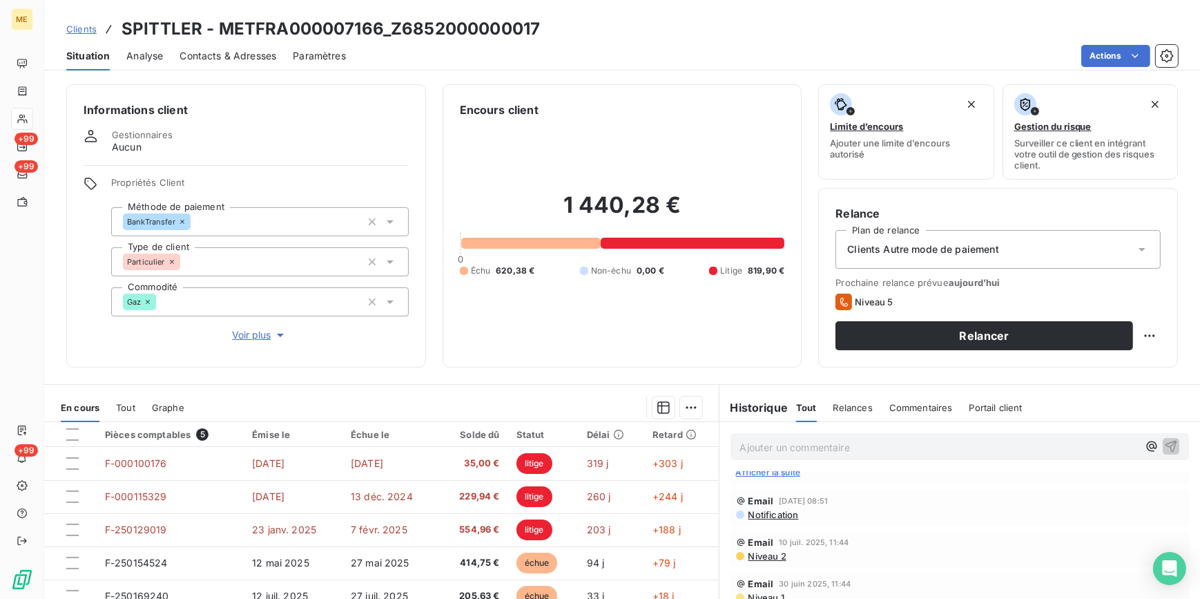
scroll to position [125, 0]
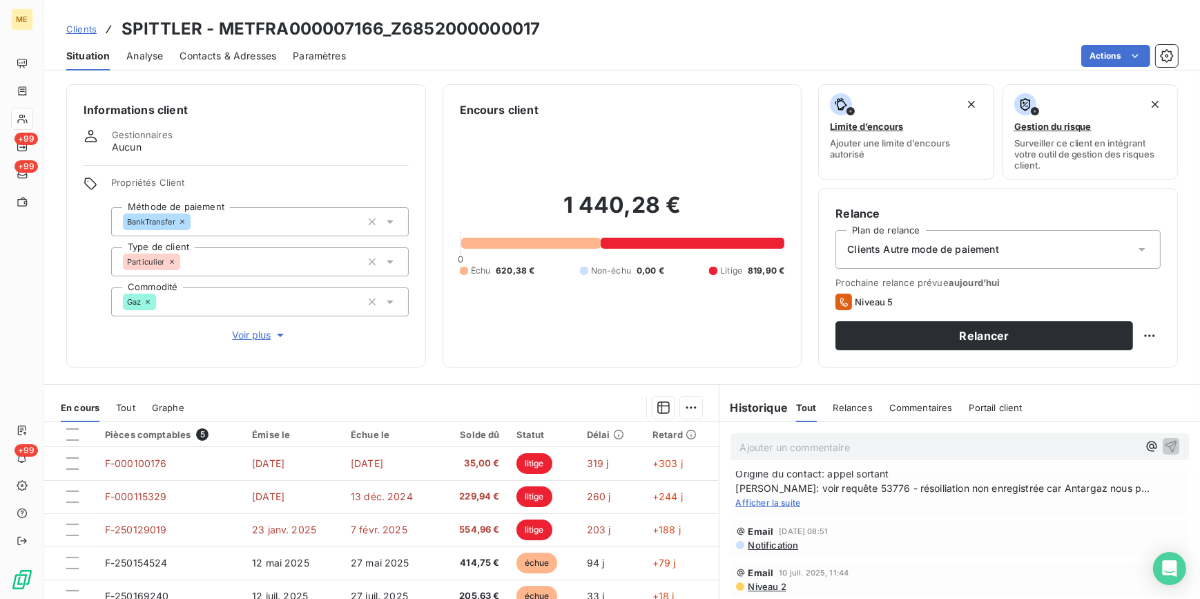
click at [788, 498] on span "Afficher la suite" at bounding box center [768, 502] width 65 height 10
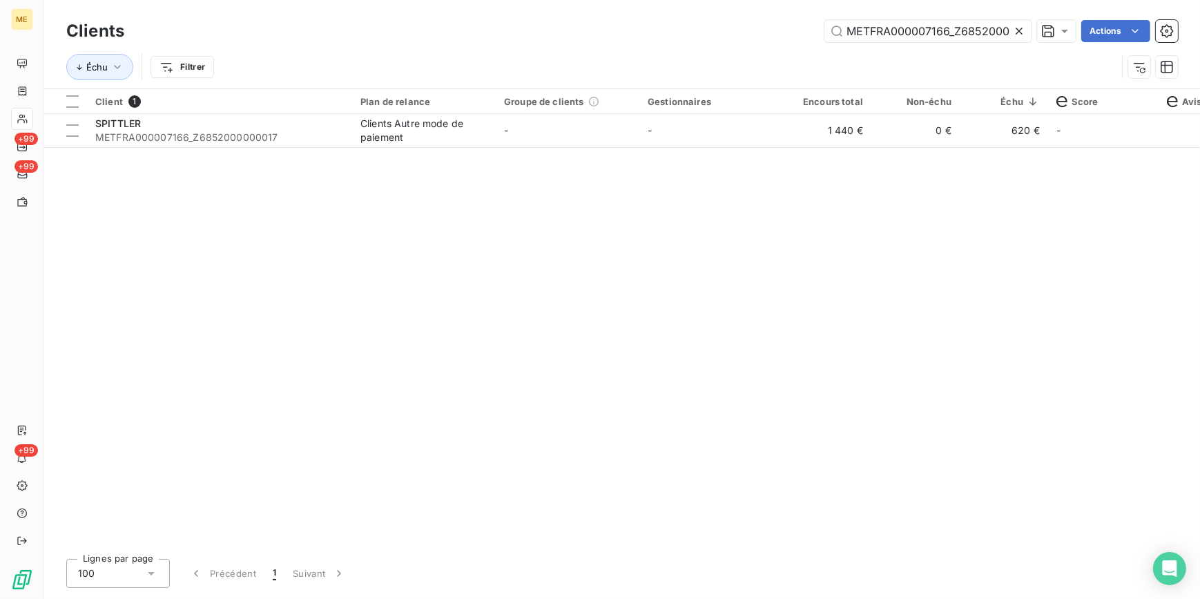
scroll to position [0, 39]
click at [1014, 18] on div "Clients METFRA000007166_Z6852000000017 Actions" at bounding box center [621, 31] width 1111 height 29
click at [1014, 32] on icon at bounding box center [1019, 31] width 14 height 14
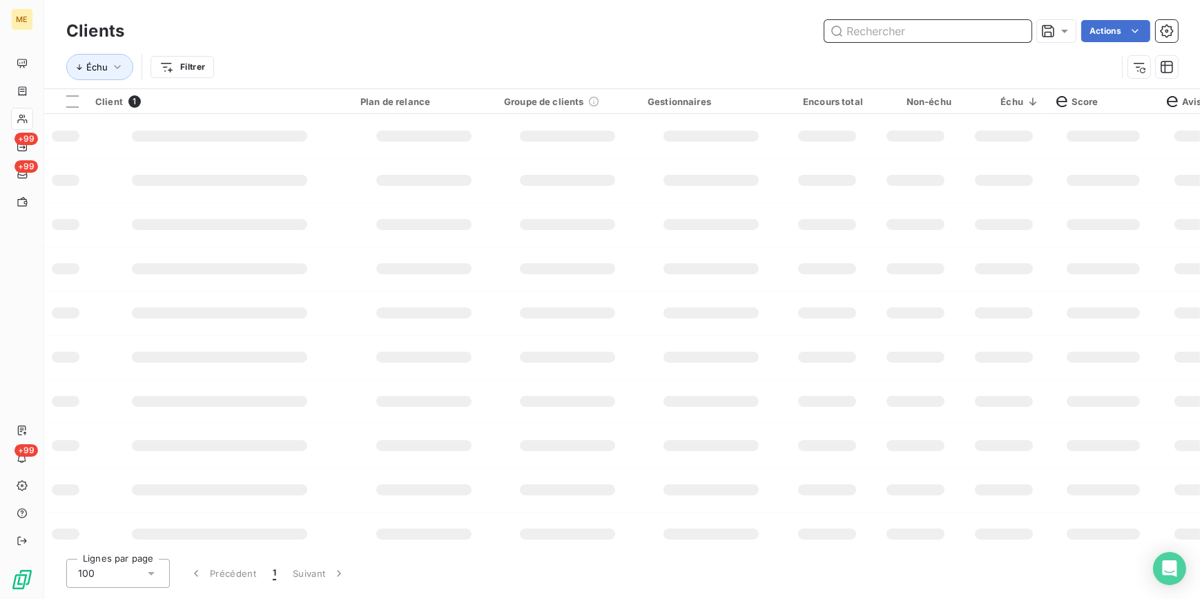
click at [1006, 27] on input "text" at bounding box center [927, 31] width 207 height 22
paste input "METFRA000008307_Z1443800000229"
type input "METFRA000008307_Z1443800000229"
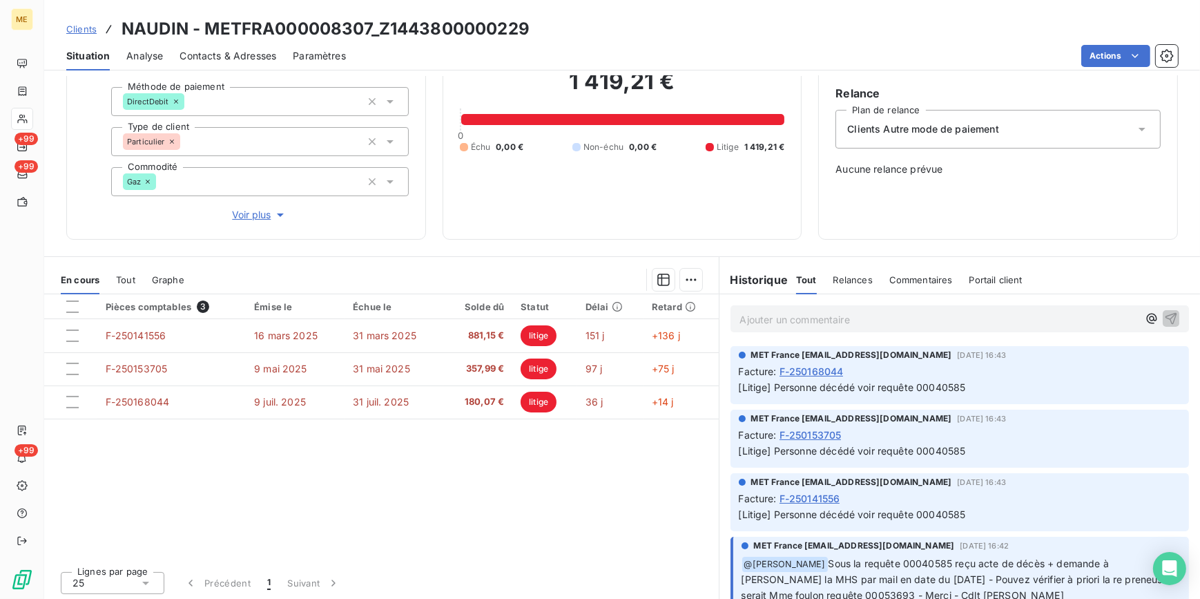
scroll to position [122, 0]
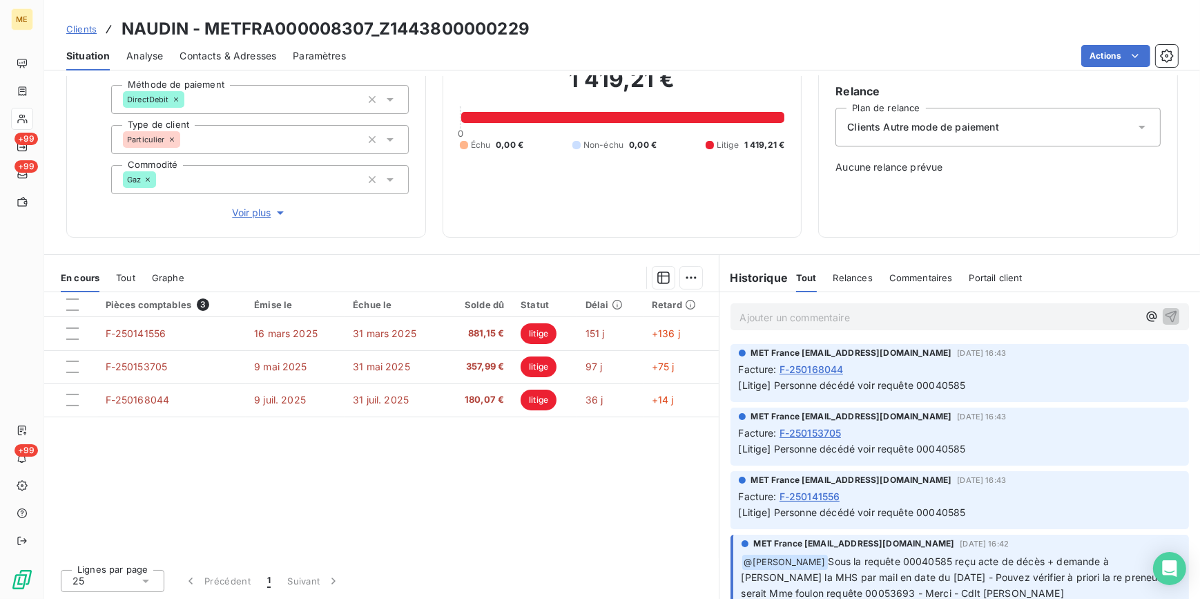
click at [84, 25] on span "Clients" at bounding box center [81, 28] width 30 height 11
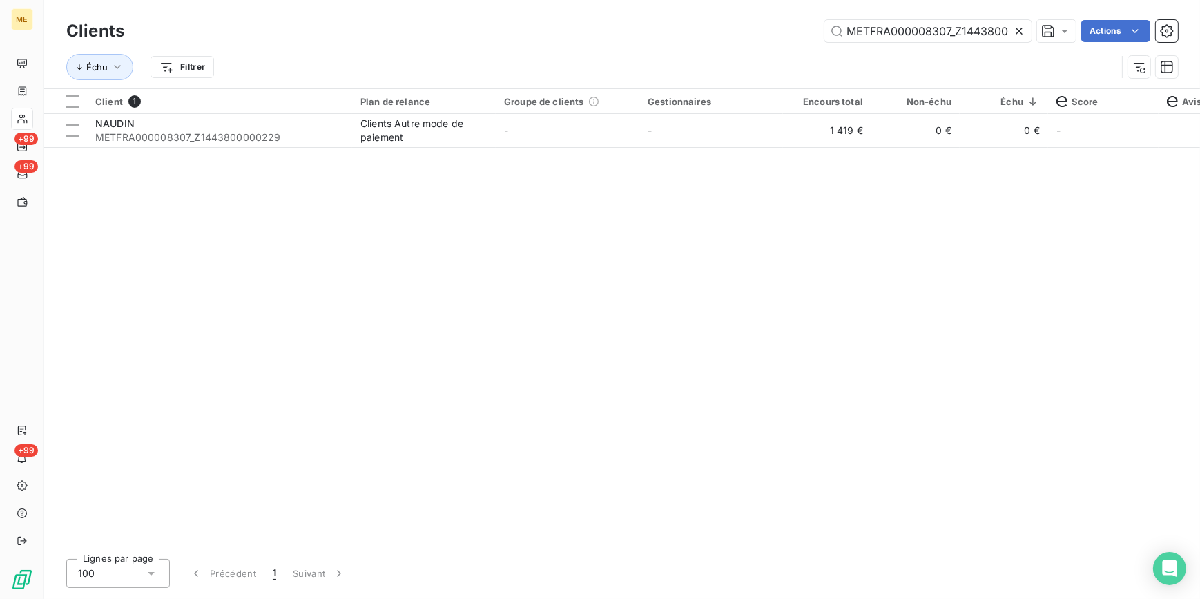
click at [1018, 31] on icon at bounding box center [1019, 31] width 7 height 7
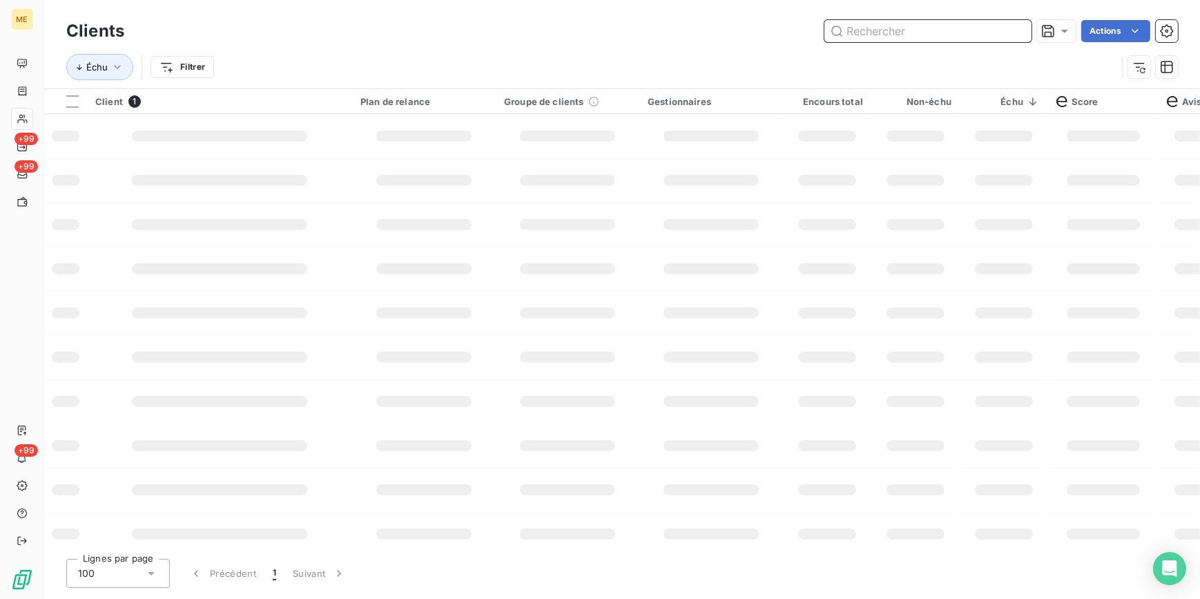
click at [1006, 26] on input "text" at bounding box center [927, 31] width 207 height 22
paste input "METFRA000007911_Z1443800000236"
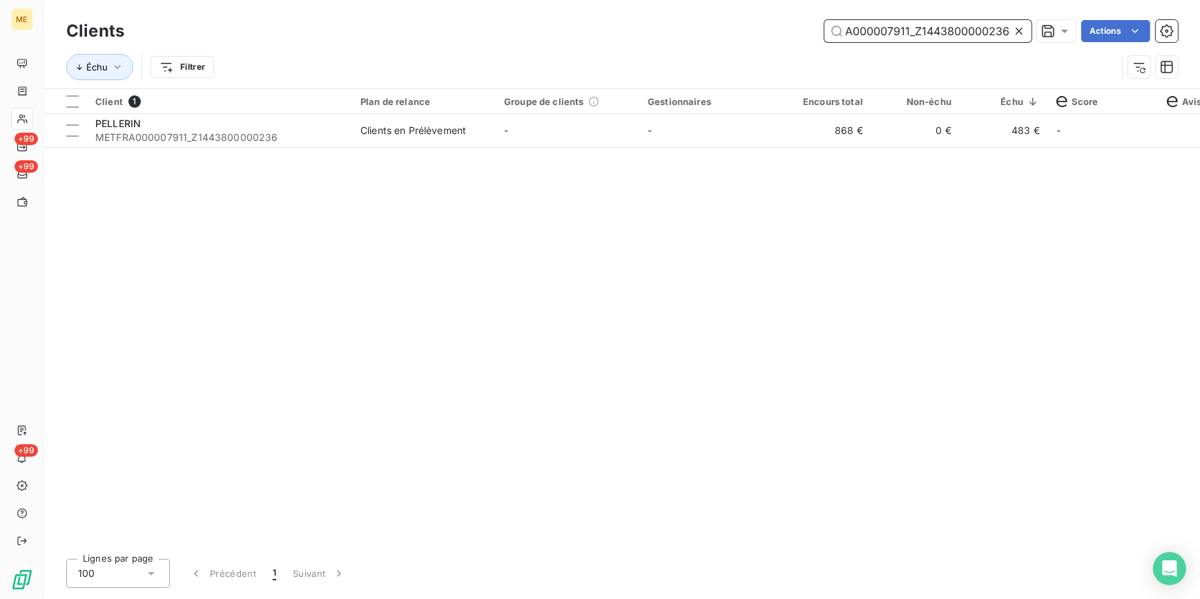
type input "METFRA000007911_Z1443800000236"
click at [655, 146] on td "-" at bounding box center [711, 130] width 144 height 33
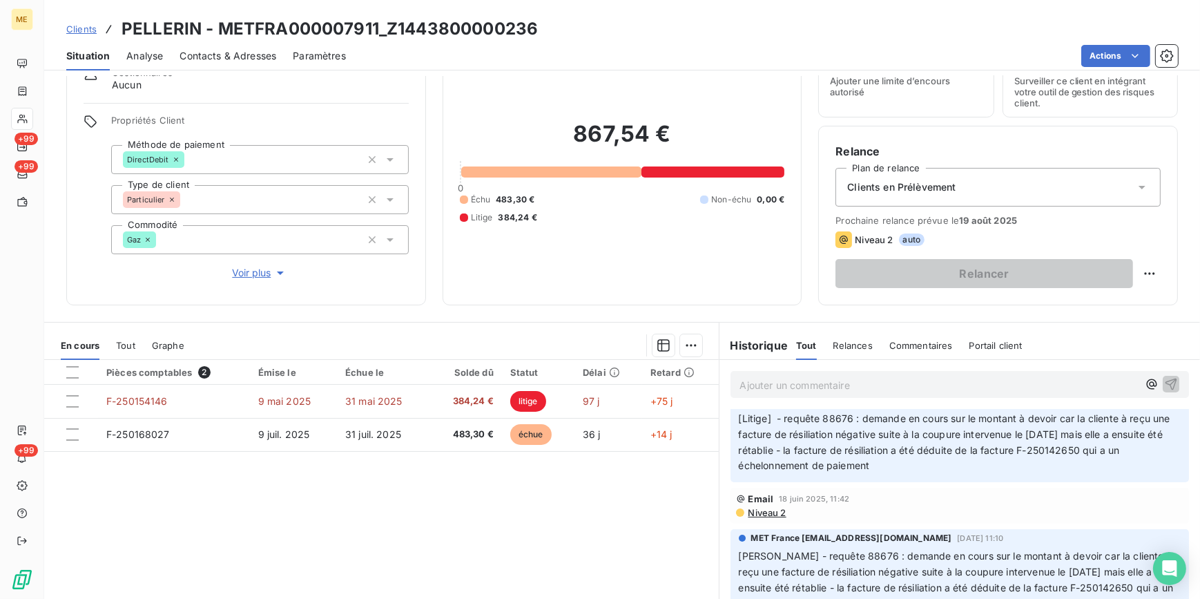
scroll to position [188, 0]
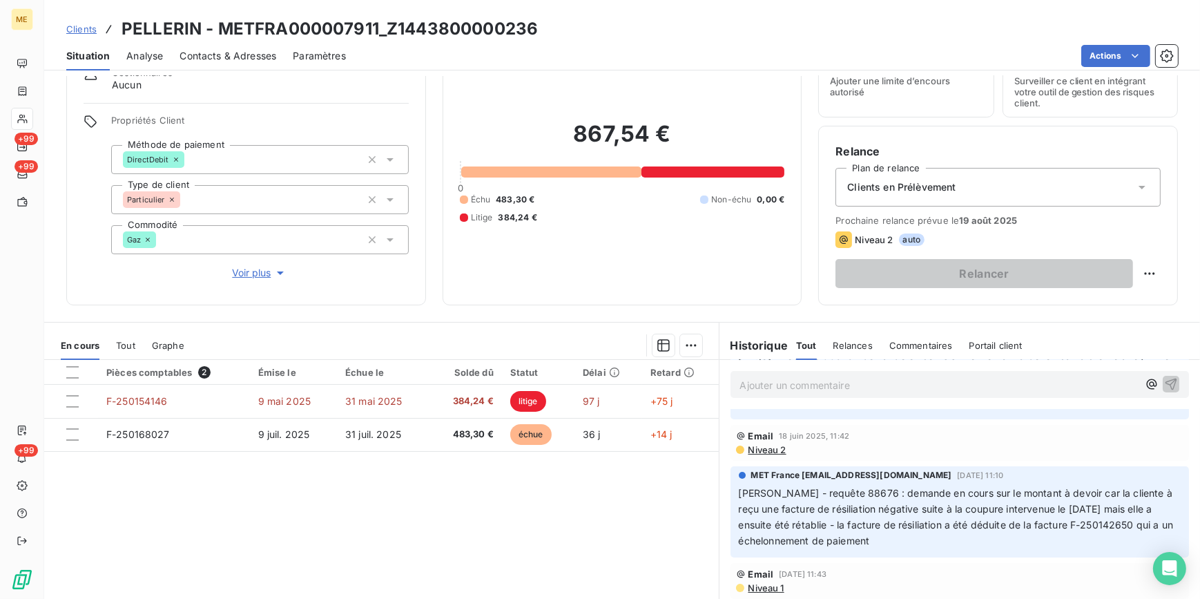
click at [86, 23] on span "Clients" at bounding box center [81, 28] width 30 height 11
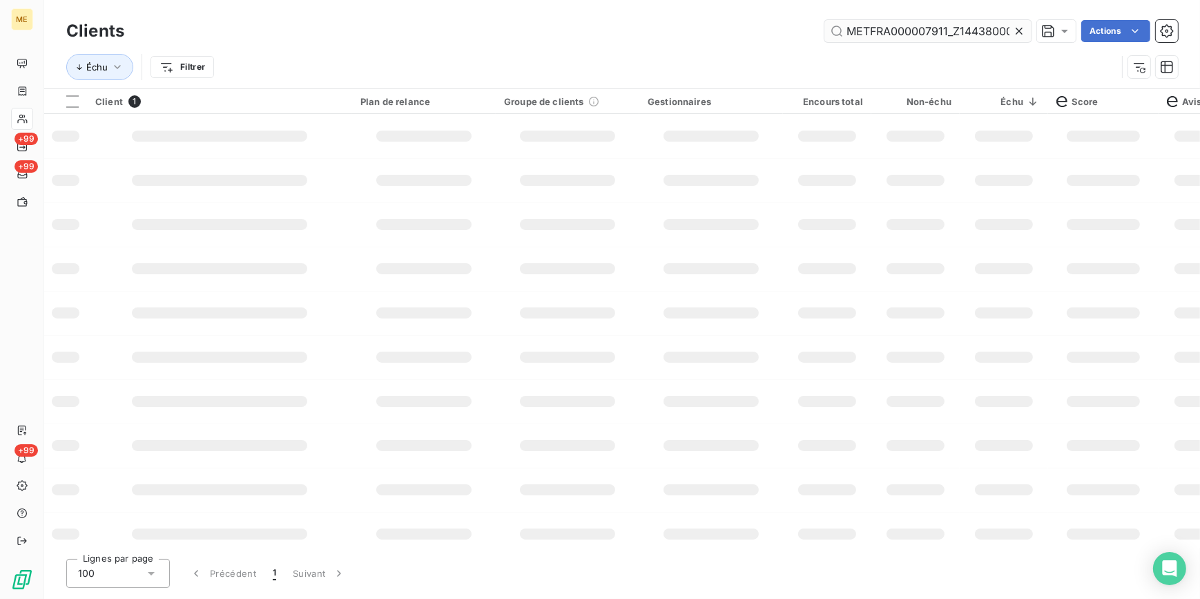
scroll to position [0, 38]
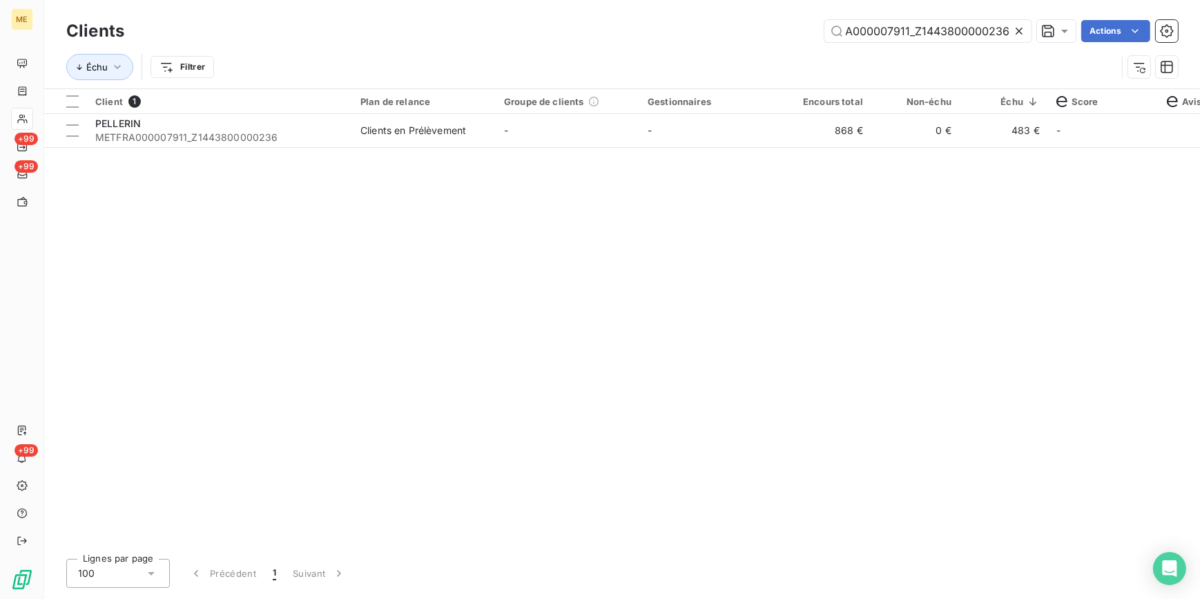
click at [1023, 28] on icon at bounding box center [1019, 31] width 14 height 14
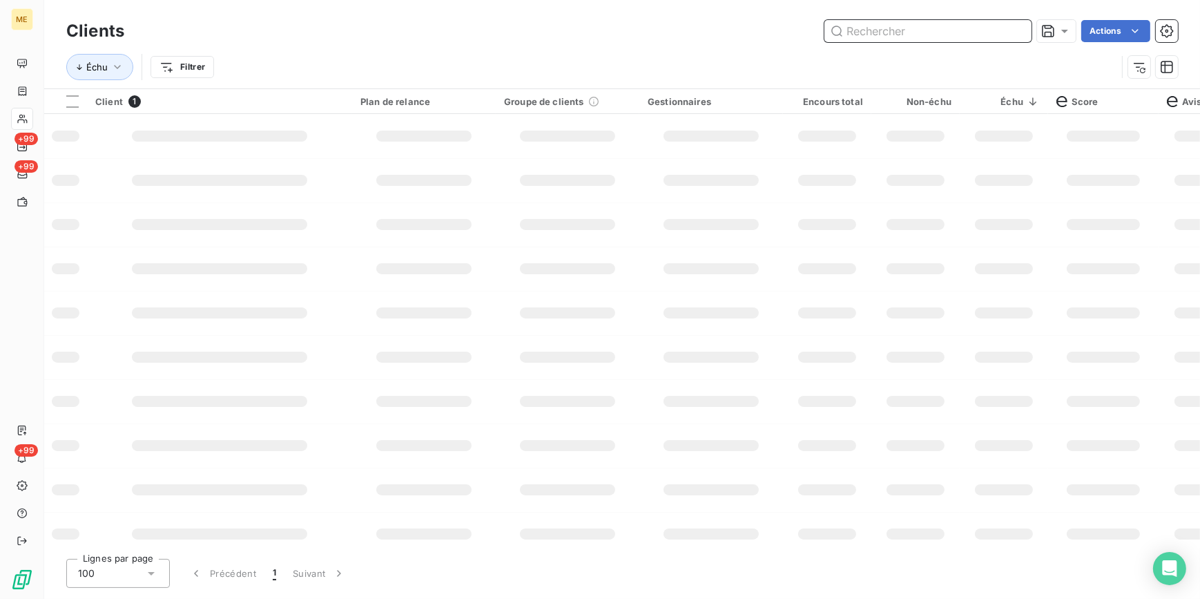
click at [1020, 28] on input "text" at bounding box center [927, 31] width 207 height 22
paste input "METFRA000007598_Z1443800000187"
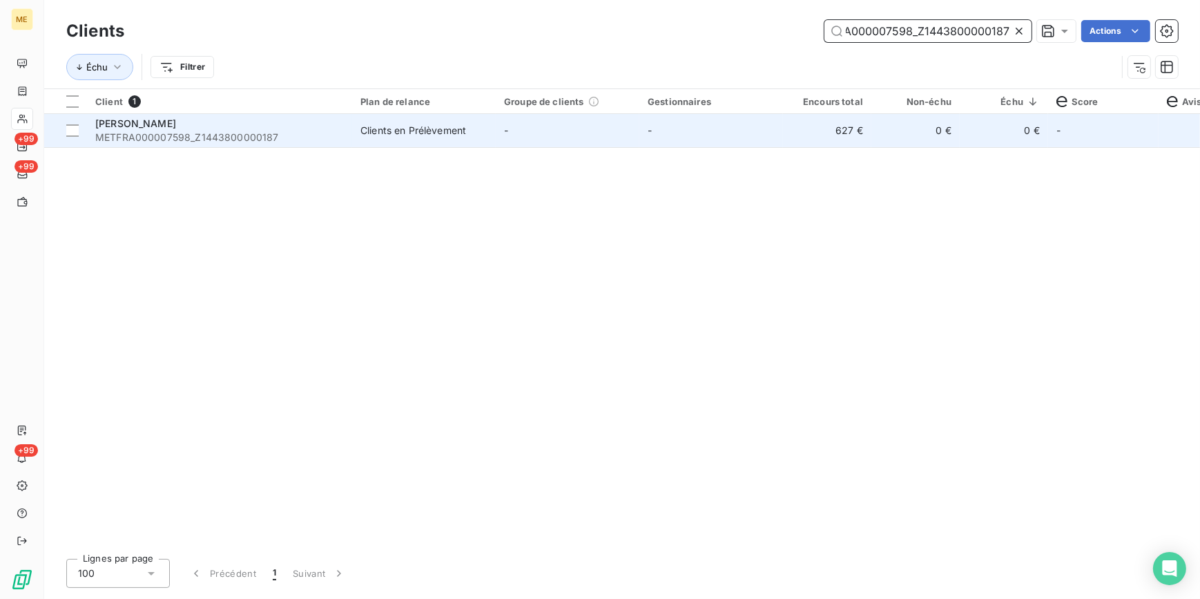
type input "METFRA000007598_Z1443800000187"
click at [935, 130] on td "0 €" at bounding box center [915, 130] width 88 height 33
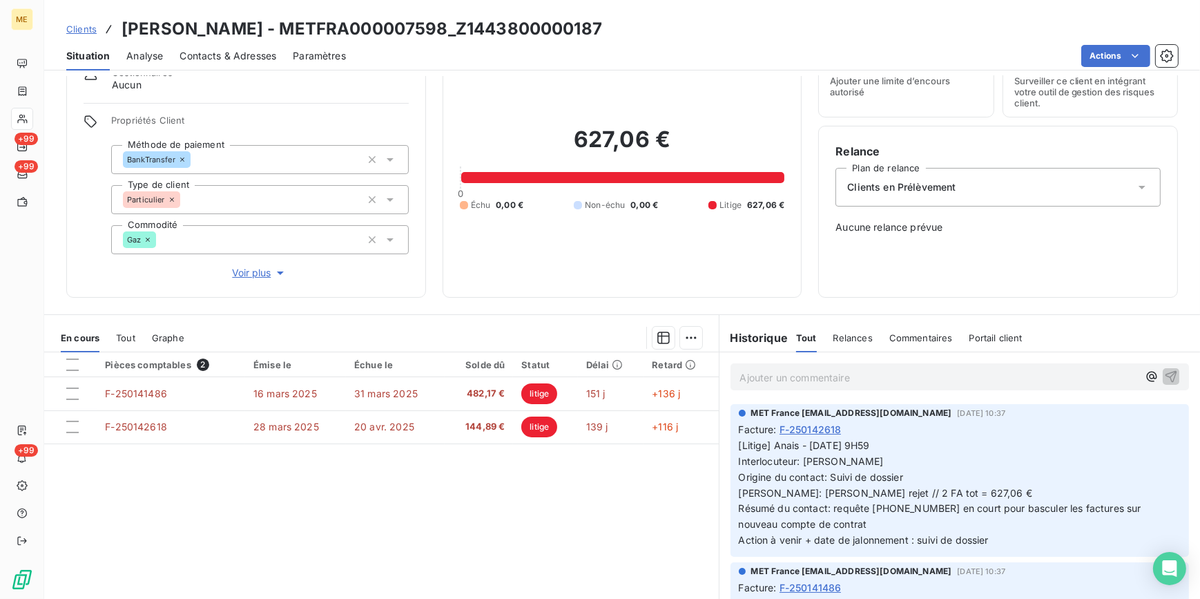
scroll to position [122, 0]
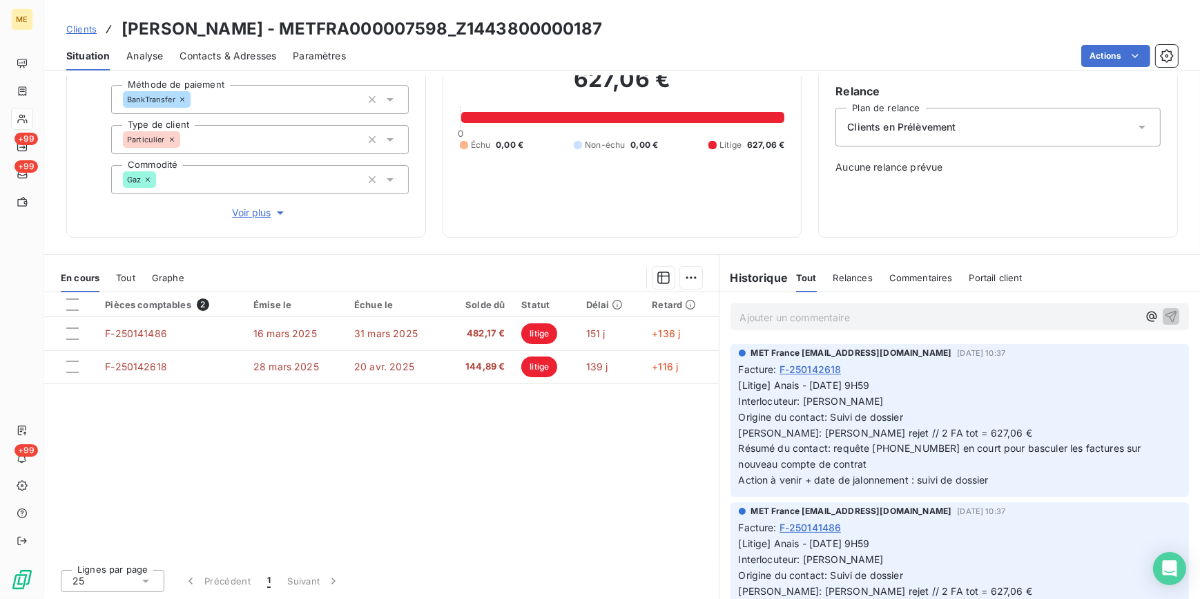
click at [93, 31] on span "Clients" at bounding box center [81, 28] width 30 height 11
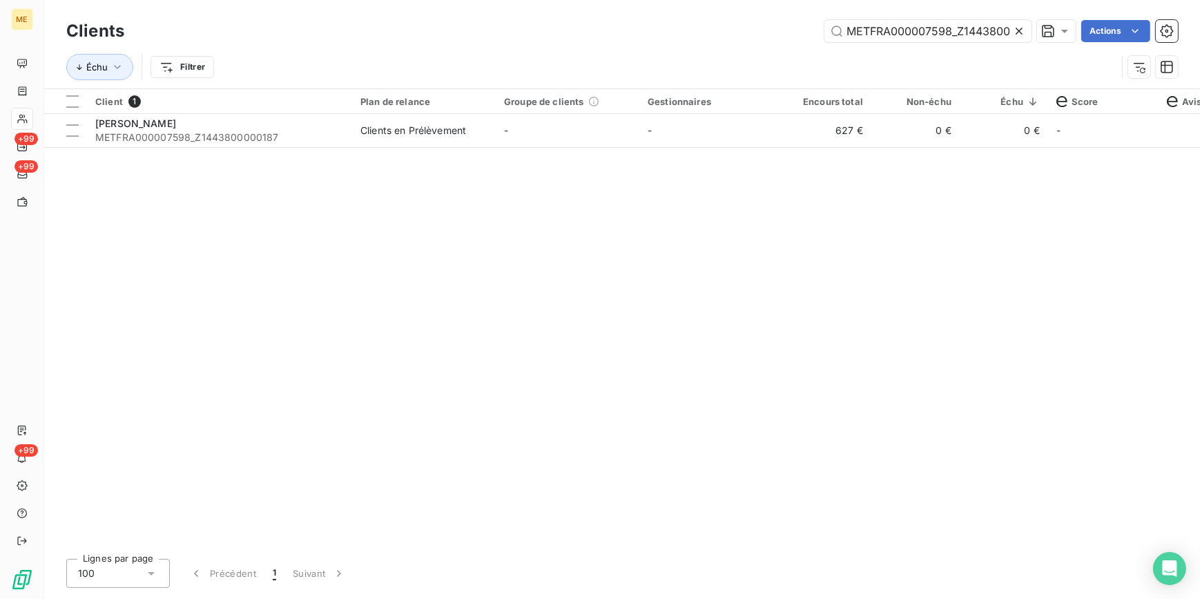
click at [1020, 31] on icon at bounding box center [1019, 31] width 14 height 14
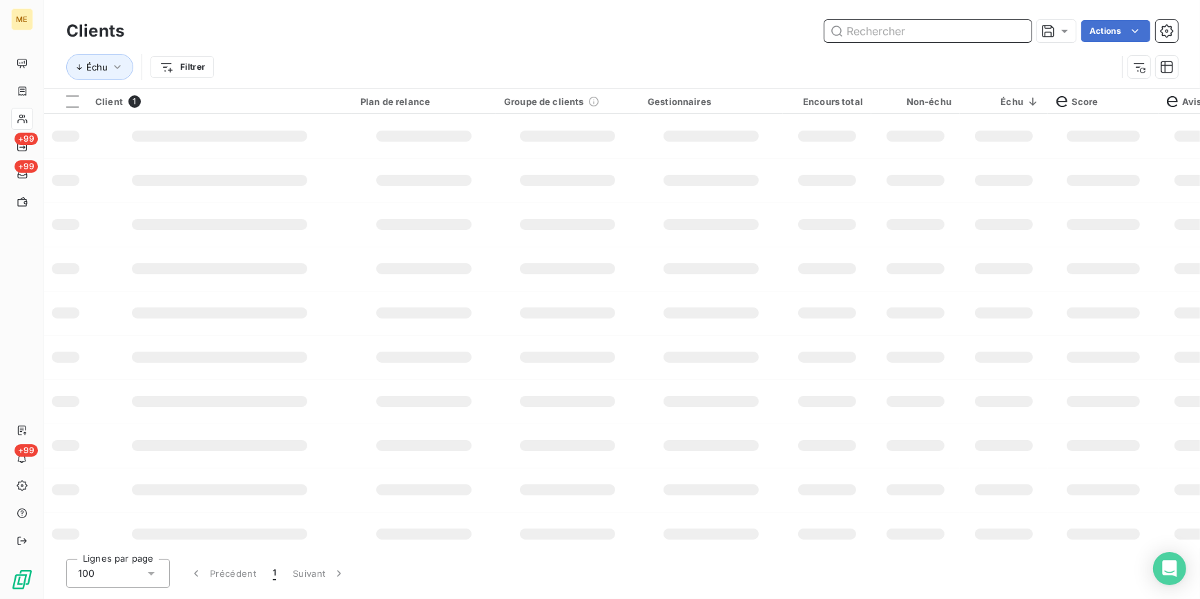
click at [1011, 32] on input "text" at bounding box center [927, 31] width 207 height 22
paste input "METFRA000008072_Z6852000000104"
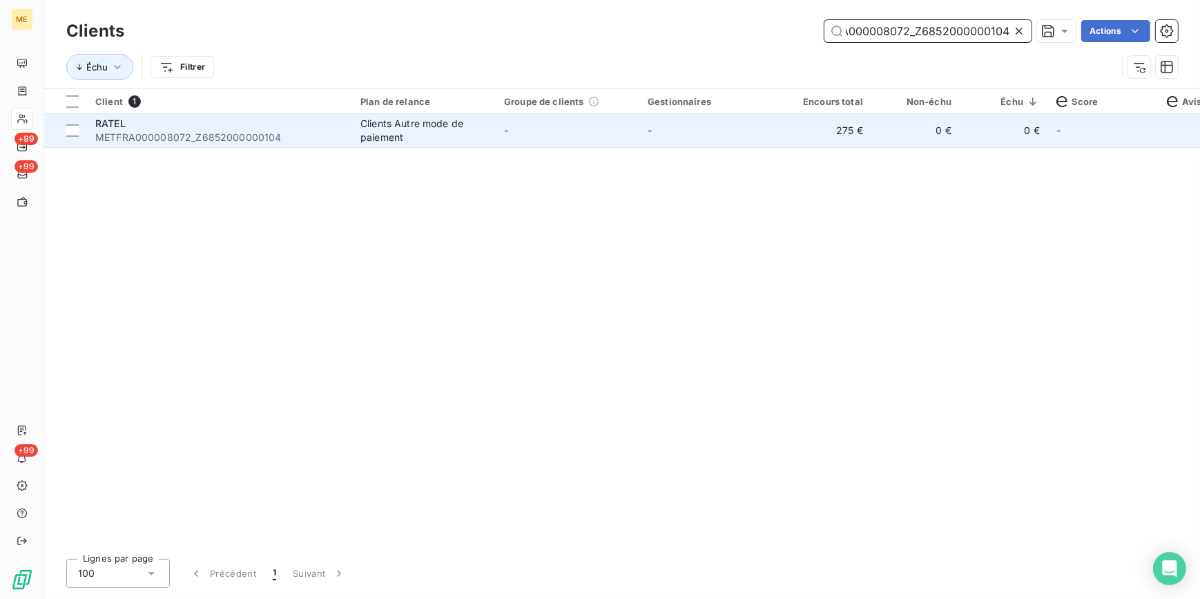
type input "METFRA000008072_Z6852000000104"
click at [808, 129] on td "275 €" at bounding box center [827, 130] width 88 height 33
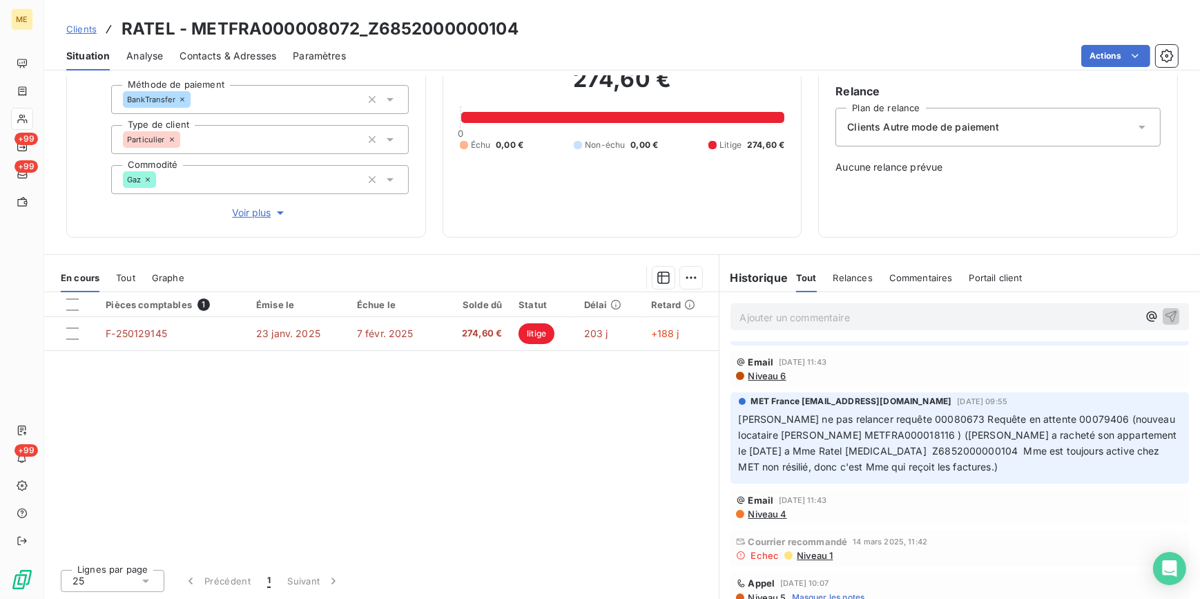
scroll to position [439, 0]
click at [75, 26] on span "Clients" at bounding box center [81, 28] width 30 height 11
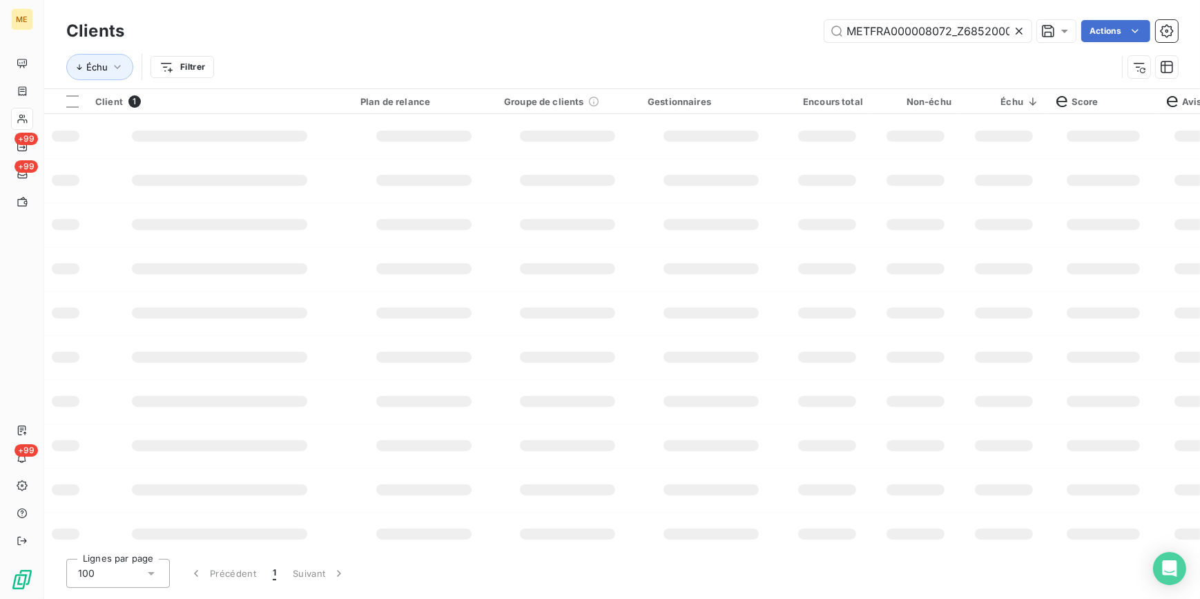
scroll to position [0, 42]
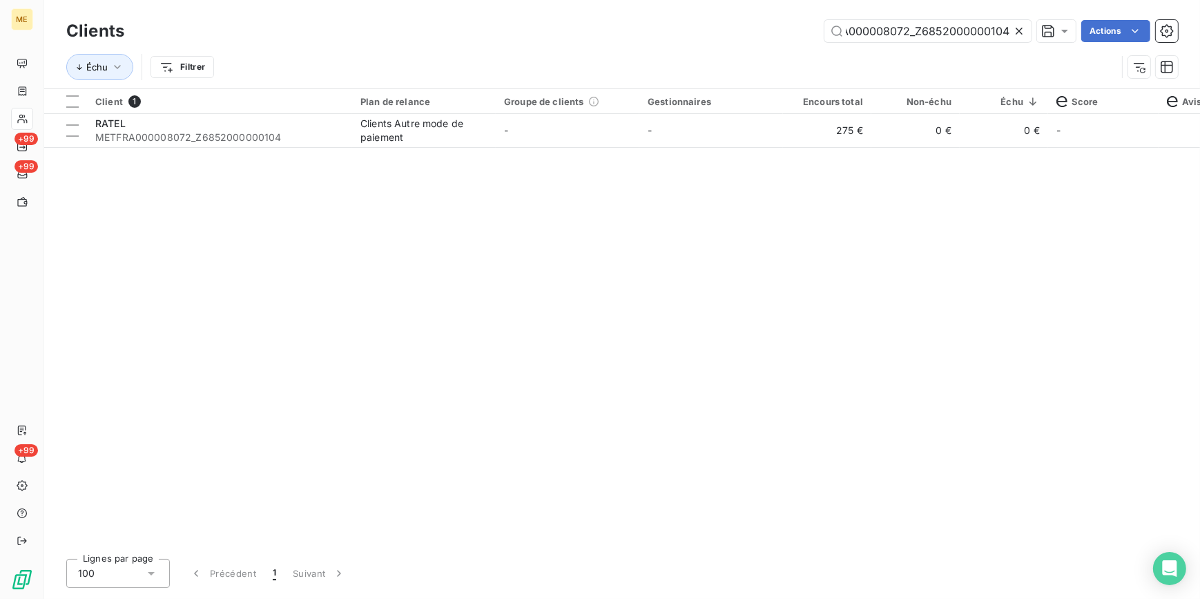
click at [1022, 28] on icon at bounding box center [1019, 31] width 14 height 14
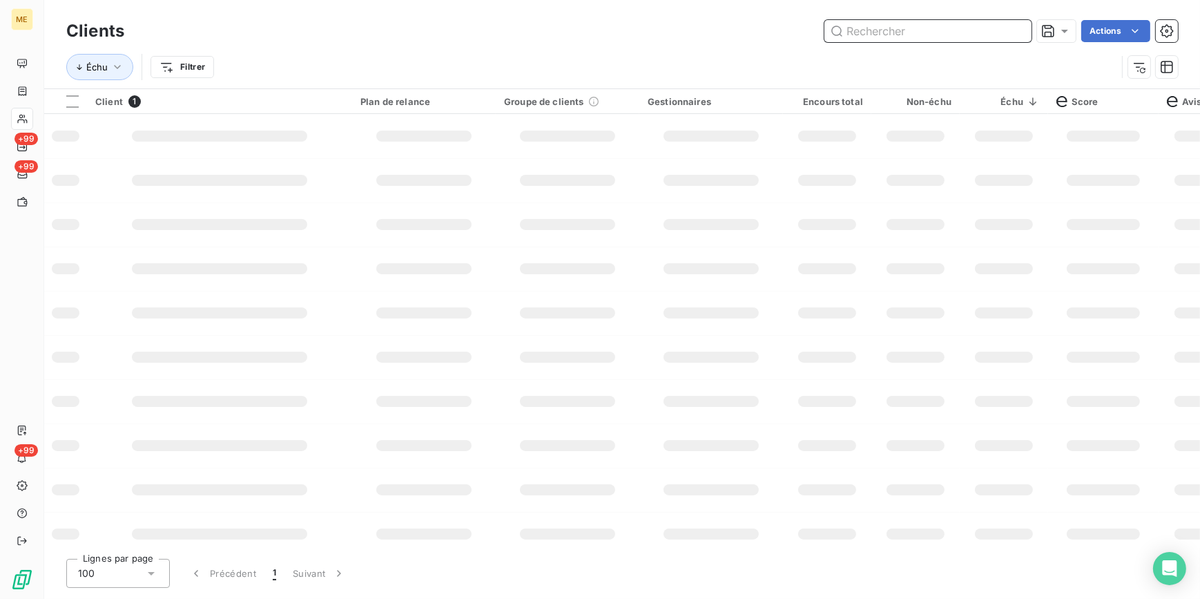
click at [1018, 28] on input "text" at bounding box center [927, 31] width 207 height 22
paste input "METFRA000008261_Z1420200000045"
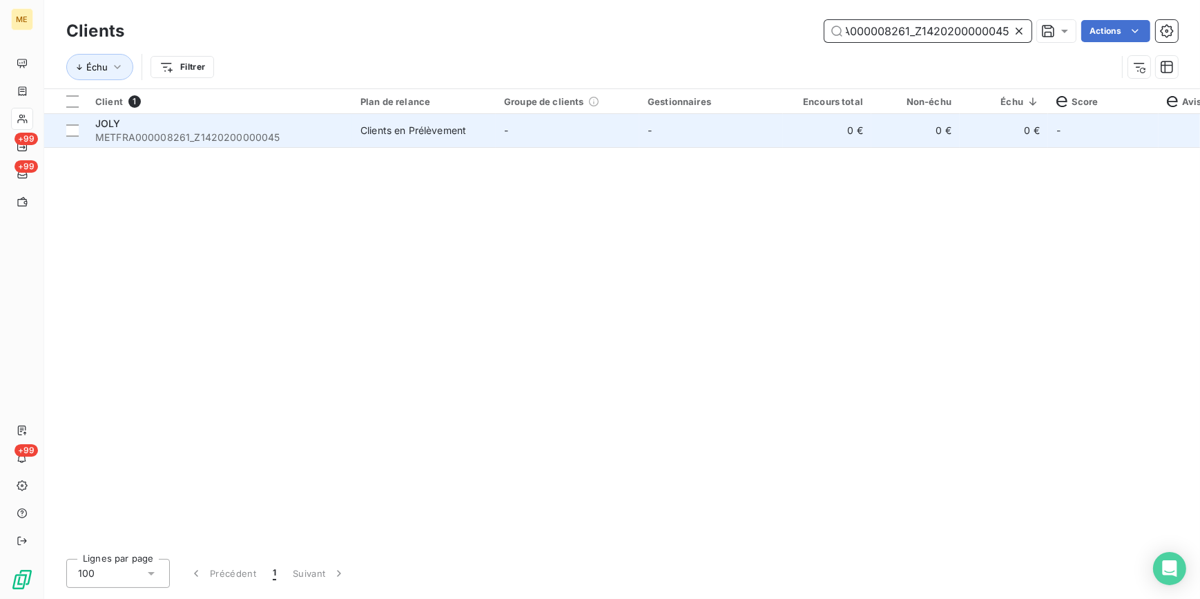
type input "METFRA000008261_Z1420200000045"
click at [767, 132] on td "-" at bounding box center [711, 130] width 144 height 33
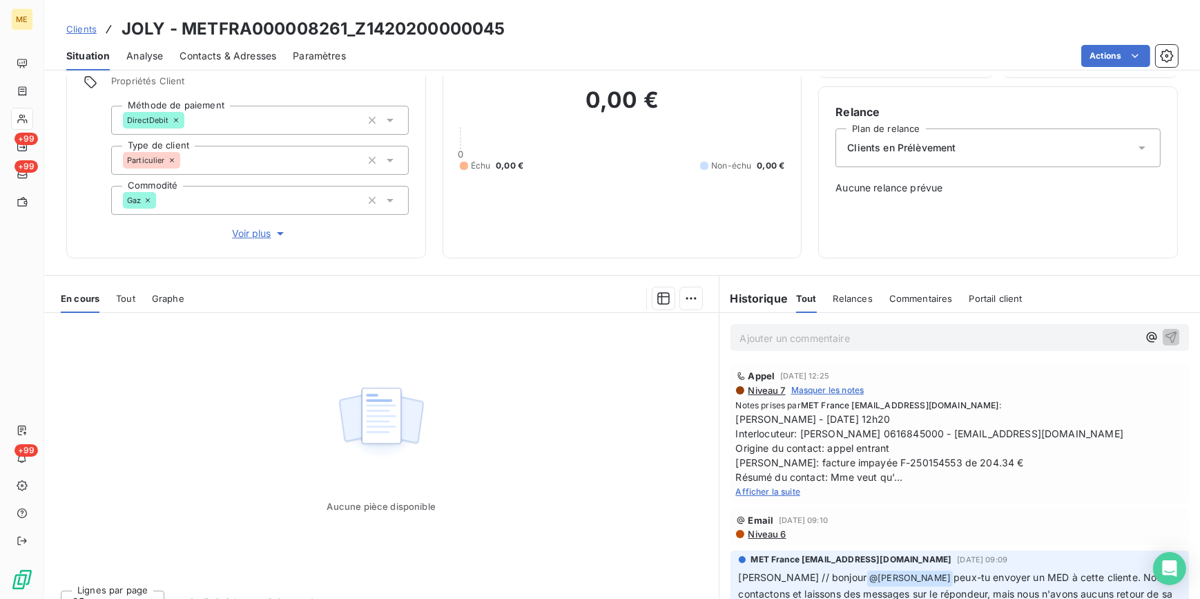
scroll to position [122, 0]
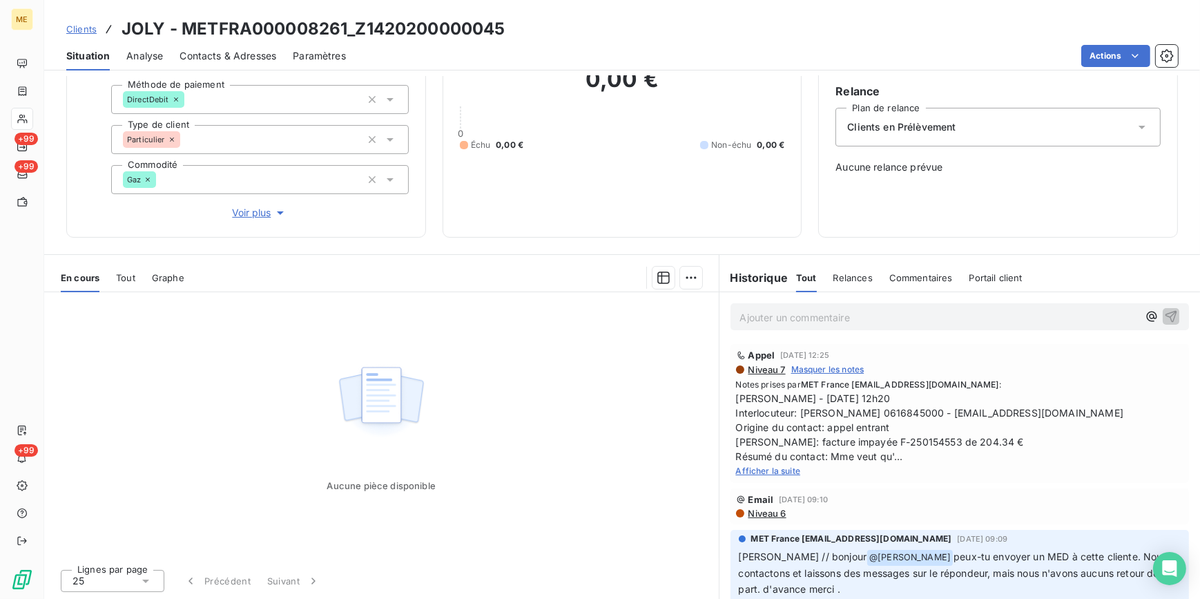
click at [777, 469] on span "Afficher la suite" at bounding box center [768, 470] width 65 height 10
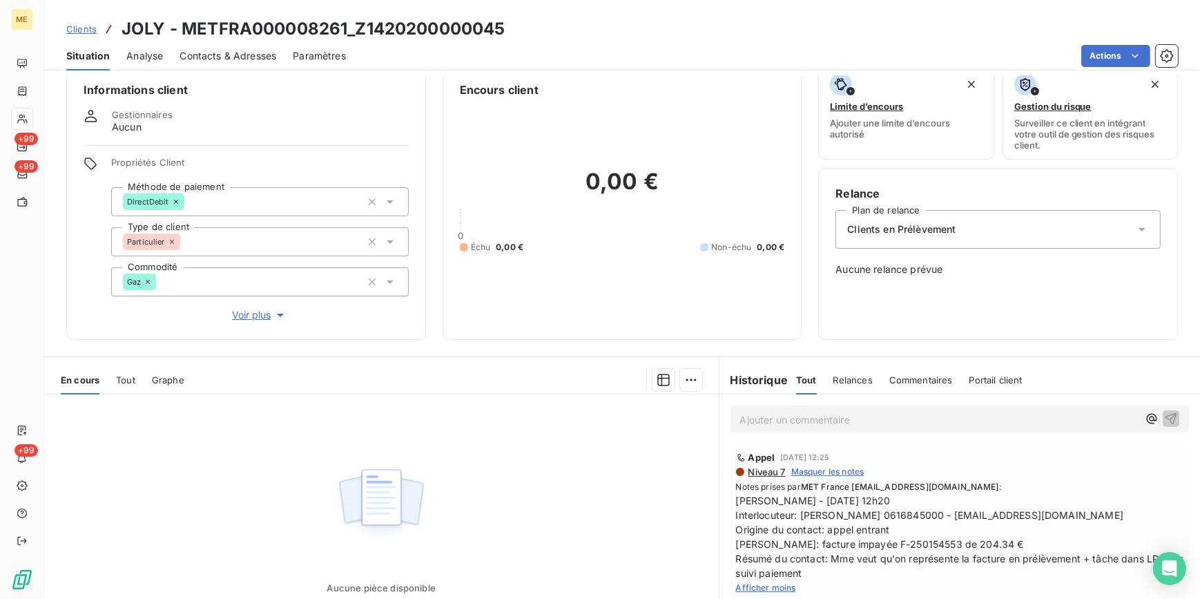
scroll to position [0, 0]
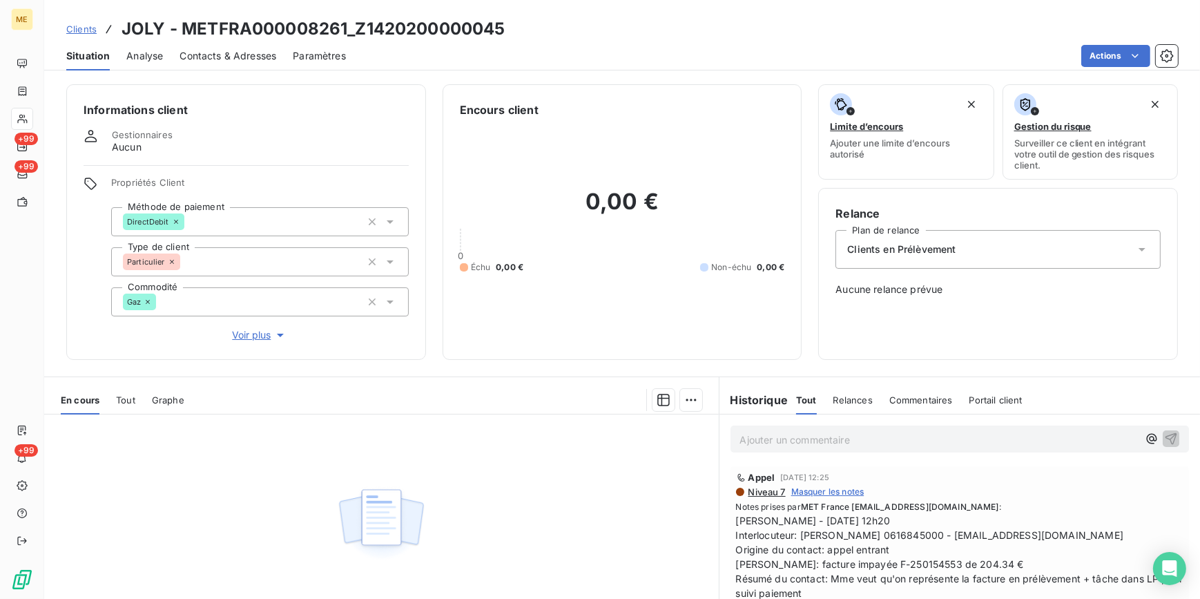
click at [69, 31] on span "Clients" at bounding box center [81, 28] width 30 height 11
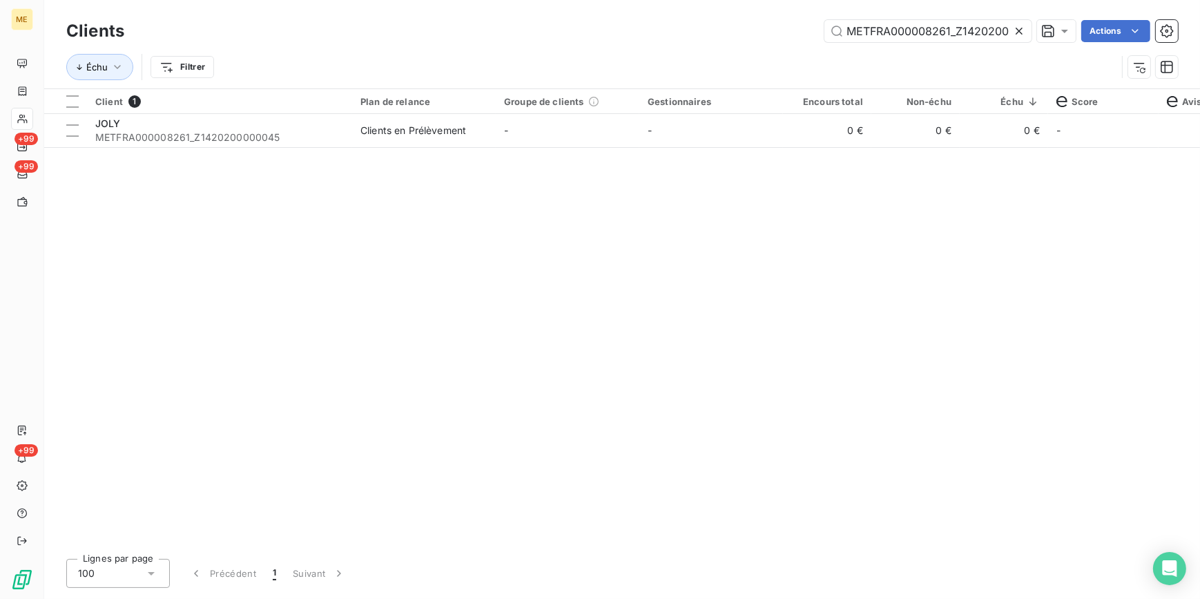
click at [1016, 34] on icon at bounding box center [1019, 31] width 7 height 7
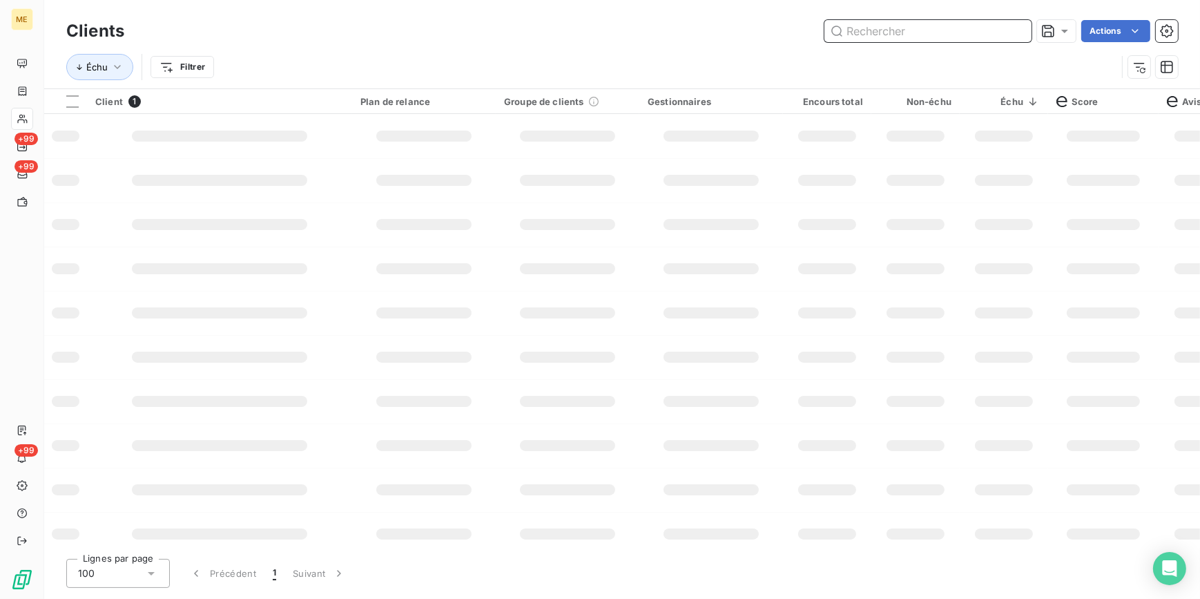
click at [1008, 29] on input "text" at bounding box center [927, 31] width 207 height 22
paste input "METFRA000007141_Z1443800000199"
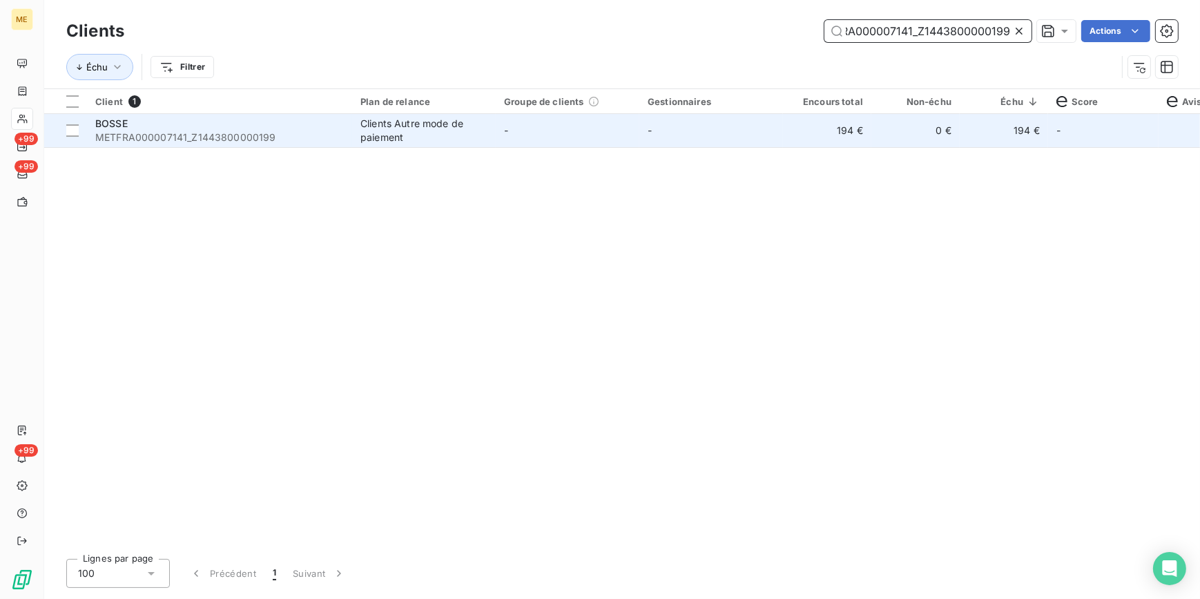
type input "METFRA000007141_Z1443800000199"
click at [793, 131] on td "194 €" at bounding box center [827, 130] width 88 height 33
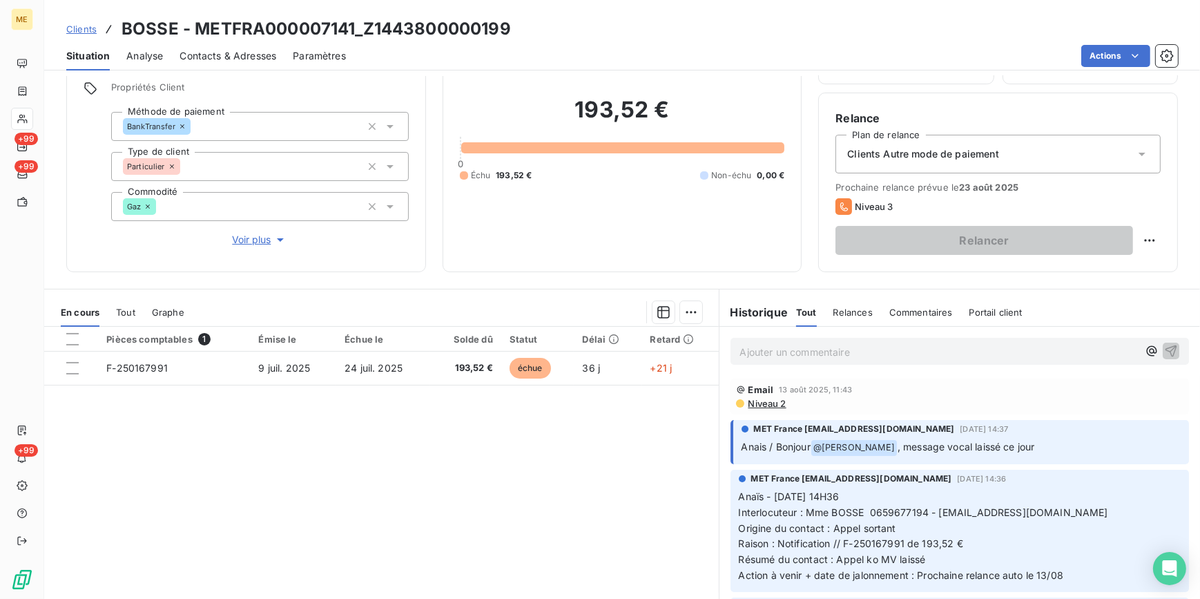
scroll to position [67, 0]
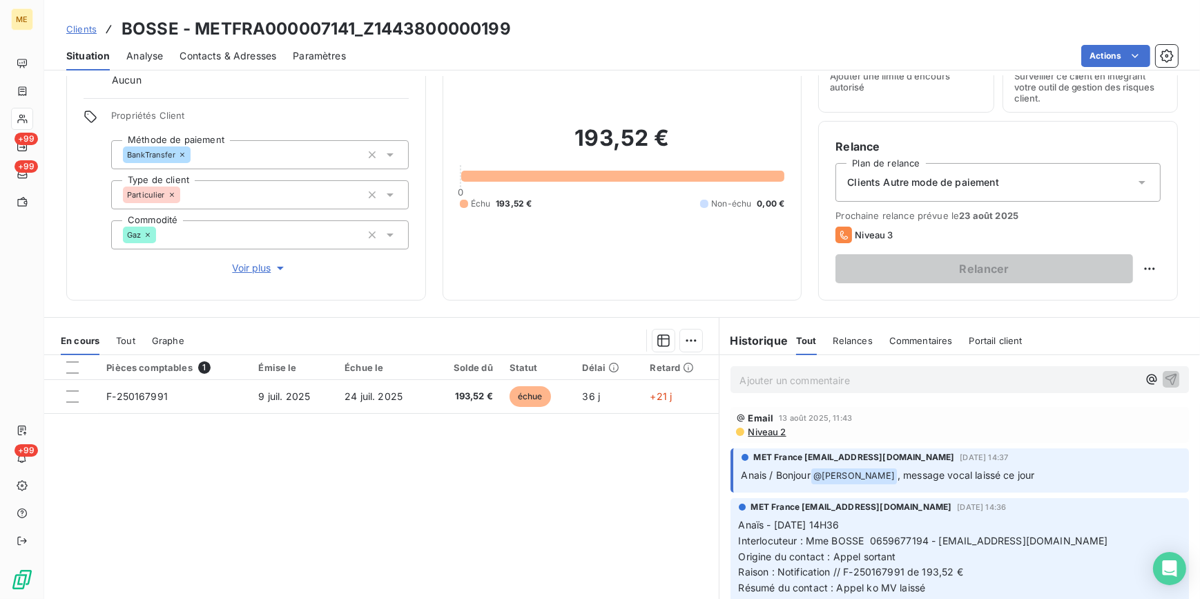
click at [97, 32] on div "Clients BOSSE - METFRA000007141_Z1443800000199" at bounding box center [288, 29] width 445 height 25
click at [65, 25] on div "Clients BOSSE - METFRA000007141_Z1443800000199" at bounding box center [622, 29] width 1156 height 25
click at [72, 30] on span "Clients" at bounding box center [81, 28] width 30 height 11
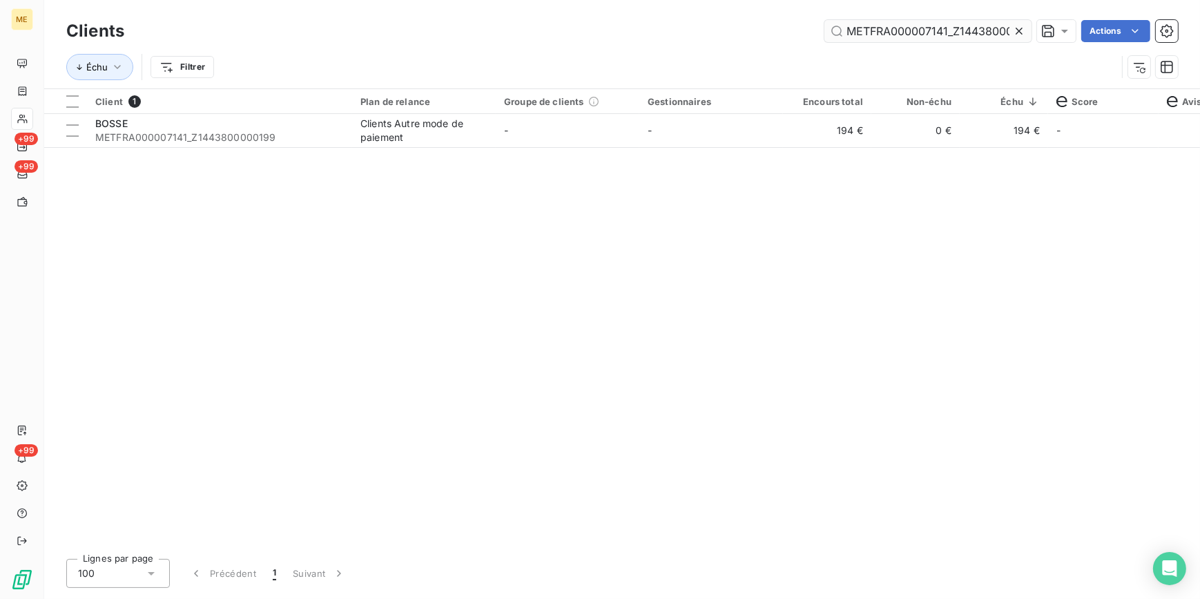
drag, startPoint x: 1018, startPoint y: 37, endPoint x: 1012, endPoint y: 29, distance: 10.4
click at [1015, 32] on icon at bounding box center [1019, 31] width 14 height 14
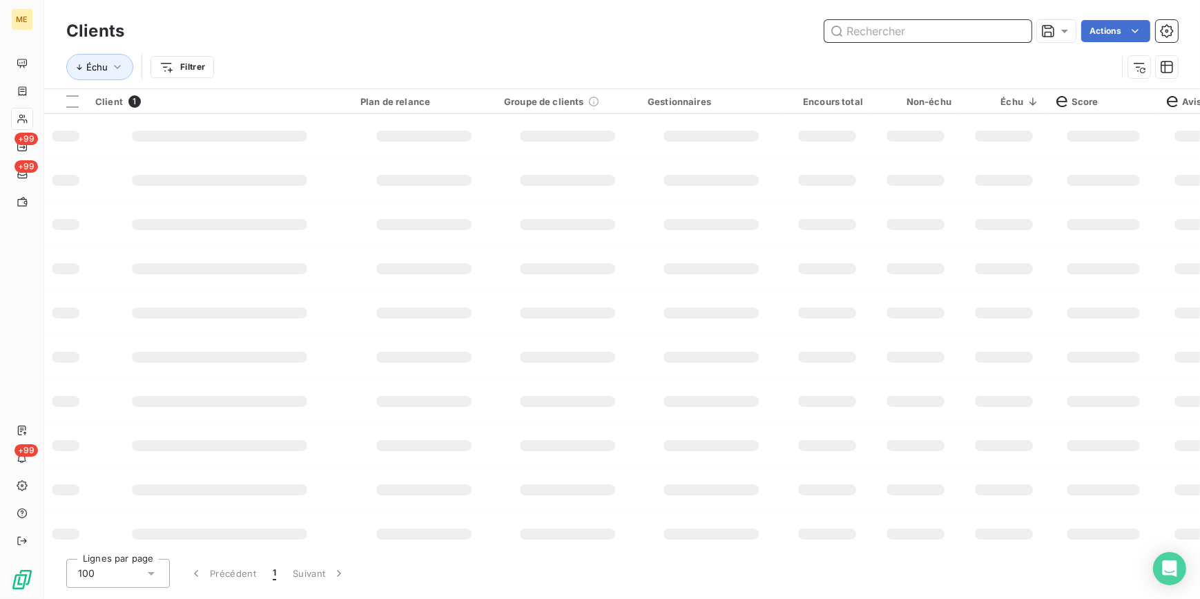
click at [1012, 29] on input "text" at bounding box center [927, 31] width 207 height 22
paste input "METFRA000006974_14867148982912"
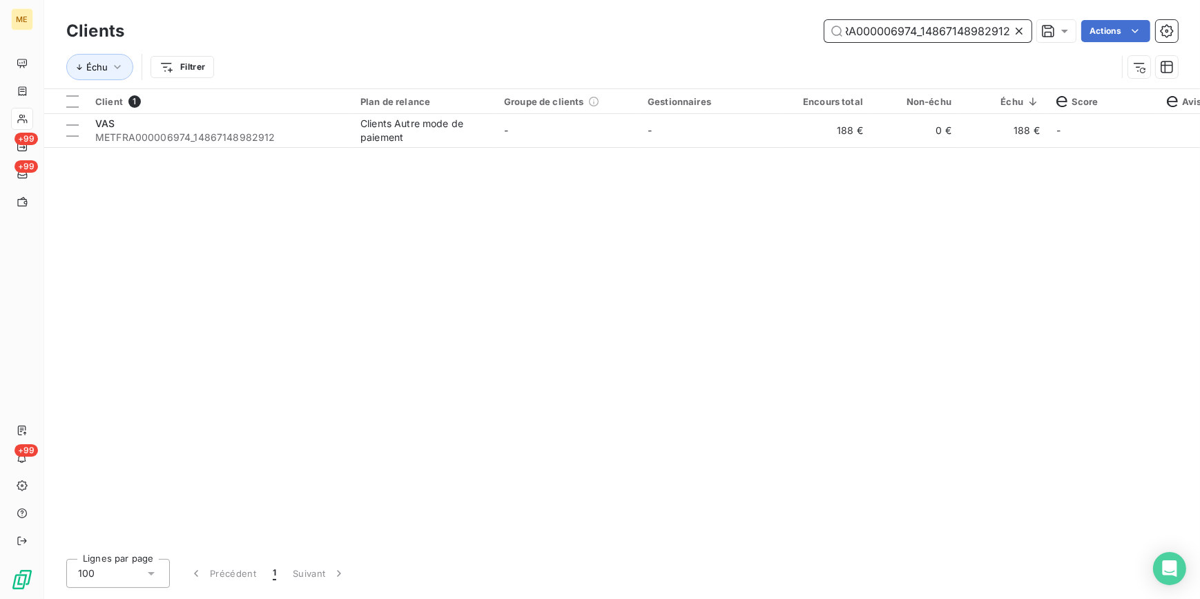
type input "METFRA000006974_14867148982912"
click at [753, 150] on div "Client 1 Plan de relance Groupe de clients Gestionnaires Encours total Non-échu…" at bounding box center [622, 318] width 1156 height 458
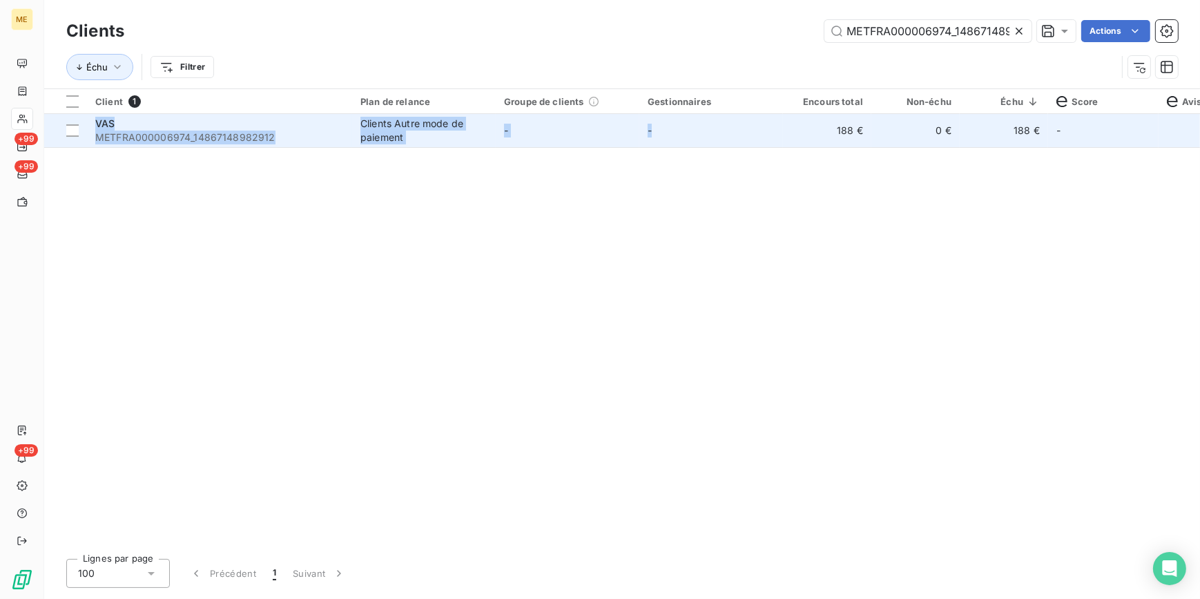
drag, startPoint x: 753, startPoint y: 150, endPoint x: 722, endPoint y: 128, distance: 38.1
click at [722, 128] on td "-" at bounding box center [711, 130] width 144 height 33
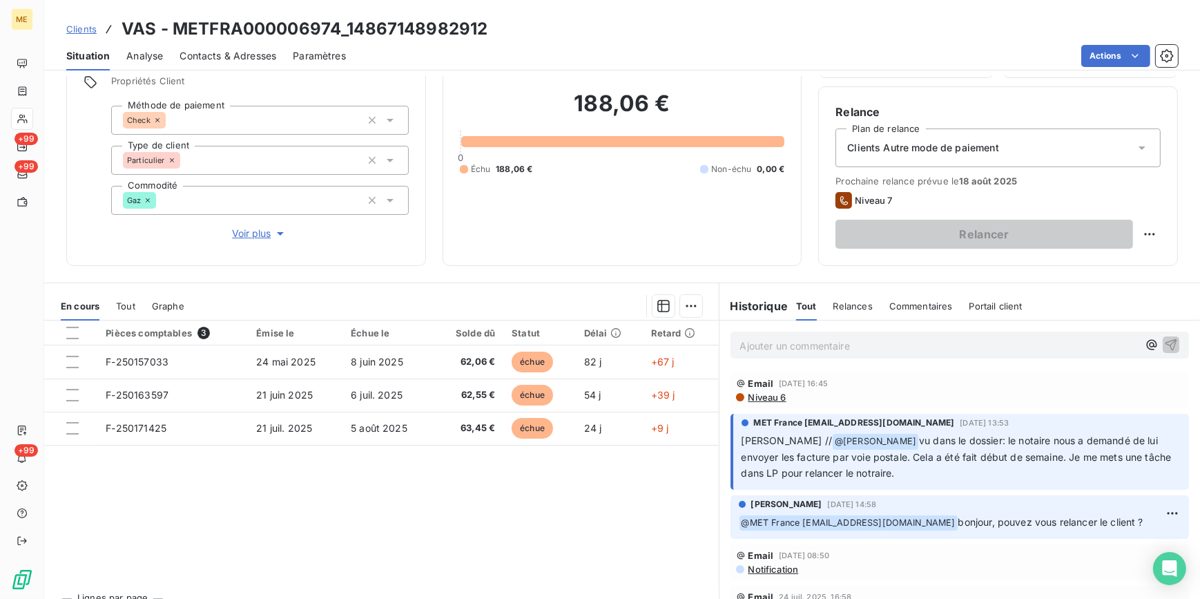
scroll to position [125, 0]
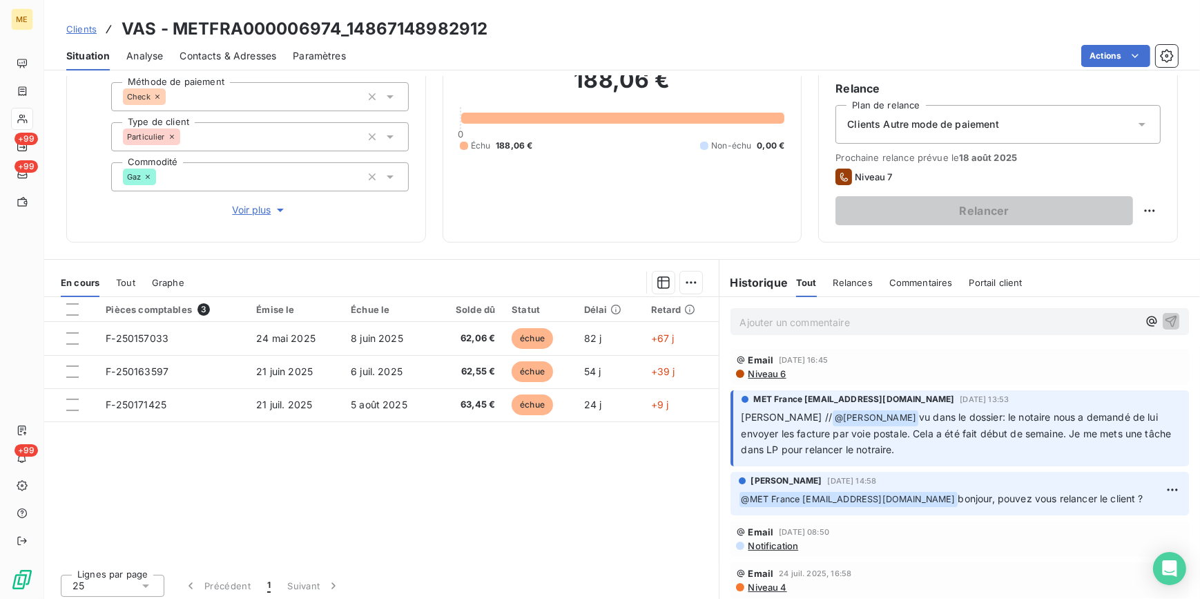
click at [83, 25] on span "Clients" at bounding box center [81, 28] width 30 height 11
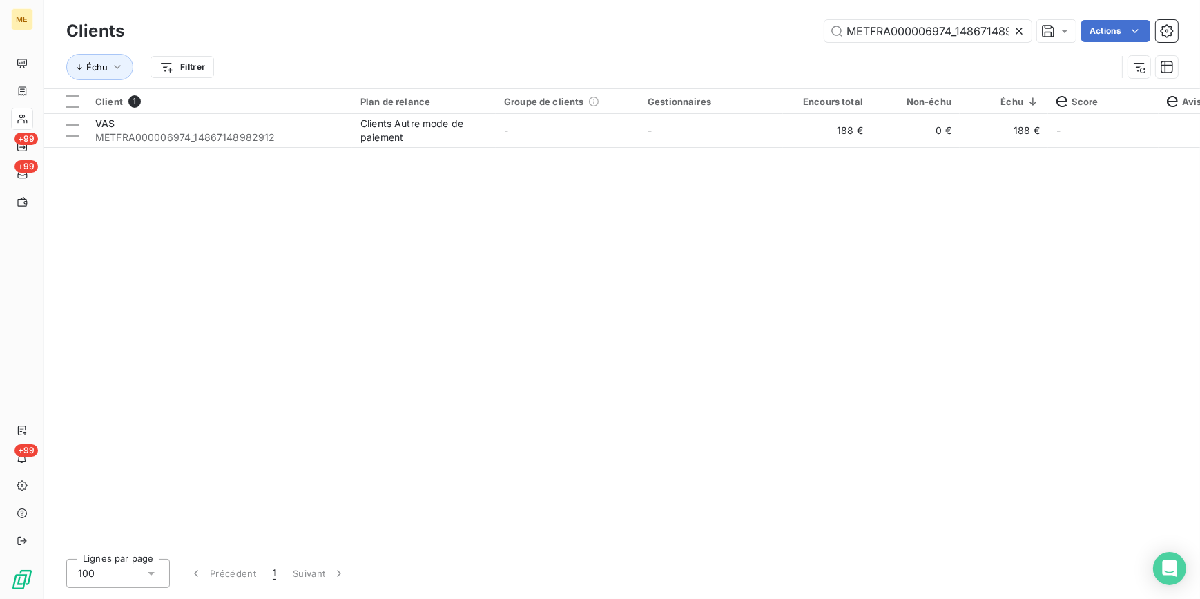
click at [1024, 24] on icon at bounding box center [1019, 31] width 14 height 14
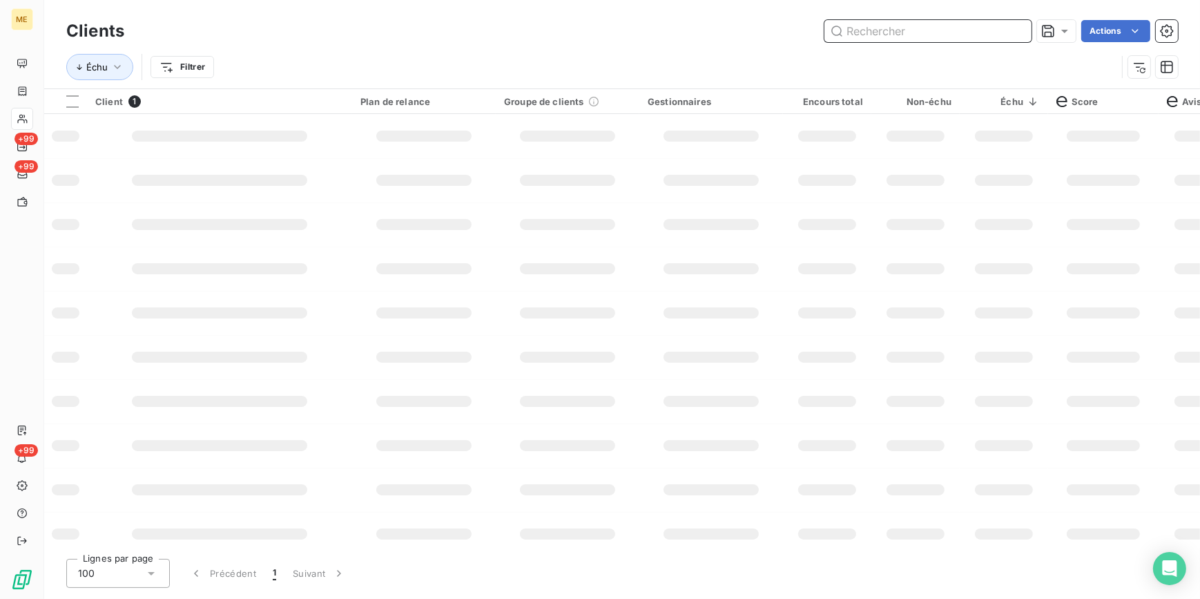
click at [1004, 34] on input "text" at bounding box center [927, 31] width 207 height 22
paste input "METFRA000008709_14299421048061"
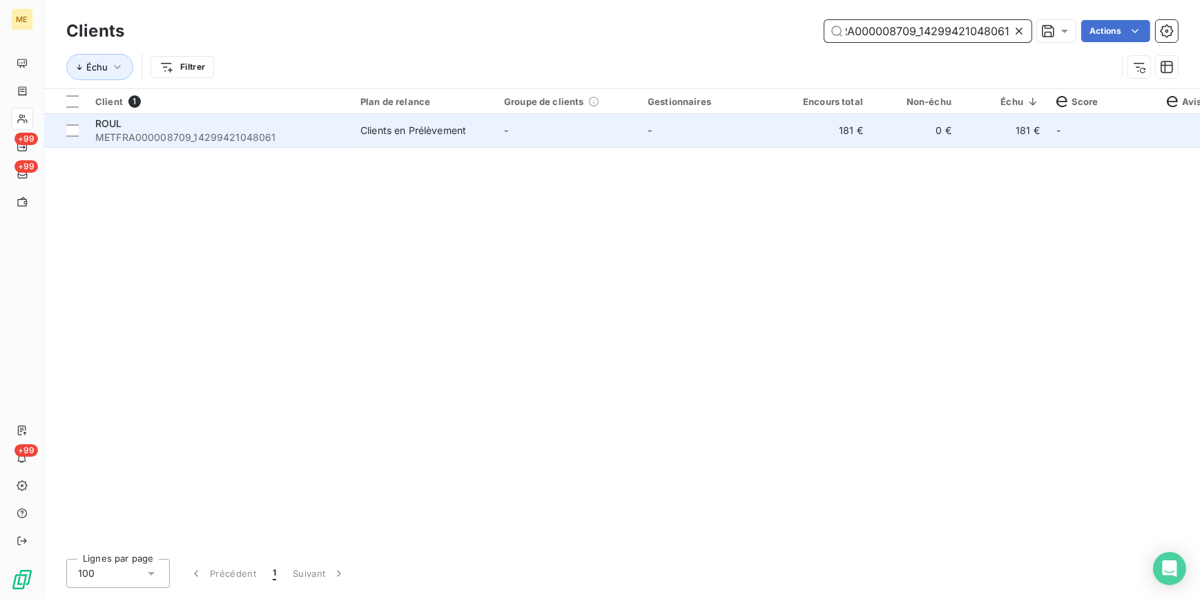
type input "METFRA000008709_14299421048061"
click at [952, 128] on td "0 €" at bounding box center [915, 130] width 88 height 33
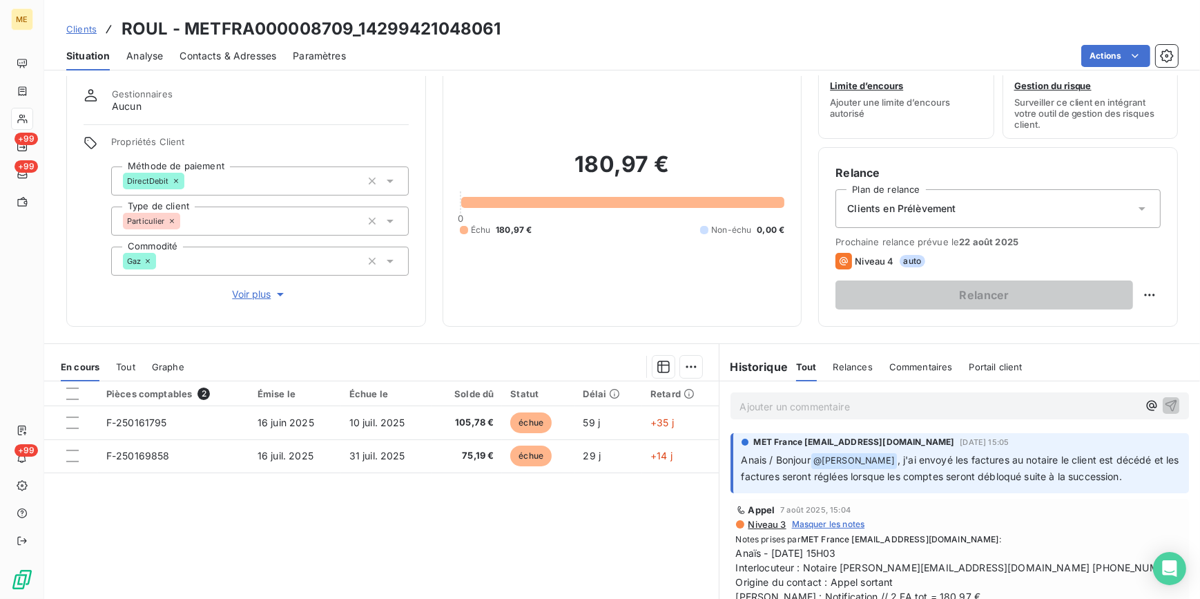
scroll to position [62, 0]
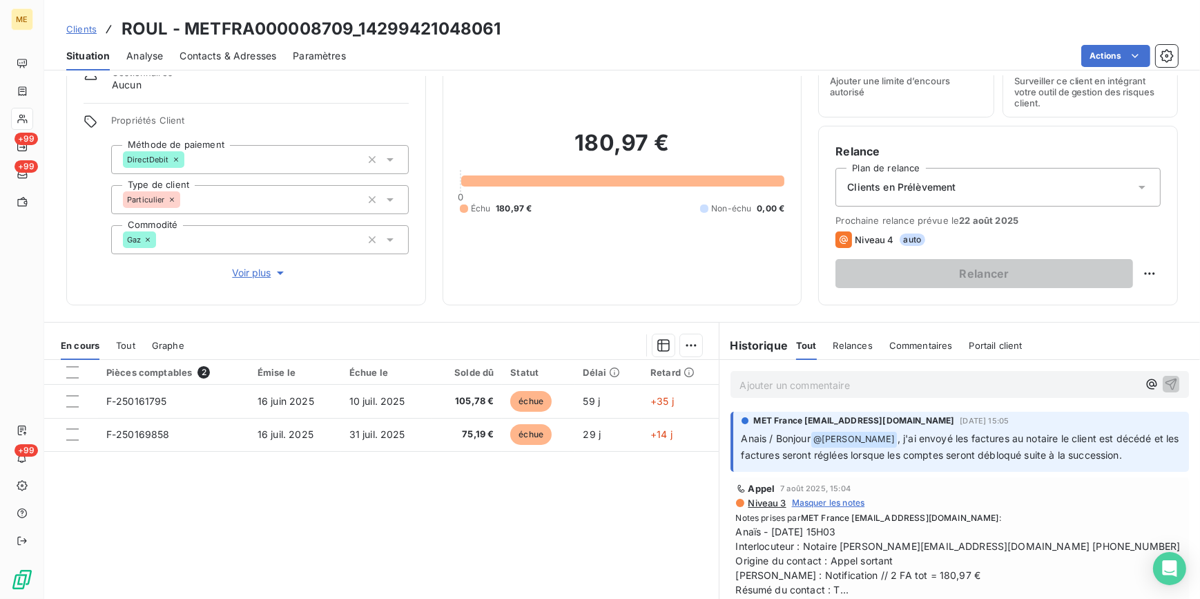
click at [87, 28] on span "Clients" at bounding box center [81, 28] width 30 height 11
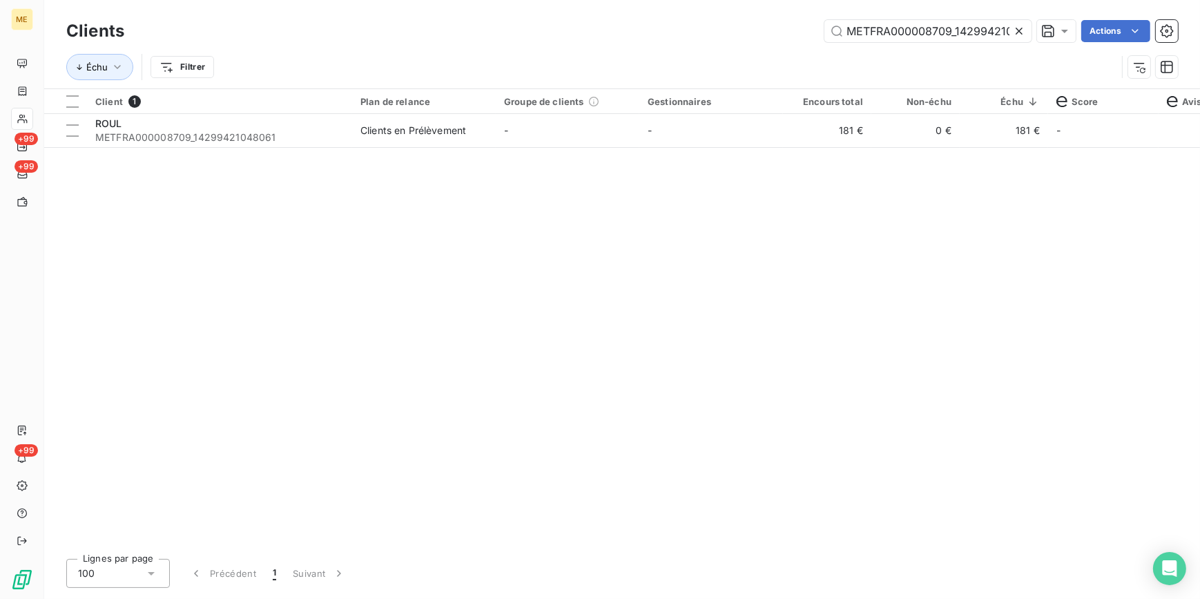
click at [1022, 34] on icon at bounding box center [1019, 31] width 14 height 14
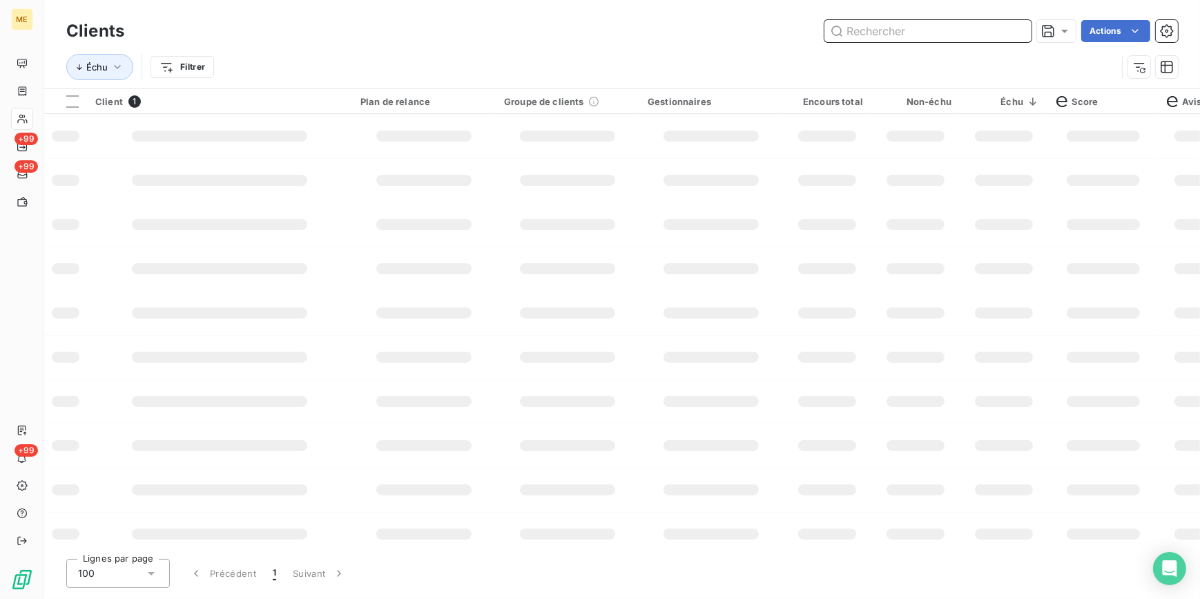
click at [1004, 29] on input "text" at bounding box center [927, 31] width 207 height 22
paste input "METFRA000006974_14867148982912"
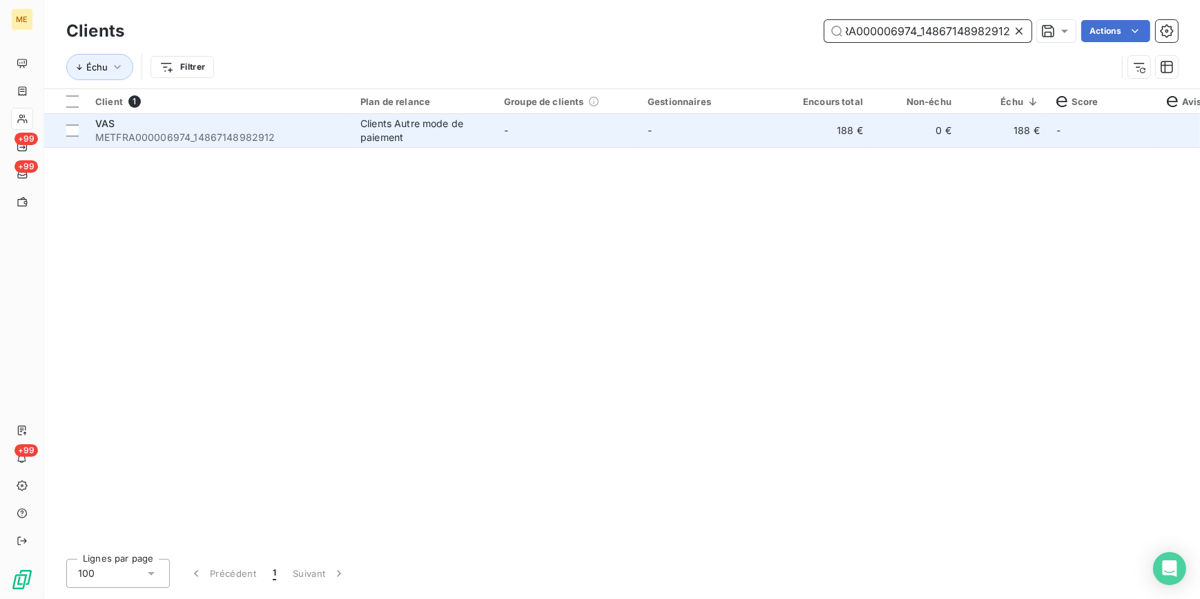
type input "METFRA000006974_14867148982912"
click at [864, 129] on td "188 €" at bounding box center [827, 130] width 88 height 33
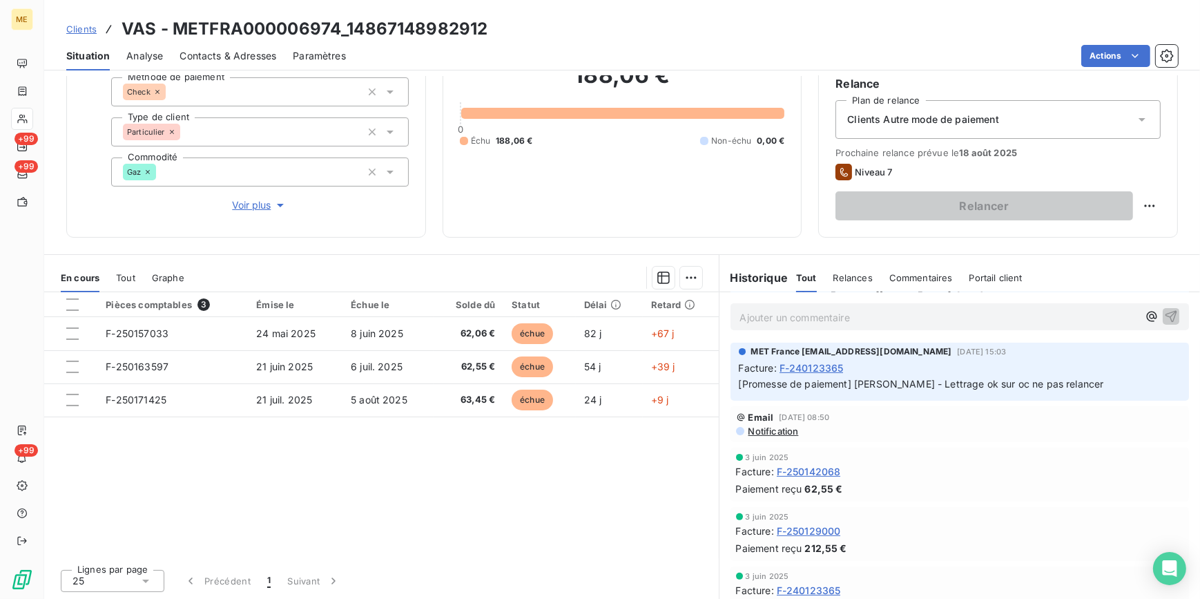
scroll to position [815, 0]
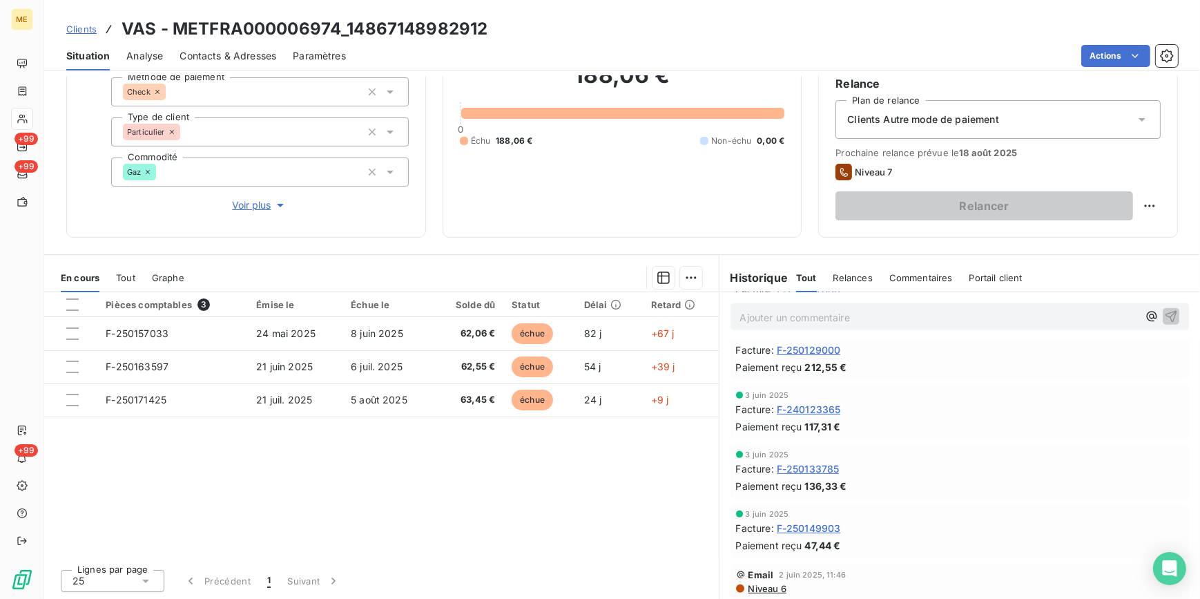
click at [82, 26] on span "Clients" at bounding box center [81, 28] width 30 height 11
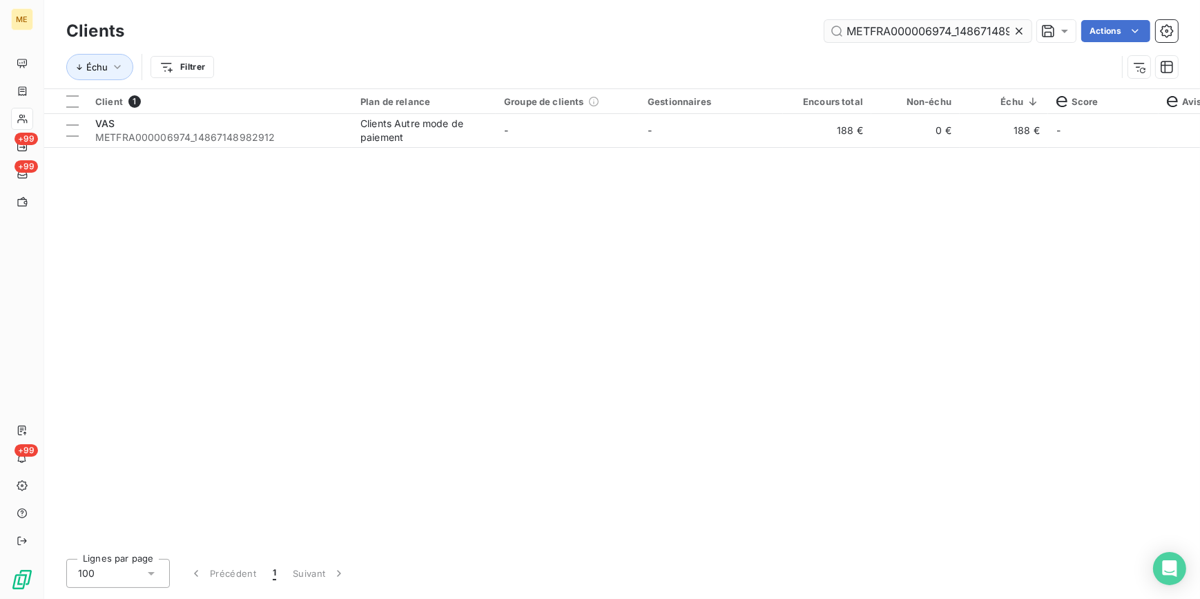
drag, startPoint x: 1027, startPoint y: 28, endPoint x: 1016, endPoint y: 32, distance: 12.7
click at [1025, 30] on div at bounding box center [1021, 31] width 19 height 22
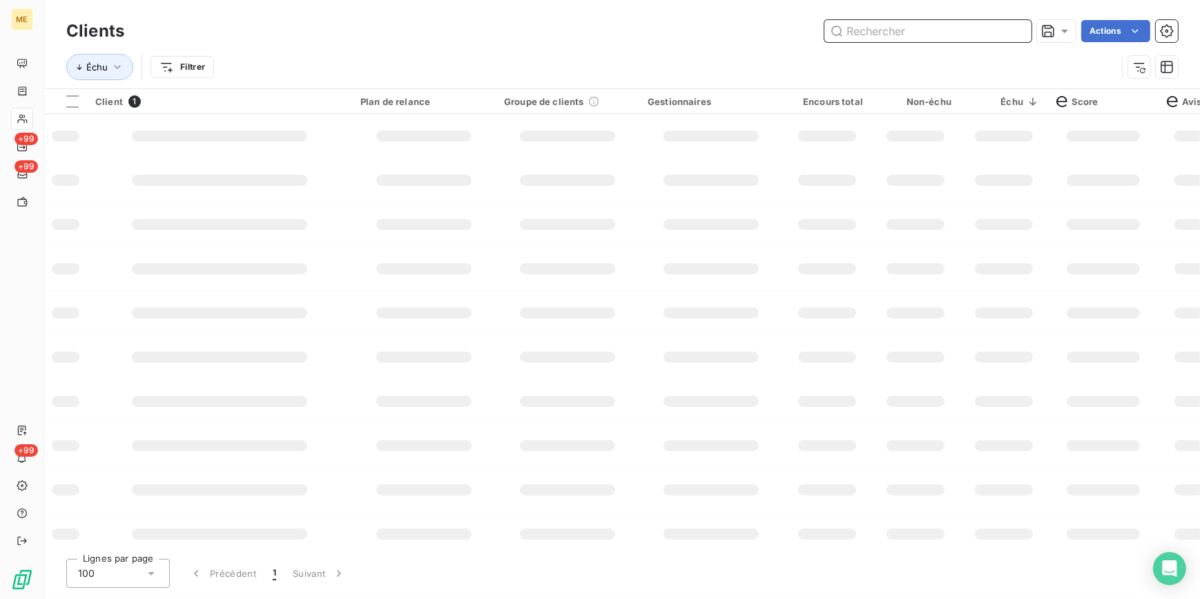
click at [1008, 32] on input "text" at bounding box center [927, 31] width 207 height 22
paste input "METFRA000008602_Z1443800000155"
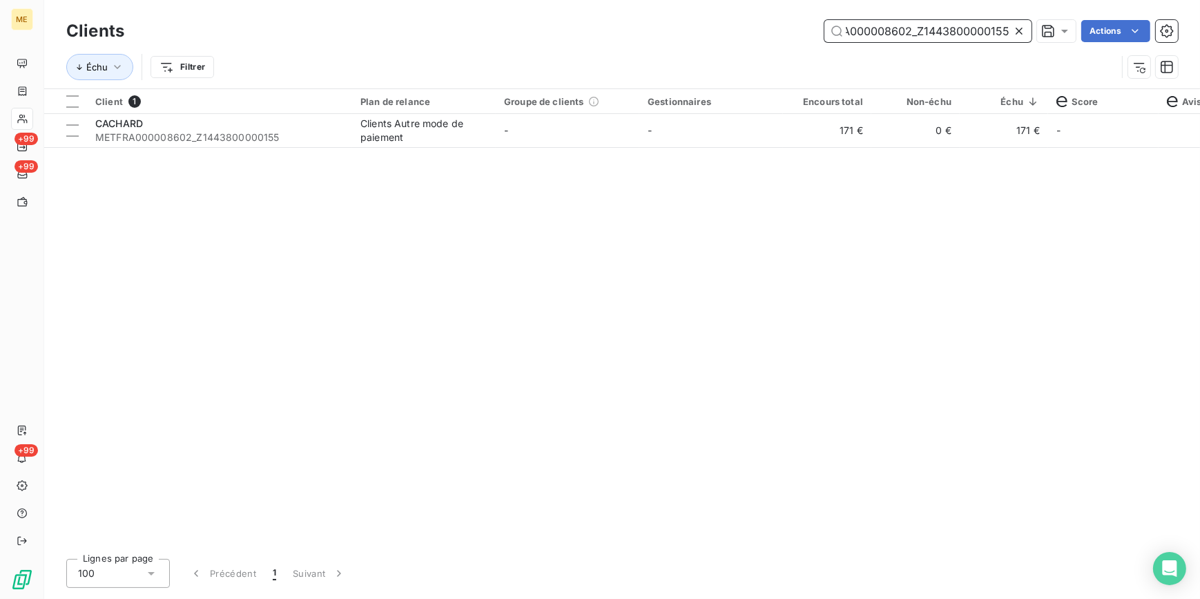
type input "METFRA000008602_Z1443800000155"
click at [762, 132] on td "-" at bounding box center [711, 130] width 144 height 33
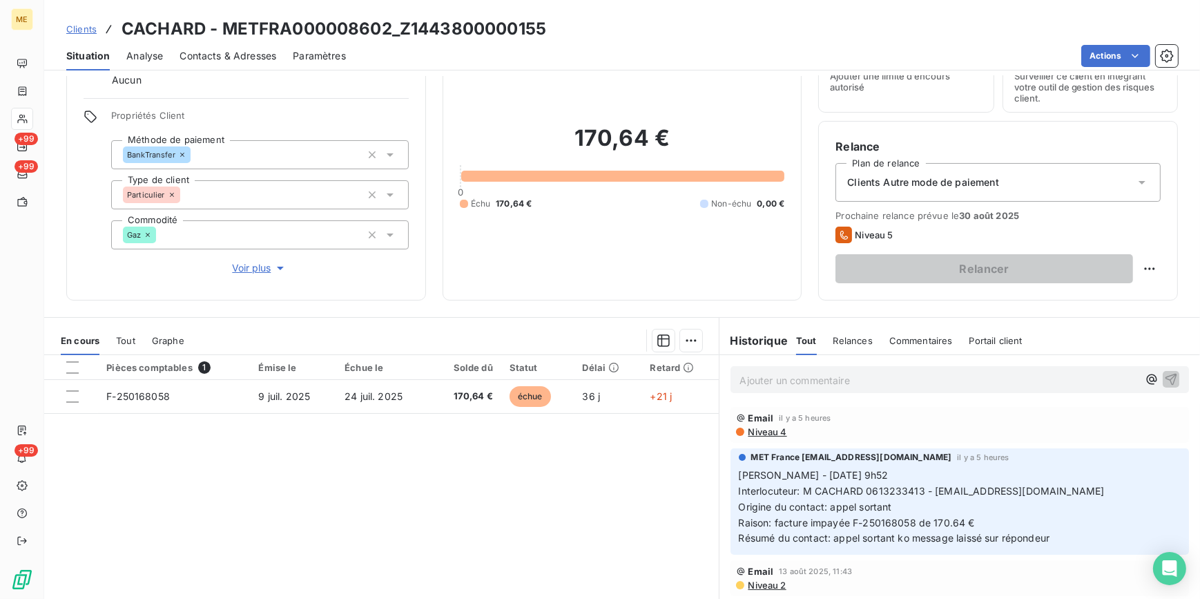
click at [966, 171] on div "Clients Autre mode de paiement" at bounding box center [997, 182] width 325 height 39
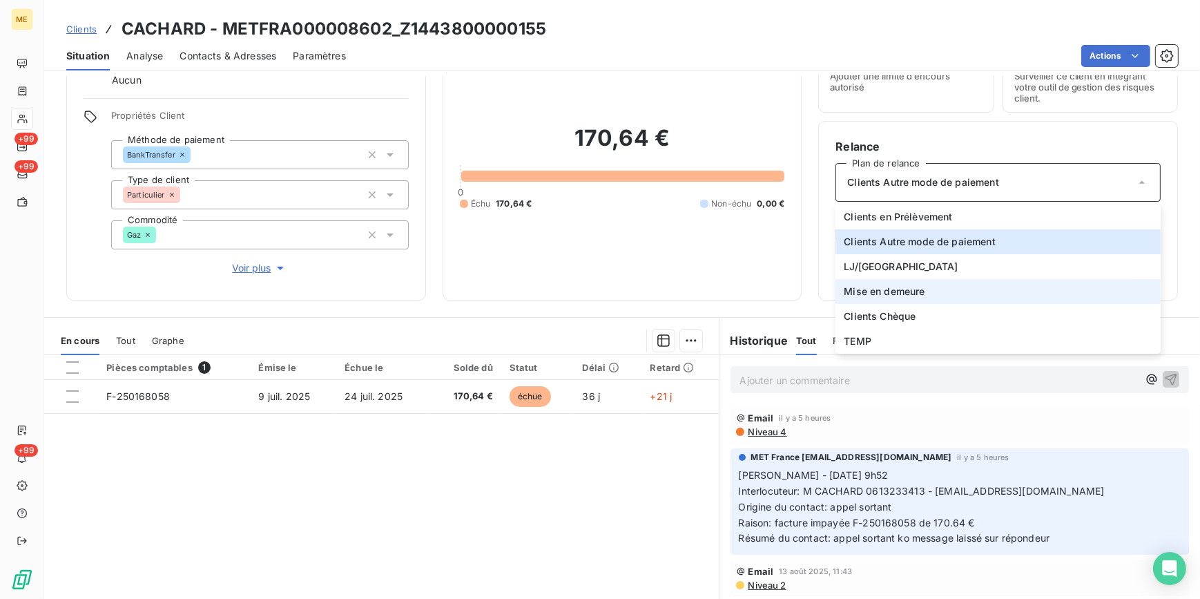
click at [865, 289] on span "Mise en demeure" at bounding box center [884, 291] width 81 height 14
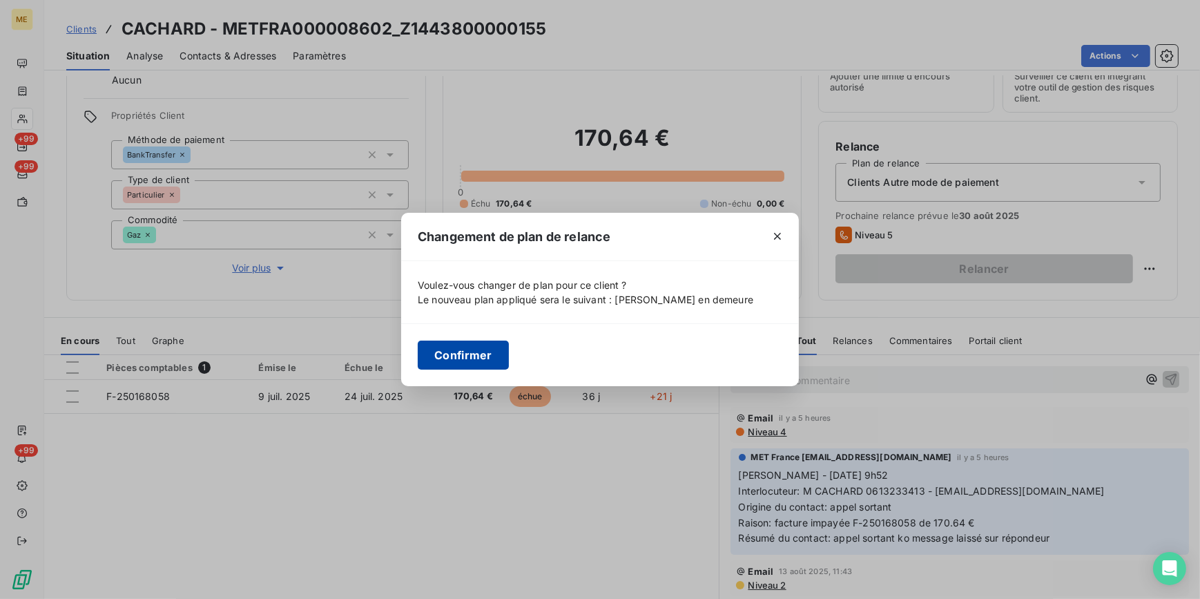
click at [451, 346] on button "Confirmer" at bounding box center [463, 354] width 91 height 29
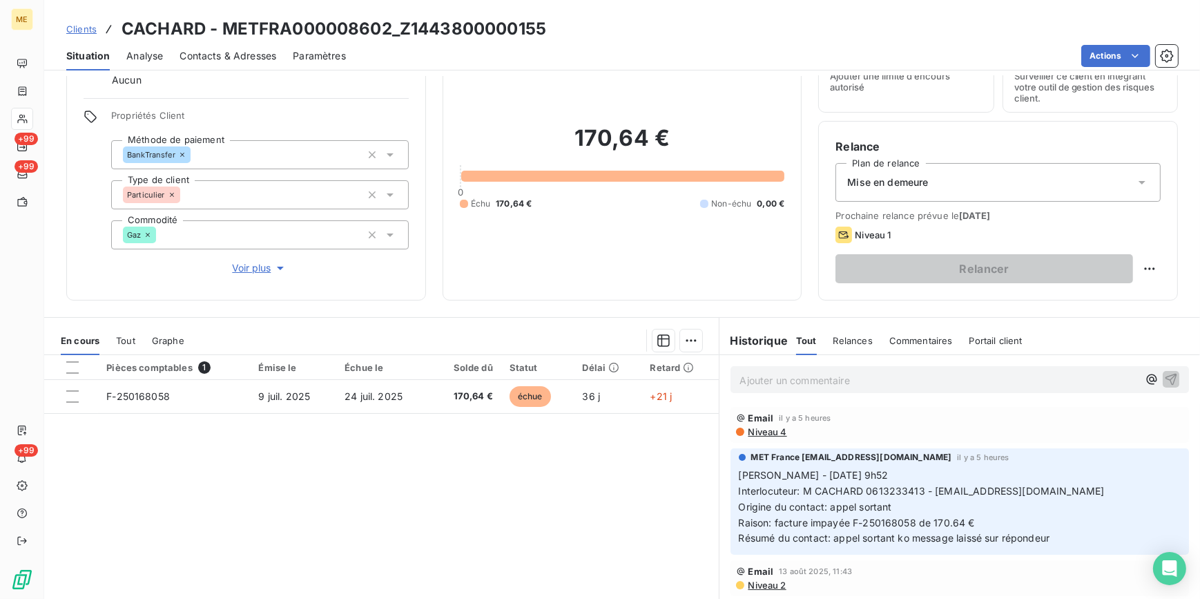
click at [1136, 264] on html "ME +99 +99 +99 Clients CACHARD - METFRA000008602_Z1443800000155 Situation Analy…" at bounding box center [600, 299] width 1200 height 599
click at [1139, 268] on html "ME +99 +99 +99 Clients CACHARD - METFRA000008602_Z1443800000155 Situation Analy…" at bounding box center [600, 299] width 1200 height 599
click at [1094, 307] on div "Replanifier cette action" at bounding box center [1084, 298] width 124 height 22
select select "7"
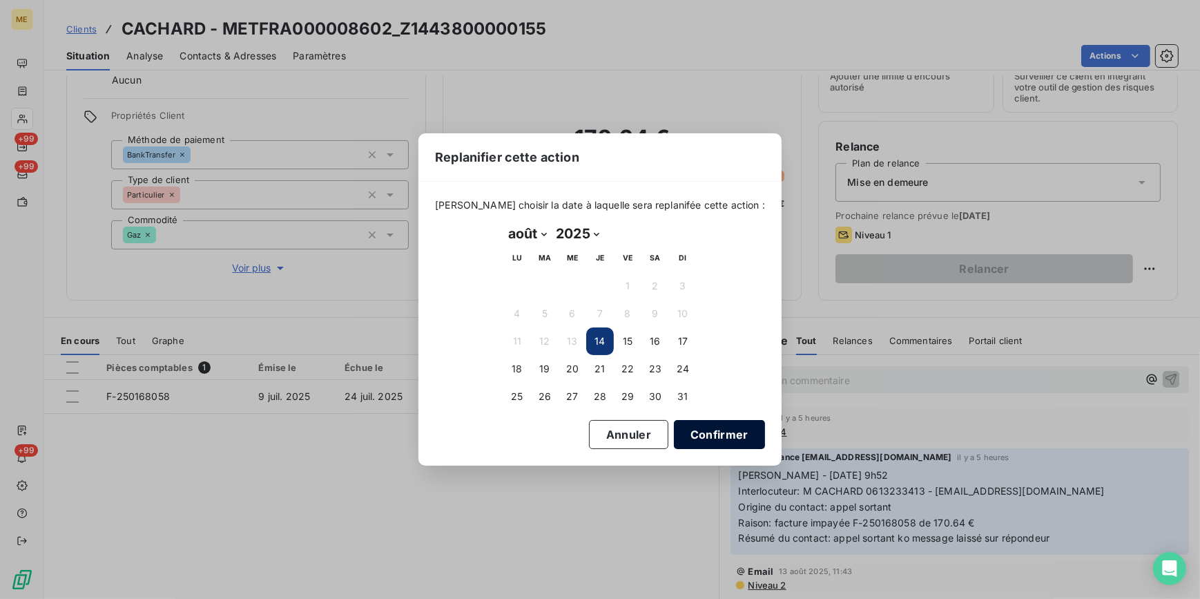
click at [703, 428] on button "Confirmer" at bounding box center [719, 434] width 91 height 29
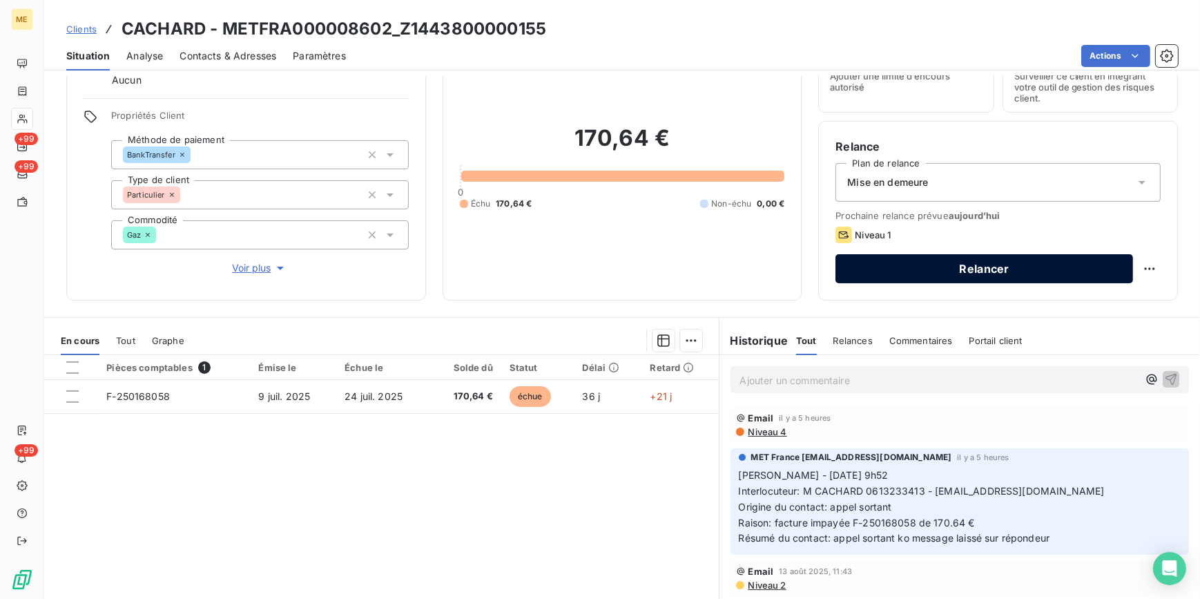
click at [963, 269] on button "Relancer" at bounding box center [984, 268] width 298 height 29
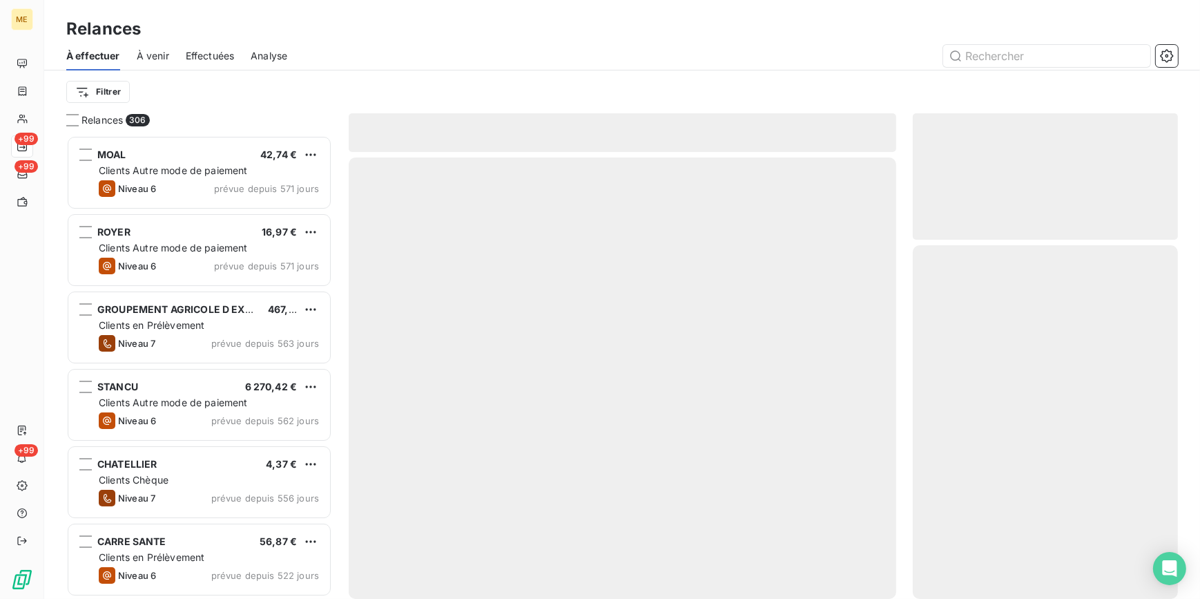
scroll to position [454, 255]
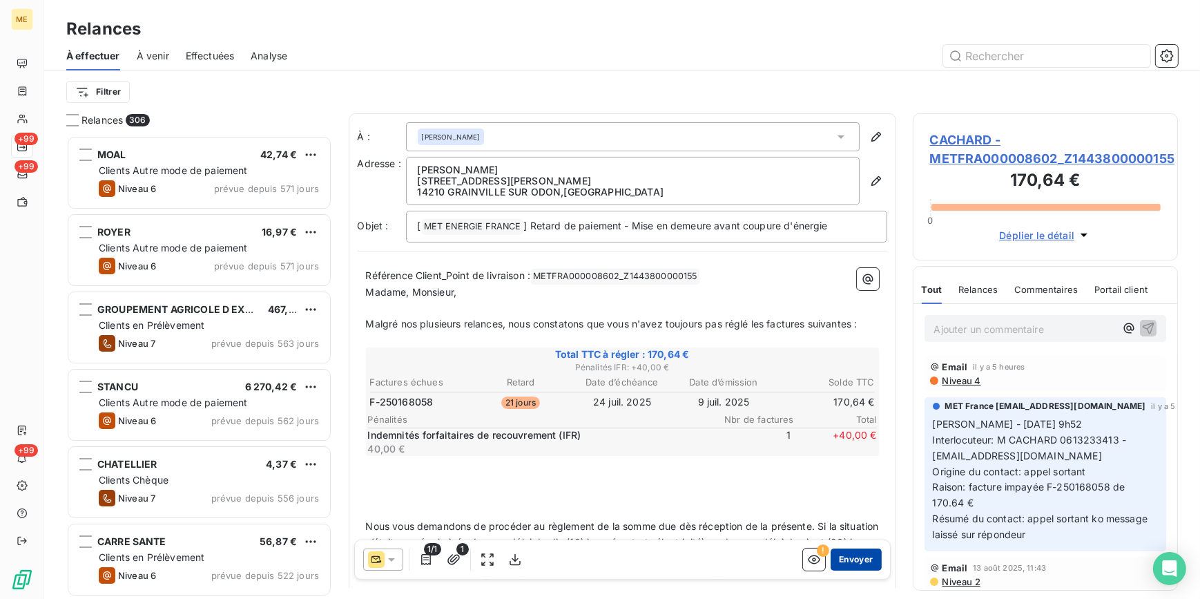
click at [868, 555] on button "Envoyer" at bounding box center [855, 559] width 50 height 22
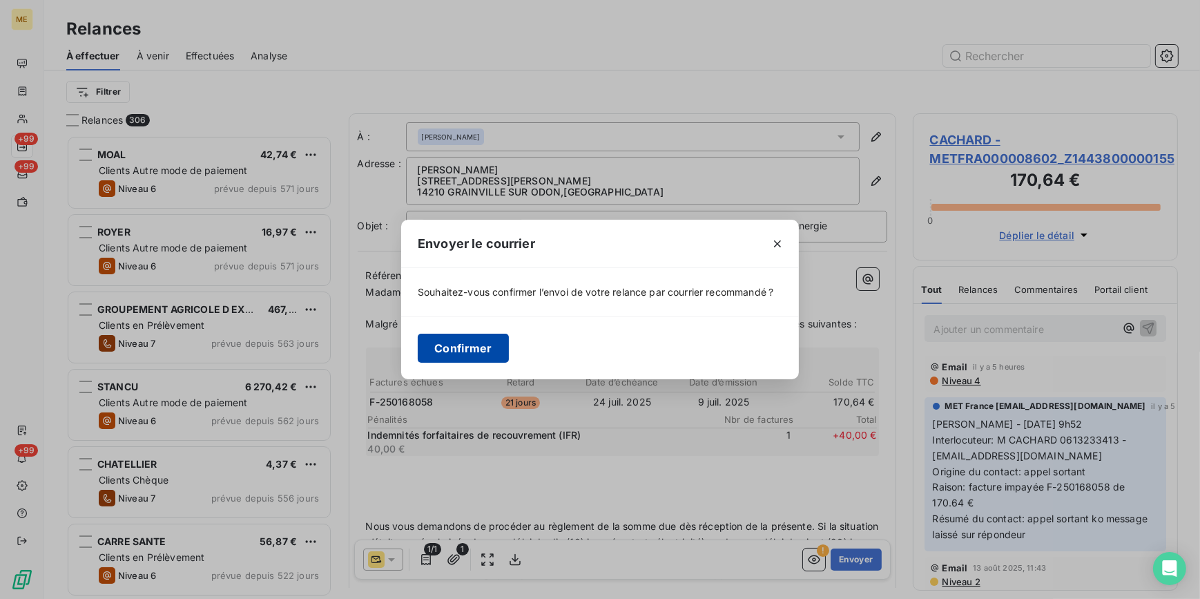
click at [454, 356] on button "Confirmer" at bounding box center [463, 347] width 91 height 29
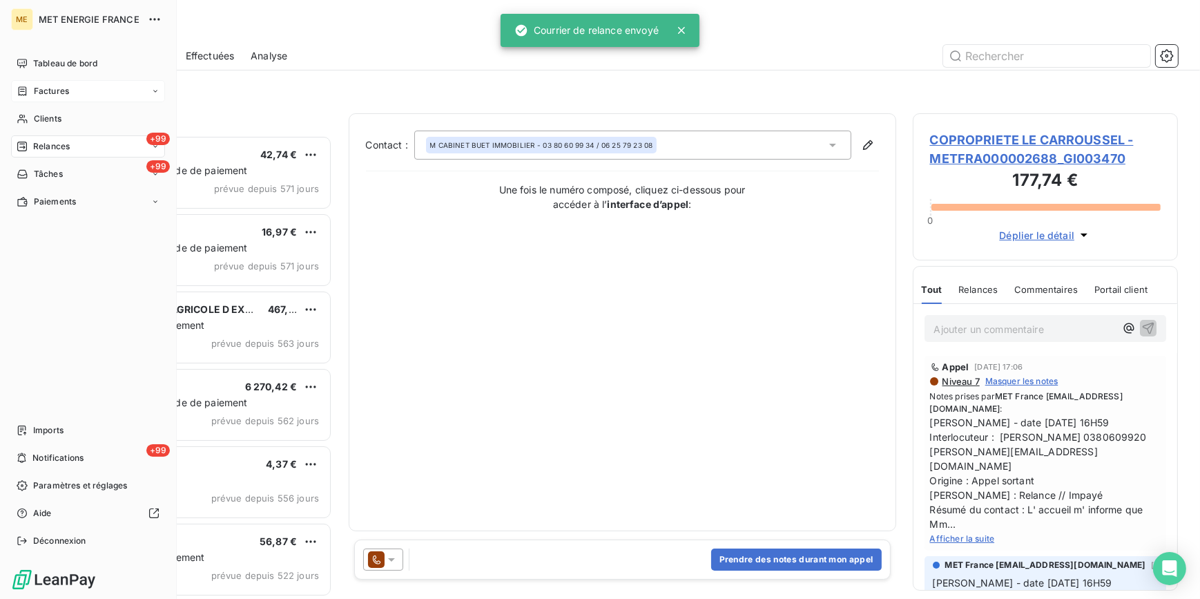
drag, startPoint x: 56, startPoint y: 115, endPoint x: 162, endPoint y: 99, distance: 106.9
click at [55, 114] on span "Clients" at bounding box center [48, 119] width 28 height 12
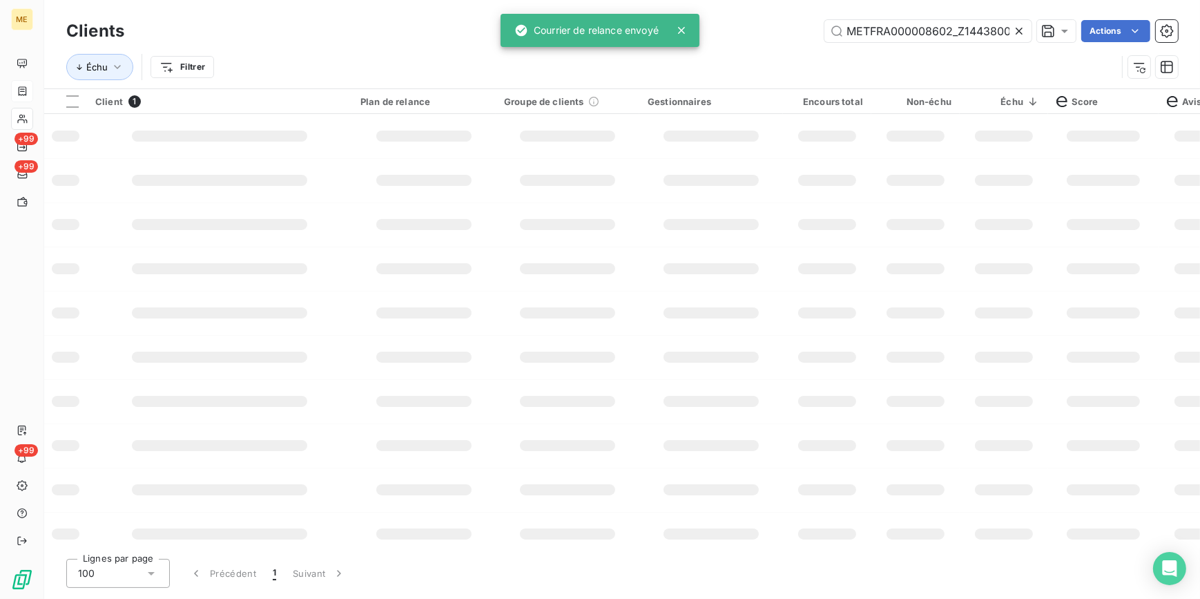
scroll to position [0, 41]
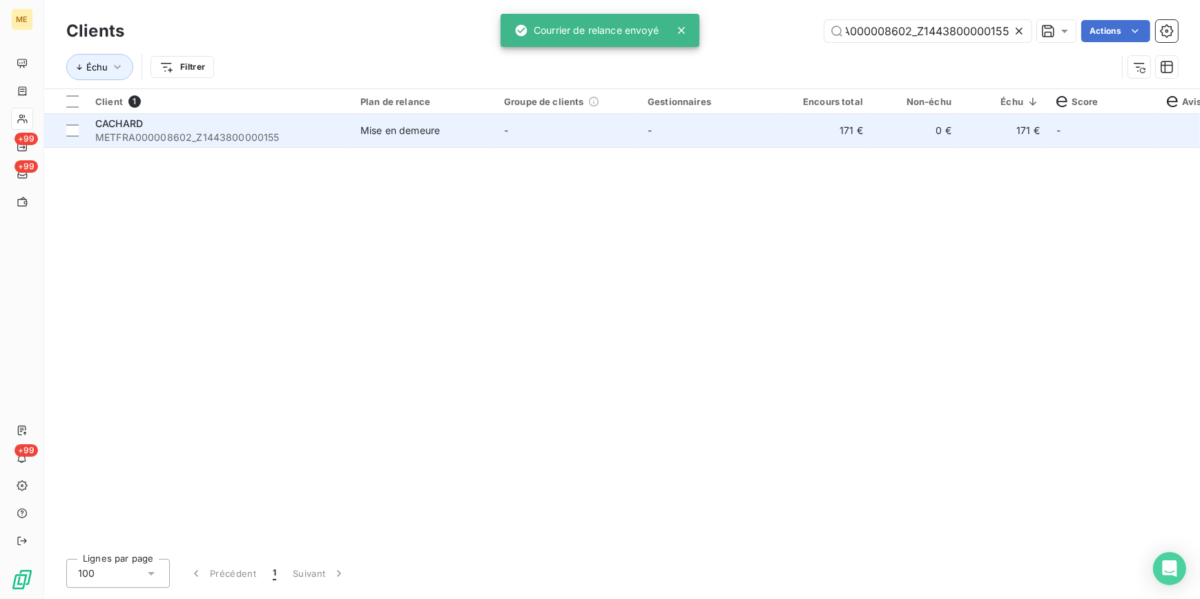
click at [617, 135] on td "-" at bounding box center [568, 130] width 144 height 33
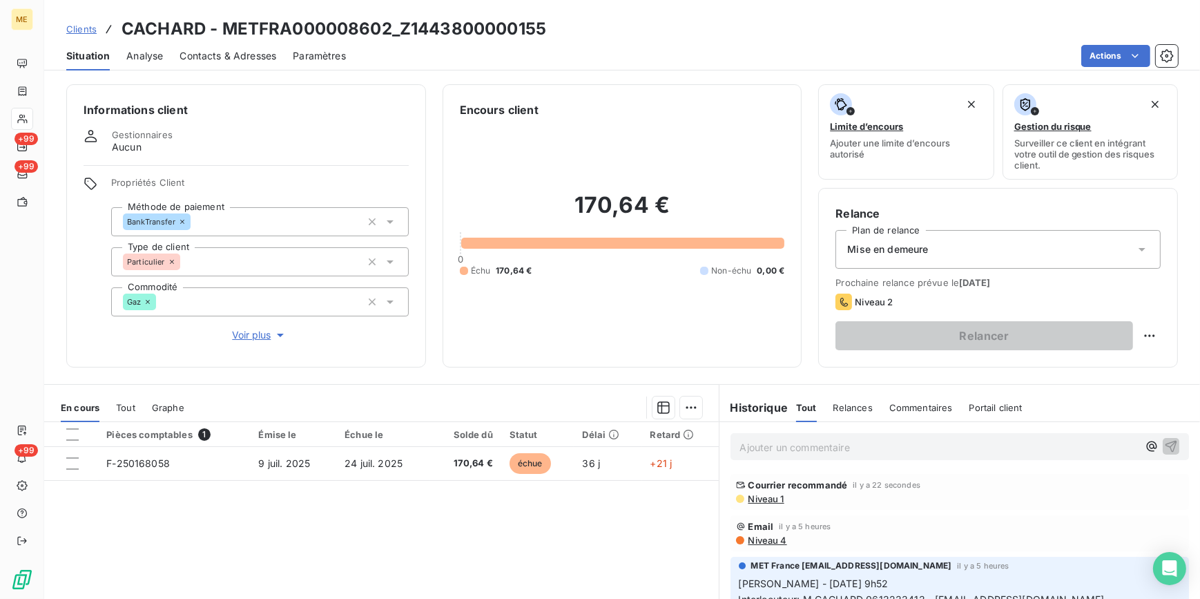
click at [93, 26] on span "Clients" at bounding box center [81, 28] width 30 height 11
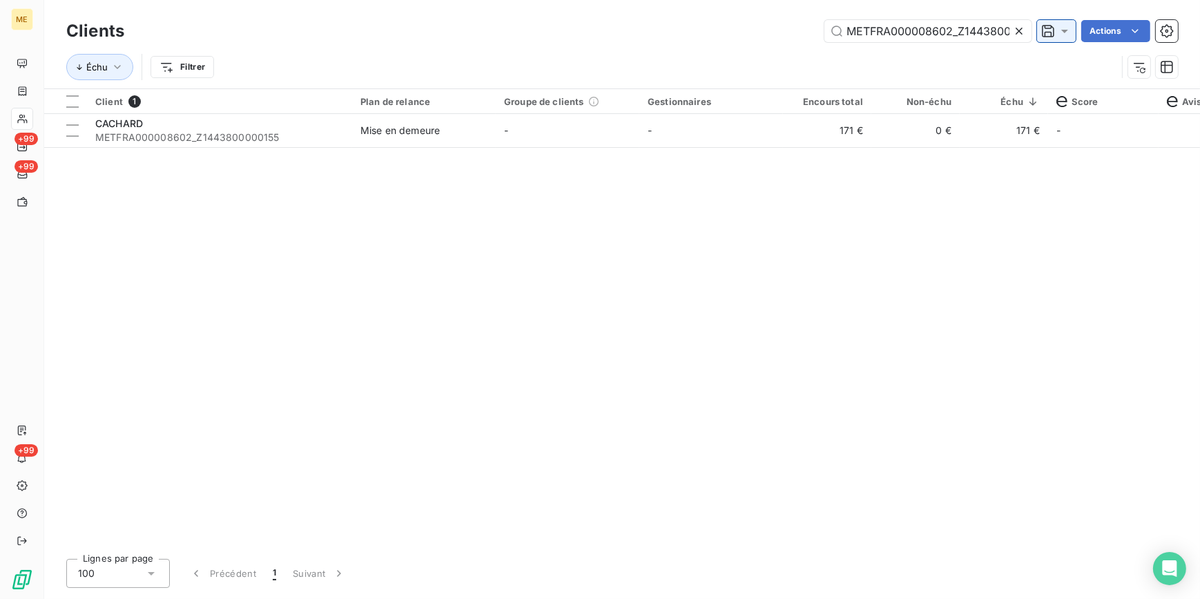
scroll to position [0, 41]
click at [1013, 31] on icon at bounding box center [1019, 31] width 14 height 14
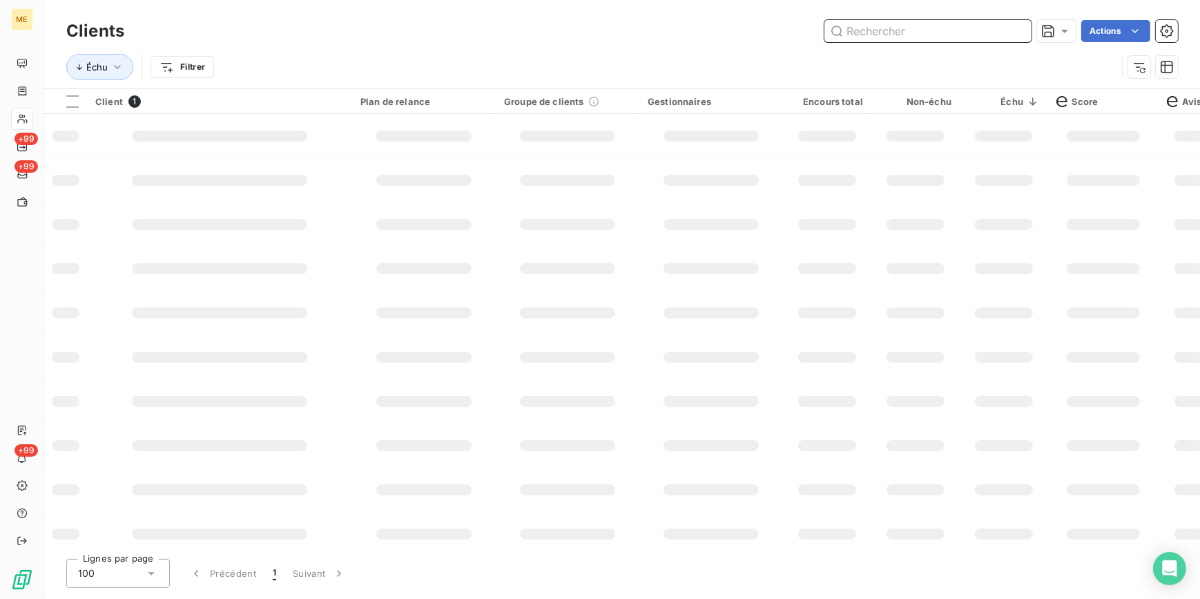
click at [1009, 32] on input "text" at bounding box center [927, 31] width 207 height 22
paste input "METFRA000009477_Z1443800000162"
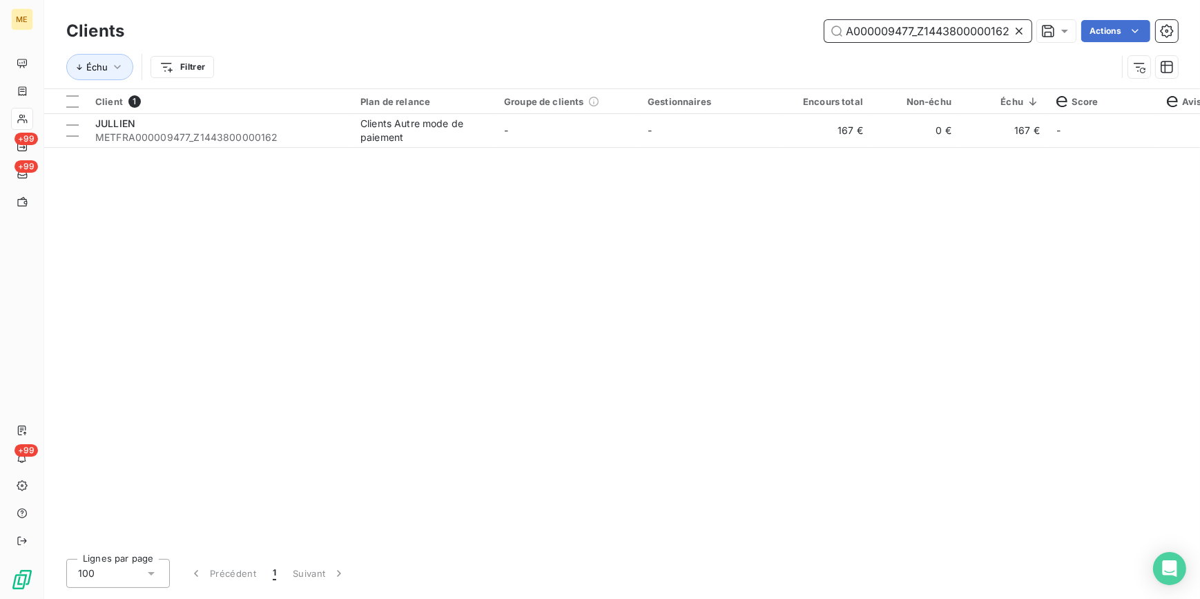
type input "METFRA000009477_Z1443800000162"
click at [947, 135] on td "0 €" at bounding box center [915, 130] width 88 height 33
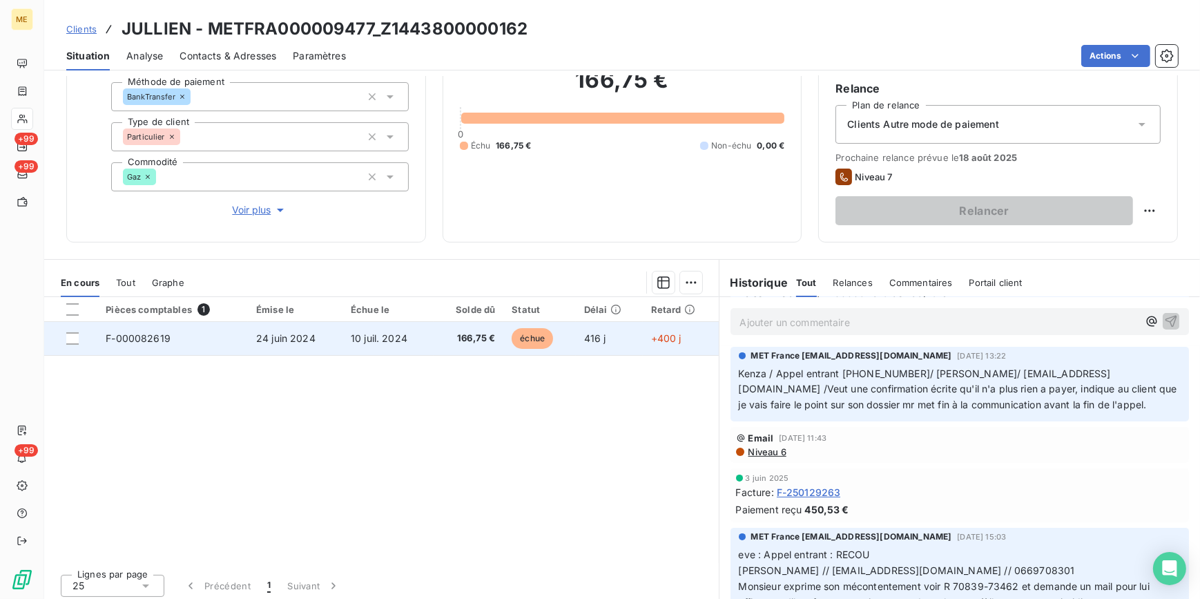
scroll to position [565, 0]
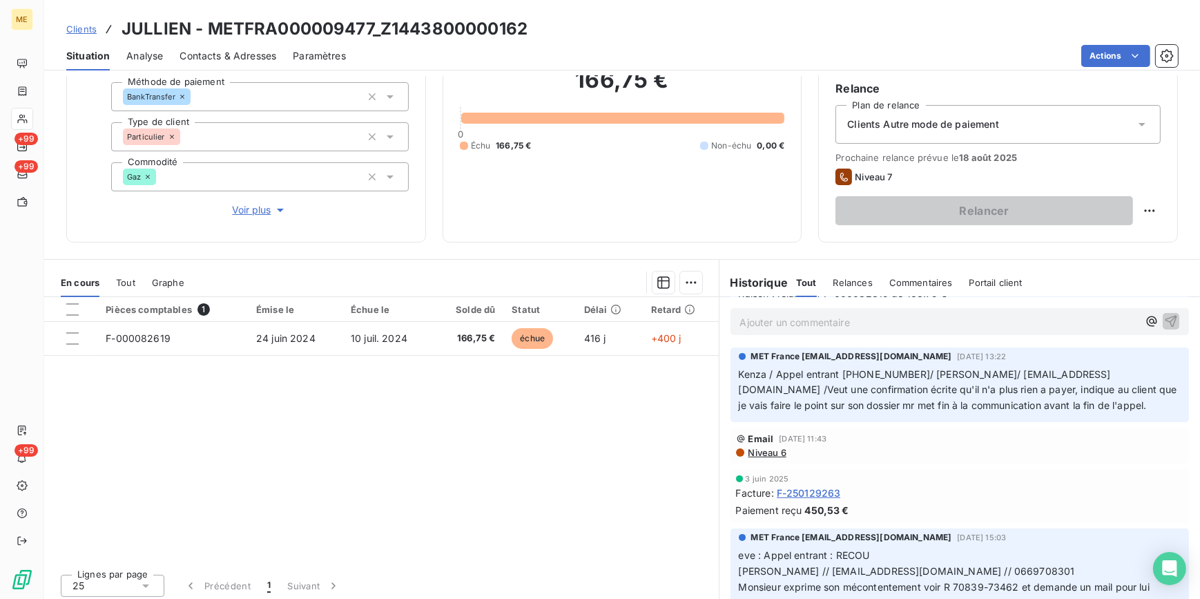
click at [133, 283] on span "Tout" at bounding box center [125, 282] width 19 height 11
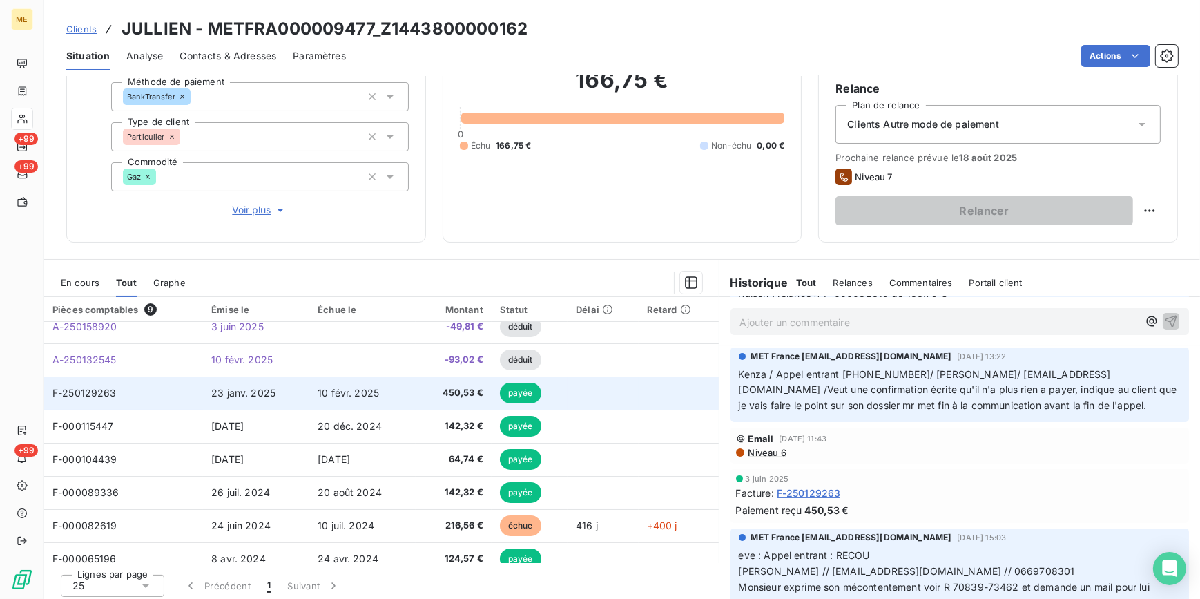
scroll to position [0, 0]
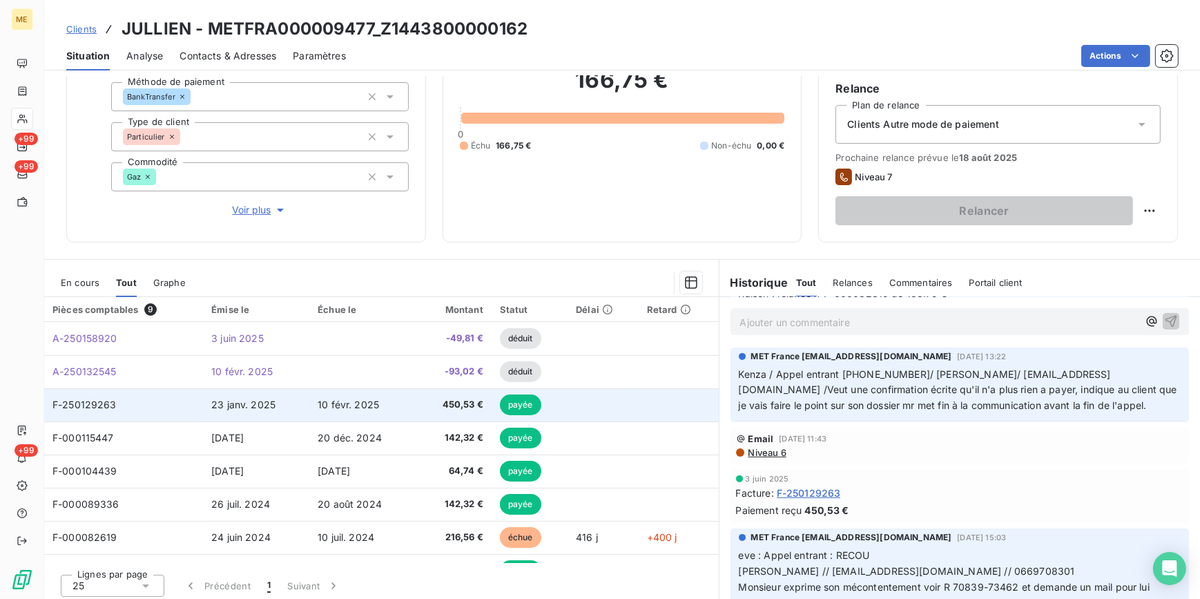
click at [375, 409] on td "10 févr. 2025" at bounding box center [362, 404] width 106 height 33
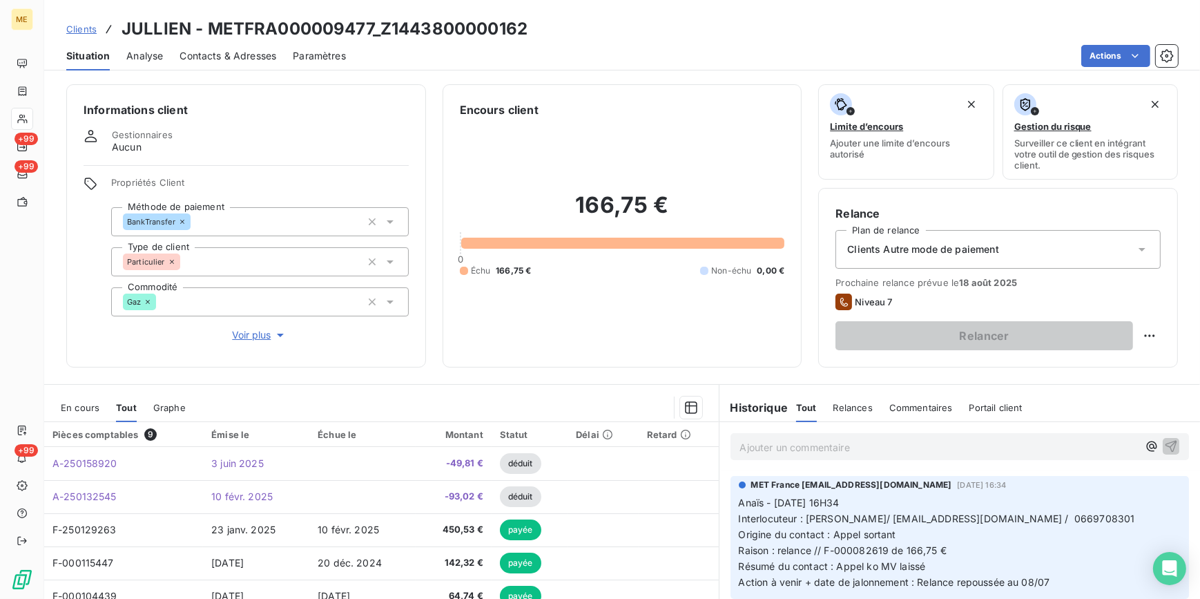
scroll to position [439, 0]
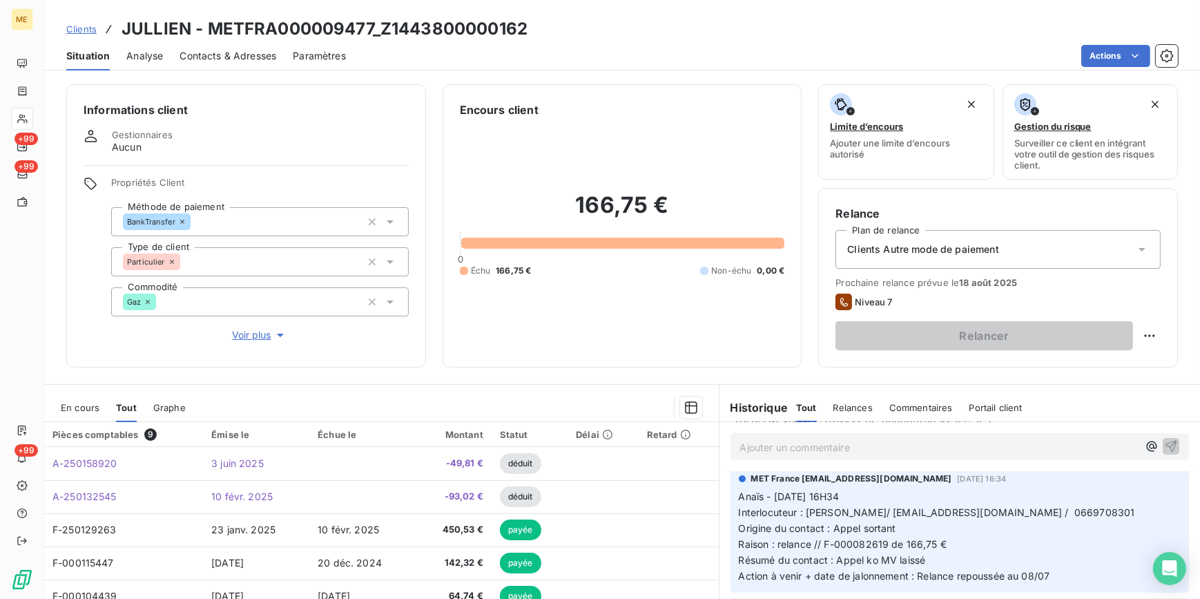
click at [72, 28] on span "Clients" at bounding box center [81, 28] width 30 height 11
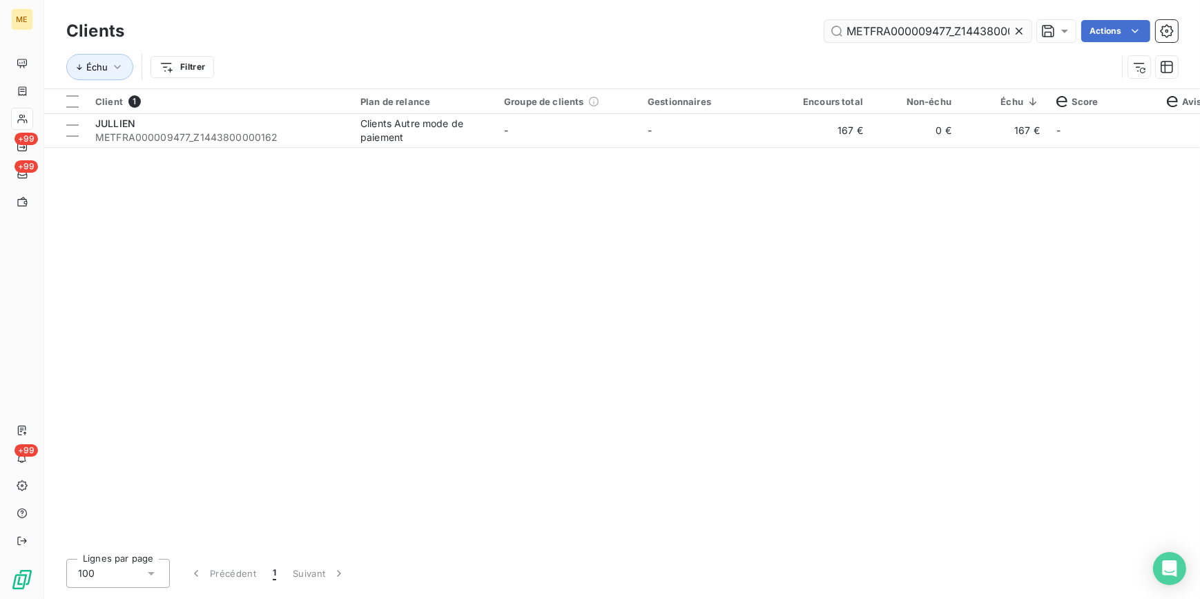
click at [1025, 26] on div at bounding box center [1021, 31] width 19 height 22
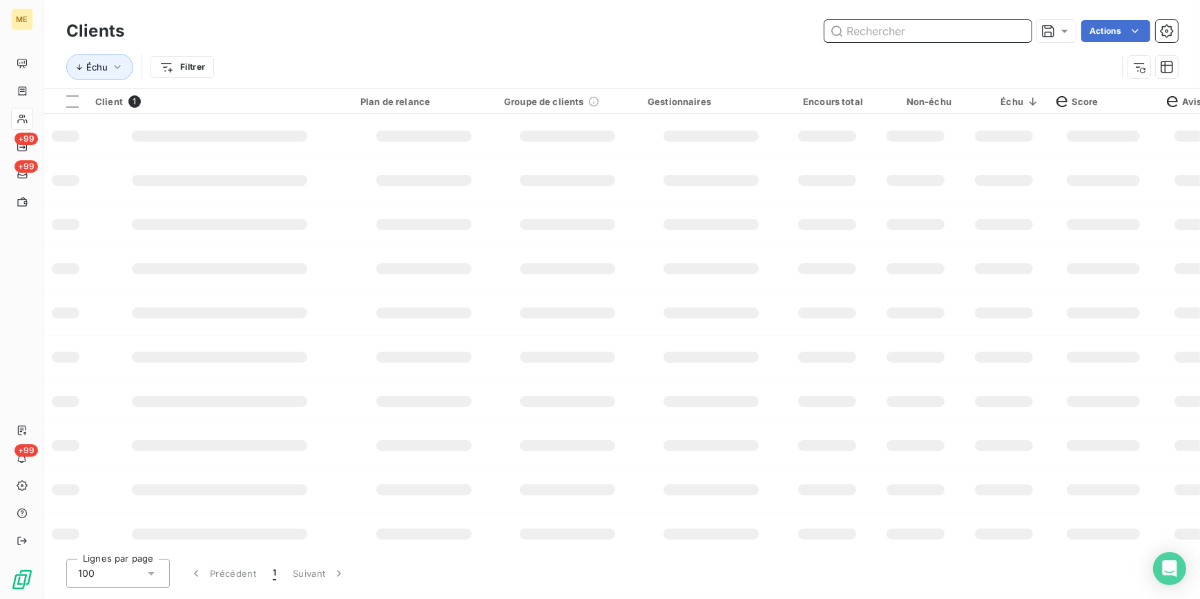
click at [1007, 23] on input "text" at bounding box center [927, 31] width 207 height 22
paste input "METFRA000009479_Z1443800000244"
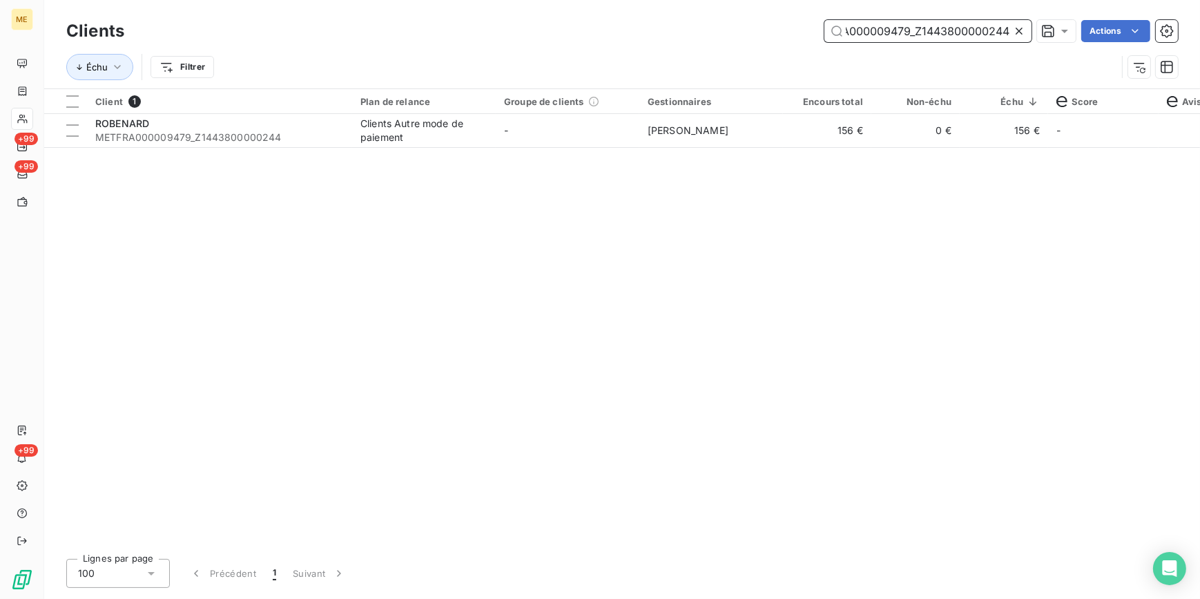
type input "METFRA000009479_Z1443800000244"
click at [768, 158] on div "Client 1 Plan de relance Groupe de clients Gestionnaires Encours total Non-échu…" at bounding box center [622, 318] width 1156 height 458
click at [779, 152] on div "Client 1 Plan de relance Groupe de clients Gestionnaires Encours total Non-échu…" at bounding box center [622, 318] width 1156 height 458
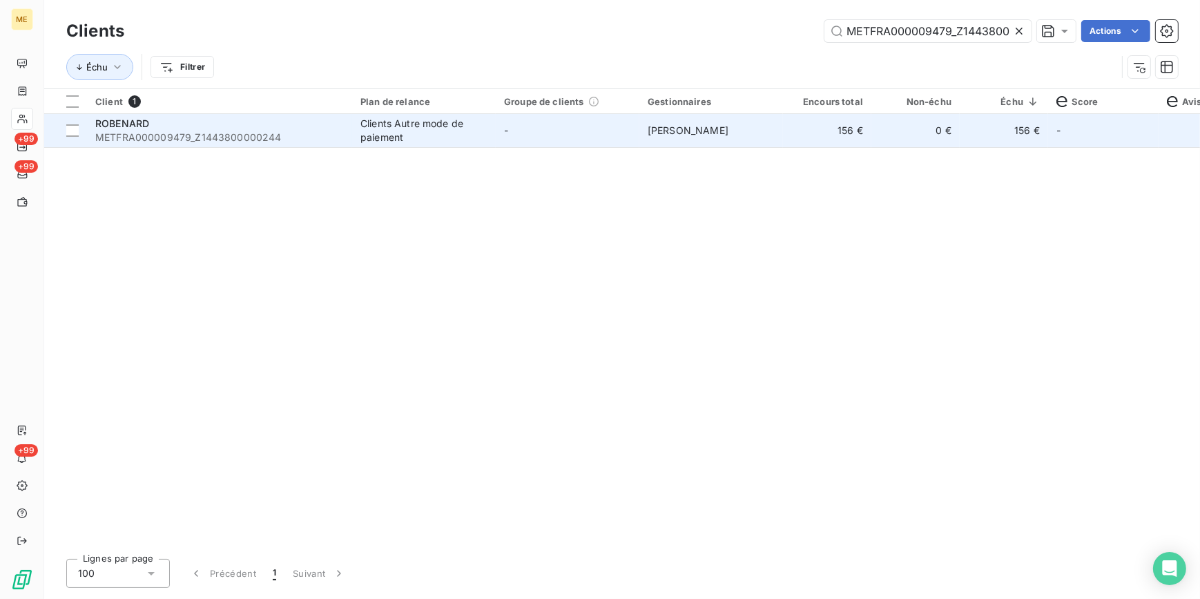
click at [819, 129] on td "156 €" at bounding box center [827, 130] width 88 height 33
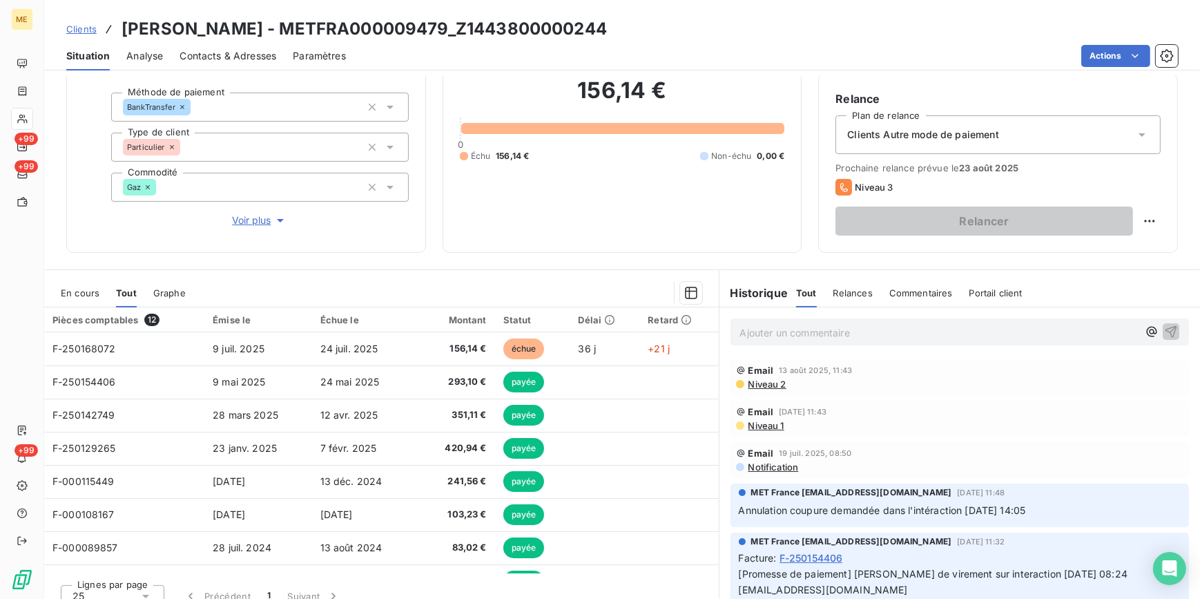
scroll to position [130, 0]
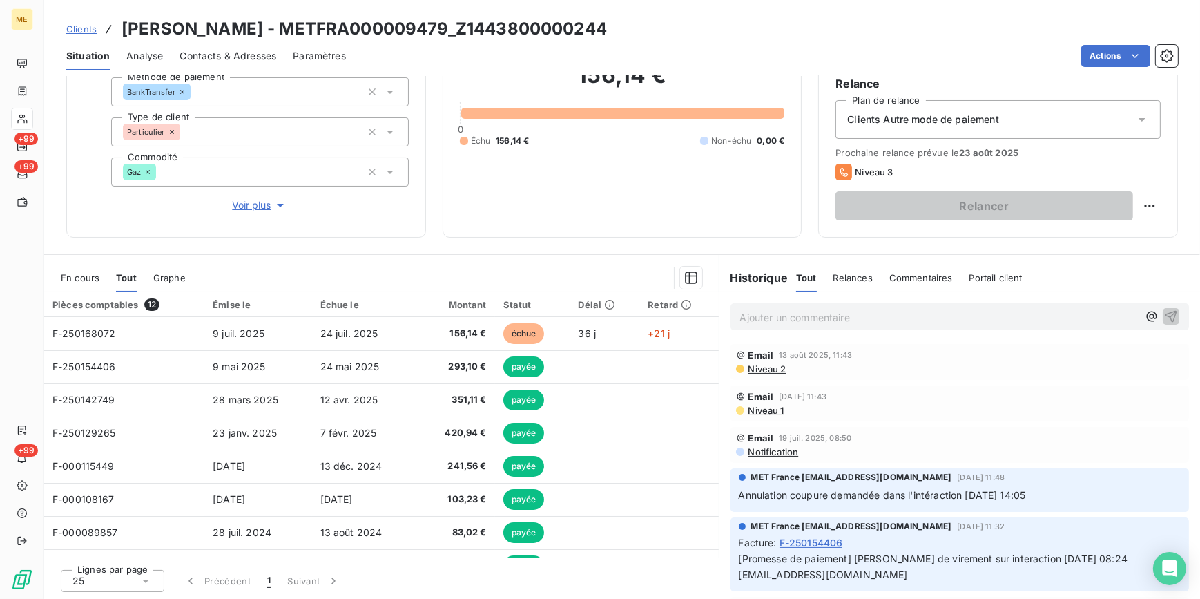
click at [81, 32] on span "Clients" at bounding box center [81, 28] width 30 height 11
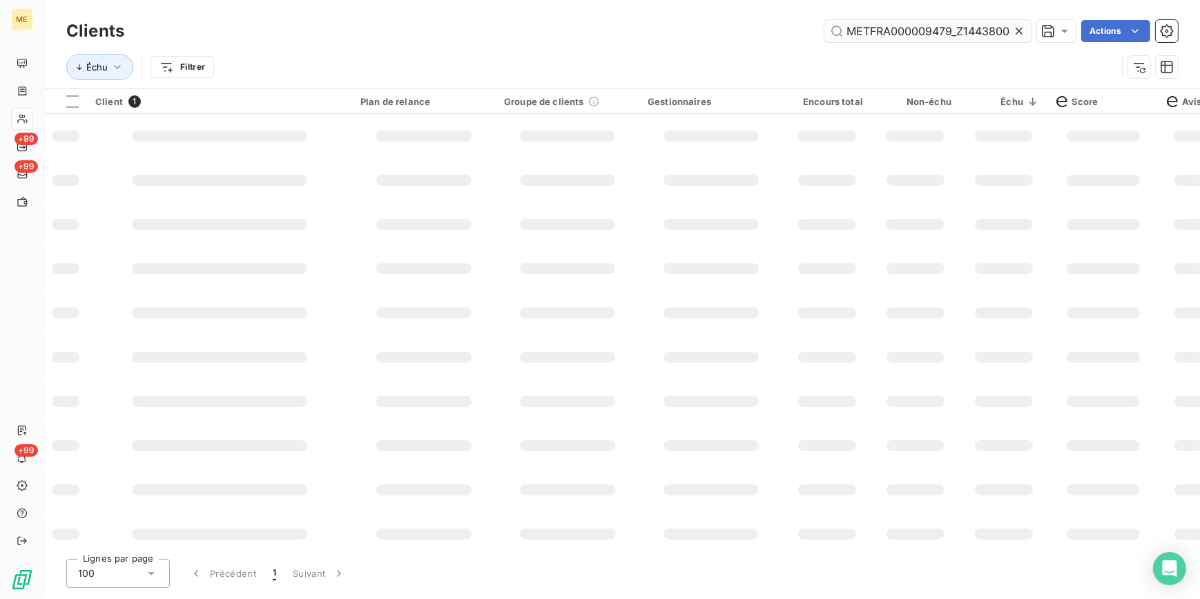
scroll to position [0, 43]
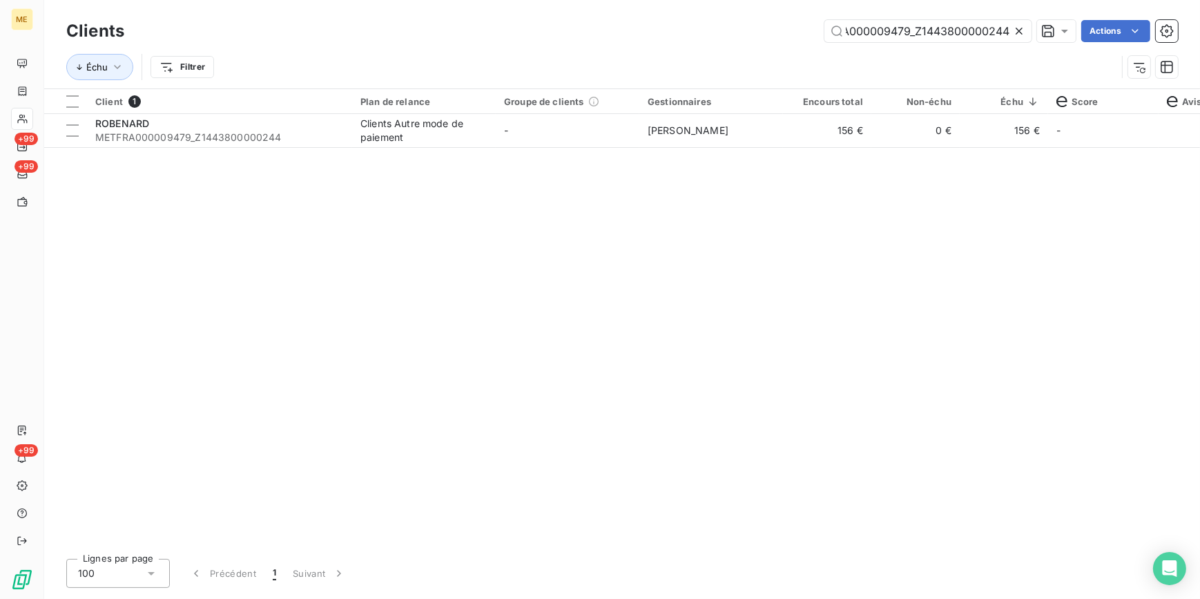
click at [1020, 21] on div at bounding box center [1021, 31] width 19 height 22
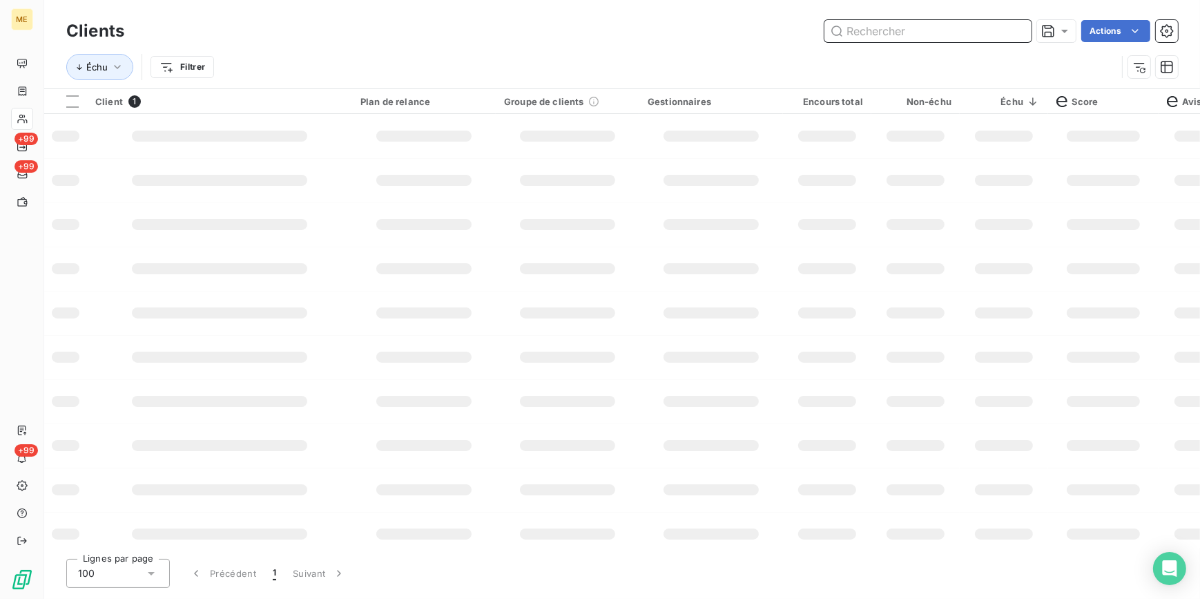
click at [1011, 25] on input "text" at bounding box center [927, 31] width 207 height 22
paste input "METFRA000008645_19885238659706"
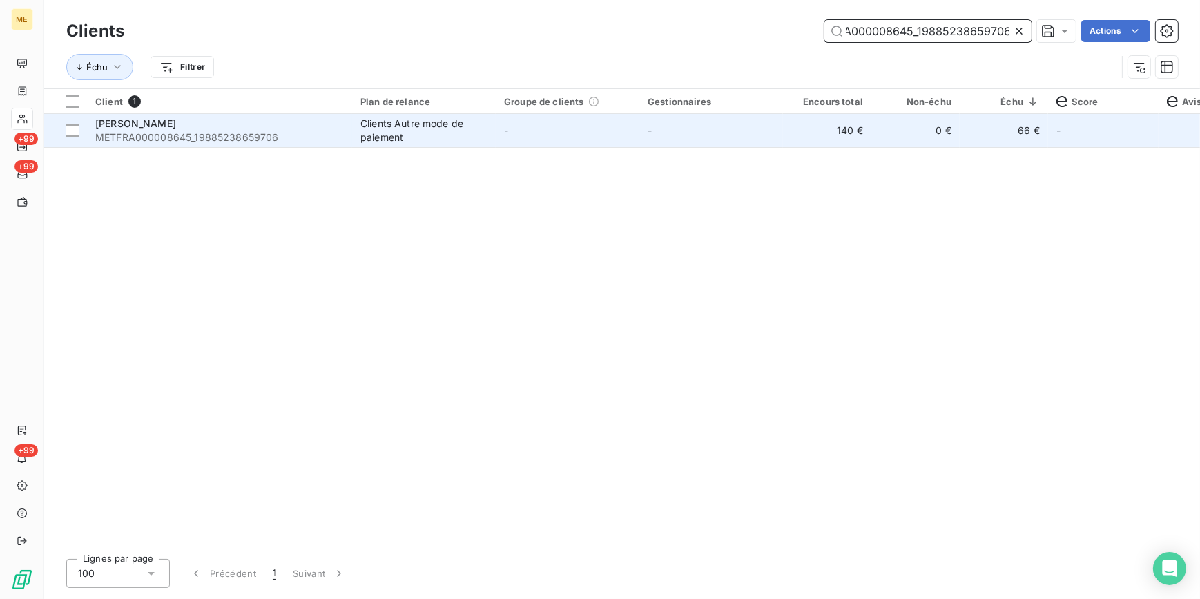
type input "METFRA000008645_19885238659706"
click at [902, 117] on td "0 €" at bounding box center [915, 130] width 88 height 33
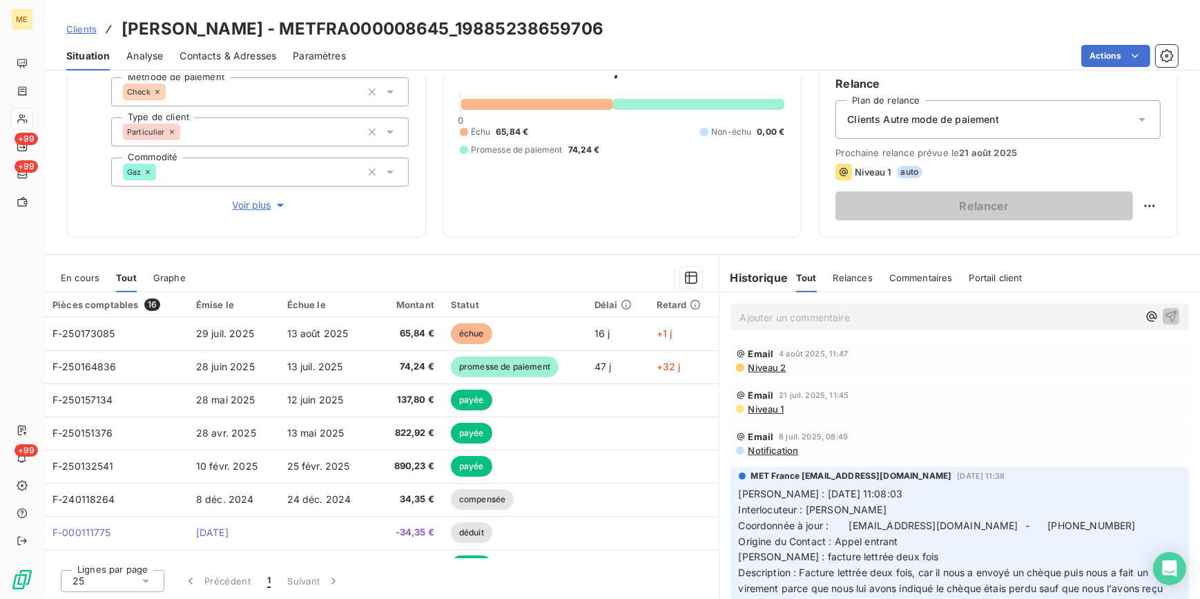
scroll to position [62, 0]
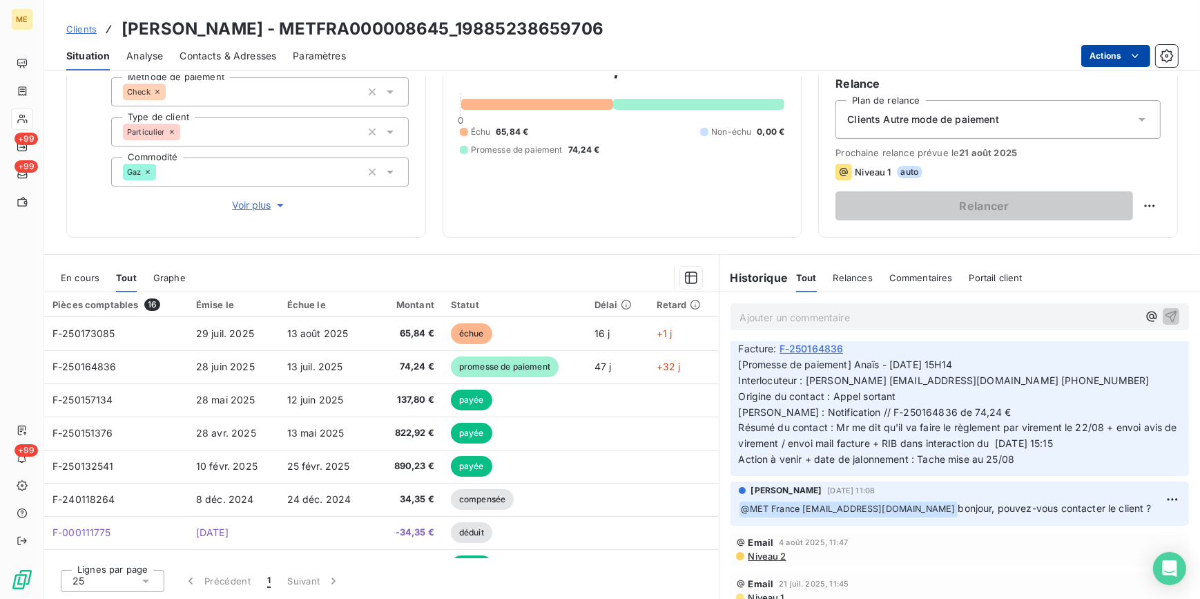
click at [1142, 55] on html "ME +99 +99 +99 Clients SPADER - METFRA000008645_19885238659706 Situation Analys…" at bounding box center [600, 299] width 1200 height 599
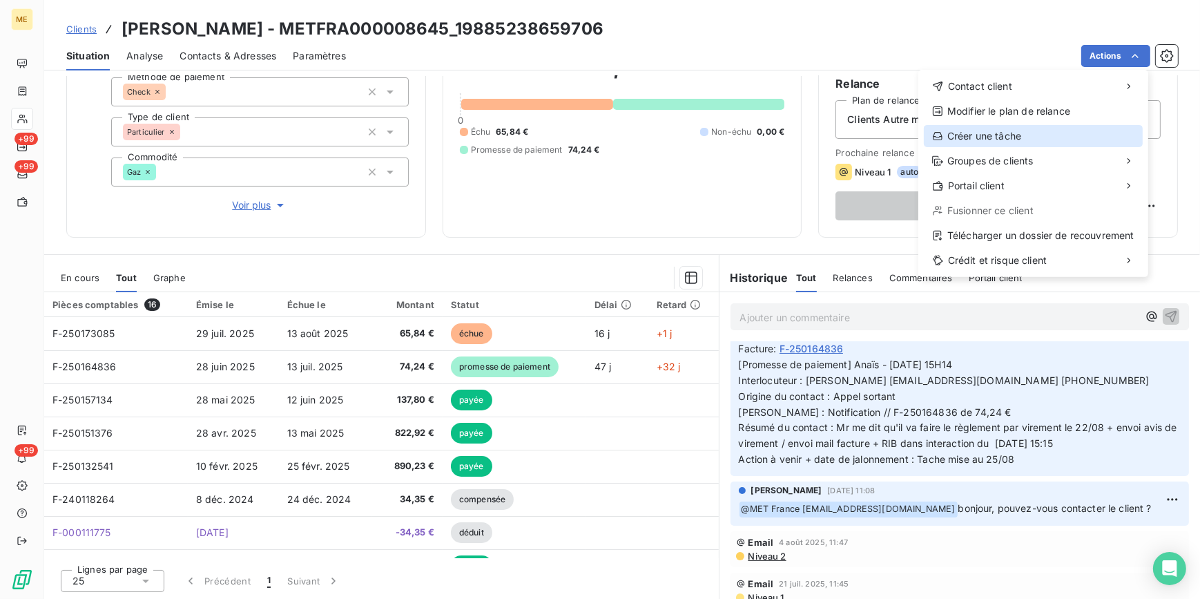
click at [1040, 128] on div "Créer une tâche" at bounding box center [1033, 136] width 219 height 22
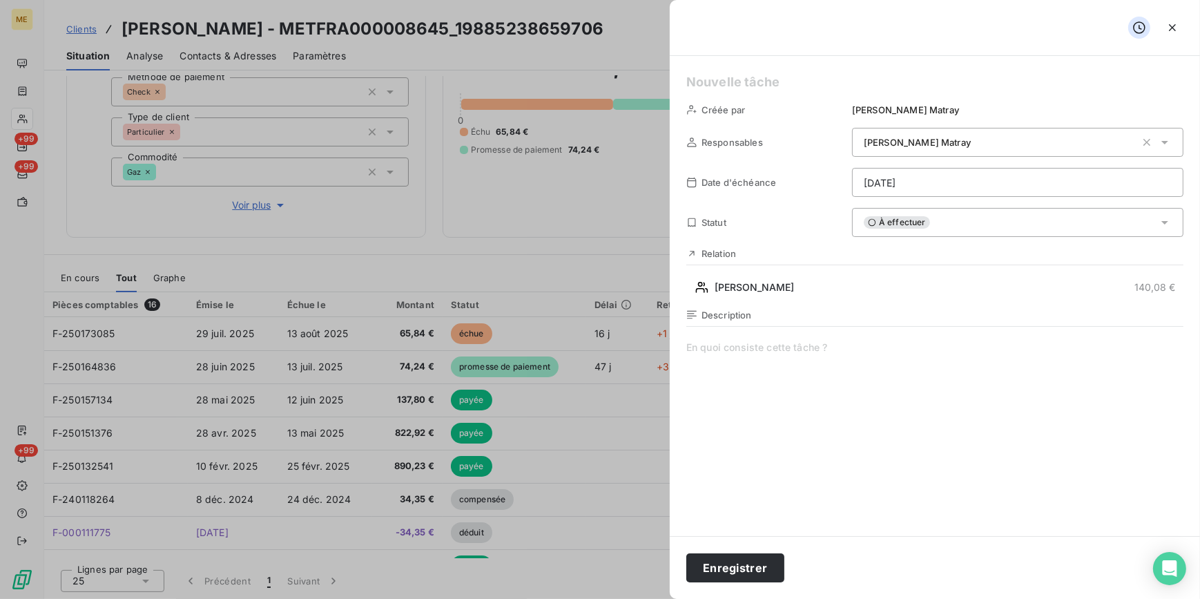
click at [460, 371] on div at bounding box center [600, 299] width 1200 height 599
click at [530, 229] on div at bounding box center [600, 299] width 1200 height 599
click at [1176, 31] on icon "button" at bounding box center [1172, 28] width 14 height 14
